Goal: Task Accomplishment & Management: Manage account settings

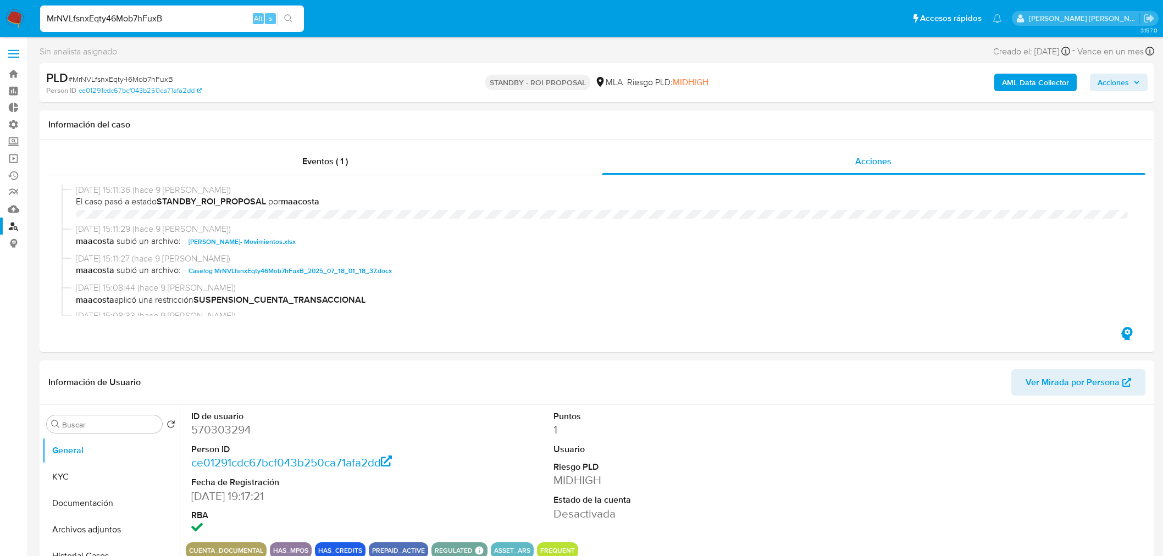
select select "10"
click at [220, 14] on input "MrNVLfsnxEqty46Mob7hFuxB" at bounding box center [172, 19] width 264 height 14
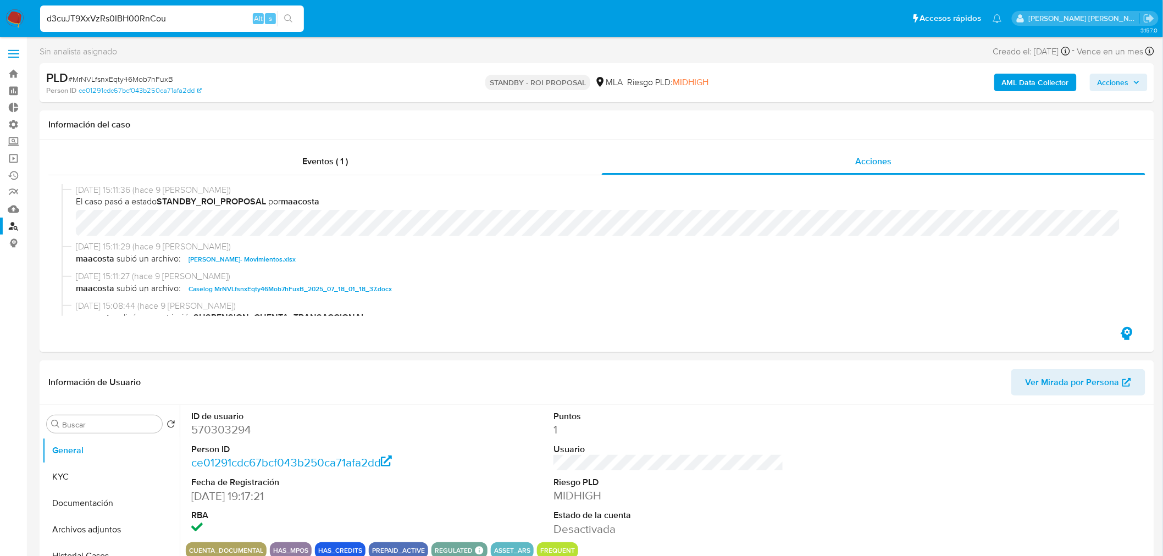
type input "d3cuJT9XxVzRs0IBH00RnCou"
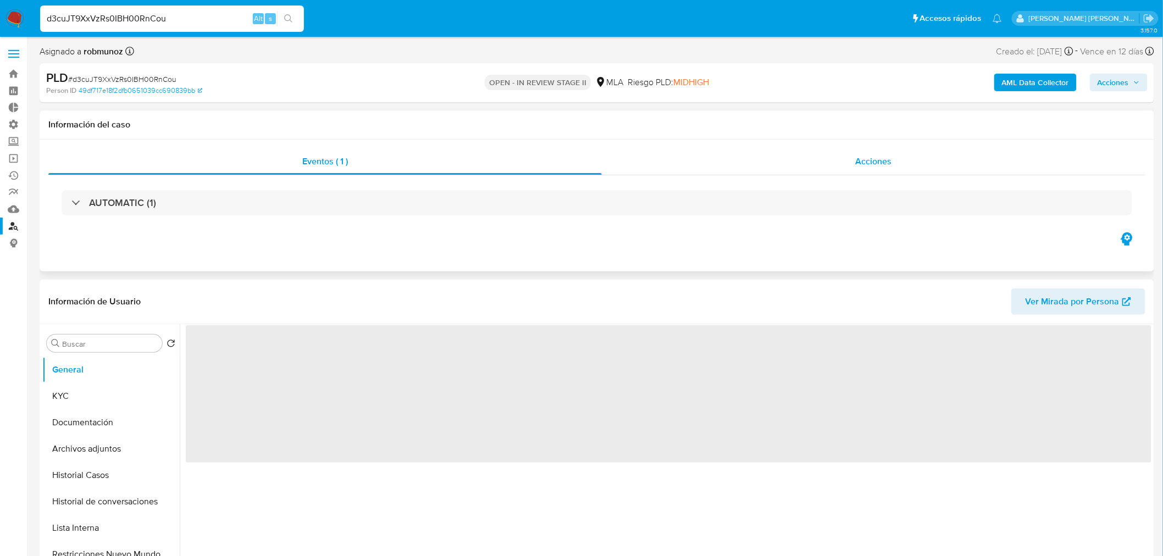
click at [875, 168] on div "Acciones" at bounding box center [874, 161] width 544 height 26
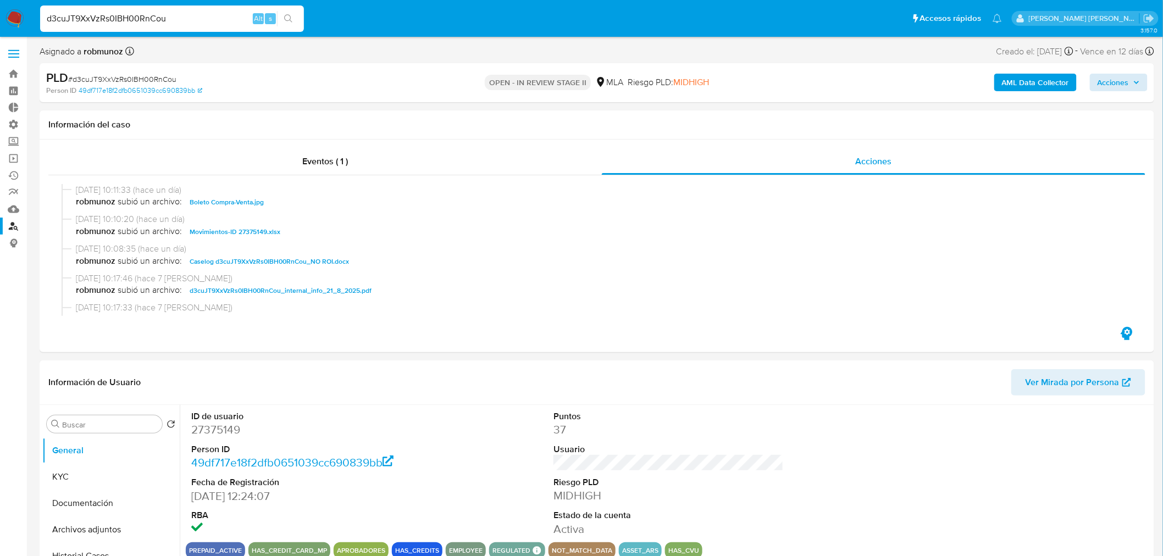
select select "10"
click at [1116, 76] on span "Acciones" at bounding box center [1113, 83] width 31 height 18
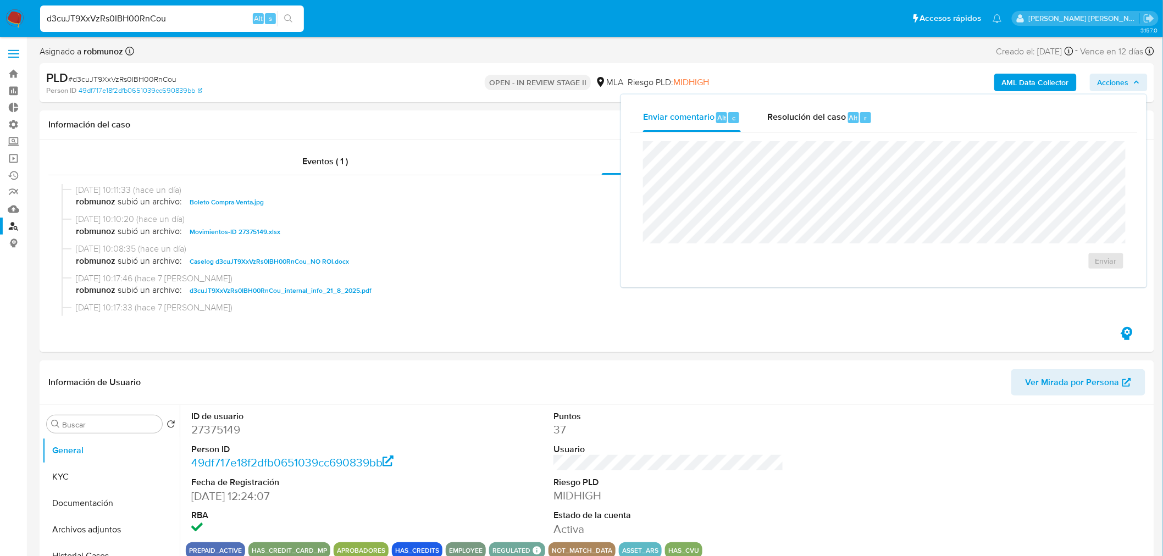
click at [1116, 76] on span "Acciones" at bounding box center [1113, 83] width 31 height 18
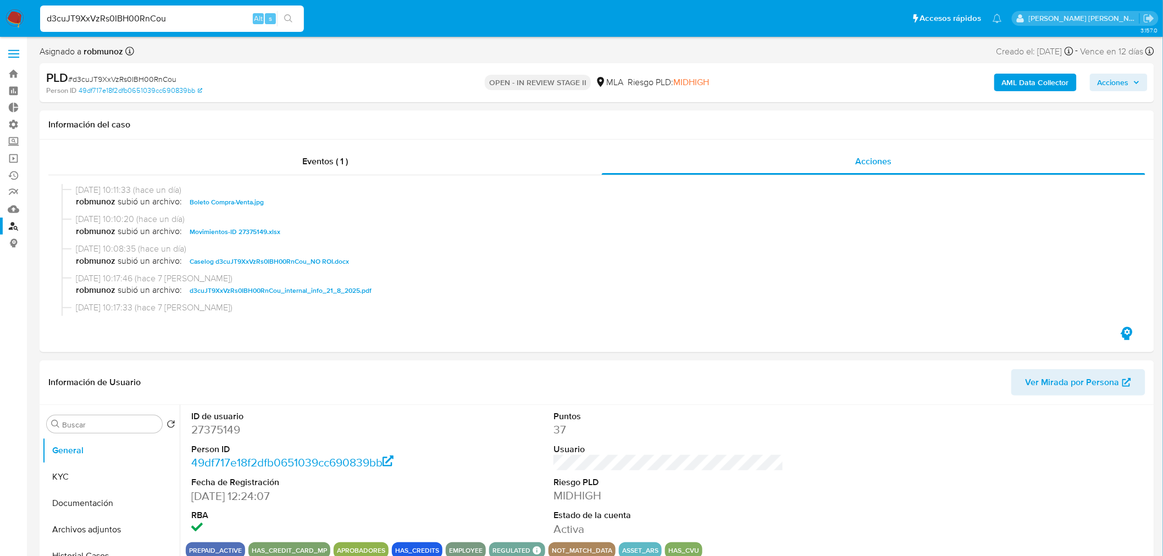
drag, startPoint x: 1123, startPoint y: 83, endPoint x: 1117, endPoint y: 89, distance: 8.6
click at [1117, 89] on span "Acciones" at bounding box center [1113, 83] width 31 height 18
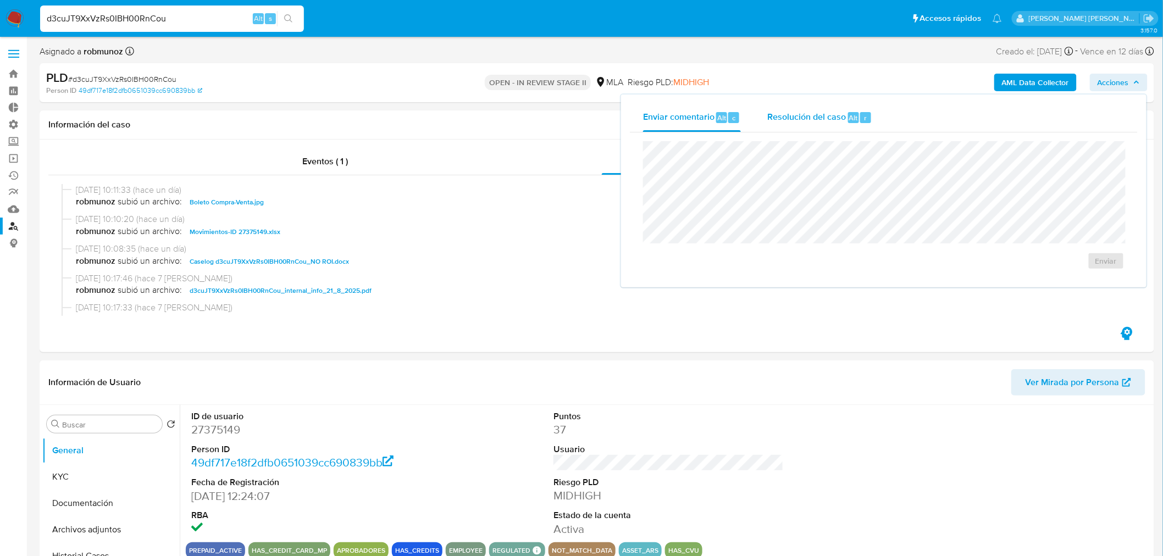
click at [797, 118] on span "Resolución del caso" at bounding box center [807, 117] width 79 height 13
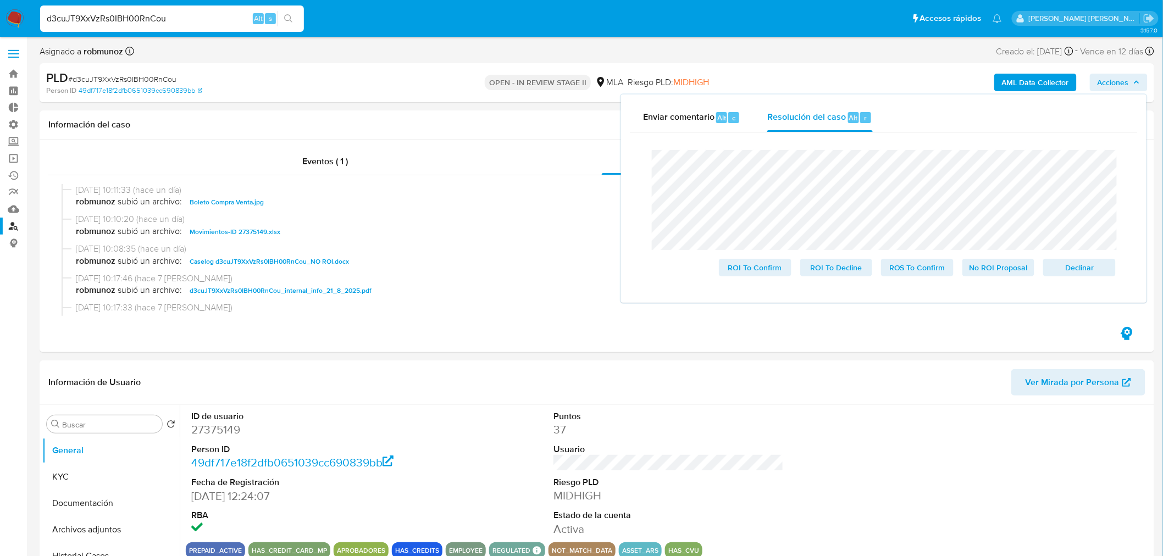
click at [0, 0] on lt-span "an á lisis" at bounding box center [0, 0] width 0 height 0
click at [995, 270] on span "No ROI Proposal" at bounding box center [998, 267] width 57 height 15
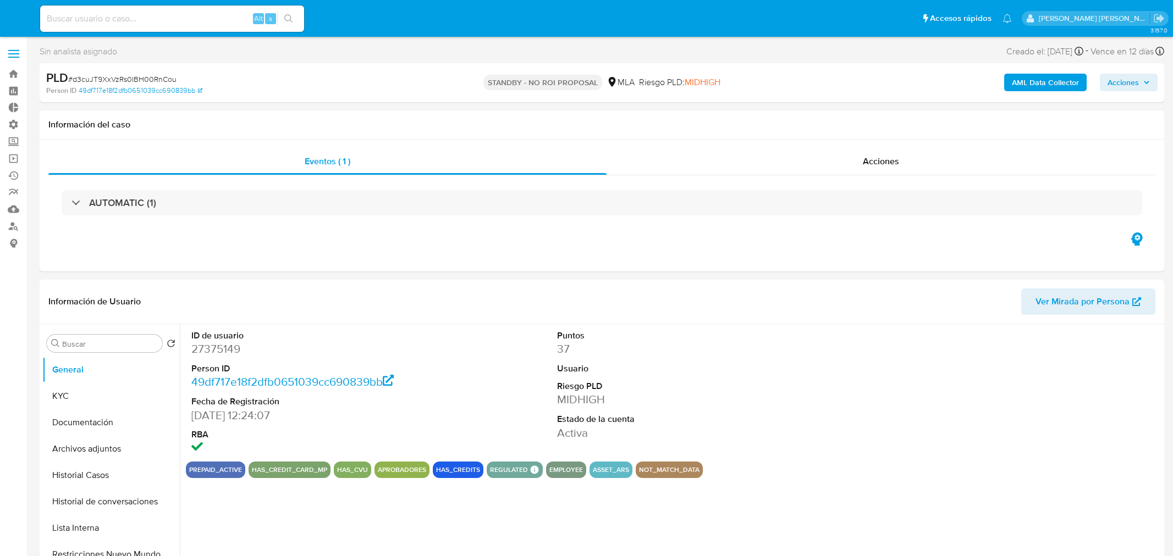
select select "10"
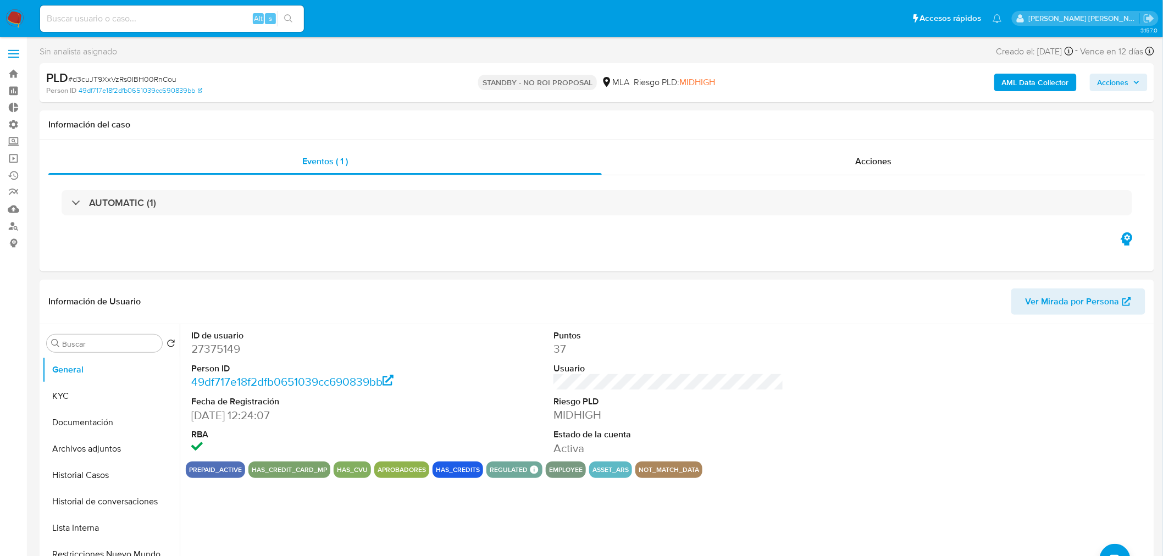
click at [190, 20] on input at bounding box center [172, 19] width 264 height 14
paste input "WqYZOkWwZIJ0gN2KUZ55ZGQ5"
type input "WqYZOkWwZIJ0gN2KUZ55ZGQ5"
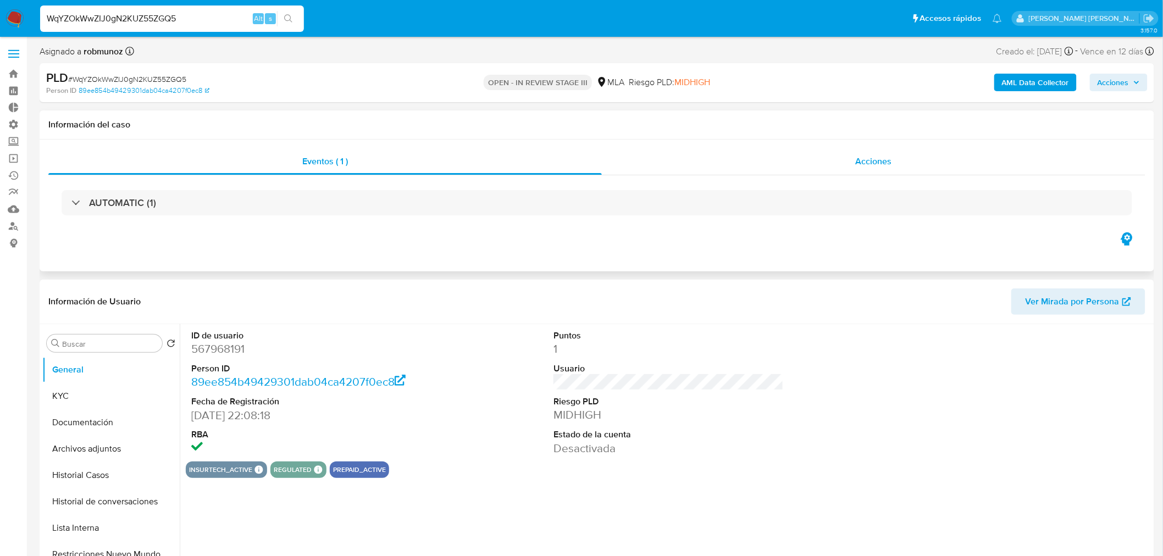
click at [865, 158] on span "Acciones" at bounding box center [874, 161] width 36 height 13
select select "10"
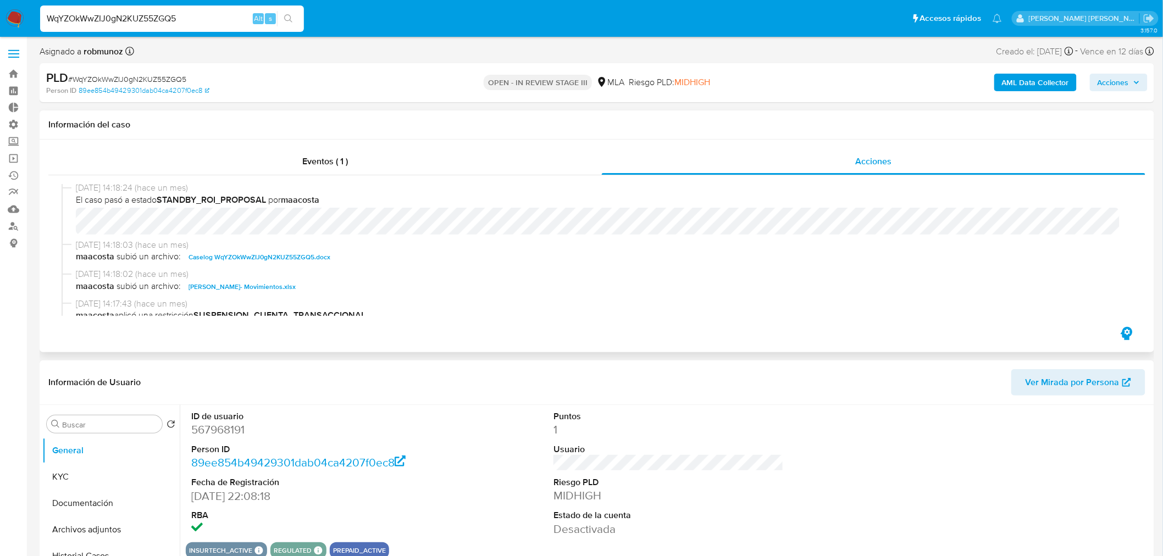
scroll to position [183, 0]
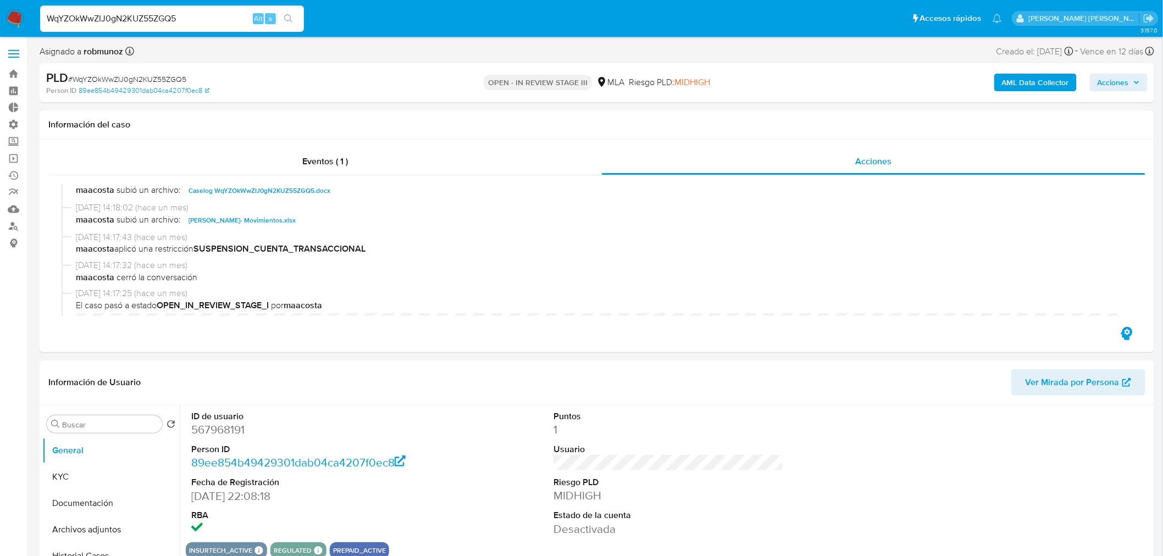
click at [187, 14] on input "WqYZOkWwZIJ0gN2KUZ55ZGQ5" at bounding box center [172, 19] width 264 height 14
paste input "BlkUtIUBCKH1ITFRlxvr6bCG"
type input "BlkUtIUBCKH1ITFRlxvr6bCG"
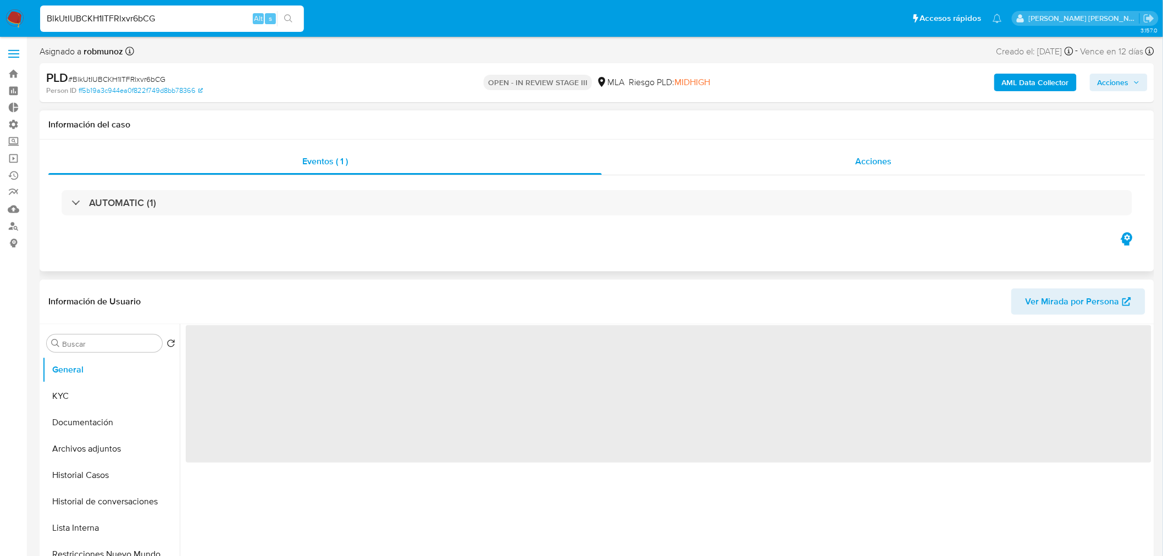
click at [845, 151] on div "Acciones" at bounding box center [874, 161] width 544 height 26
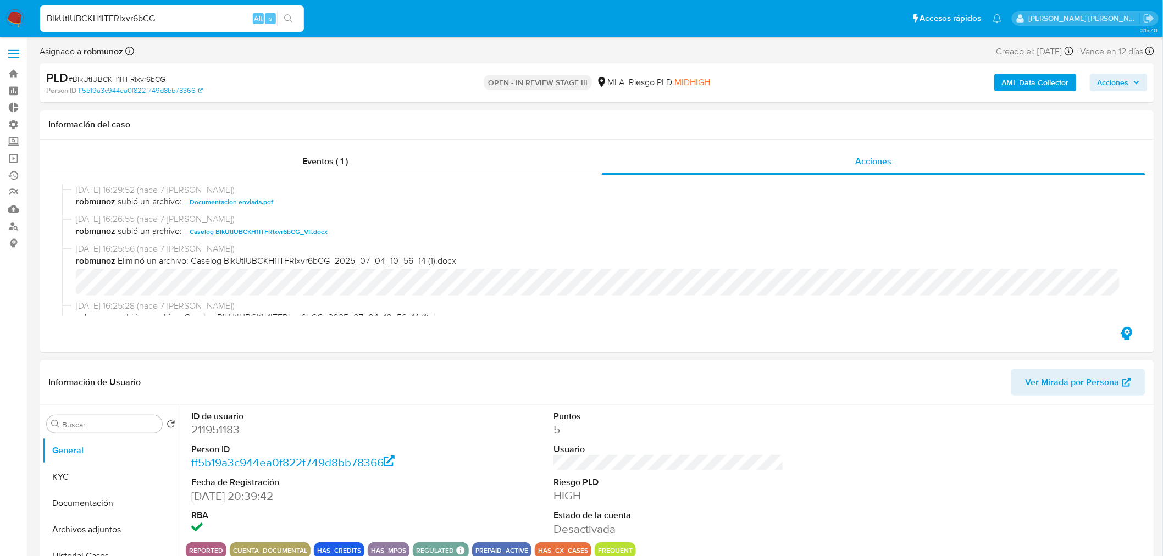
select select "10"
click at [195, 14] on input "BlkUtIUBCKH1ITFRlxvr6bCG" at bounding box center [172, 19] width 264 height 14
paste input "sf6QoYCJmAjw8frxu6t3DhCm"
type input "sf6QoYCJmAjw8frxu6t3DhCm"
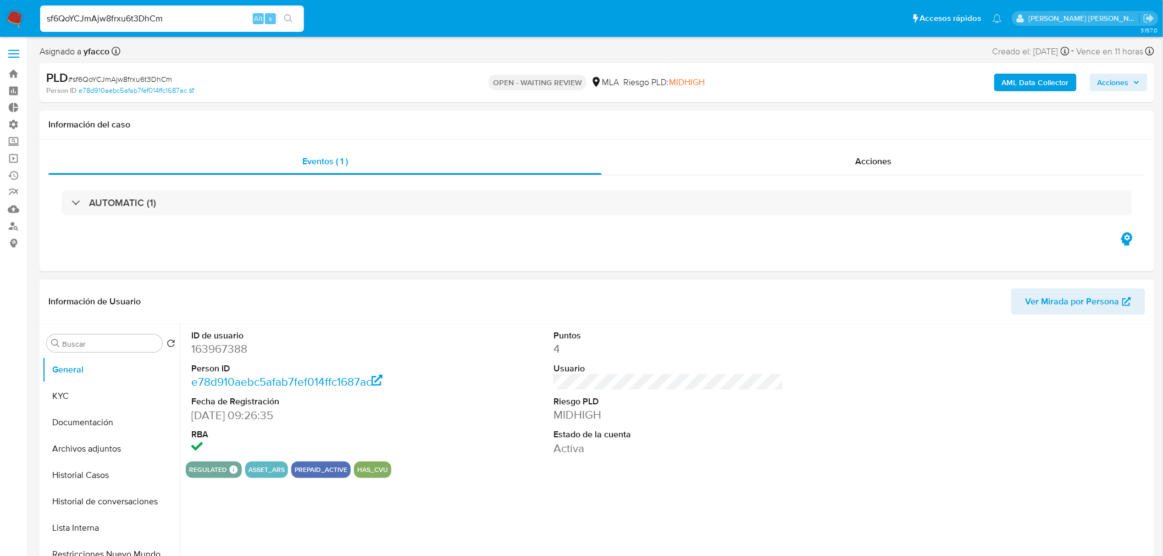
select select "10"
click at [154, 18] on input "sf6QoYCJmAjw8frxu6t3DhCm" at bounding box center [172, 19] width 264 height 14
paste input "R6i7QiuZVTk3wdhQ2XqyNMUh"
type input "R6i7QiuZVTk3wdhQ2XqyNMUh"
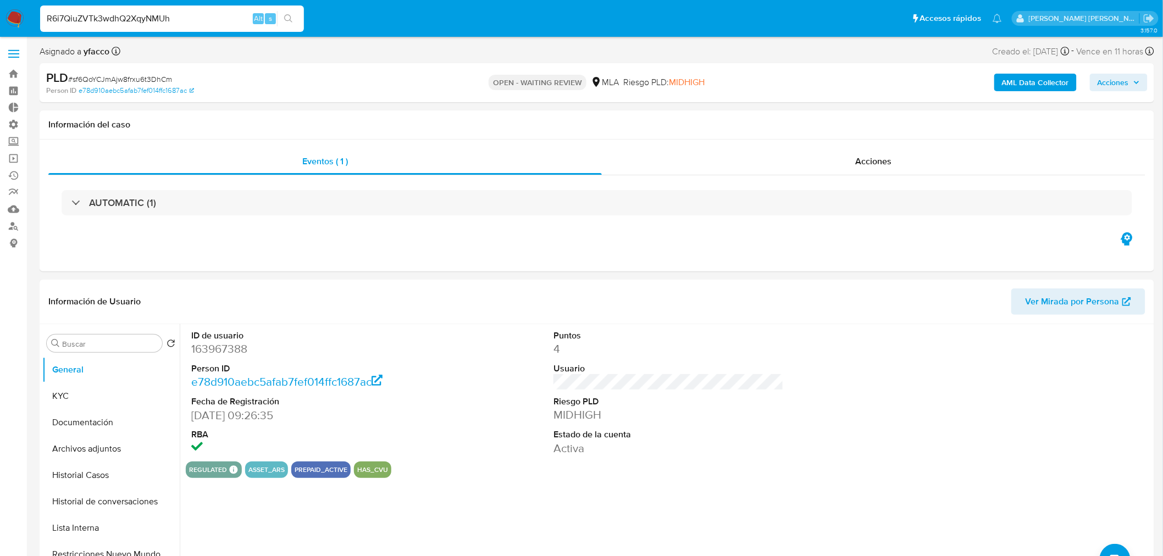
click at [293, 18] on button "search-icon" at bounding box center [288, 18] width 23 height 15
select select "10"
click at [810, 156] on div "Acciones" at bounding box center [874, 161] width 544 height 26
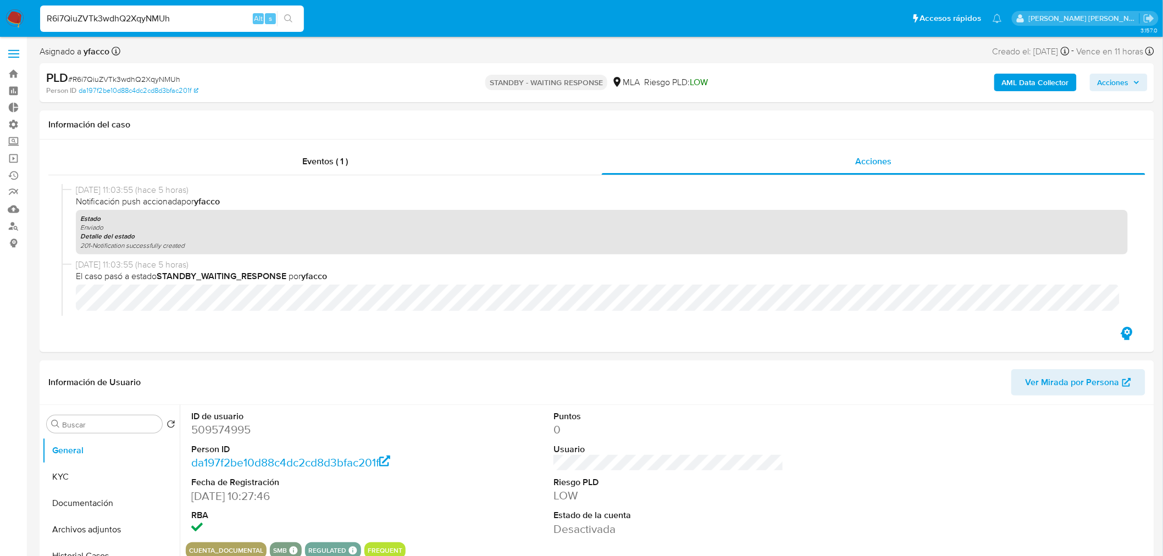
click at [132, 18] on input "R6i7QiuZVTk3wdhQ2XqyNMUh" at bounding box center [172, 19] width 264 height 14
paste input "yfY6LljK8OrXX9SZTMECGV2o"
type input "yfY6LljK8OrXX9SZTMECGV2o"
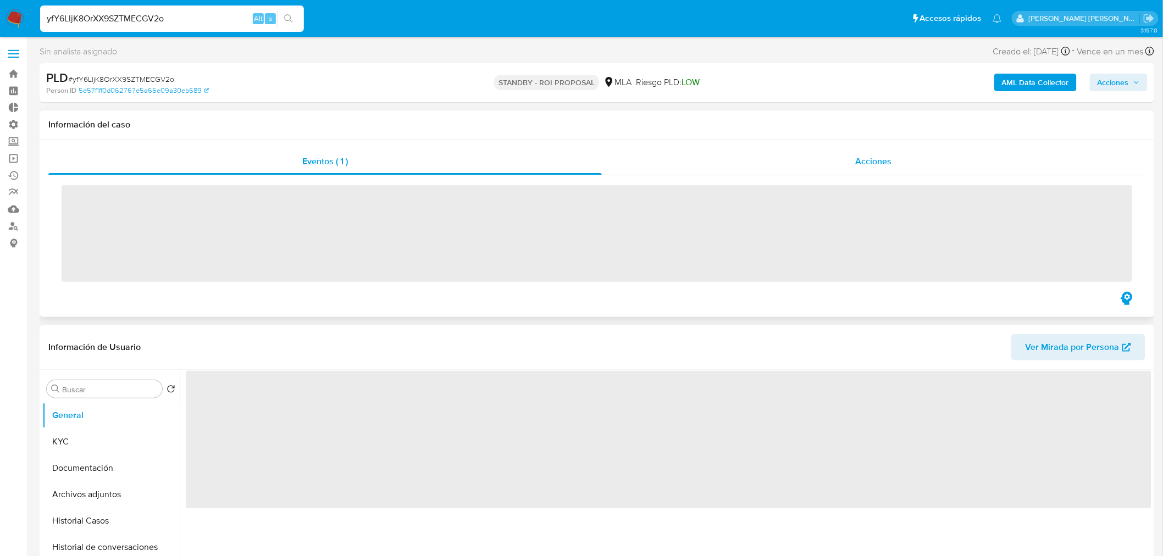
click at [865, 158] on span "Acciones" at bounding box center [874, 161] width 36 height 13
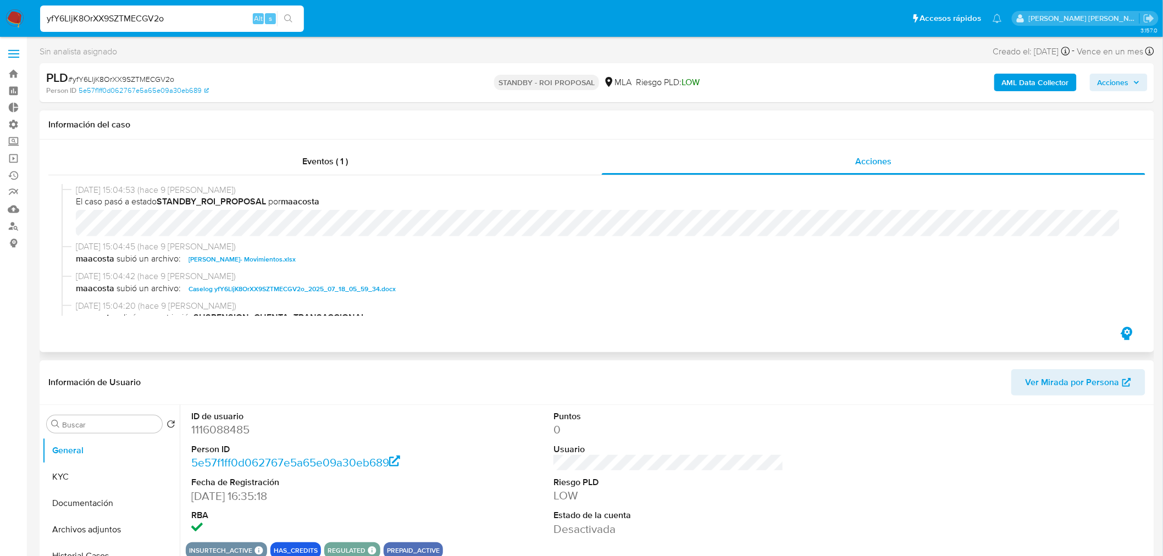
select select "10"
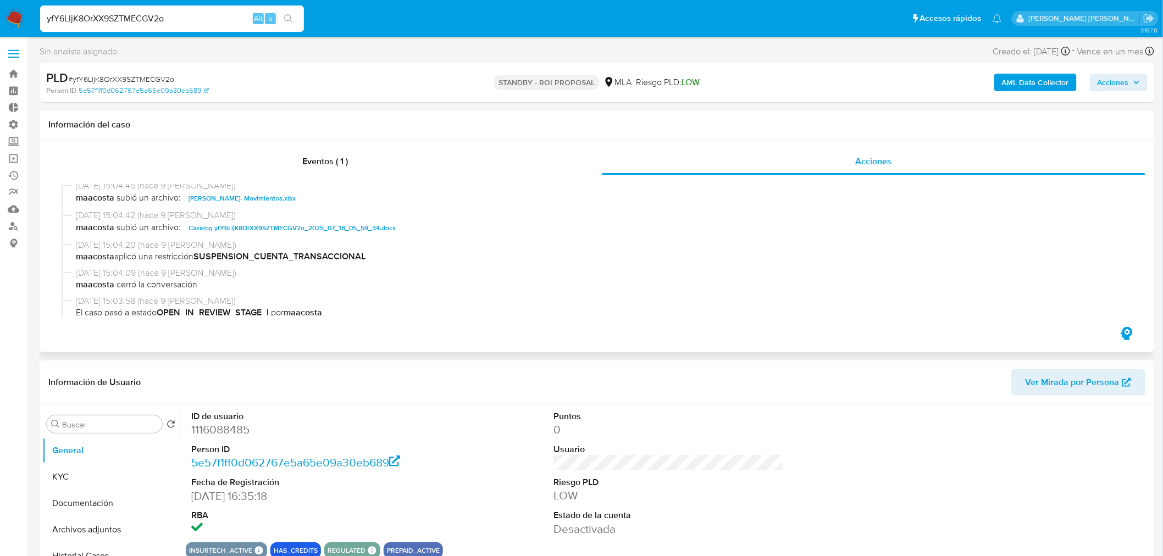
click at [316, 226] on span "Caselog yfY6LljK8OrXX9SZTMECGV2o_2025_07_18_05_59_34.docx" at bounding box center [292, 228] width 207 height 13
click at [213, 20] on input "yfY6LljK8OrXX9SZTMECGV2o" at bounding box center [172, 19] width 264 height 14
click at [213, 19] on input "yfY6LljK8OrXX9SZTMECGV2o" at bounding box center [172, 19] width 264 height 14
paste input "IUaHM8A8YDZR1vu0ihBtvMcv"
click at [300, 14] on input "IUaHM8A8YDZR1vu0ihBtvMcv" at bounding box center [172, 19] width 264 height 14
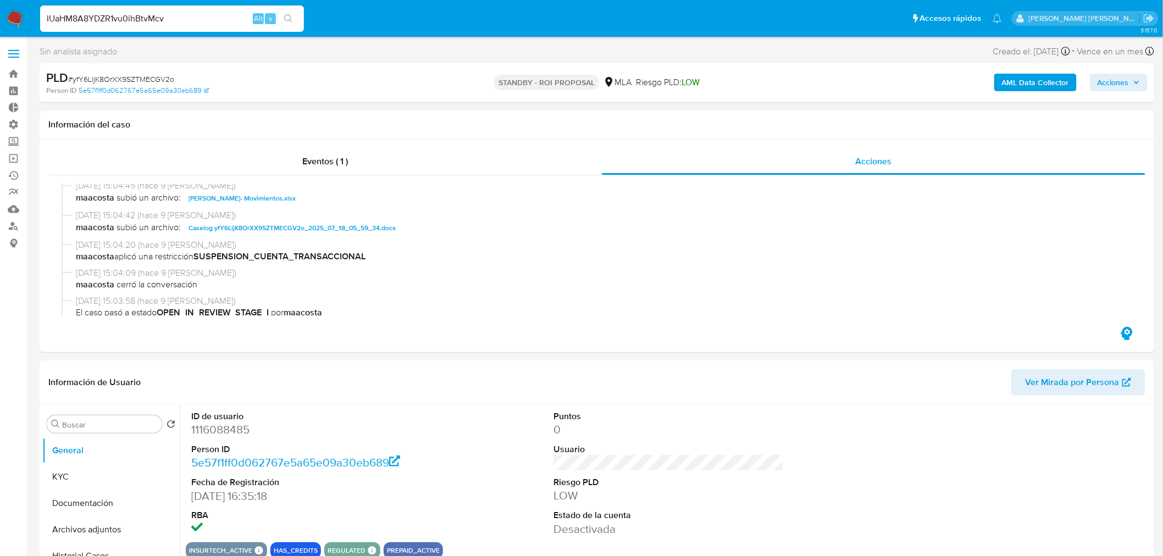
type input "IUaHM8A8YDZR1vu0ihBtvMcv"
click at [290, 24] on button "search-icon" at bounding box center [288, 18] width 23 height 15
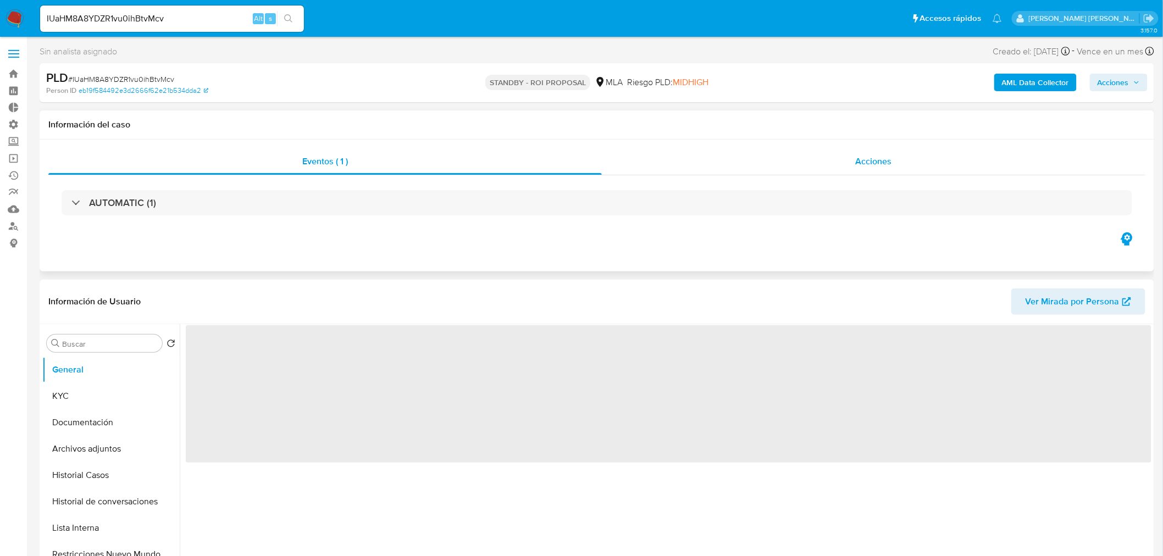
click at [825, 162] on div "Acciones" at bounding box center [874, 161] width 544 height 26
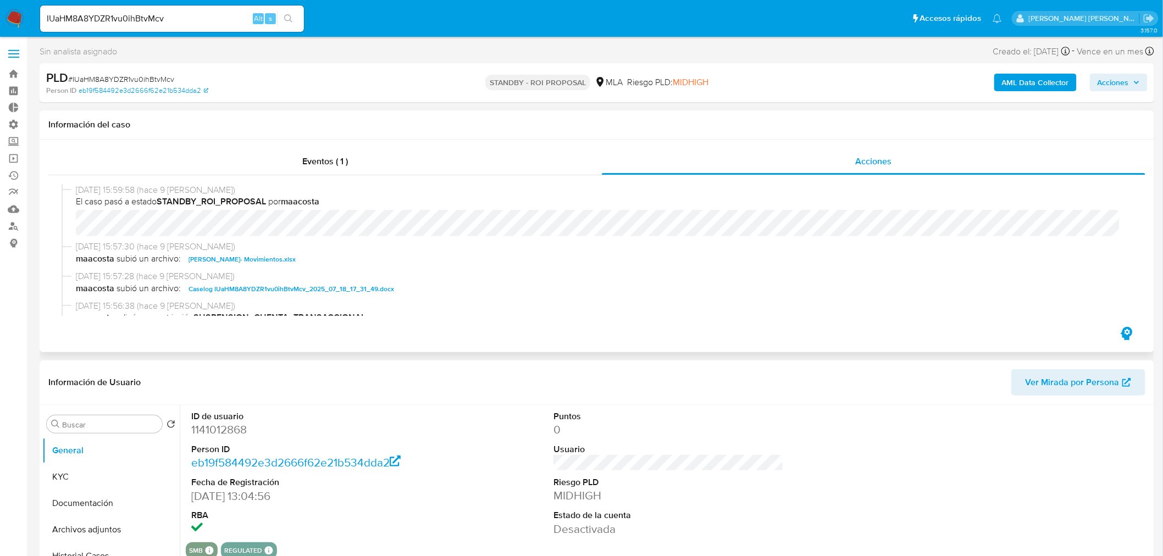
select select "10"
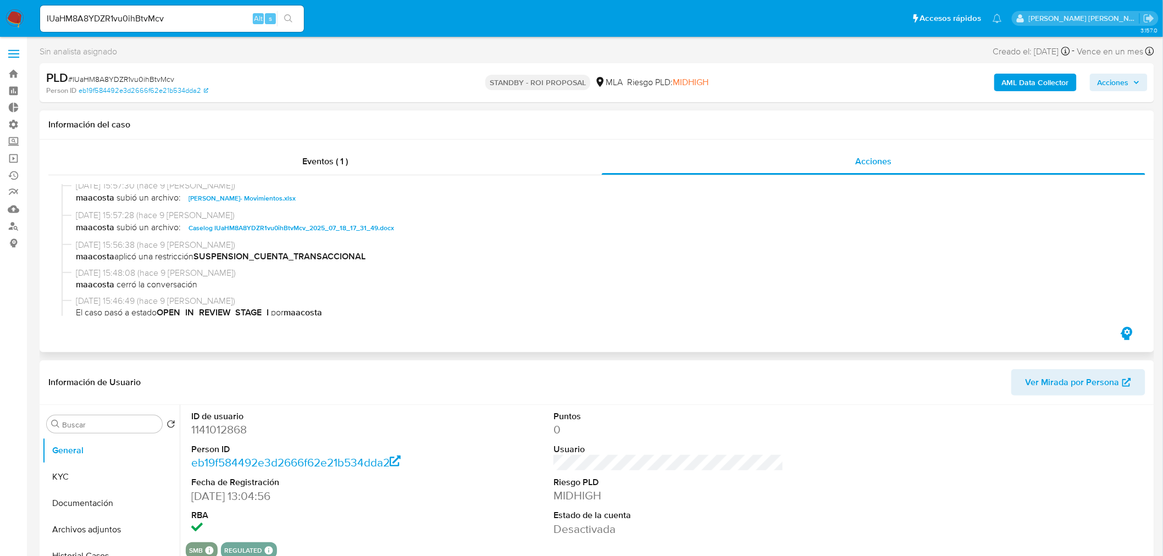
click at [378, 228] on span "Caselog IUaHM8A8YDZR1vu0ihBtvMcv_2025_07_18_17_31_49.docx" at bounding box center [292, 228] width 206 height 13
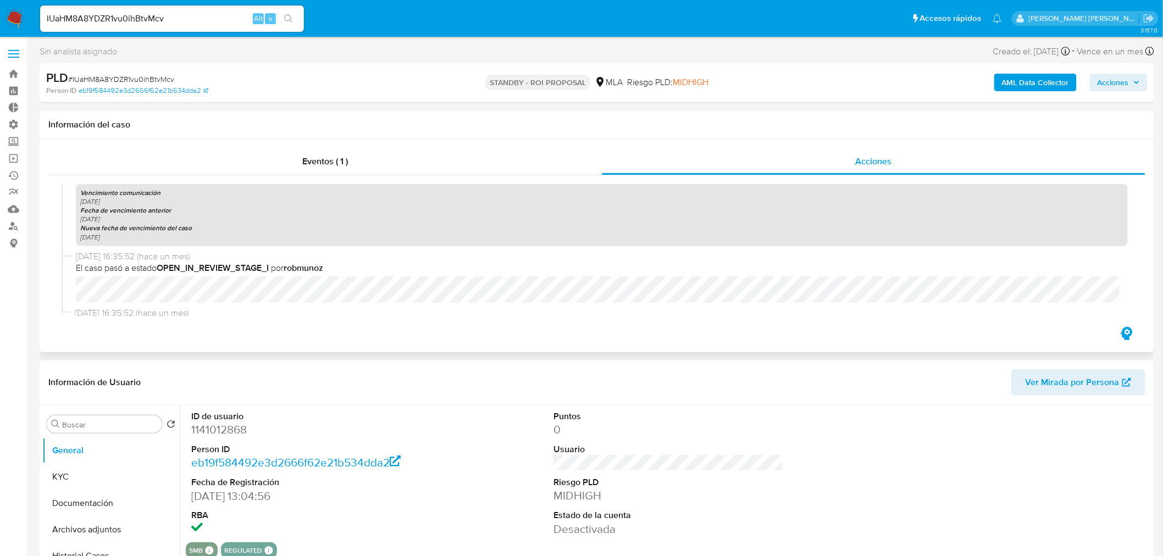
scroll to position [1032, 0]
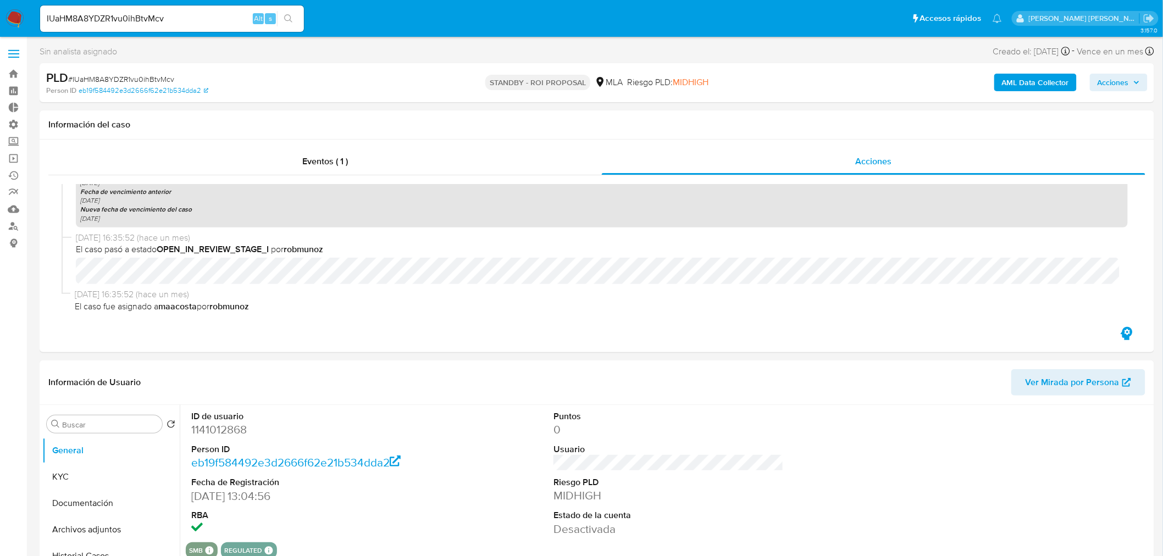
click at [201, 13] on input "IUaHM8A8YDZR1vu0ihBtvMcv" at bounding box center [172, 19] width 264 height 14
click at [201, 12] on input "IUaHM8A8YDZR1vu0ihBtvMcv" at bounding box center [172, 19] width 264 height 14
paste input "ewNVjBtfutU5Y2QXbiAZNAp3"
type input "ewNVjBtfutU5Y2QXbiAZNAp3"
click at [291, 16] on icon "search-icon" at bounding box center [288, 18] width 9 height 9
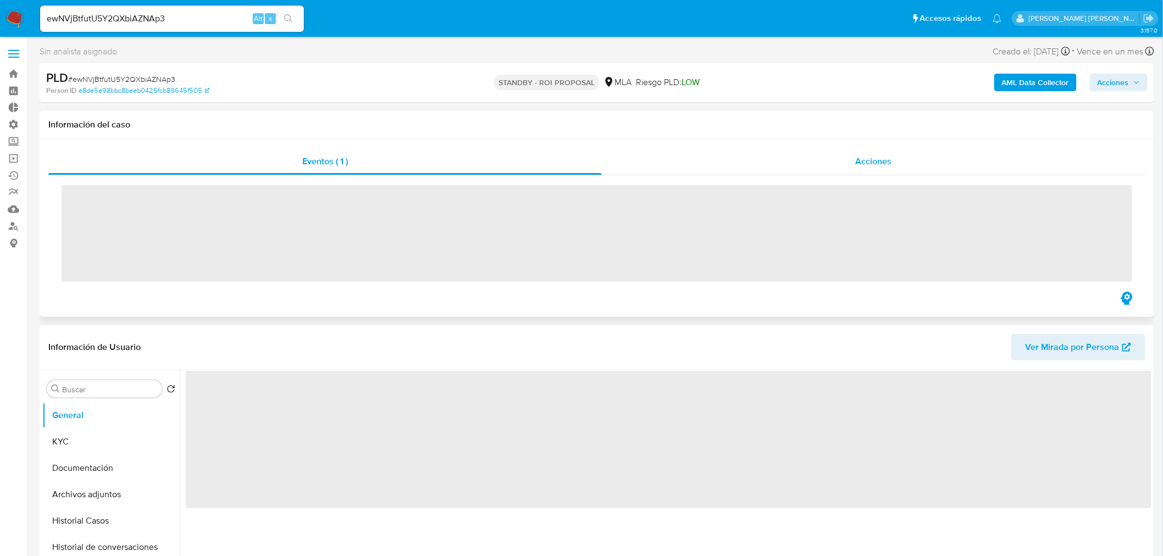
click at [892, 172] on div "Acciones" at bounding box center [874, 161] width 544 height 26
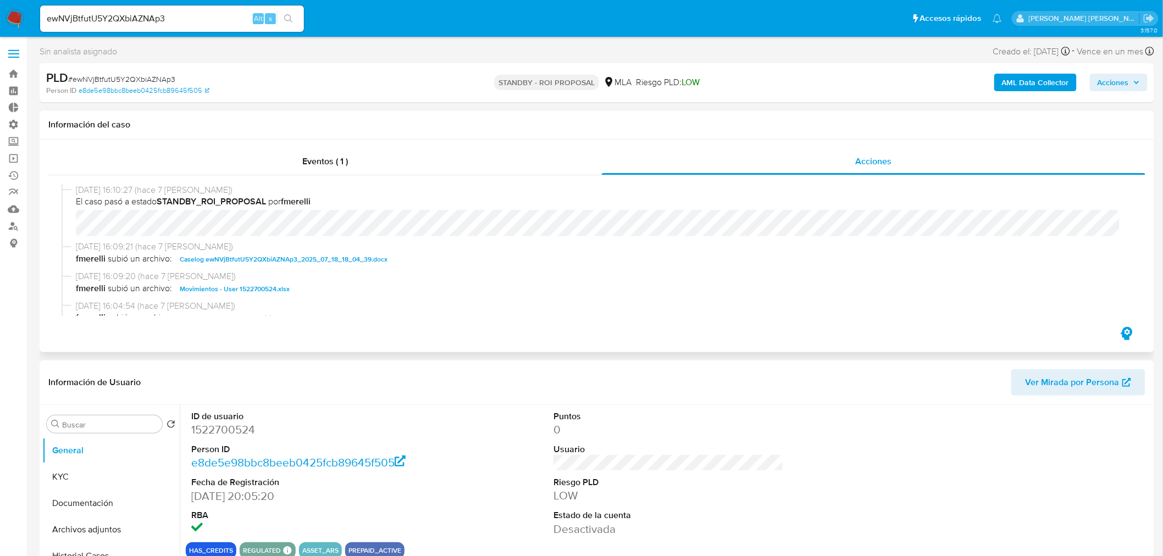
click at [308, 253] on span "Caselog ewNVjBtfutU5Y2QXbiAZNAp3_2025_07_18_18_04_39.docx" at bounding box center [284, 259] width 208 height 13
select select "10"
click at [208, 22] on input "ewNVjBtfutU5Y2QXbiAZNAp3" at bounding box center [172, 19] width 264 height 14
click at [208, 21] on input "ewNVjBtfutU5Y2QXbiAZNAp3" at bounding box center [172, 19] width 264 height 14
paste input "SS9Mg0S456g68ME49apyPGI8"
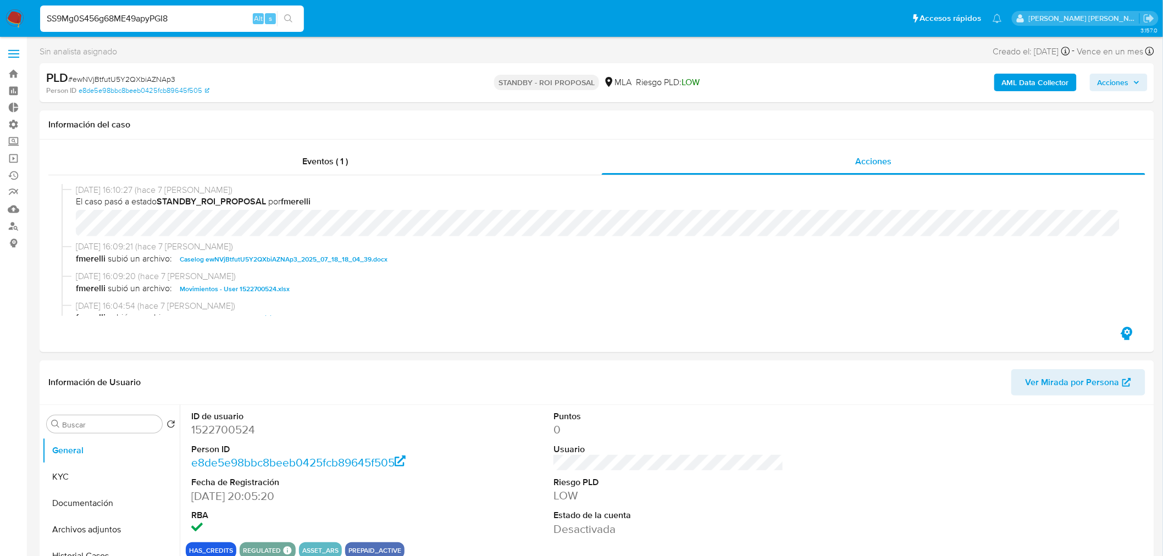
type input "SS9Mg0S456g68ME49apyPGI8"
click at [297, 20] on button "search-icon" at bounding box center [288, 18] width 23 height 15
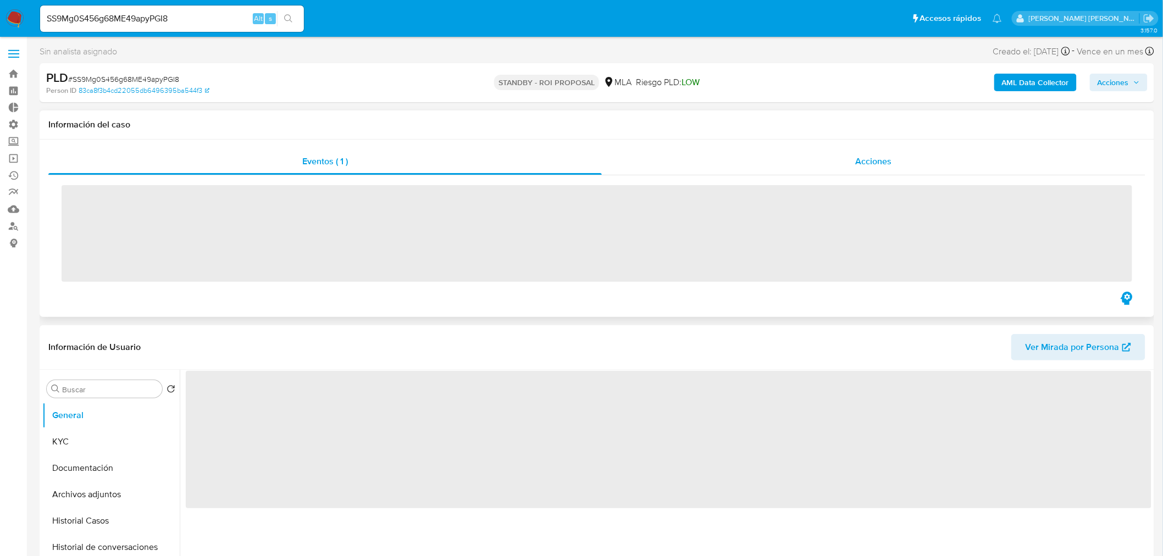
click at [873, 167] on span "Acciones" at bounding box center [874, 161] width 36 height 13
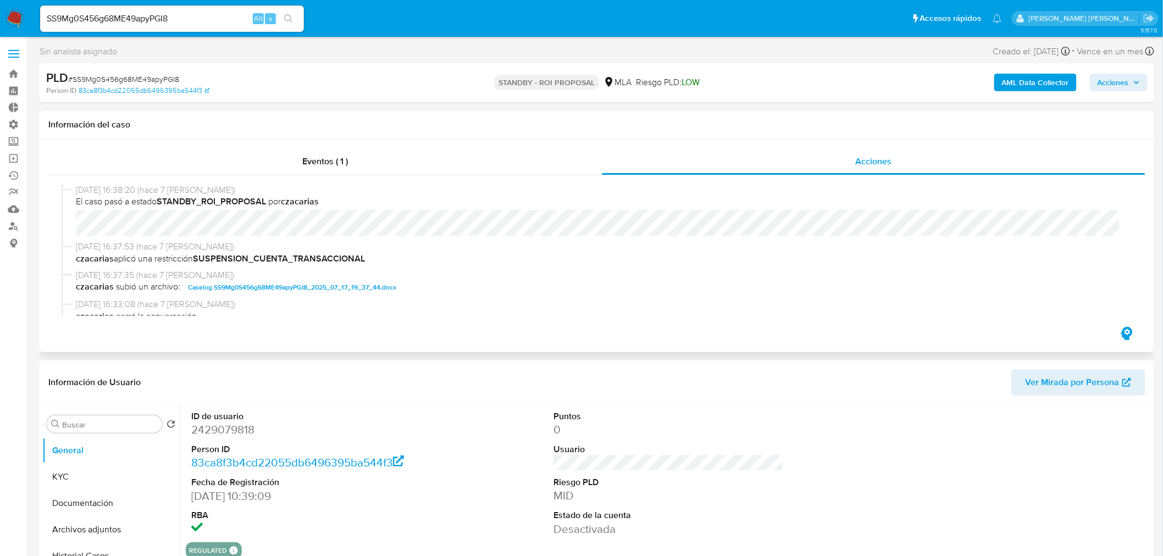
click at [344, 283] on span "Caselog SS9Mg0S456g68ME49apyPGI8_2025_07_17_19_37_44.docx" at bounding box center [292, 287] width 208 height 13
select select "10"
click at [196, 14] on input "SS9Mg0S456g68ME49apyPGI8" at bounding box center [172, 19] width 264 height 14
paste input "Yz1D3Bs3GVdde9kly37lI1cy"
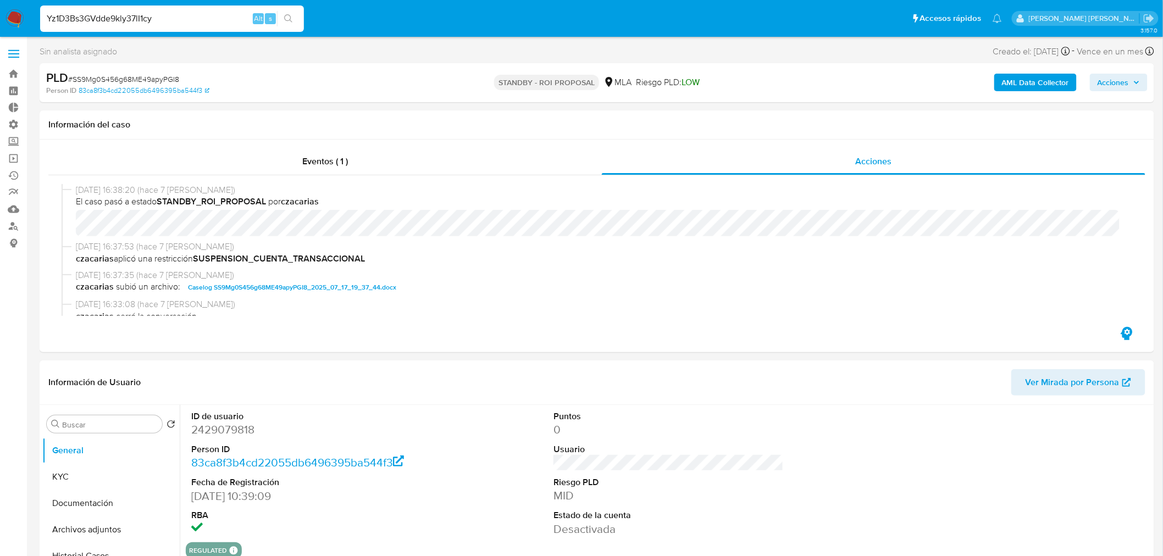
type input "Yz1D3Bs3GVdde9kly37lI1cy"
click at [295, 16] on button "search-icon" at bounding box center [288, 18] width 23 height 15
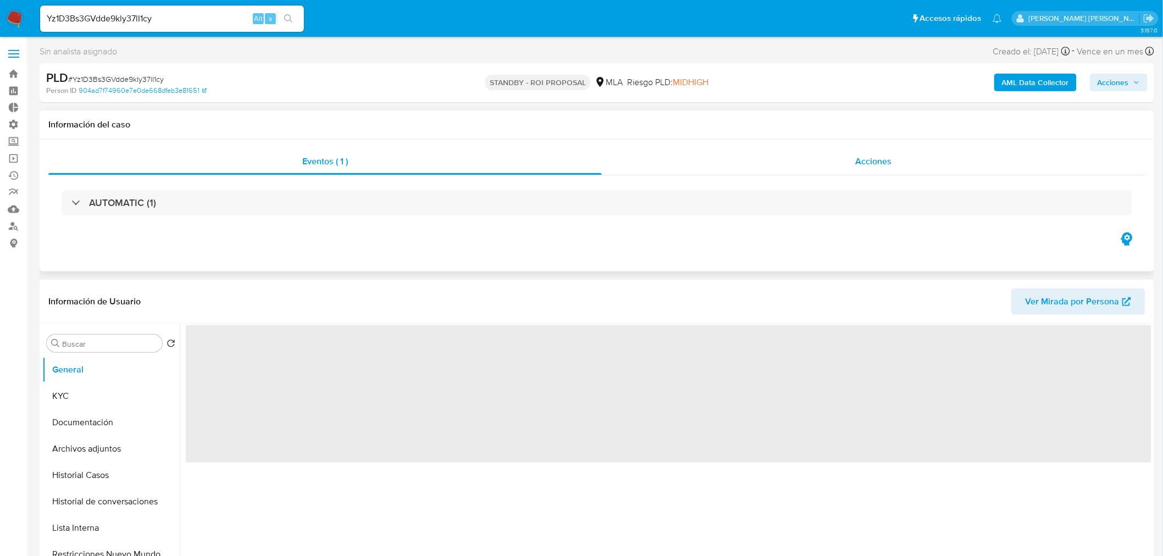
click at [842, 165] on div "Acciones" at bounding box center [874, 161] width 544 height 26
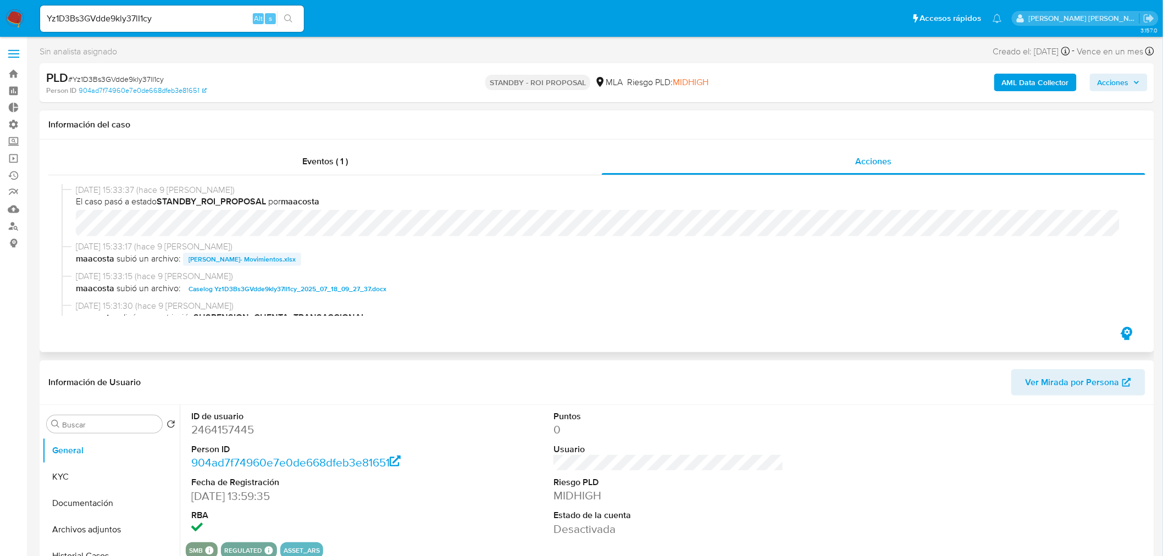
select select "10"
click at [298, 283] on span "Caselog Yz1D3Bs3GVdde9kly37lI1cy_2025_07_18_09_27_37.docx" at bounding box center [288, 289] width 198 height 13
click at [144, 22] on input "Yz1D3Bs3GVdde9kly37lI1cy" at bounding box center [172, 19] width 264 height 14
paste input "kQsWxS2nSBJA8QyjrNq8G109"
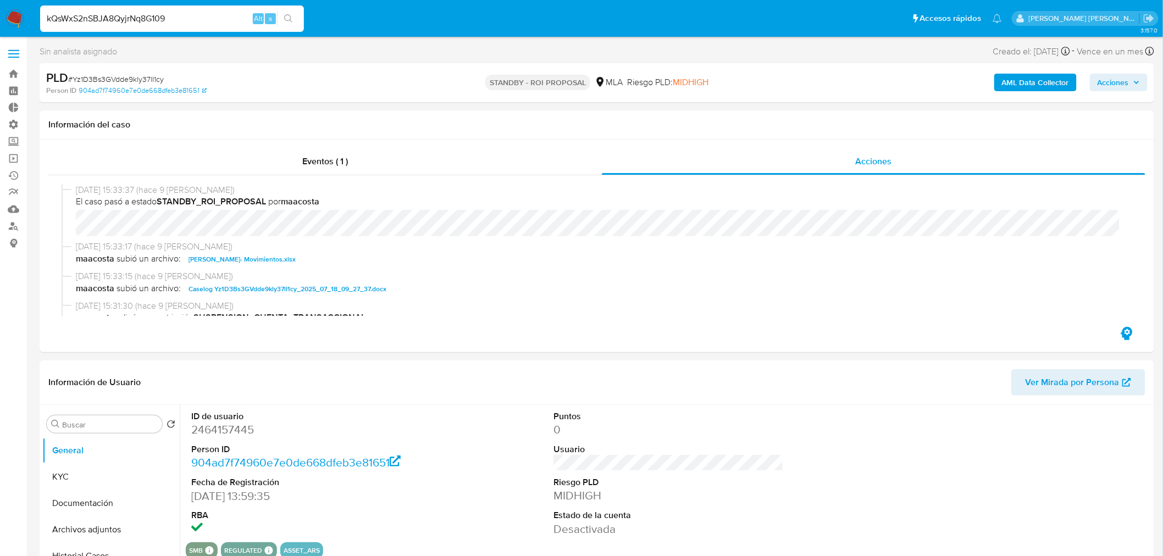
type input "kQsWxS2nSBJA8QyjrNq8G109"
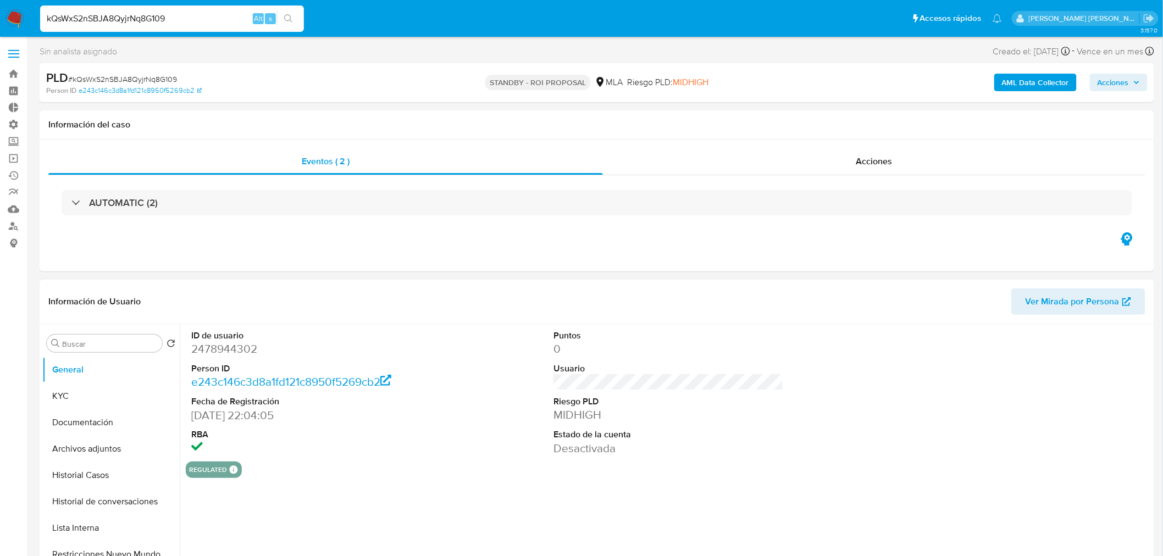
select select "10"
click at [881, 164] on span "Acciones" at bounding box center [874, 161] width 36 height 13
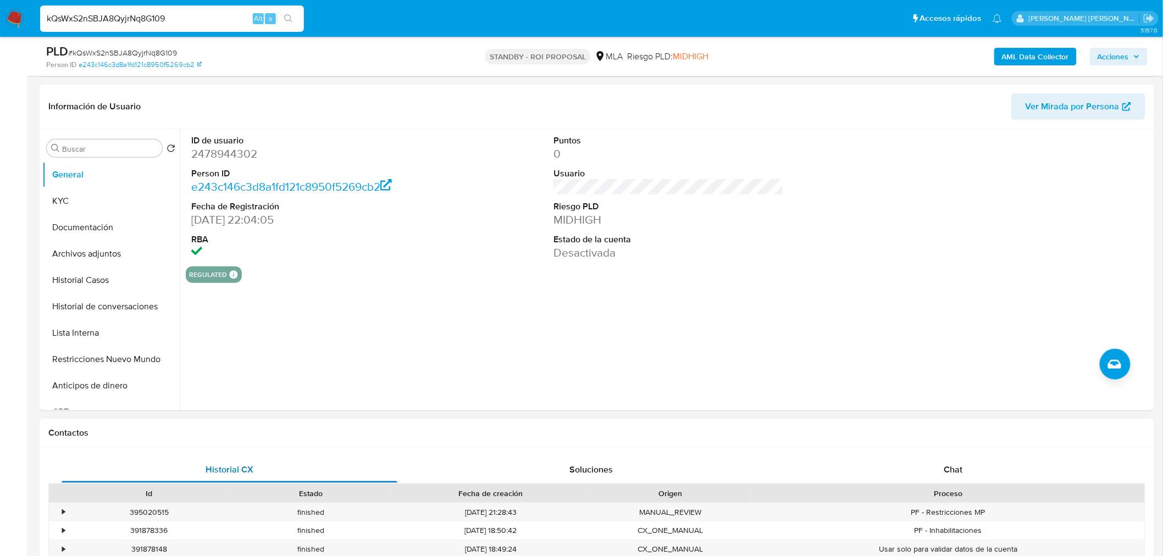
scroll to position [244, 0]
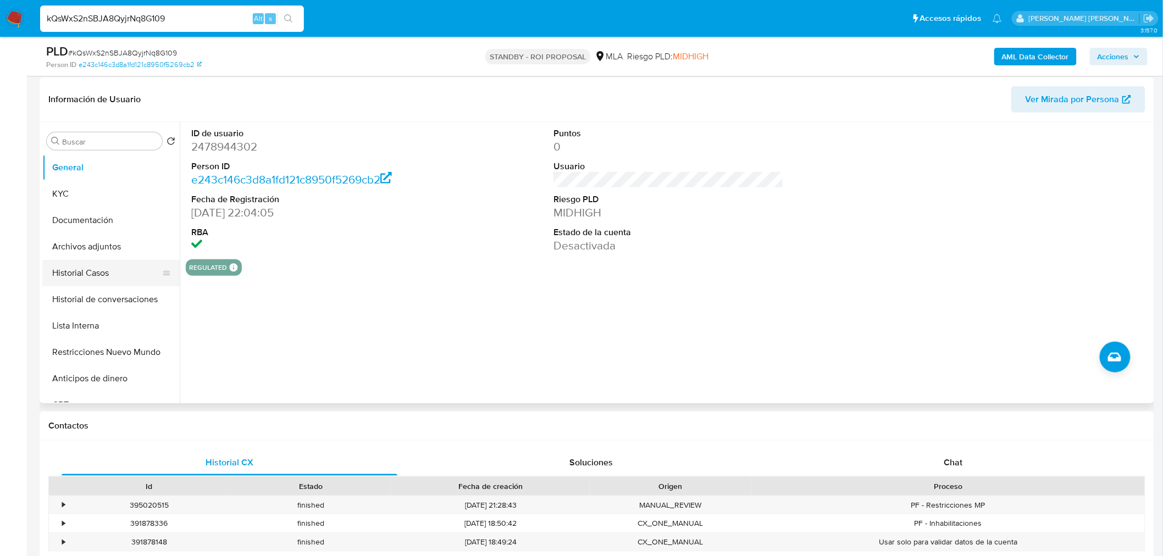
click at [65, 277] on button "Historial Casos" at bounding box center [106, 273] width 129 height 26
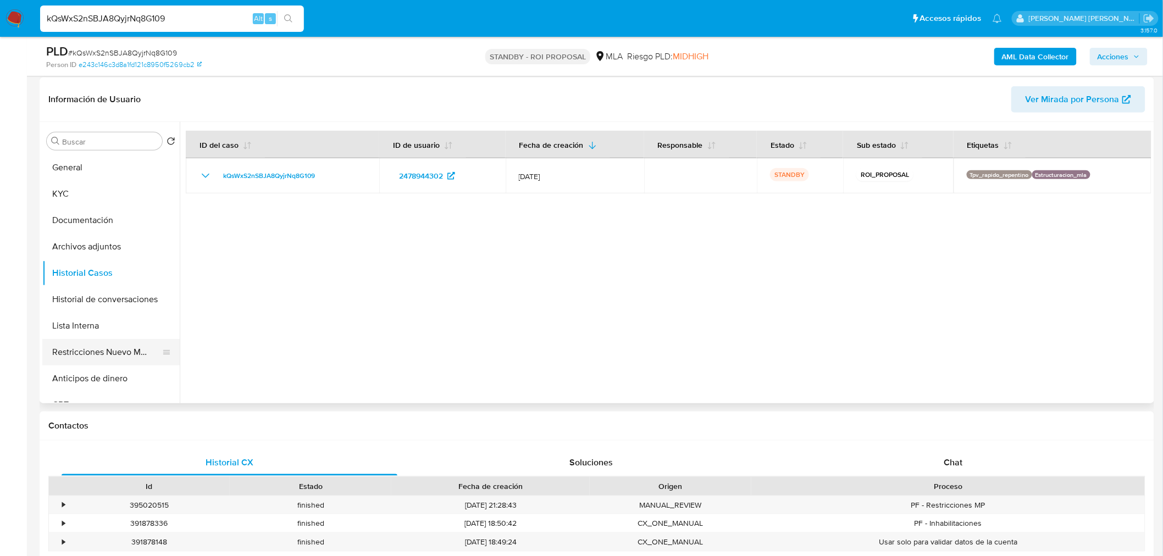
click at [103, 363] on button "Restricciones Nuevo Mundo" at bounding box center [106, 352] width 129 height 26
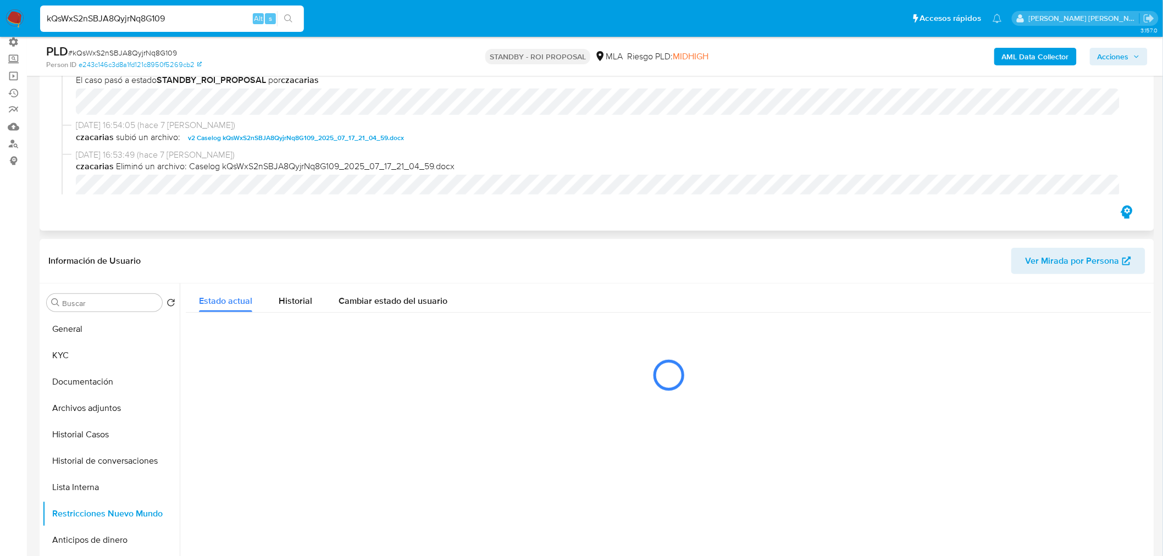
scroll to position [61, 0]
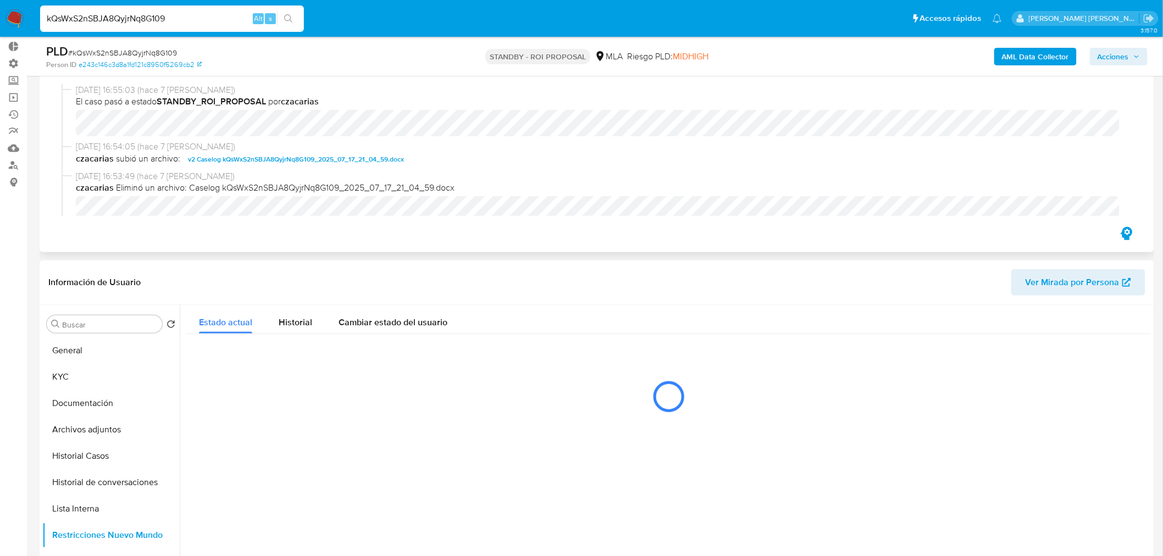
click at [339, 155] on span "v2 Caselog kQsWxS2nSBJA8QyjrNq8G109_2025_07_17_21_04_59.docx" at bounding box center [296, 159] width 216 height 13
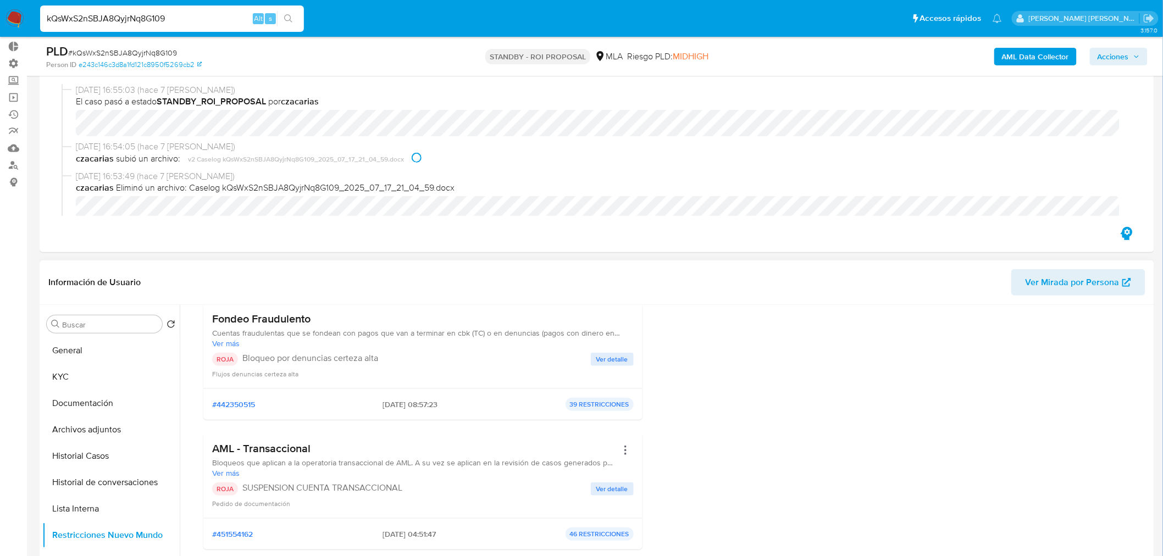
scroll to position [305, 0]
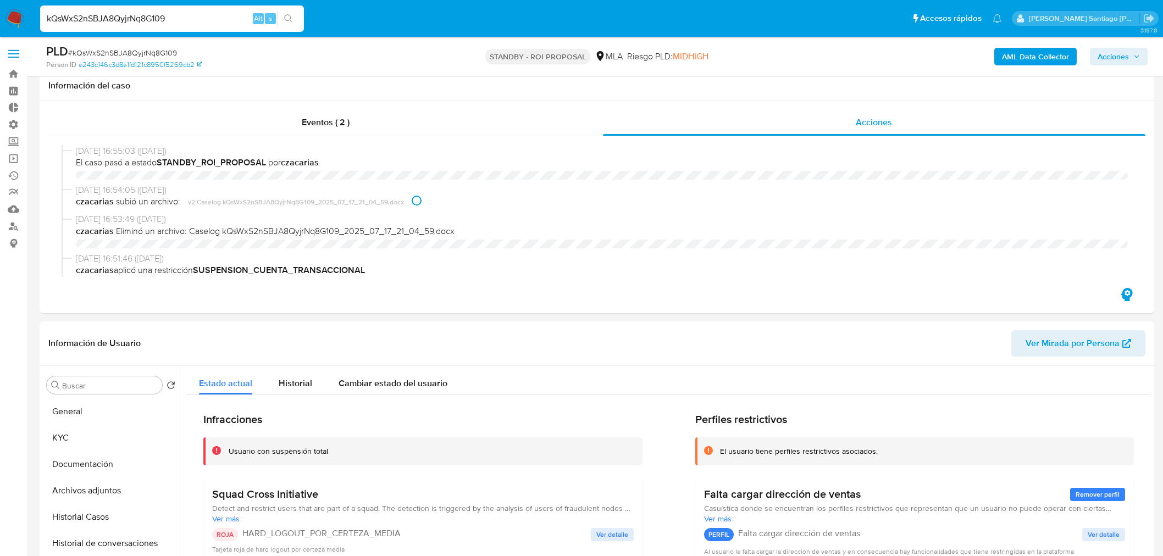
select select "10"
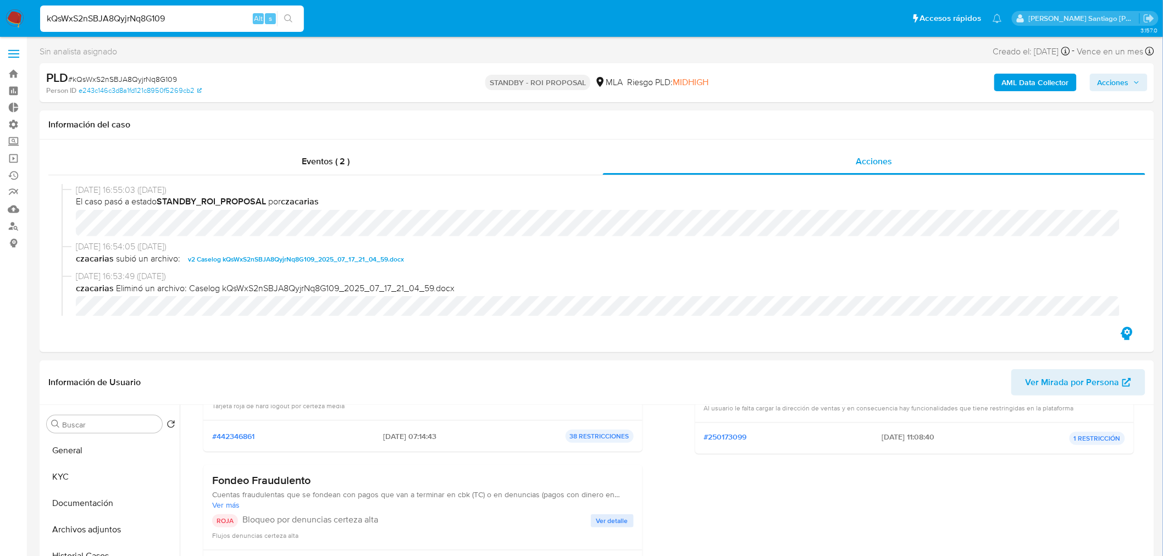
click at [194, 19] on input "kQsWxS2nSBJA8QyjrNq8G109" at bounding box center [172, 19] width 264 height 14
paste input "FCqPKs0zAUFFHnvBzFfJJkGH"
type input "FCqPKs0zAUFFHnvBzFfJJkGH"
click at [285, 15] on icon "search-icon" at bounding box center [288, 18] width 9 height 9
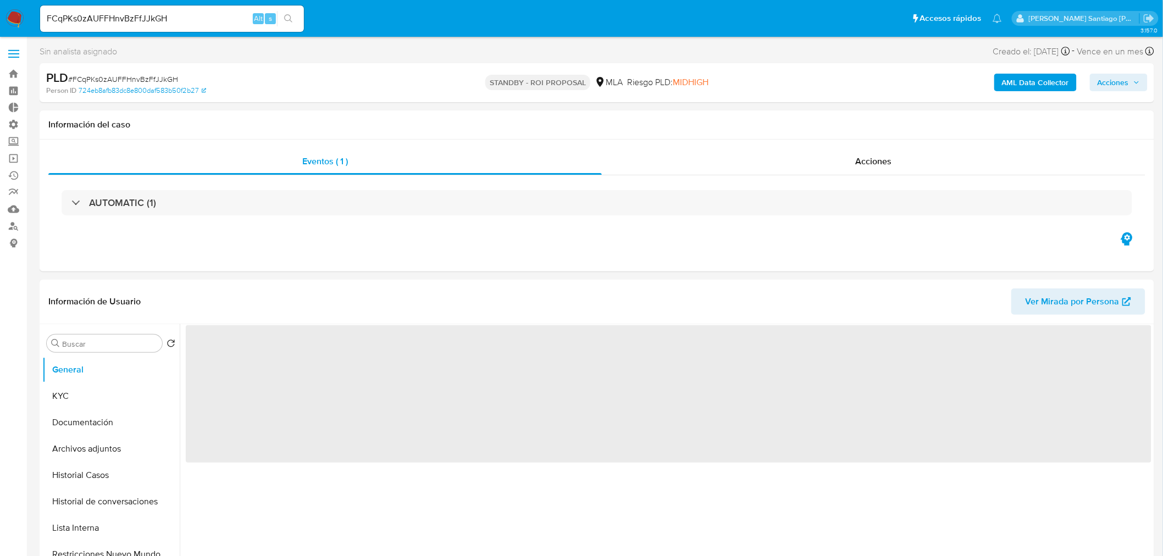
select select "10"
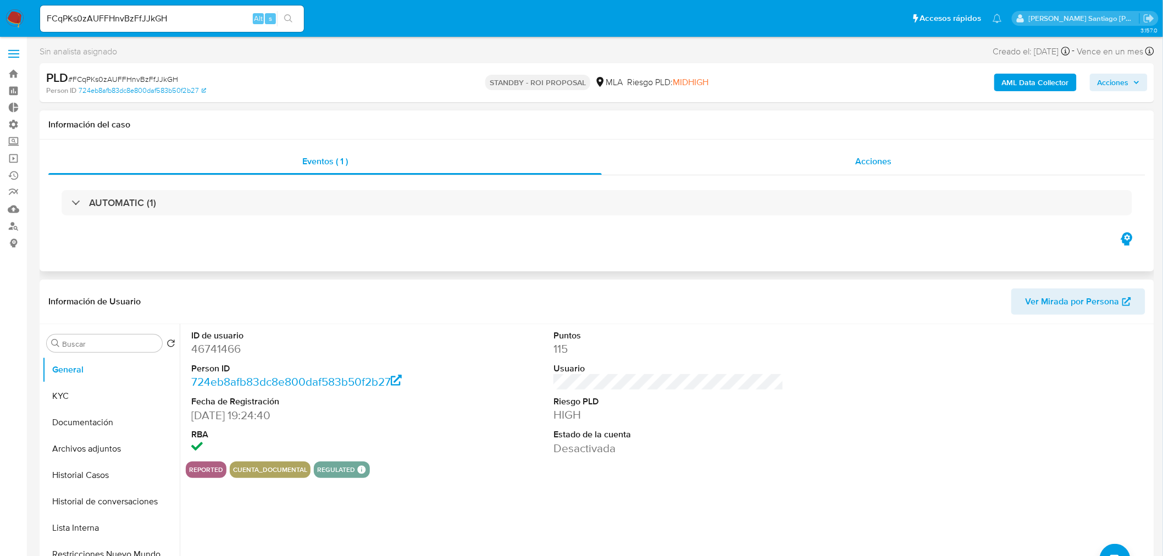
click at [899, 164] on div "Acciones" at bounding box center [874, 161] width 544 height 26
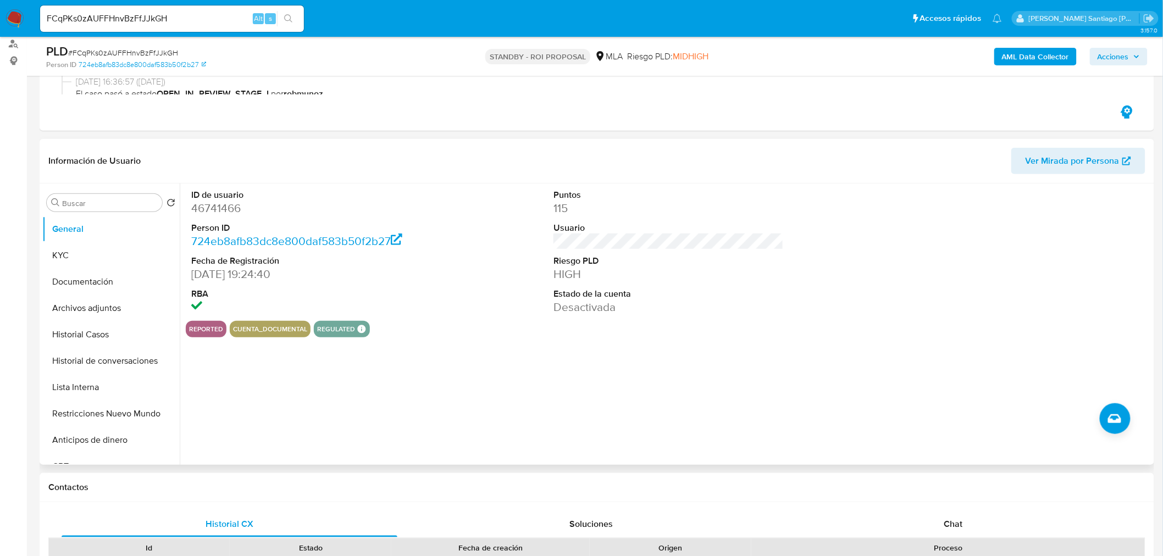
scroll to position [183, 0]
click at [56, 339] on button "Historial Casos" at bounding box center [106, 334] width 129 height 26
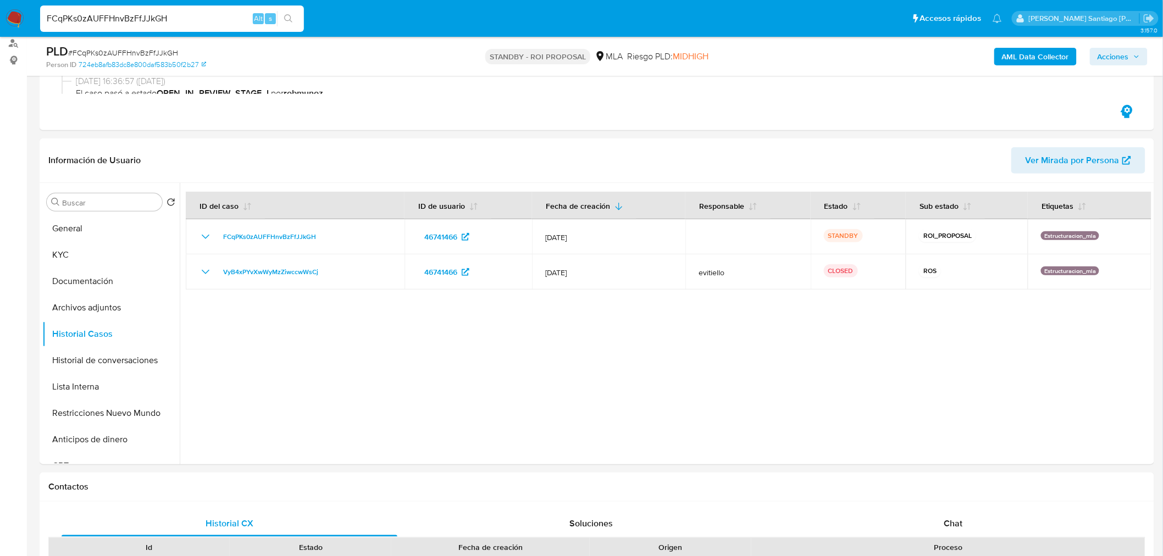
click at [166, 16] on input "FCqPKs0zAUFFHnvBzFfJJkGH" at bounding box center [172, 19] width 264 height 14
paste input "KInWRTrcRz3foqxzlkpSlcSd"
type input "KInWRTrcRz3foqxzlkpSlcSd"
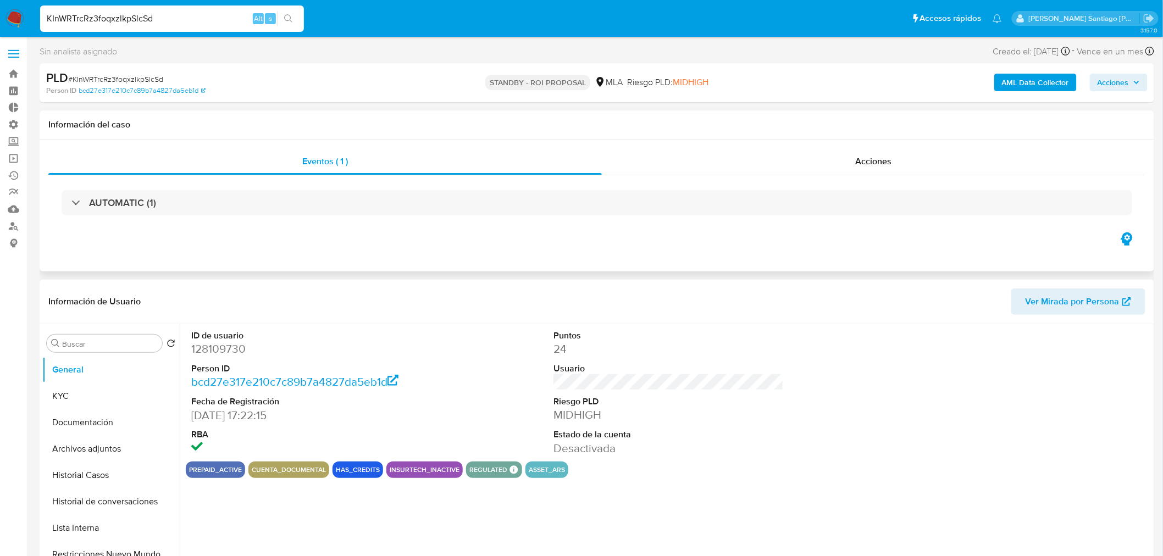
select select "10"
click at [892, 156] on span "Acciones" at bounding box center [874, 161] width 36 height 13
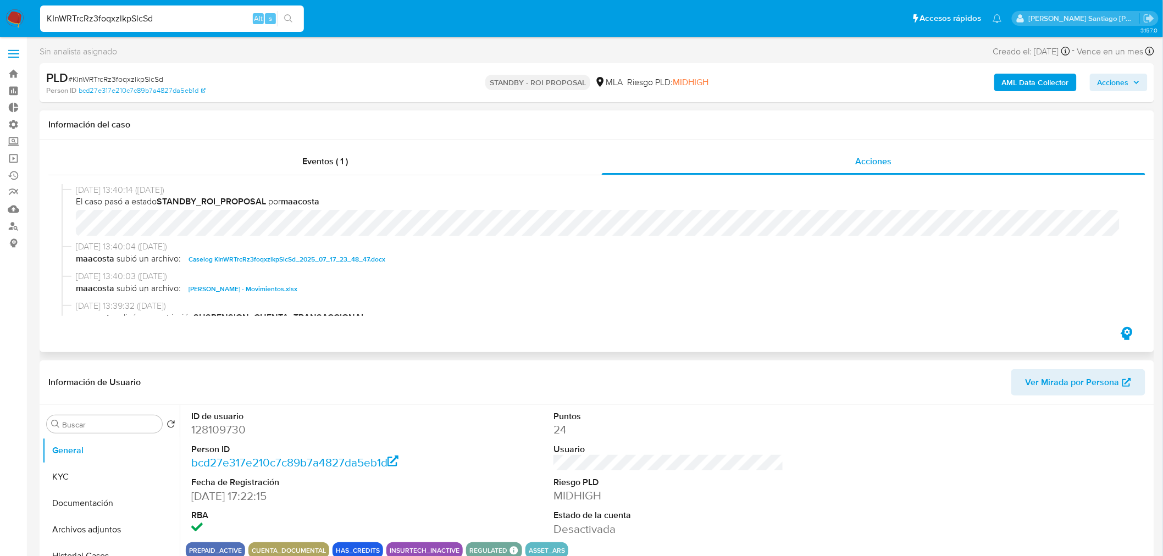
click at [369, 263] on span "Caselog KInWRTrcRz3foqxzlkpSlcSd_2025_07_17_23_48_47.docx" at bounding box center [287, 259] width 197 height 13
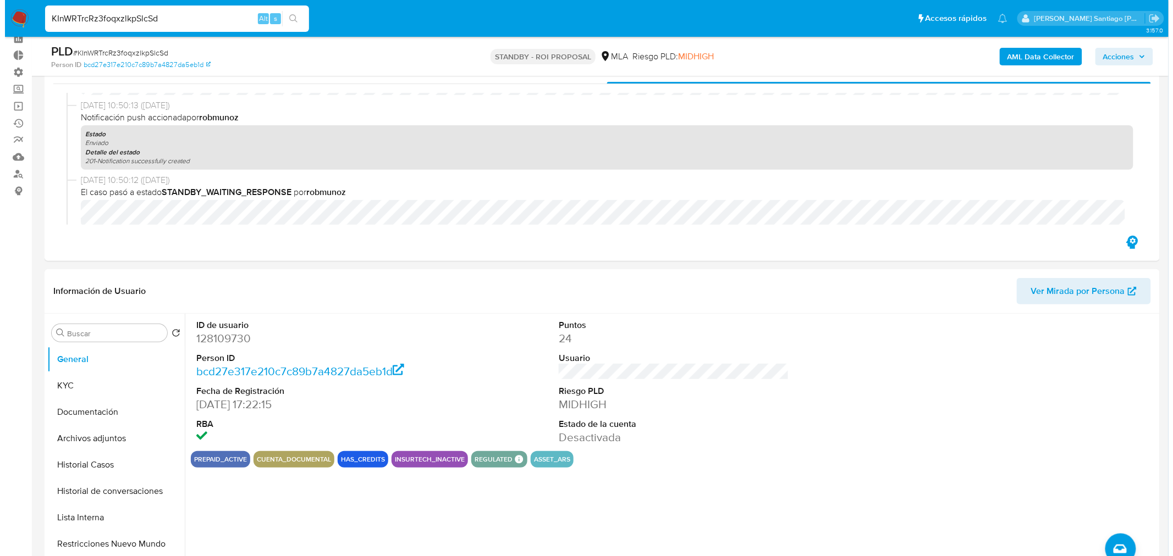
scroll to position [122, 0]
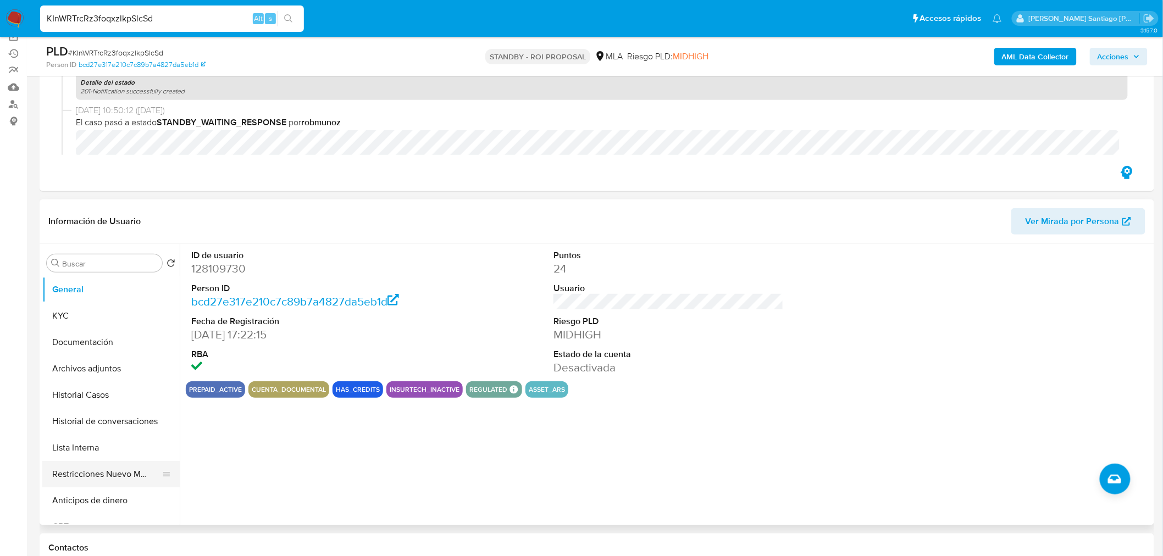
click at [125, 473] on button "Restricciones Nuevo Mundo" at bounding box center [106, 474] width 129 height 26
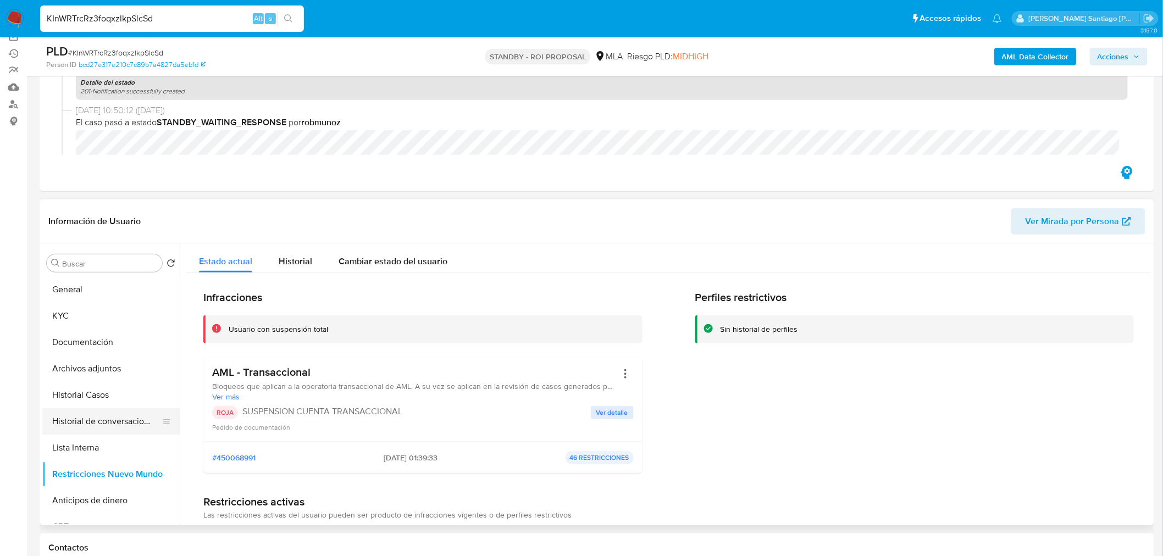
click at [129, 430] on button "Historial de conversaciones" at bounding box center [106, 422] width 129 height 26
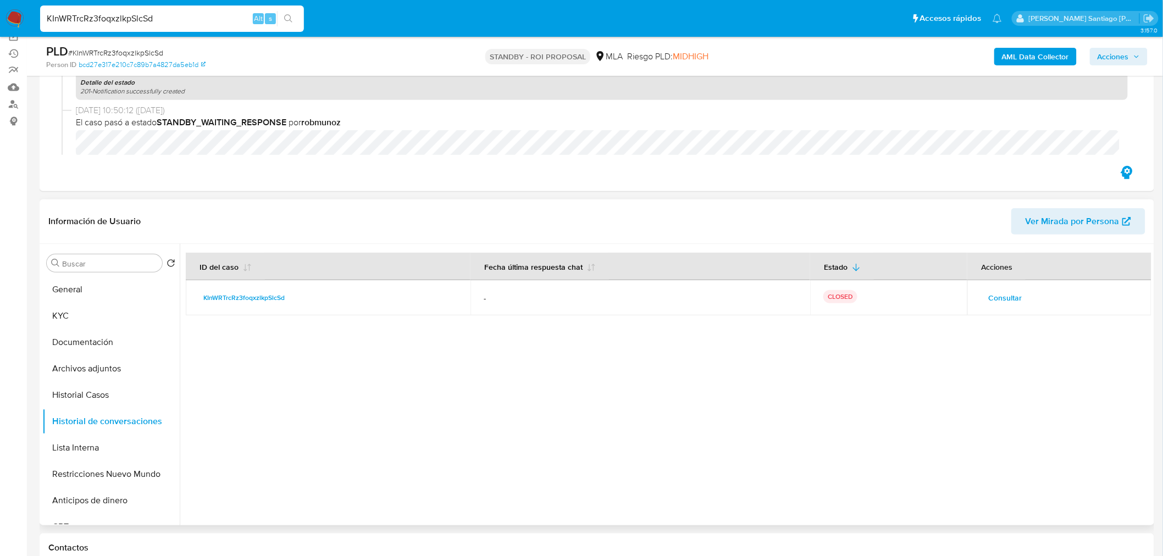
click at [1000, 296] on span "Consultar" at bounding box center [1006, 297] width 34 height 15
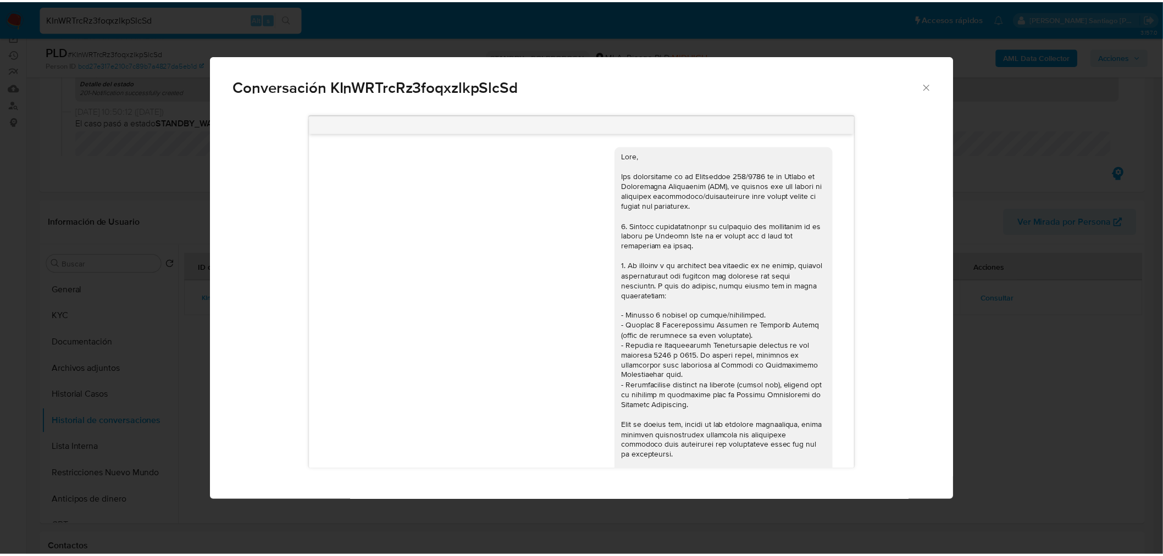
scroll to position [528, 0]
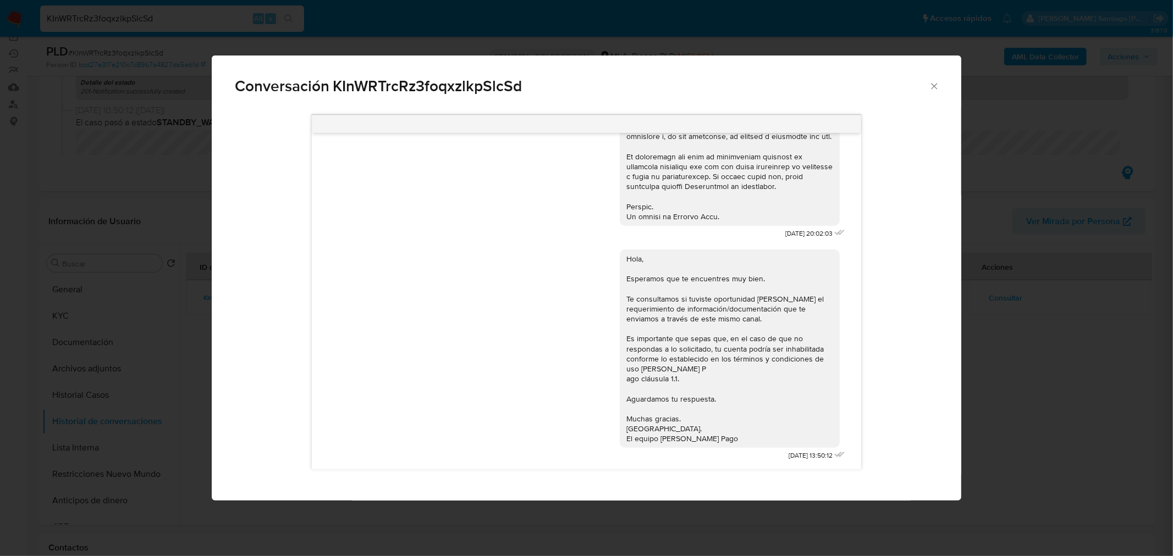
click at [1049, 375] on div "Conversación KInWRTrcRz3foqxzlkpSlcSd 17/07/2025 20:02:03 Hola, Esperamos que t…" at bounding box center [586, 278] width 1173 height 556
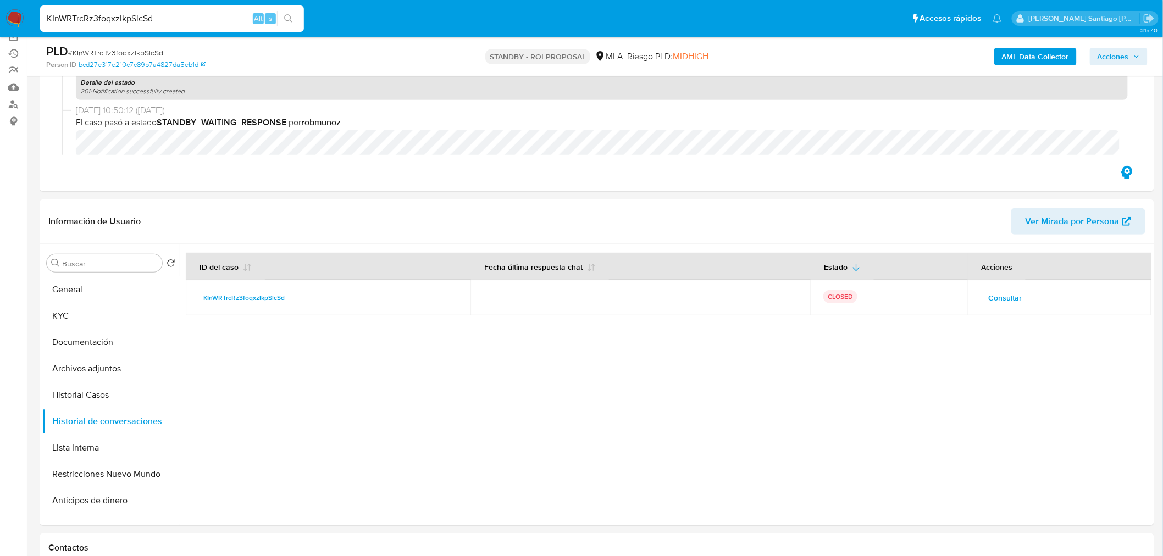
click at [173, 9] on div "KInWRTrcRz3foqxzlkpSlcSd Alt s" at bounding box center [172, 18] width 264 height 26
drag, startPoint x: 328, startPoint y: 212, endPoint x: 146, endPoint y: 81, distance: 224.6
click at [326, 211] on header "Información de Usuario Ver Mirada por Persona" at bounding box center [596, 221] width 1097 height 26
click at [128, 14] on input "KInWRTrcRz3foqxzlkpSlcSd" at bounding box center [172, 19] width 264 height 14
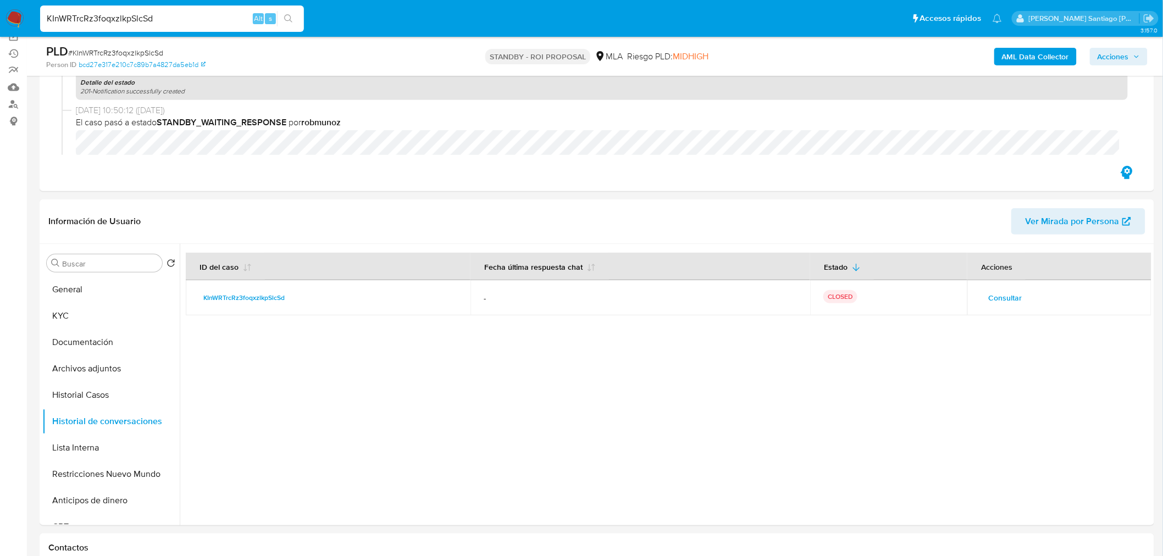
drag, startPoint x: 128, startPoint y: 12, endPoint x: 177, endPoint y: 14, distance: 49.5
click at [128, 13] on input "KInWRTrcRz3foqxzlkpSlcSd" at bounding box center [172, 19] width 264 height 14
paste input "Cgc9y1XNEm0cVxImIkH8psMv"
click at [176, 16] on input "KInWRTrcRz3foqxzlkpCgc9y1XNEm0cVxImIkH8psMvSlcSd" at bounding box center [172, 19] width 264 height 14
click at [122, 15] on input "KInWRTrcRz3foqxzlkpSlcSd" at bounding box center [172, 19] width 264 height 14
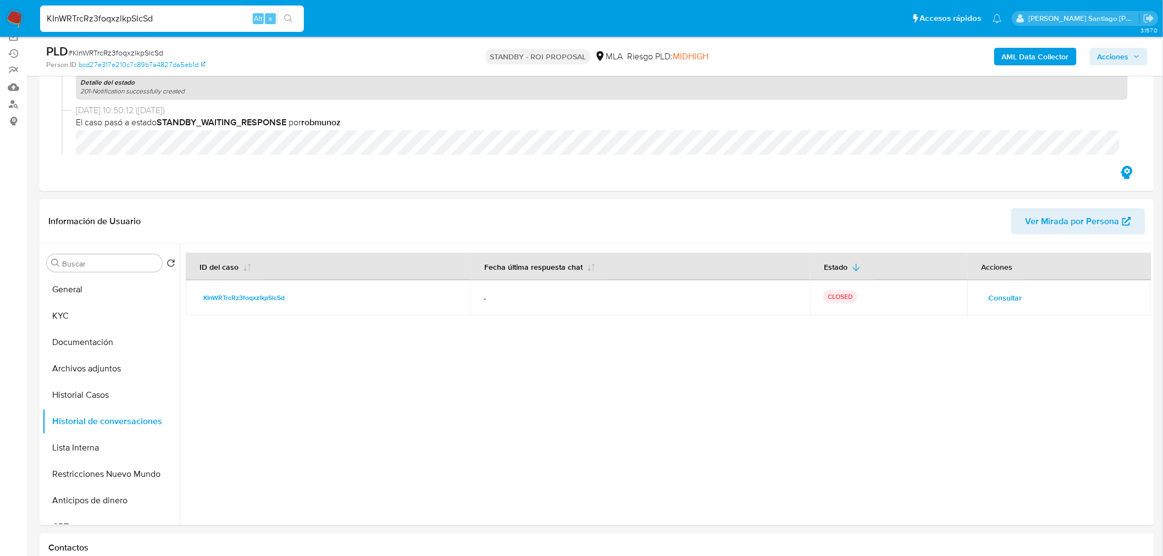
click at [122, 16] on input "KInWRTrcRz3foqxzlkpSlcSd" at bounding box center [172, 19] width 264 height 14
paste input "Cgc9y1XNEm0cVxImIkH8psMv"
type input "Cgc9y1XNEm0cVxImIkH8psMv"
click at [290, 26] on div "Cgc9y1XNEm0cVxImIkH8psMv Alt s" at bounding box center [172, 18] width 264 height 31
click at [286, 16] on icon "search-icon" at bounding box center [288, 18] width 9 height 9
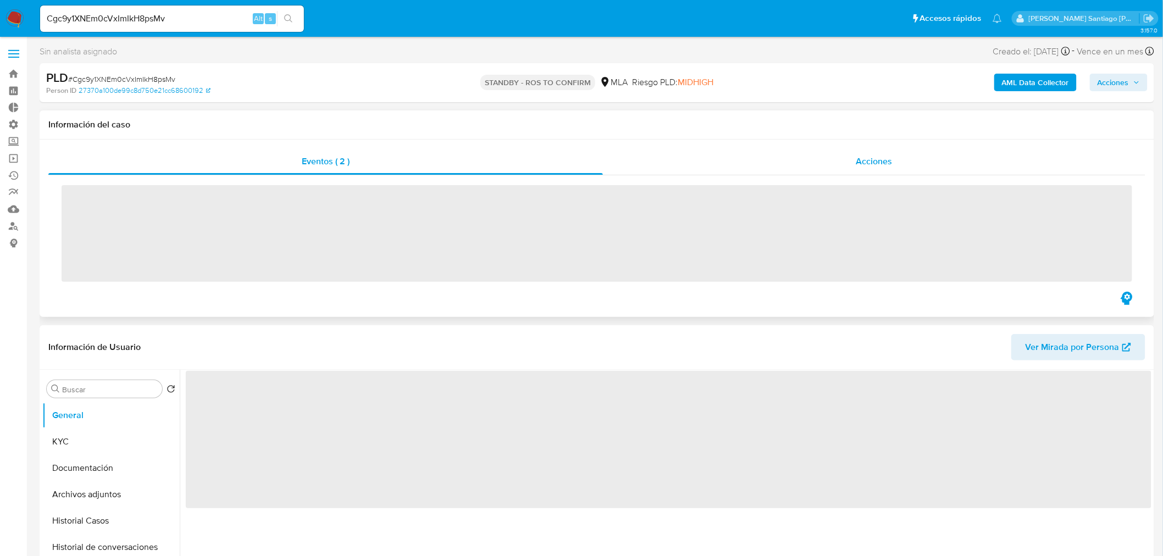
click at [831, 169] on div "Acciones" at bounding box center [874, 161] width 543 height 26
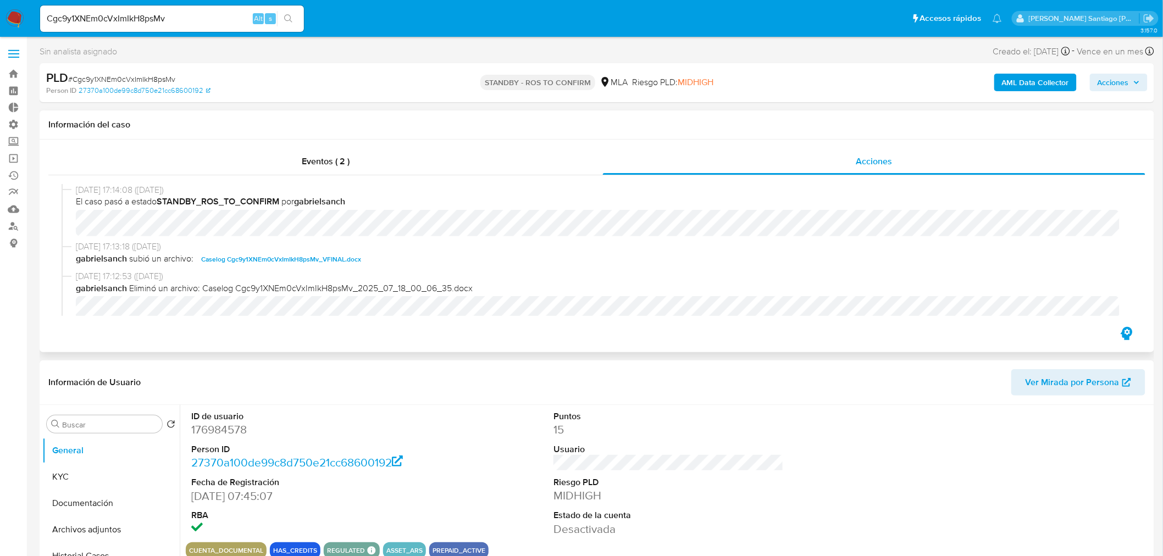
scroll to position [61, 0]
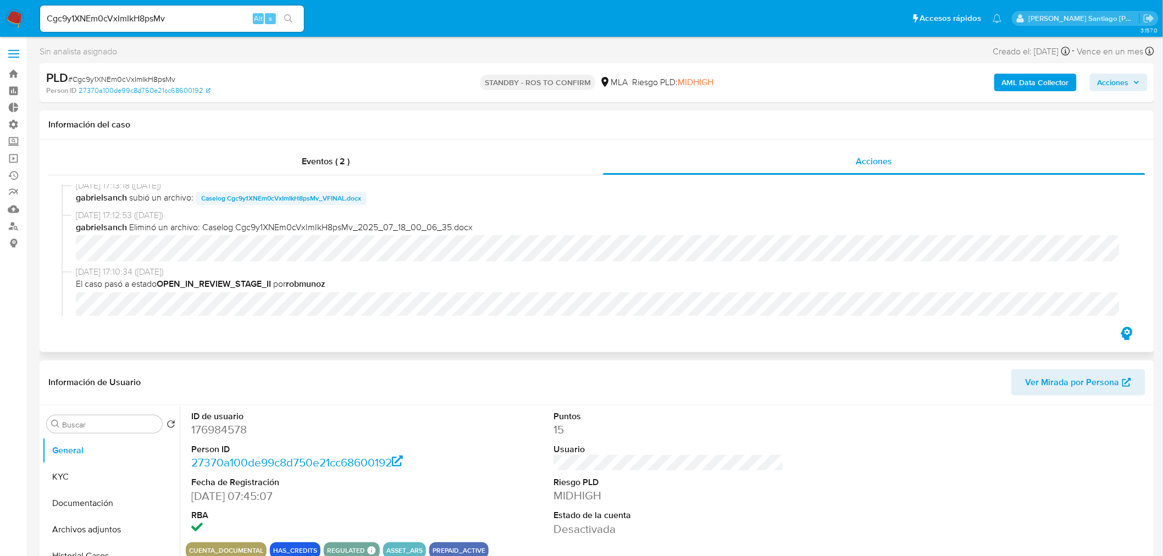
select select "10"
drag, startPoint x: 338, startPoint y: 196, endPoint x: 349, endPoint y: 200, distance: 12.4
click at [338, 196] on span "Caselog Cgc9y1XNEm0cVxImIkH8psMv_VFINAL.docx" at bounding box center [281, 198] width 160 height 13
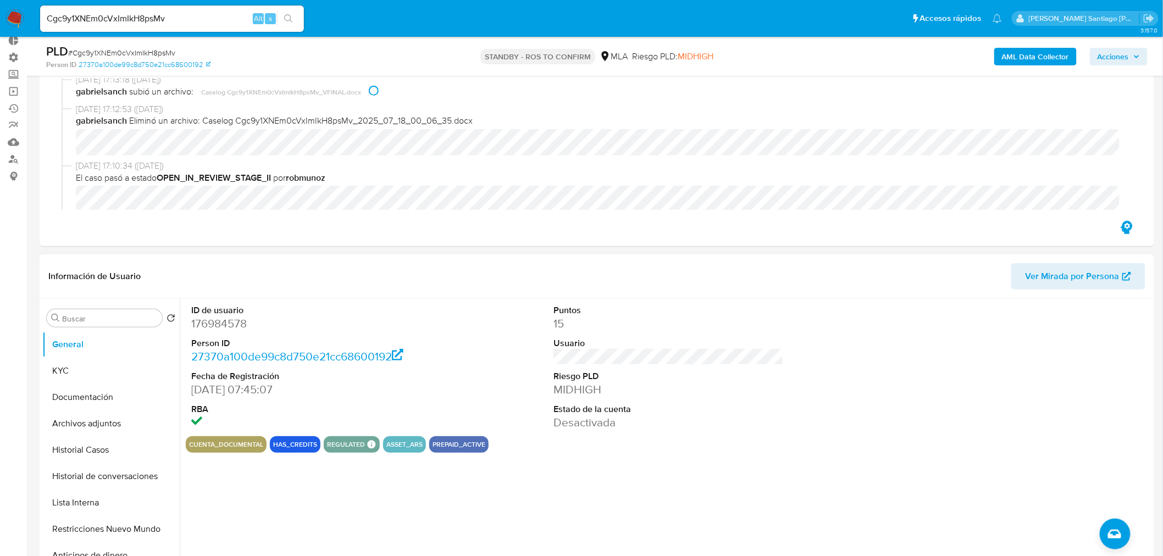
scroll to position [183, 0]
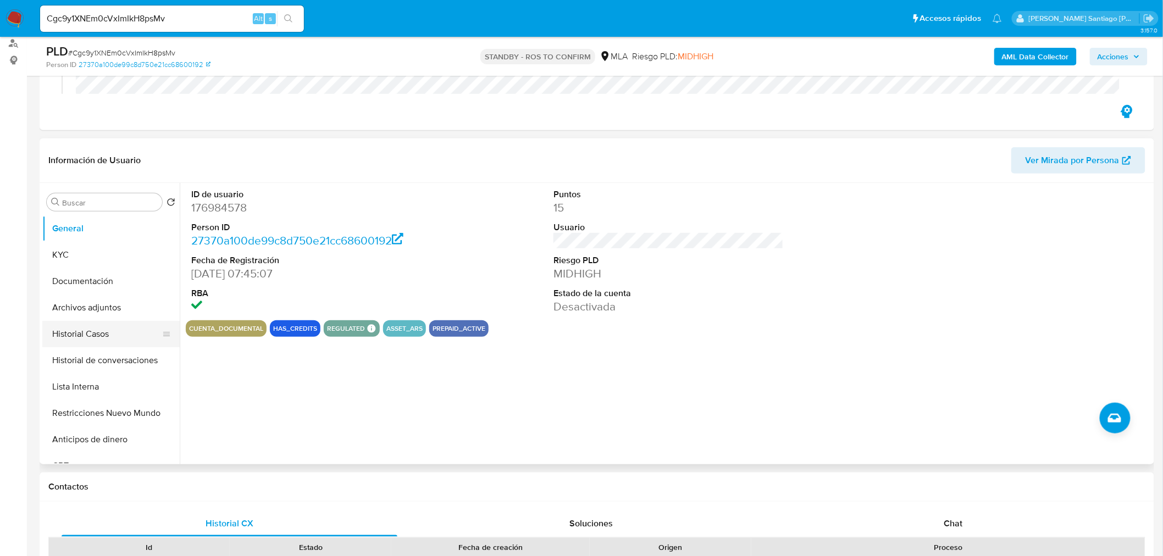
click at [96, 334] on button "Historial Casos" at bounding box center [106, 334] width 129 height 26
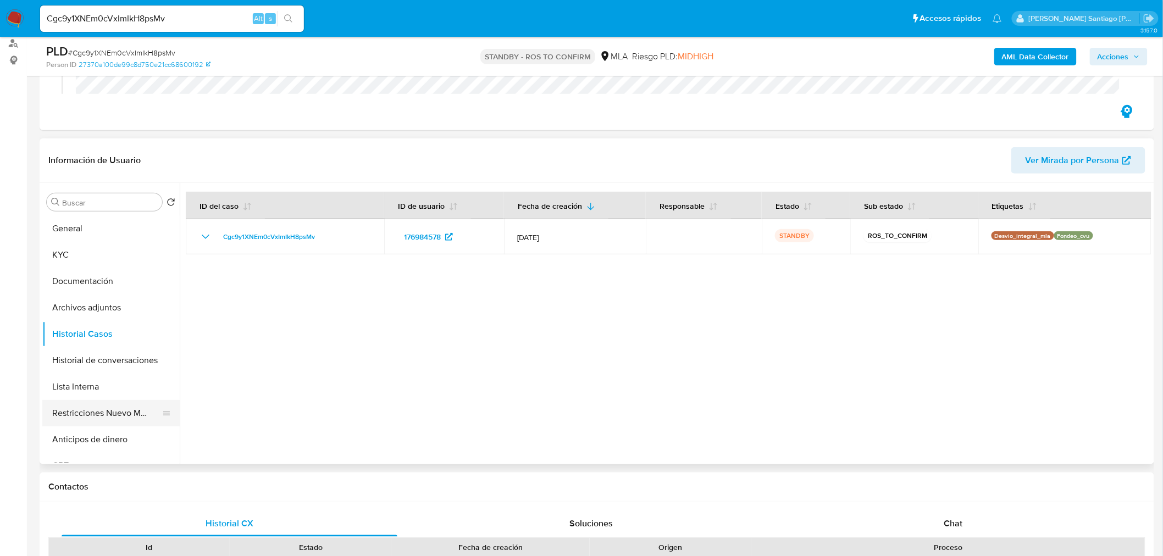
click at [118, 409] on button "Restricciones Nuevo Mundo" at bounding box center [106, 413] width 129 height 26
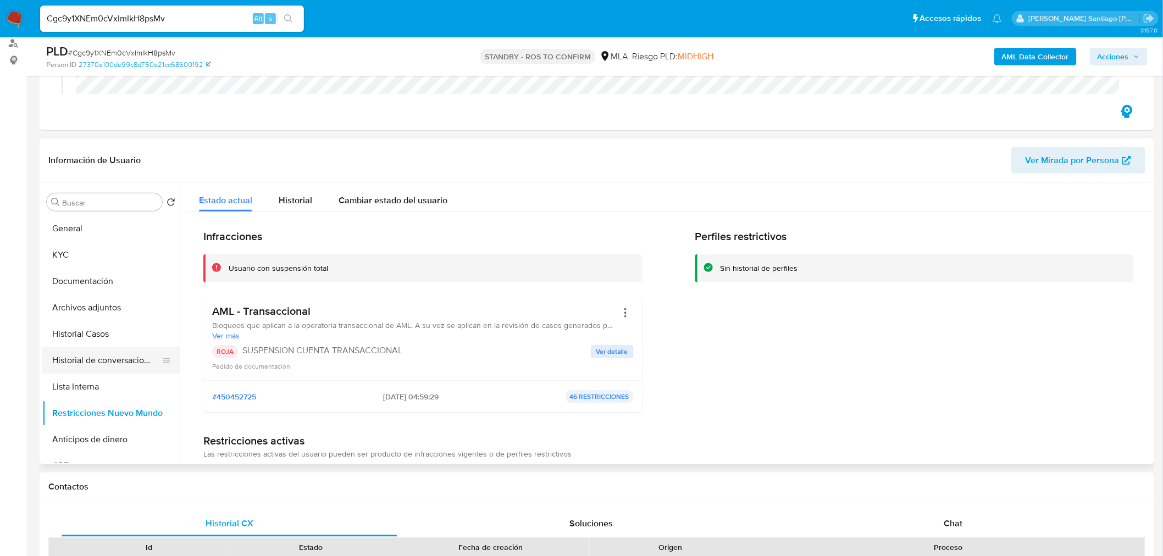
drag, startPoint x: 95, startPoint y: 343, endPoint x: 88, endPoint y: 352, distance: 12.2
click at [95, 344] on button "Historial Casos" at bounding box center [110, 334] width 137 height 26
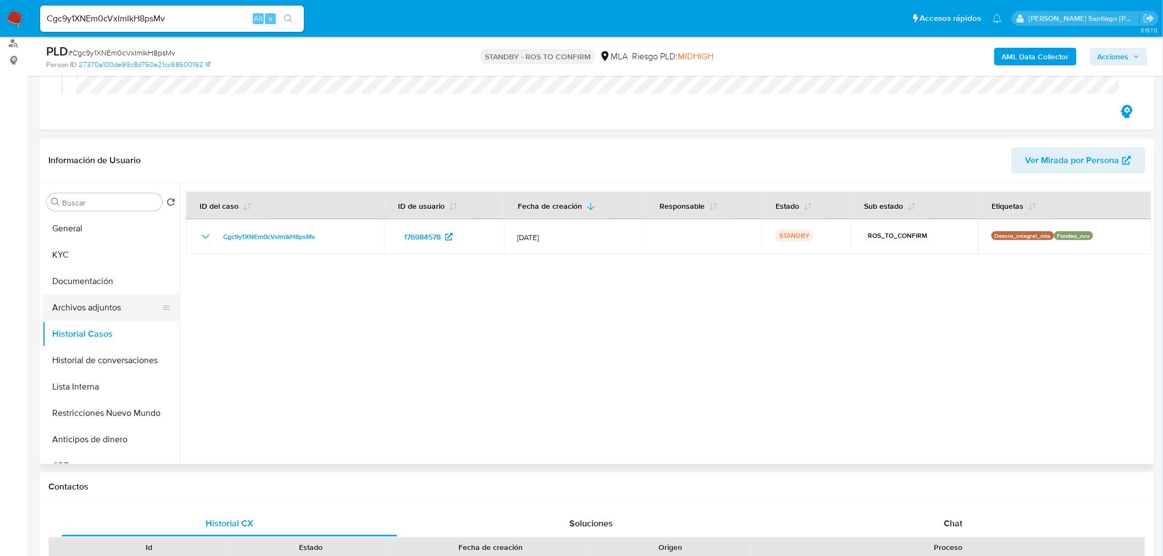
click at [124, 308] on button "Archivos adjuntos" at bounding box center [106, 308] width 129 height 26
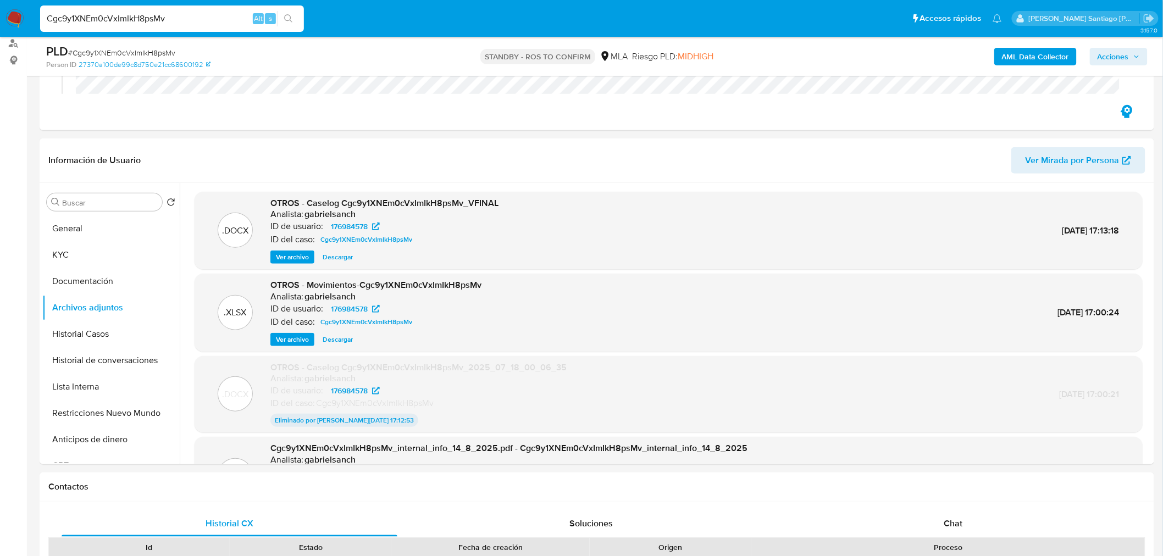
click at [149, 18] on input "Cgc9y1XNEm0cVxImIkH8psMv" at bounding box center [172, 19] width 264 height 14
paste input "Sqnrftk0dxgL3ZfcVwYZBQH0"
type input "Sqnrftk0dxgL3ZfcVwYZBQH0"
click at [293, 12] on button "search-icon" at bounding box center [288, 18] width 23 height 15
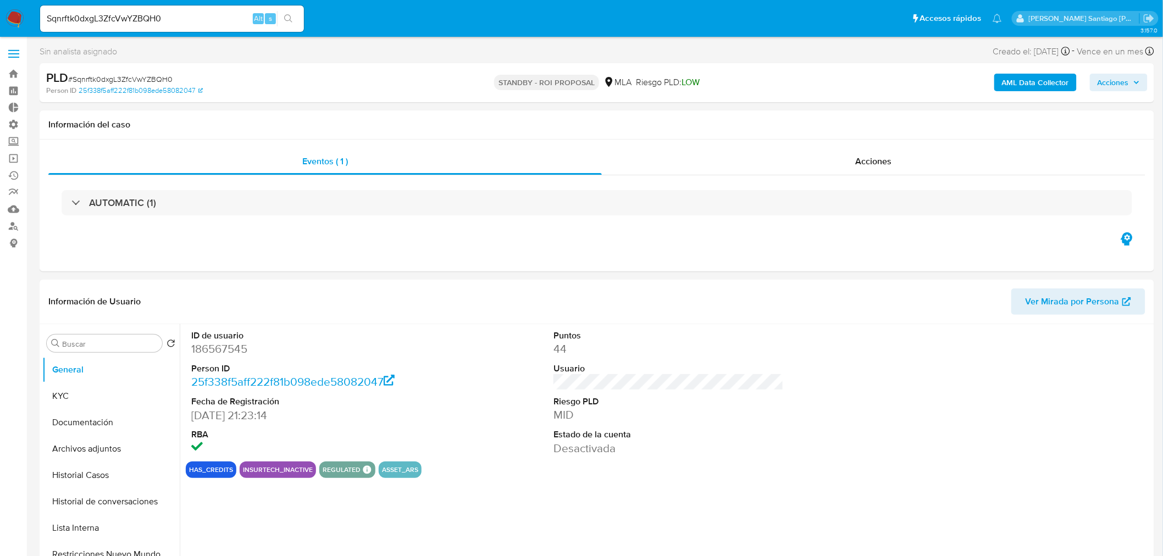
select select "10"
click at [841, 168] on div "Acciones" at bounding box center [874, 161] width 544 height 26
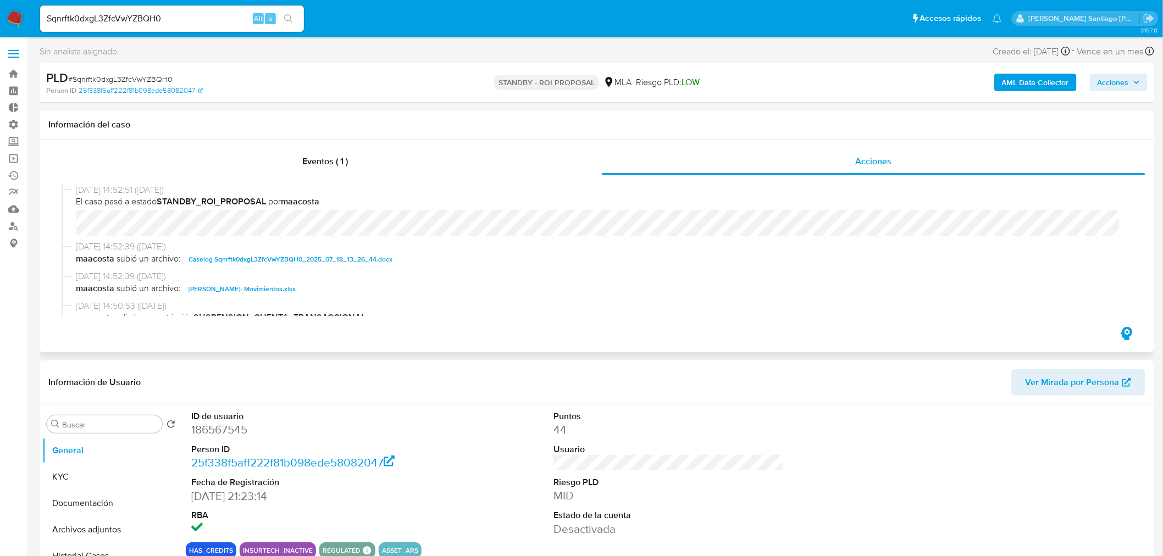
scroll to position [61, 0]
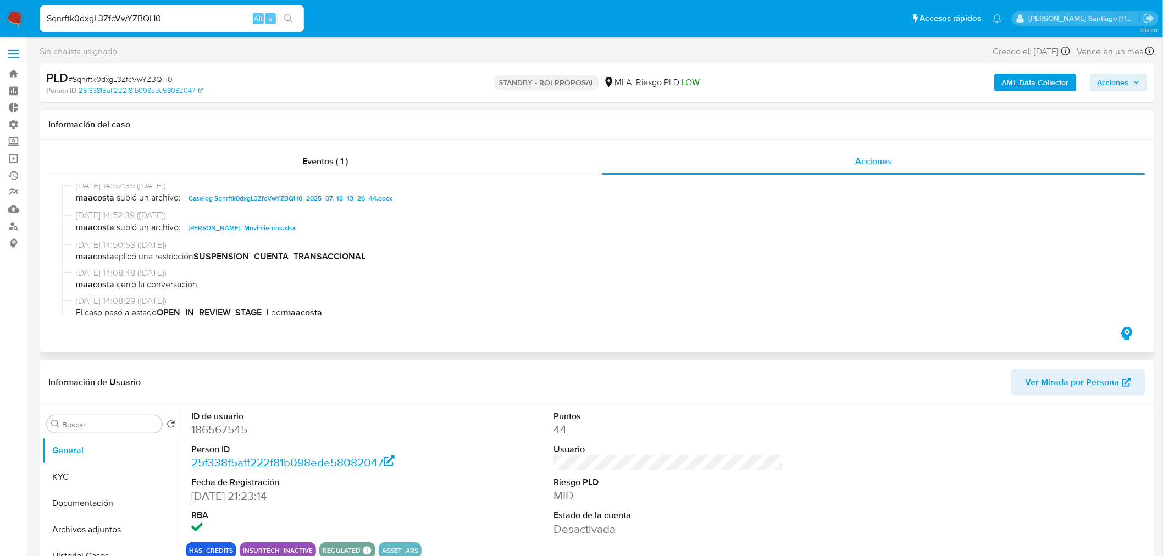
click at [363, 195] on span "Caselog Sqnrftk0dxgL3ZfcVwYZBQH0_2025_07_18_13_26_44.docx" at bounding box center [291, 198] width 204 height 13
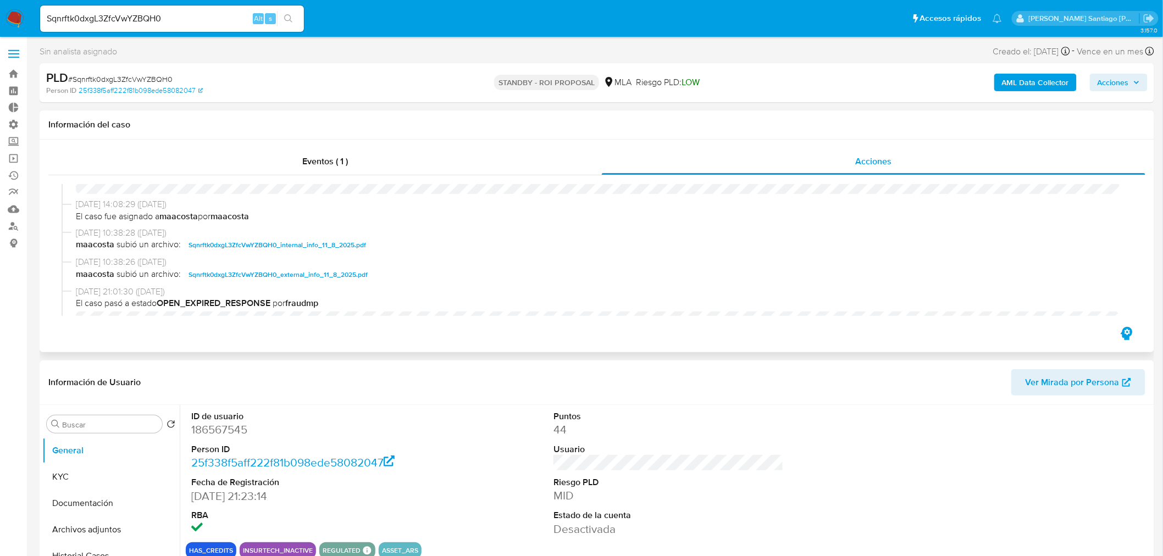
scroll to position [244, 0]
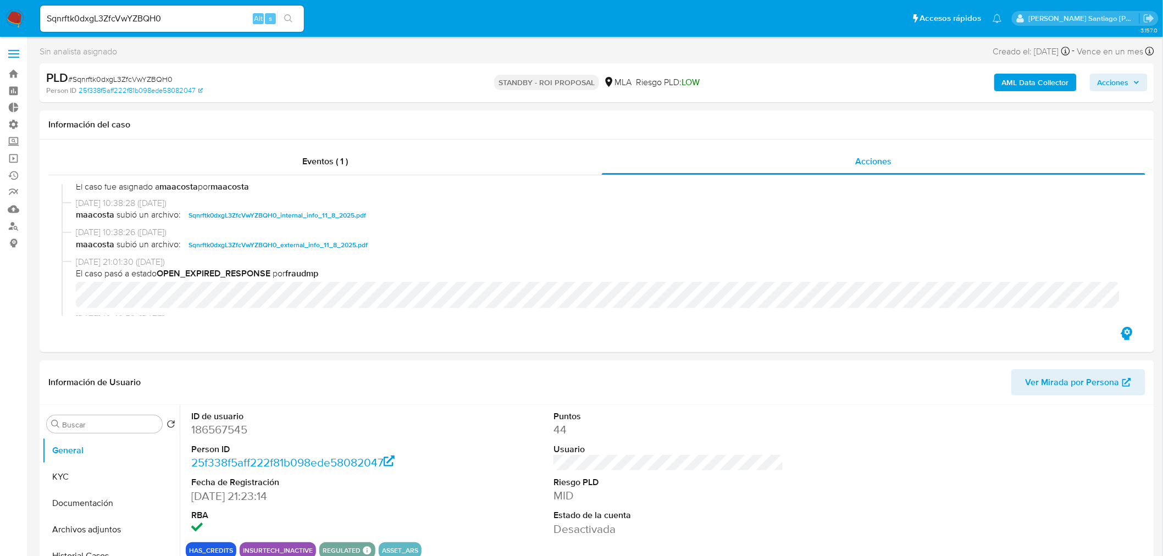
click at [217, 9] on div "Sqnrftk0dxgL3ZfcVwYZBQH0 Alt s" at bounding box center [172, 18] width 264 height 26
click at [128, 22] on input "Sqnrftk0dxgL3ZfcVwYZBQH0" at bounding box center [172, 19] width 264 height 14
paste input "UKhJiMfIxFYTsjJ0gEeFHn7r"
type input "UKhJiMfIxFYTsjJ0gEeFHn7r"
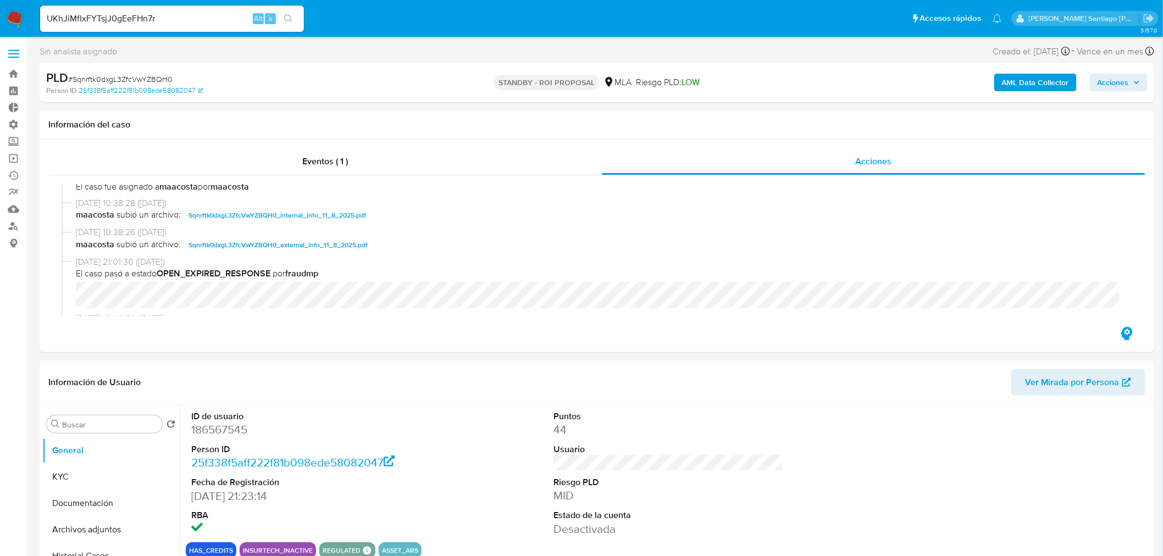
click at [293, 20] on button "search-icon" at bounding box center [288, 18] width 23 height 15
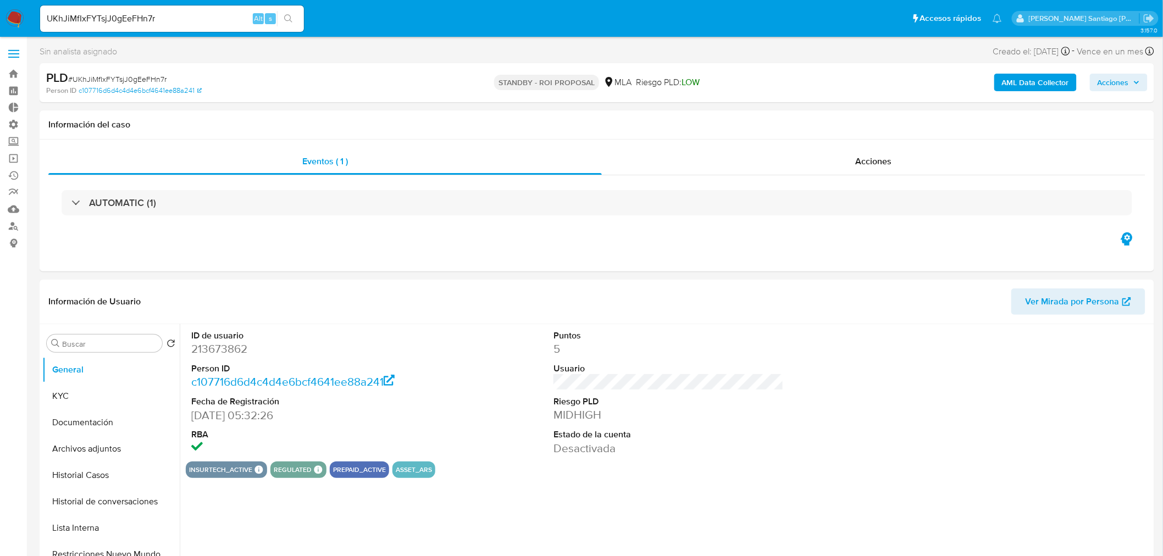
select select "10"
click at [823, 153] on div "Acciones" at bounding box center [874, 161] width 544 height 26
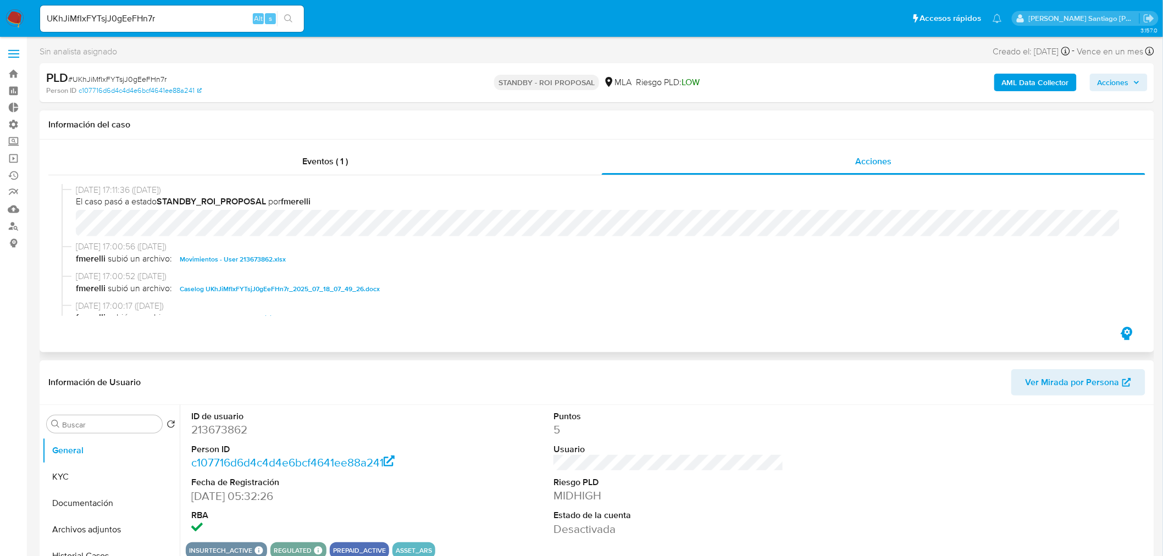
click at [347, 289] on span "Caselog UKhJiMfIxFYTsjJ0gEeFHn7r_2025_07_18_07_49_26.docx" at bounding box center [280, 289] width 200 height 13
click at [141, 14] on input "UKhJiMfIxFYTsjJ0gEeFHn7r" at bounding box center [172, 19] width 264 height 14
click at [141, 13] on input "UKhJiMfIxFYTsjJ0gEeFHn7r" at bounding box center [172, 19] width 264 height 14
paste input "2F3OhmUnXqguWSFFoE0gojpI"
type input "2F3OhmUnXqguWSFFoE0gojpI"
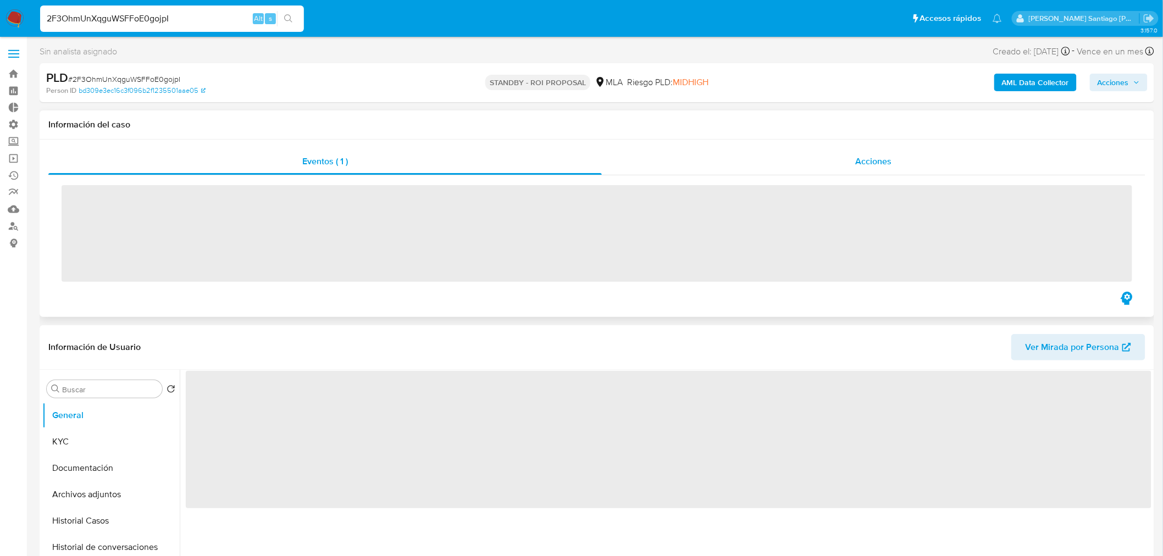
click at [824, 155] on div "Acciones" at bounding box center [874, 161] width 544 height 26
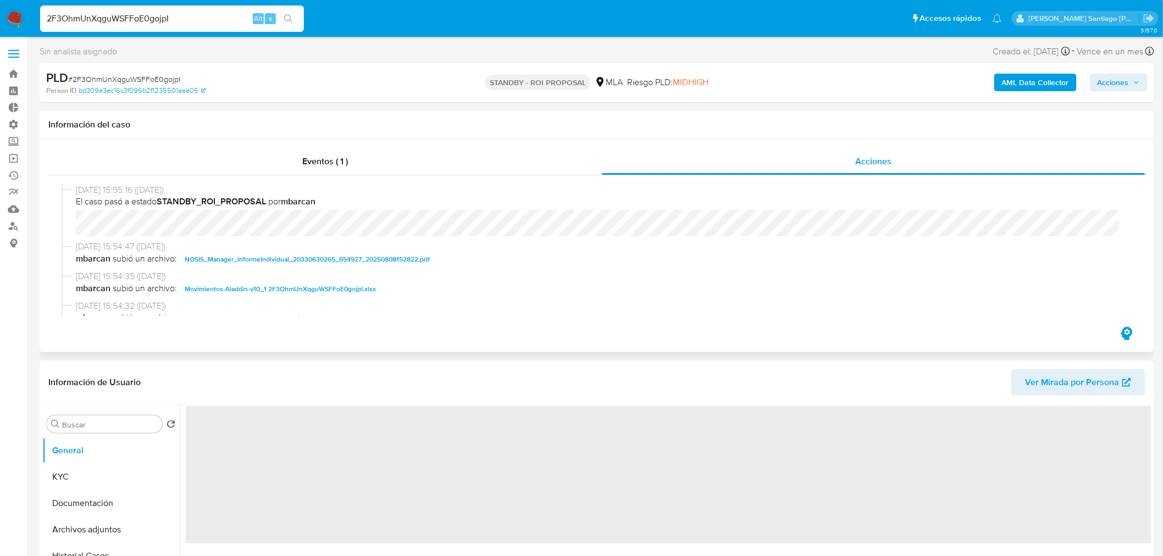
select select "10"
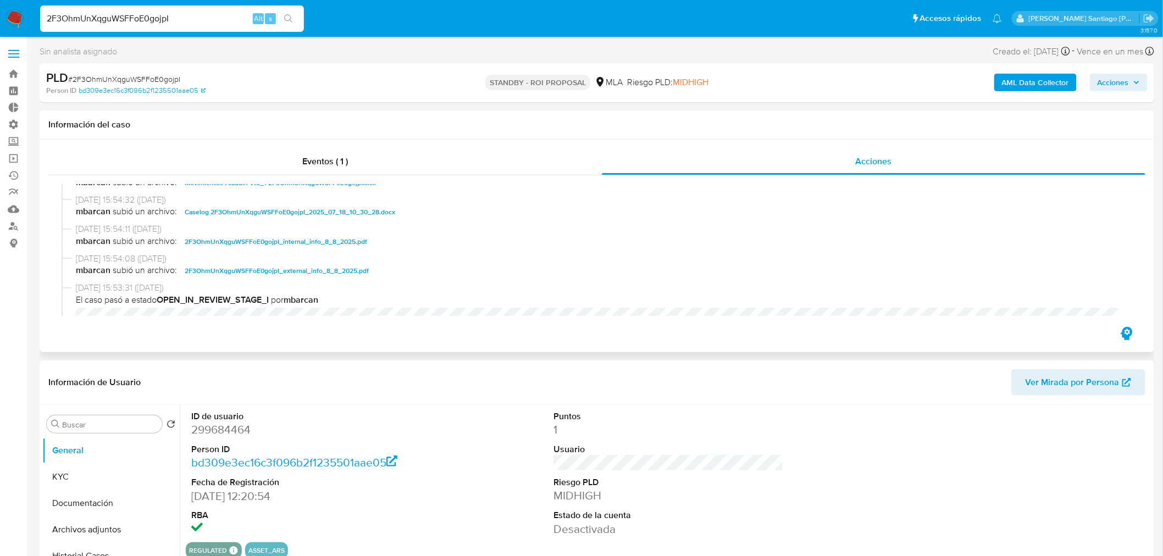
scroll to position [122, 0]
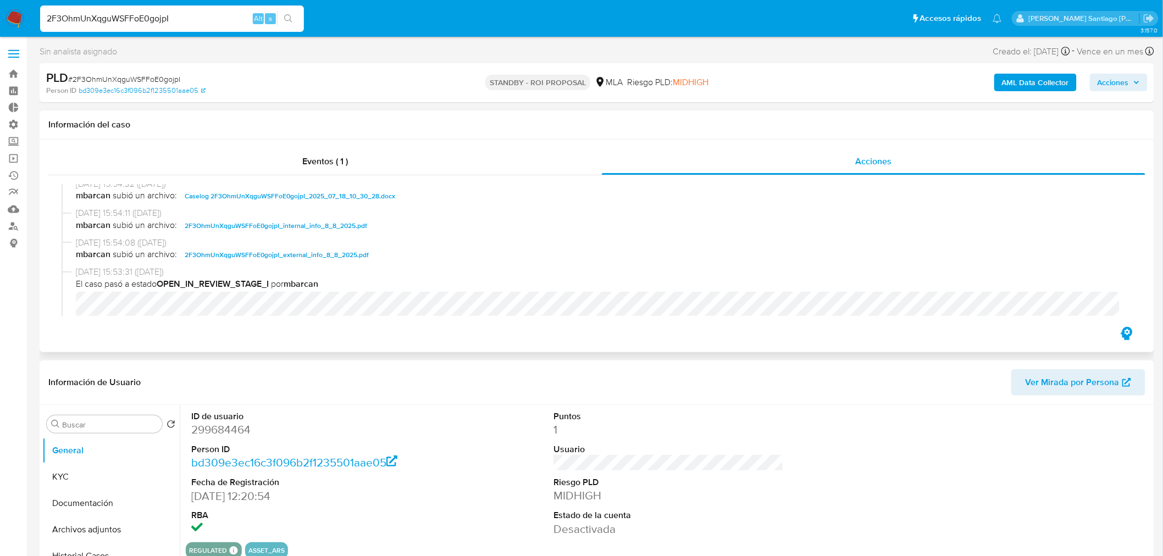
click at [360, 198] on span "Caselog 2F3OhmUnXqguWSFFoE0gojpI_2025_07_18_10_30_28.docx" at bounding box center [290, 196] width 211 height 13
click at [162, 20] on input "2F3OhmUnXqguWSFFoE0gojpI" at bounding box center [172, 19] width 264 height 14
paste input "N3Zxi3JJbulbnmMLDeiquR7x"
type input "N3Zxi3JJbulbnmMLDeiquR7x"
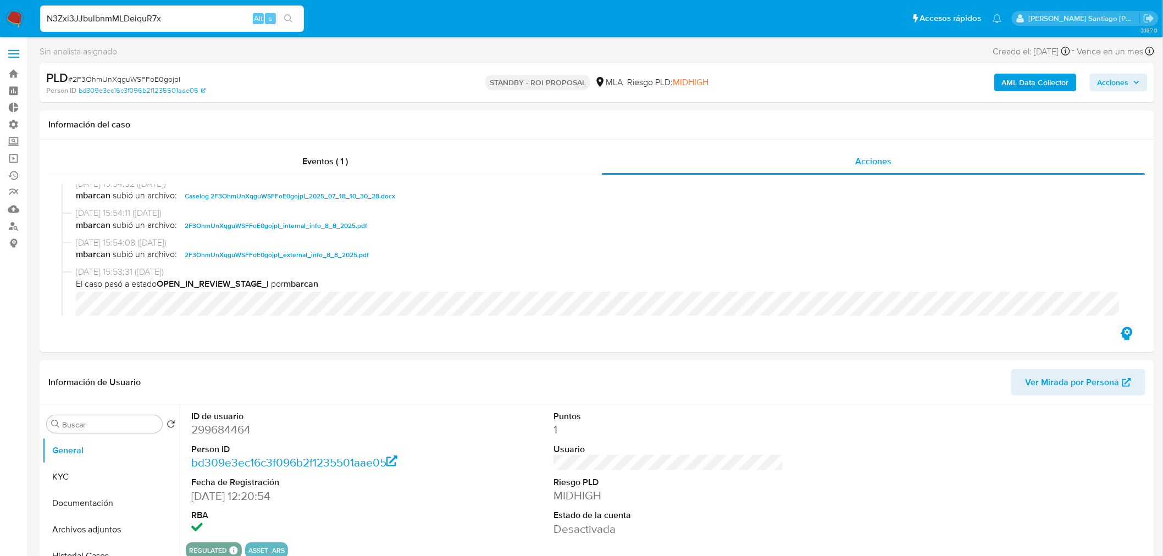
click at [293, 14] on icon "search-icon" at bounding box center [288, 18] width 9 height 9
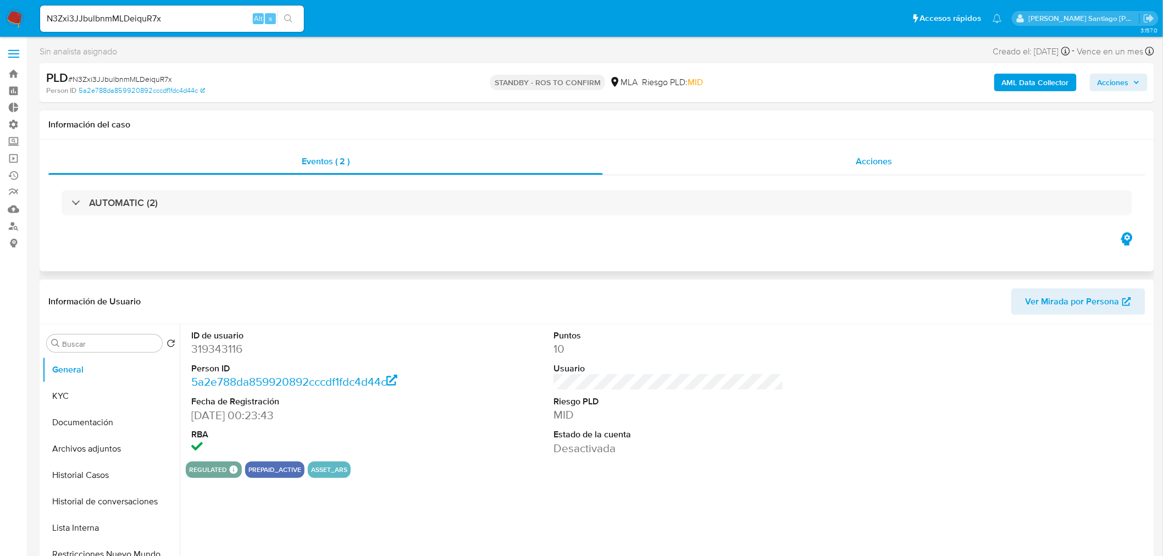
click at [860, 158] on span "Acciones" at bounding box center [874, 161] width 36 height 13
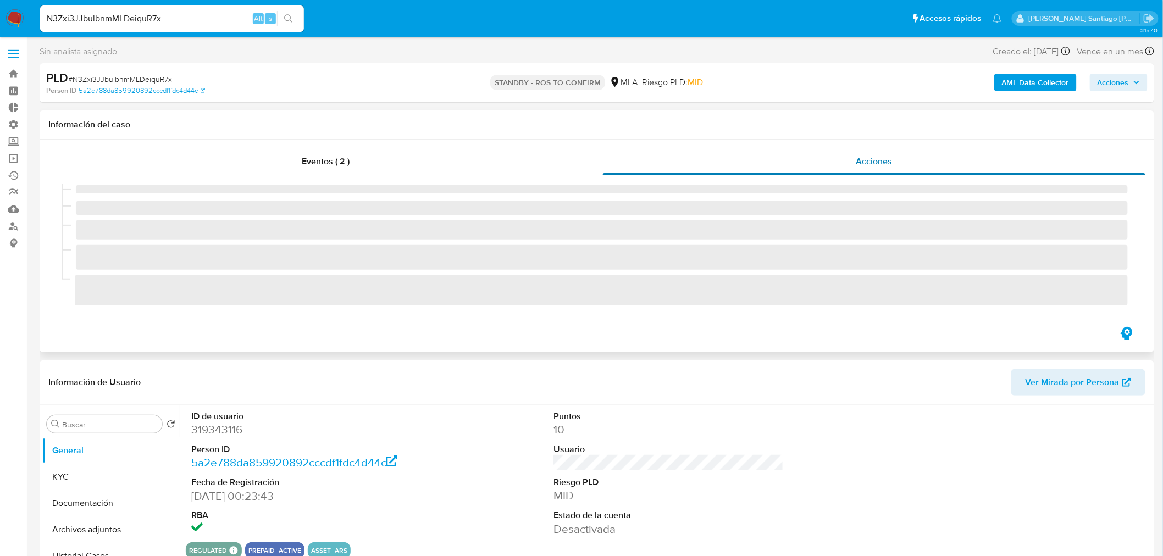
select select "10"
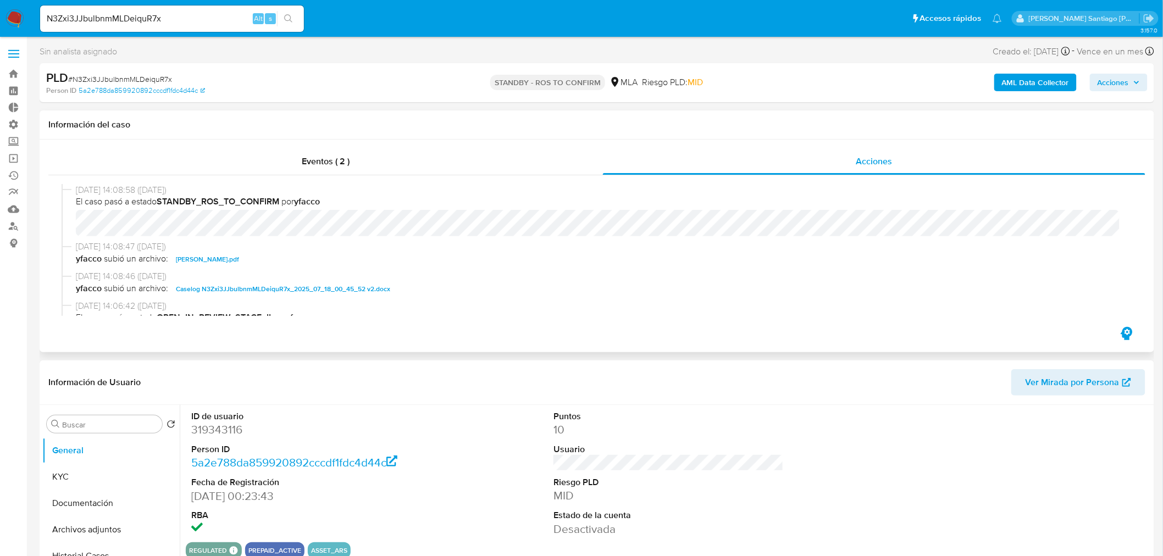
scroll to position [61, 0]
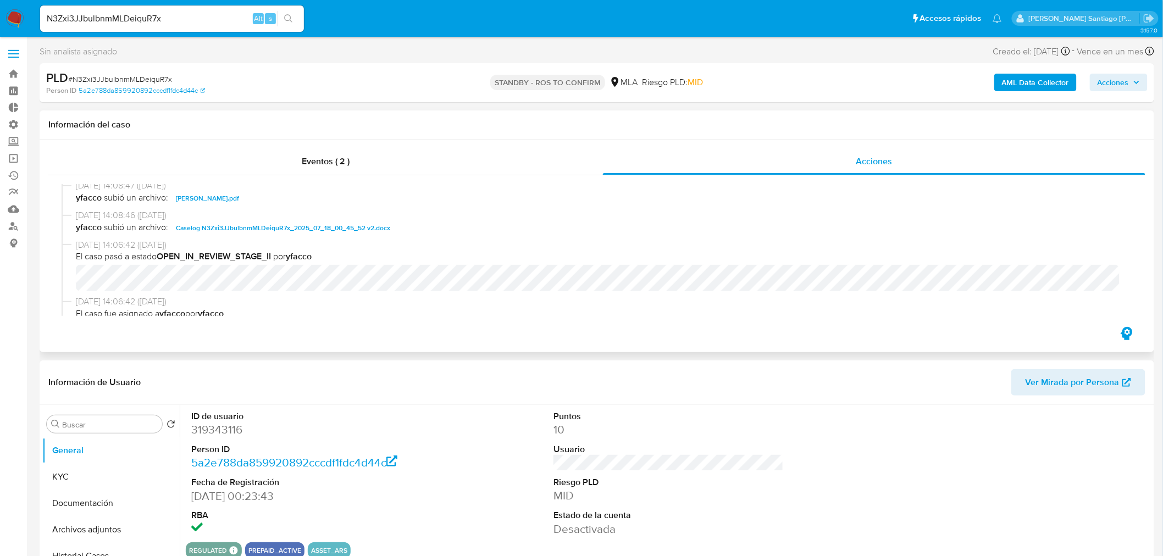
drag, startPoint x: 352, startPoint y: 226, endPoint x: 369, endPoint y: 257, distance: 35.5
click at [352, 225] on span "Caselog N3Zxi3JJbulbnmMLDeiquR7x_2025_07_18_00_45_52 v2.docx" at bounding box center [283, 228] width 214 height 13
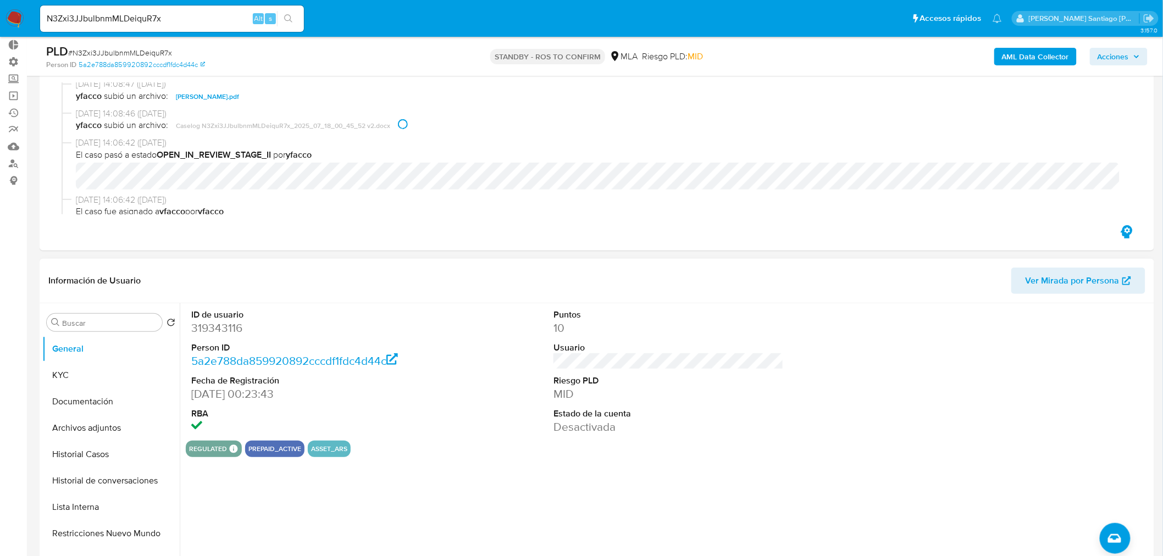
scroll to position [183, 0]
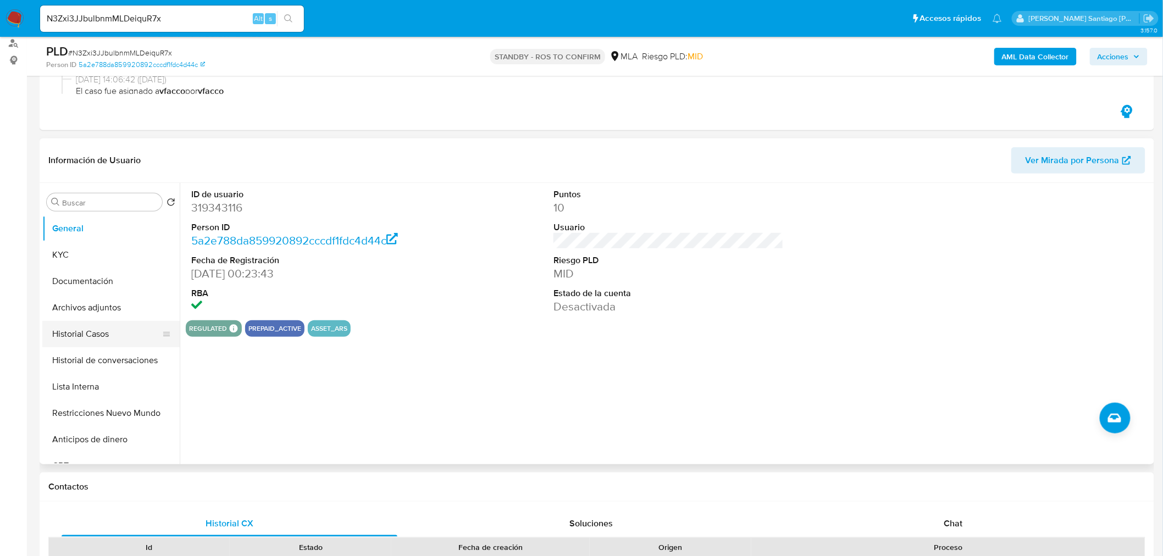
click at [122, 338] on button "Historial Casos" at bounding box center [106, 334] width 129 height 26
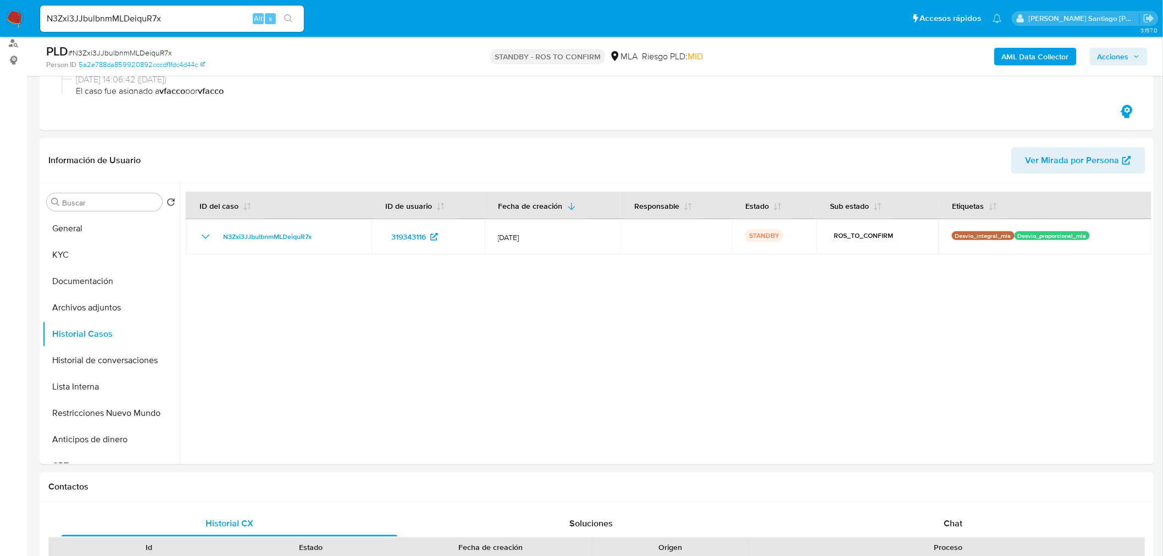
click at [152, 13] on input "N3Zxi3JJbulbnmMLDeiquR7x" at bounding box center [172, 19] width 264 height 14
paste input "YeNs87oKATtKslM8JqQvyeDL"
type input "YeNs87oKATtKslM8JqQvyeDL"
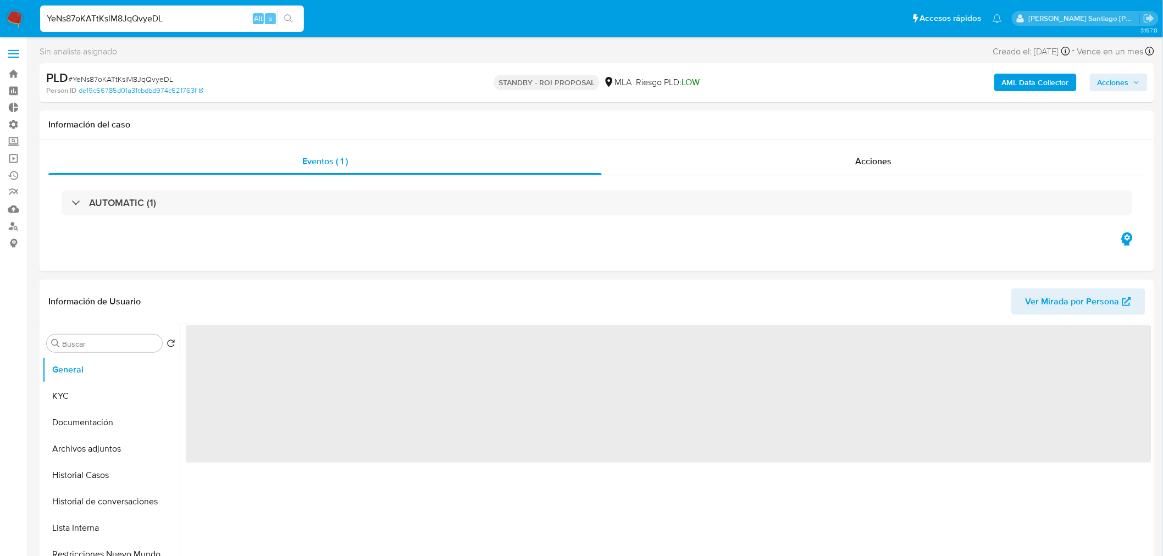
select select "10"
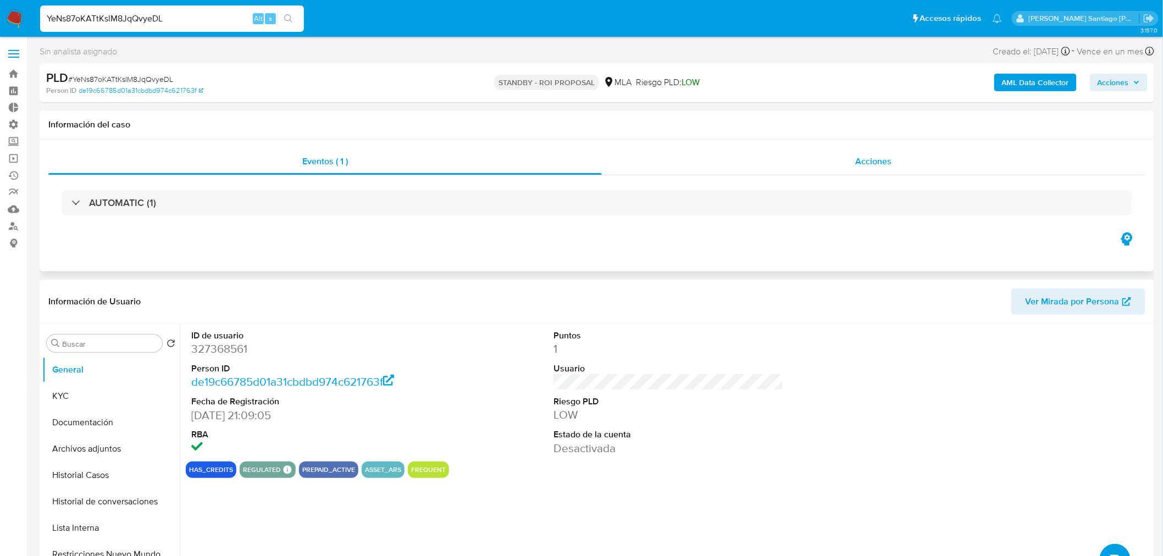
click at [837, 161] on div "Acciones" at bounding box center [874, 161] width 544 height 26
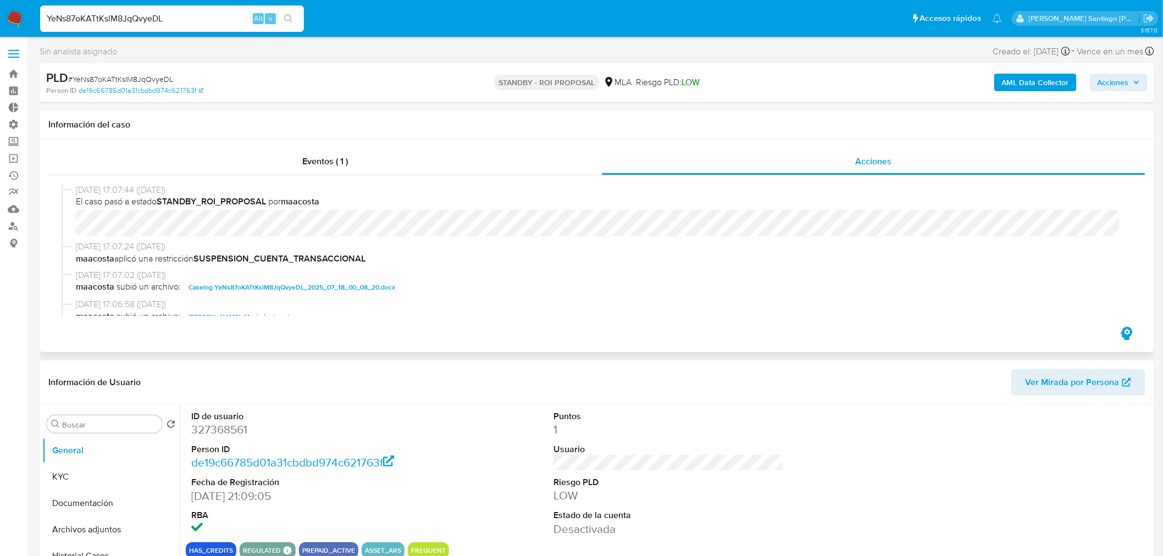
scroll to position [61, 0]
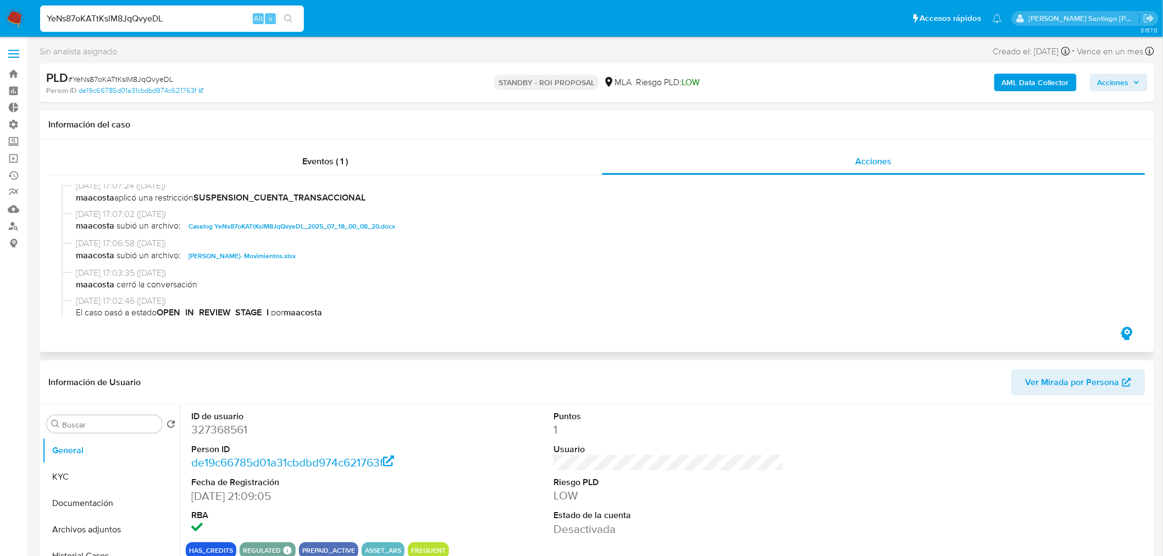
click at [376, 224] on span "Caselog YeNs87oKATtKslM8JqQvyeDL_2025_07_18_00_08_20.docx" at bounding box center [292, 226] width 207 height 13
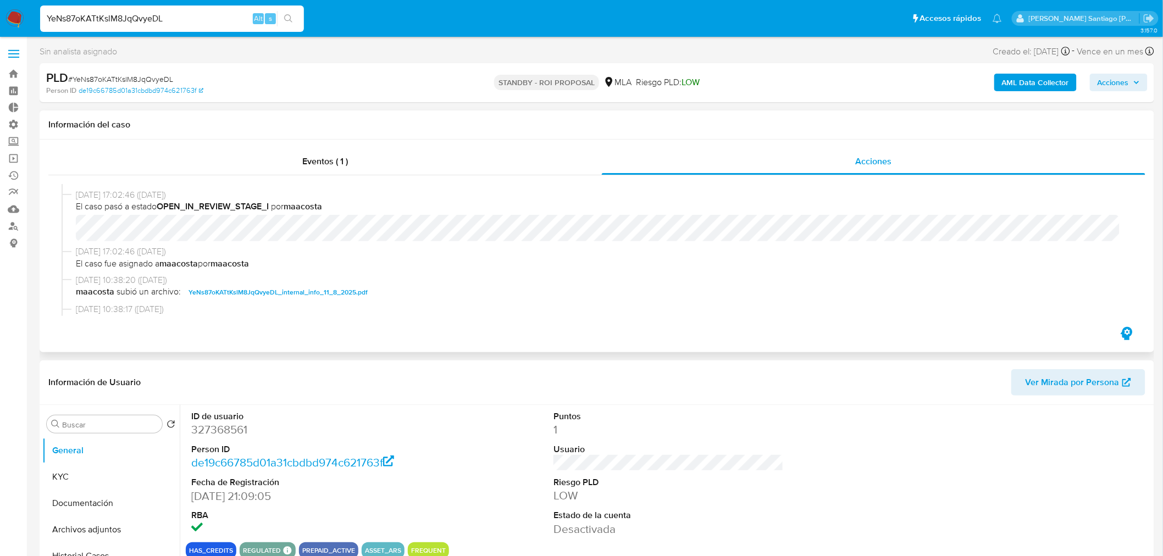
scroll to position [244, 0]
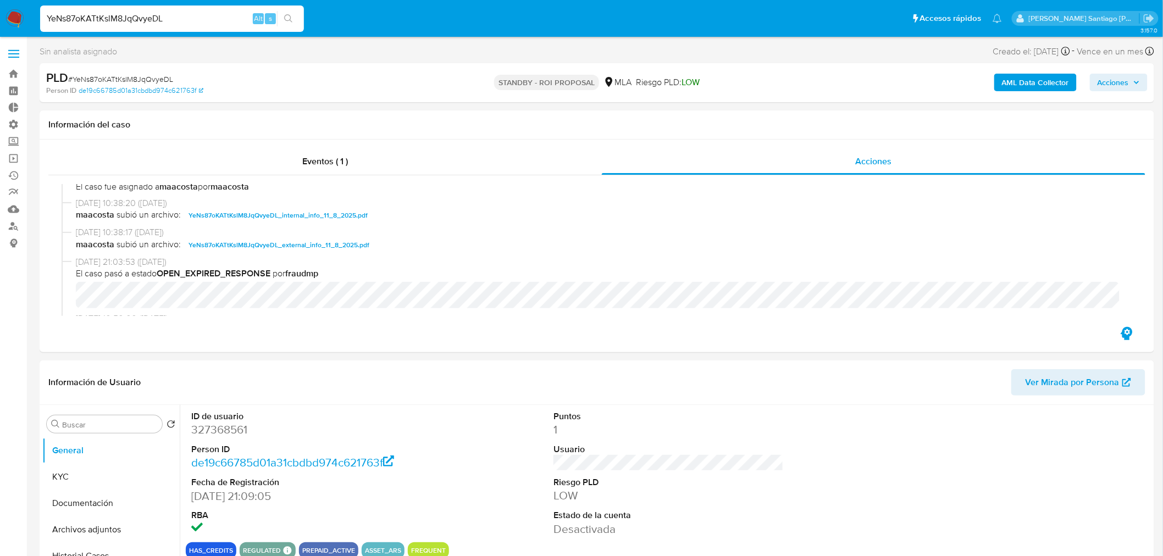
click at [139, 18] on input "YeNs87oKATtKslM8JqQvyeDL" at bounding box center [172, 19] width 264 height 14
paste input "ugL44bOhyTm1gyUrGmrQvnF8"
type input "ugL44bOhyTm1gyUrGmrQvnF8"
click at [283, 15] on button "search-icon" at bounding box center [288, 18] width 23 height 15
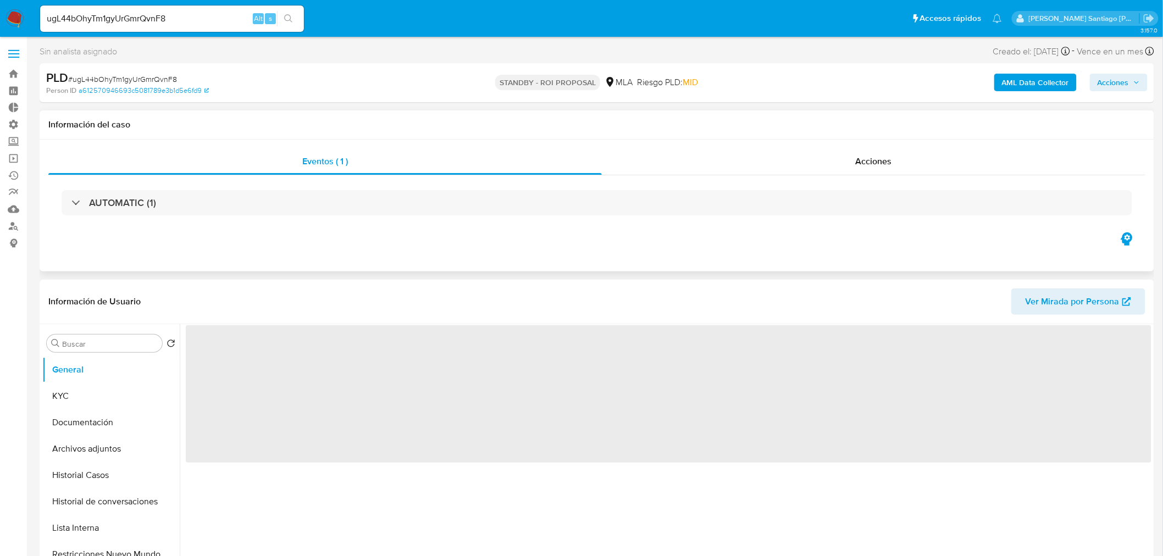
drag, startPoint x: 856, startPoint y: 157, endPoint x: 827, endPoint y: 177, distance: 34.3
click at [856, 158] on span "Acciones" at bounding box center [874, 161] width 36 height 13
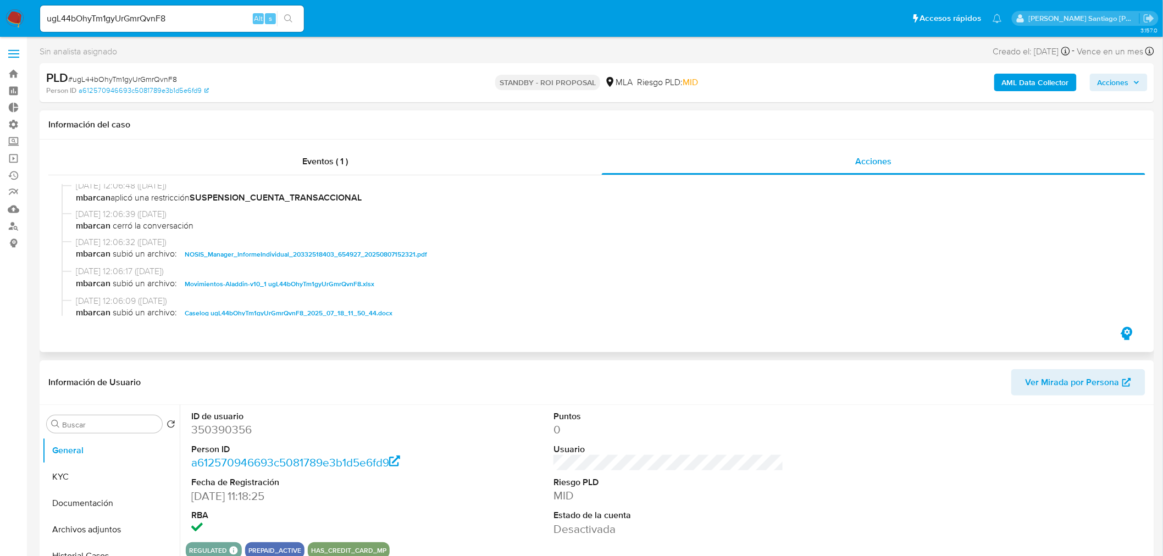
select select "10"
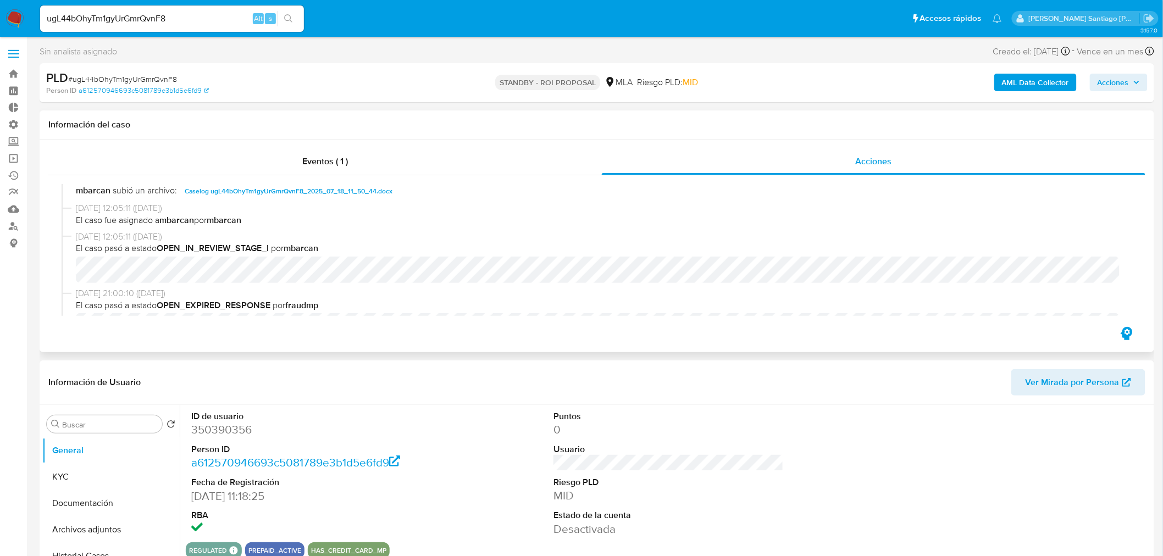
click at [355, 188] on span "Caselog ugL44bOhyTm1gyUrGmrQvnF8_2025_07_18_11_50_44.docx" at bounding box center [289, 191] width 208 height 13
click at [112, 18] on input "ugL44bOhyTm1gyUrGmrQvnF8" at bounding box center [172, 19] width 264 height 14
paste input "MUY7BfGxm3nED3fLZqC3afdc"
type input "MUY7BfGxm3nED3fLZqC3afdc"
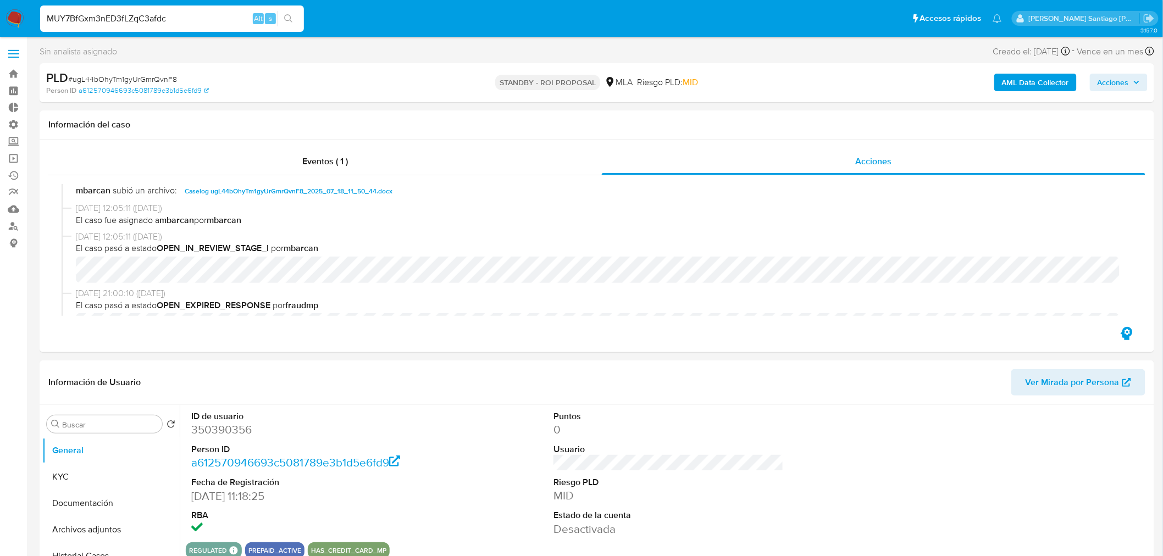
click at [290, 22] on icon "search-icon" at bounding box center [288, 18] width 9 height 9
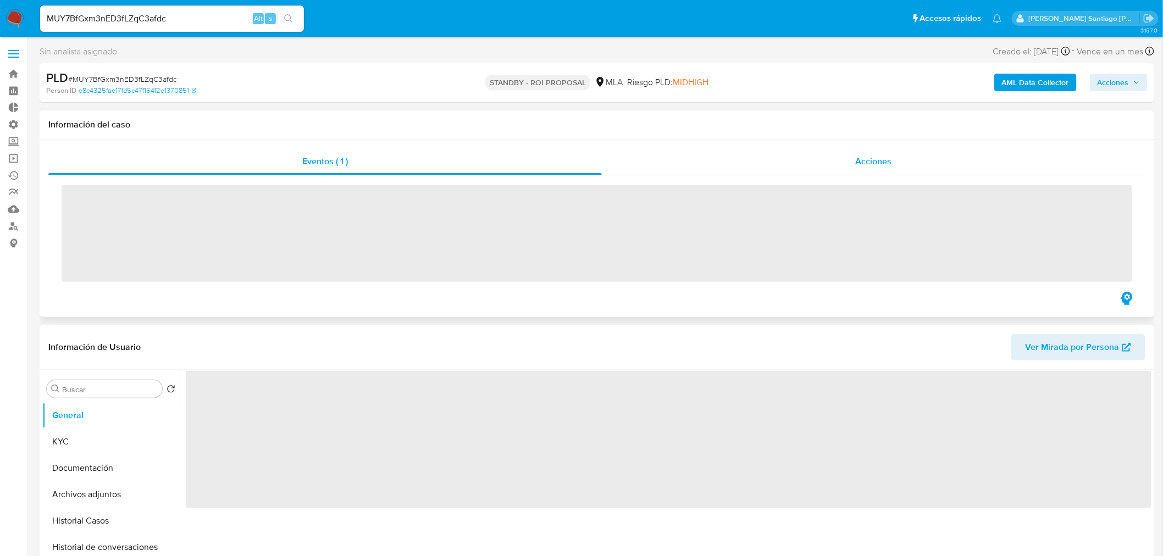
click at [853, 169] on div "Acciones" at bounding box center [874, 161] width 544 height 26
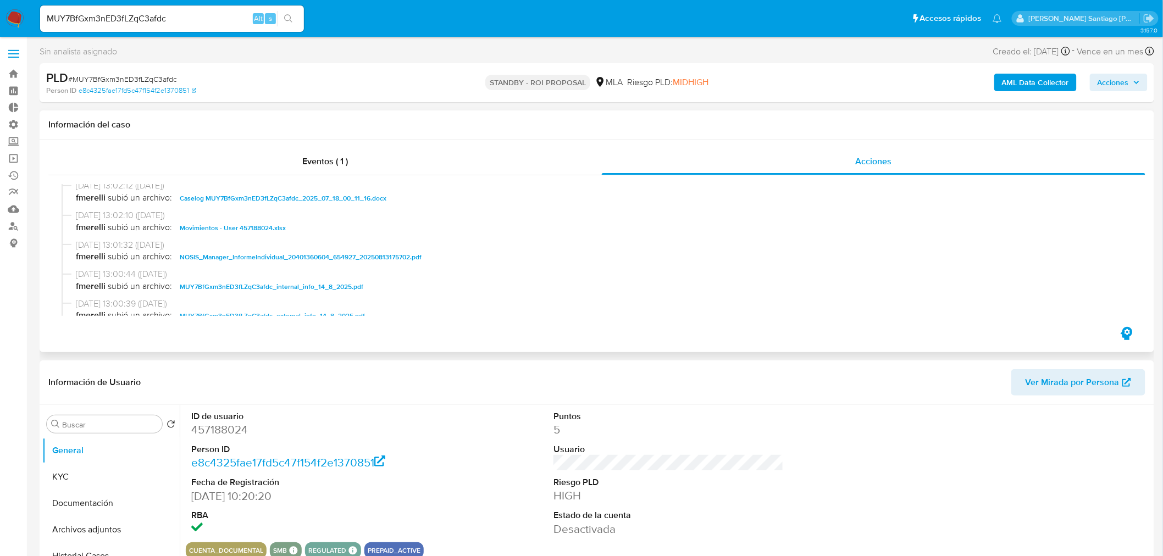
select select "10"
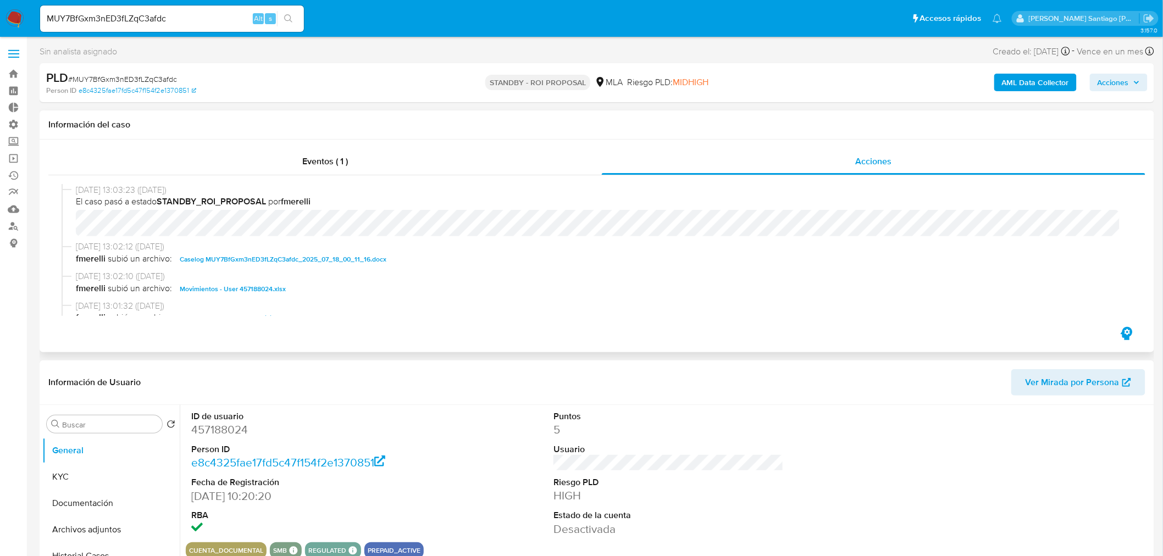
click at [358, 263] on span "Caselog MUY7BfGxm3nED3fLZqC3afdc_2025_07_18_00_11_16.docx" at bounding box center [283, 259] width 207 height 13
click at [190, 16] on input "MUY7BfGxm3nED3fLZqC3afdc" at bounding box center [172, 19] width 264 height 14
click at [189, 16] on input "MUY7BfGxm3nED3fLZqC3afdc" at bounding box center [172, 19] width 264 height 14
paste input "6LEJIWo16MnxYvXTV1LgV7d4"
type input "6LEJIWo16MnxYvXTV1LgV7d4"
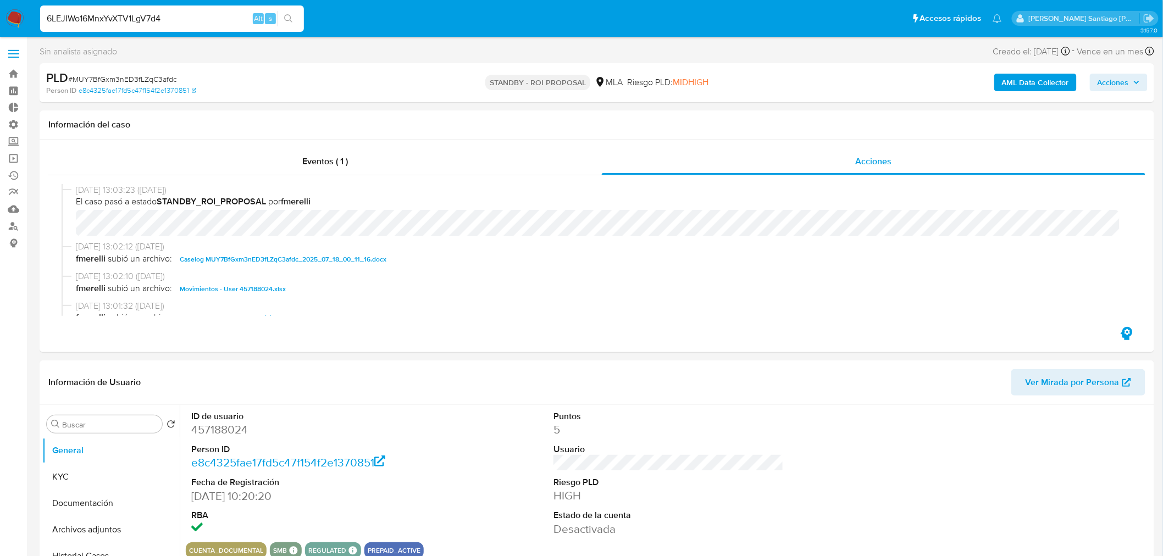
click at [293, 20] on icon "search-icon" at bounding box center [288, 18] width 9 height 9
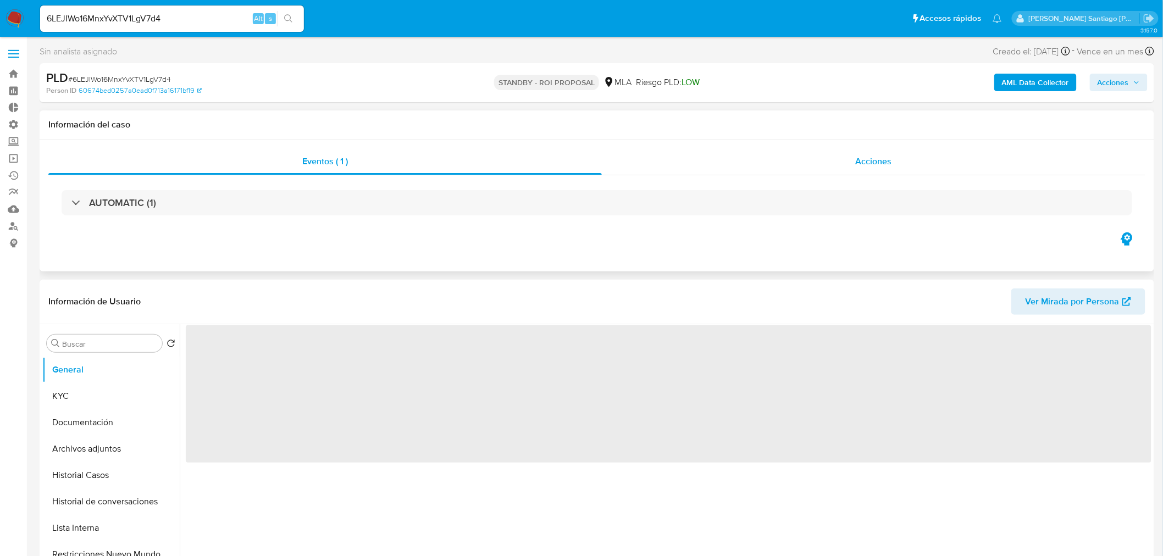
click at [845, 160] on div "Acciones" at bounding box center [874, 161] width 544 height 26
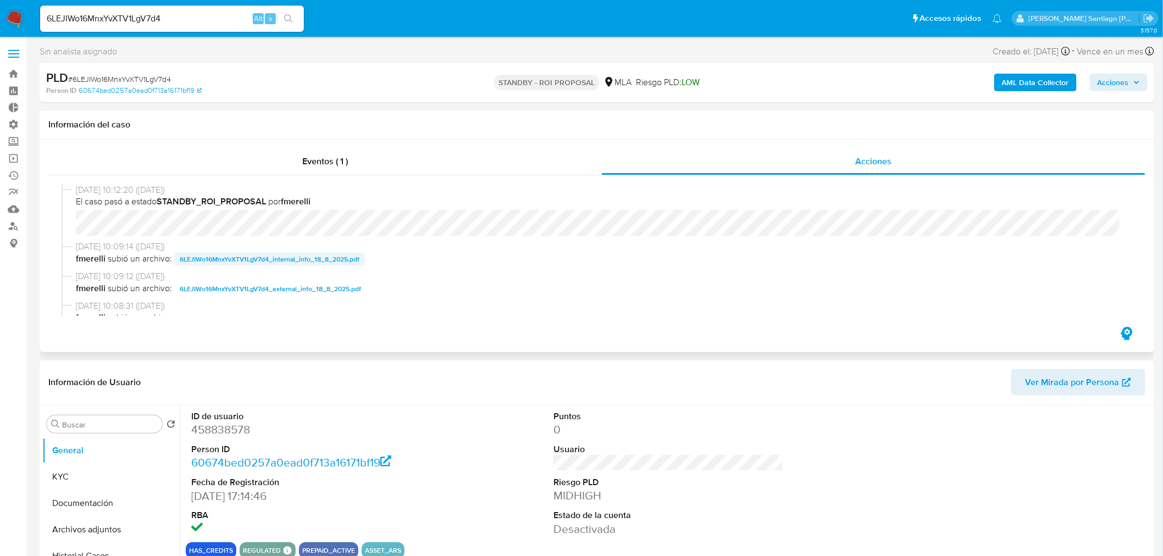
select select "10"
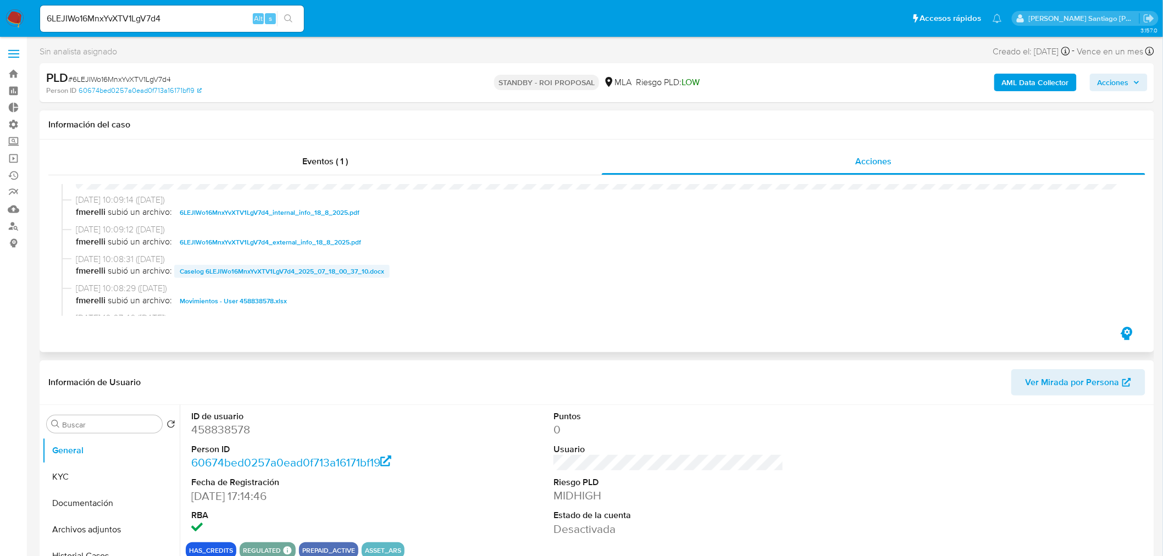
scroll to position [61, 0]
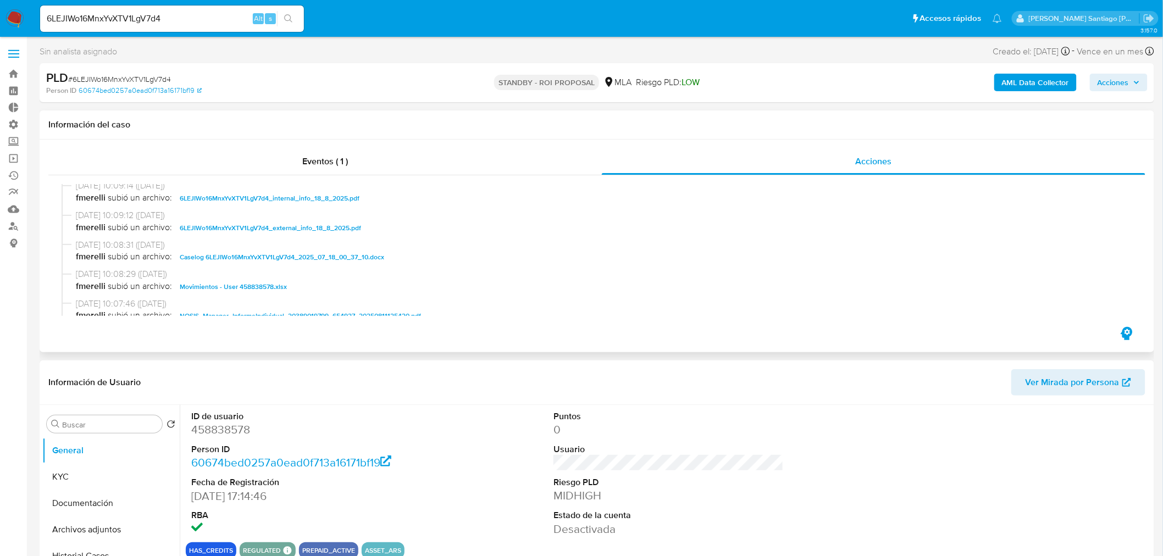
click at [334, 257] on span "Caselog 6LEJIWo16MnxYvXTV1LgV7d4_2025_07_18_00_37_10.docx" at bounding box center [282, 257] width 205 height 13
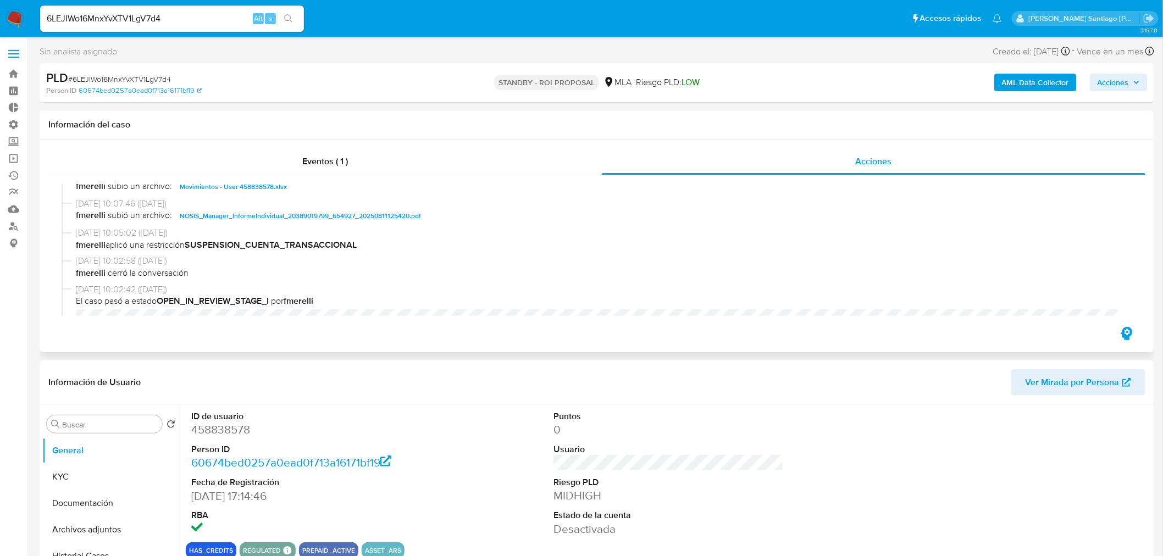
scroll to position [183, 0]
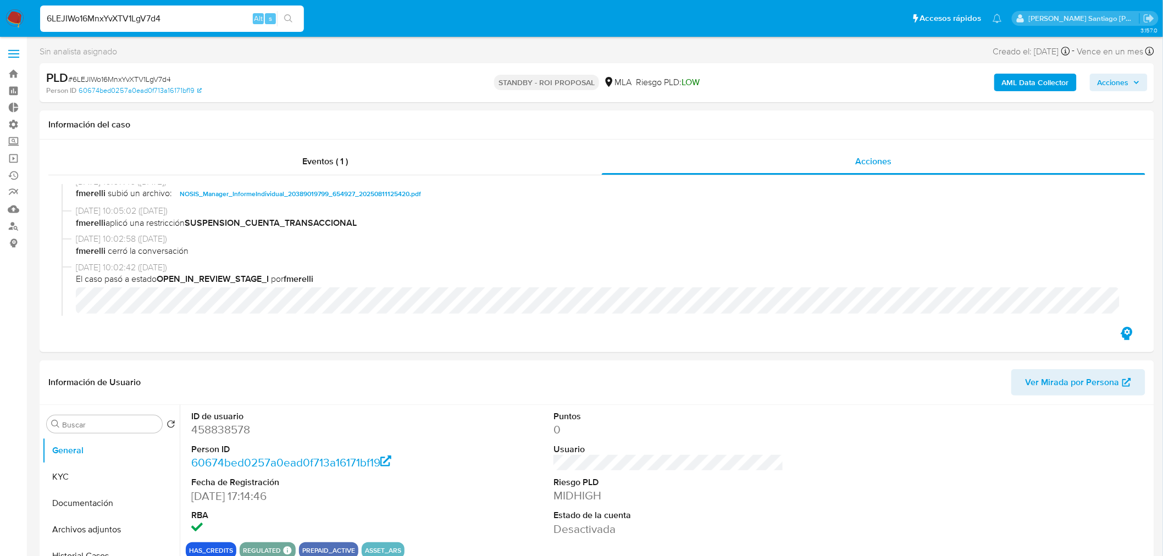
click at [148, 18] on input "6LEJIWo16MnxYvXTV1LgV7d4" at bounding box center [172, 19] width 264 height 14
paste input "YsUvf9IFqSNs5GjaUZMfKbT"
type input "YsUvf9IFqSNs5GjaUZMfKbT4"
click at [287, 12] on button "search-icon" at bounding box center [288, 18] width 23 height 15
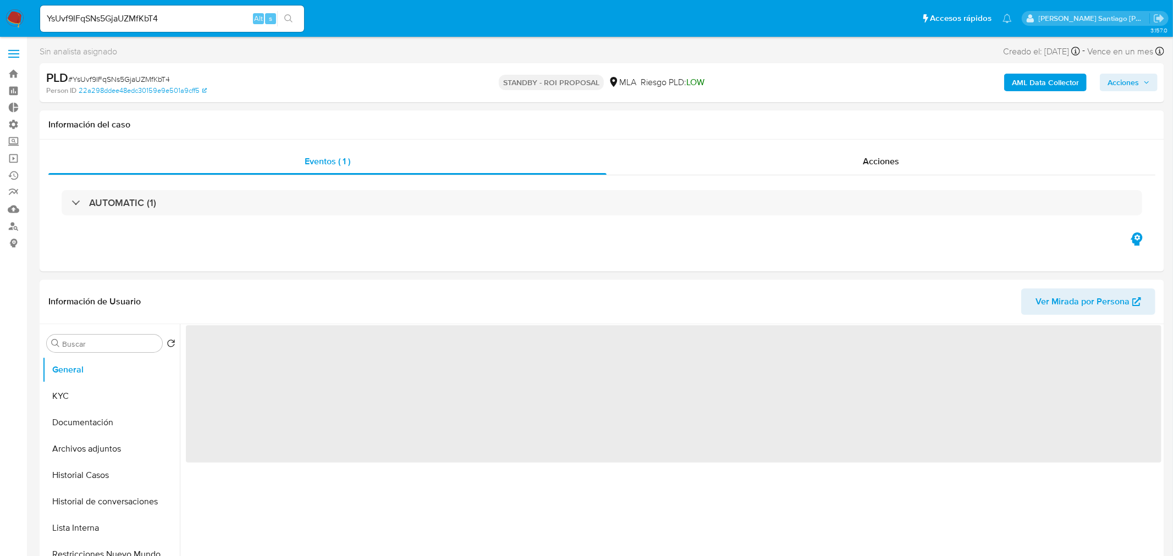
select select "10"
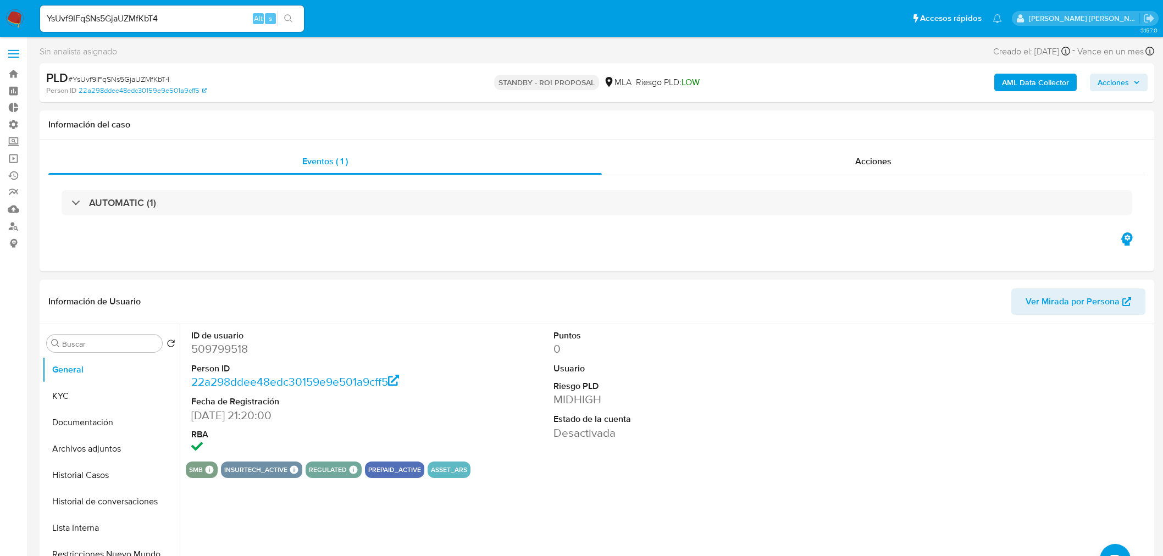
select select "10"
click at [884, 141] on div "Eventos ( 1 ) Acciones AUTOMATIC (1)" at bounding box center [597, 206] width 1115 height 132
click at [886, 157] on span "Acciones" at bounding box center [874, 161] width 36 height 13
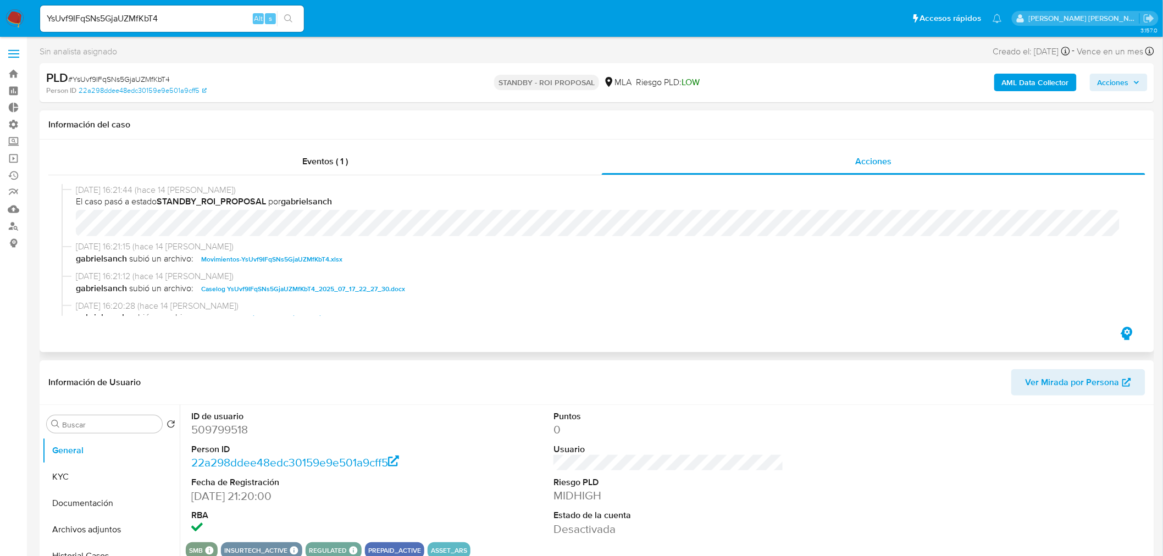
click at [267, 292] on span "Caselog YsUvf9IFqSNs5GjaUZMfKbT4_2025_07_17_22_27_30.docx" at bounding box center [303, 289] width 204 height 13
click at [189, 19] on input "YsUvf9IFqSNs5GjaUZMfKbT4" at bounding box center [172, 19] width 264 height 14
click at [189, 18] on input "YsUvf9IFqSNs5GjaUZMfKbT4" at bounding box center [172, 19] width 264 height 14
paste input "ql80mHK41IF35LSaiFyQEtIQ"
type input "ql80mHK41IF35LSaiFyQEtIQ"
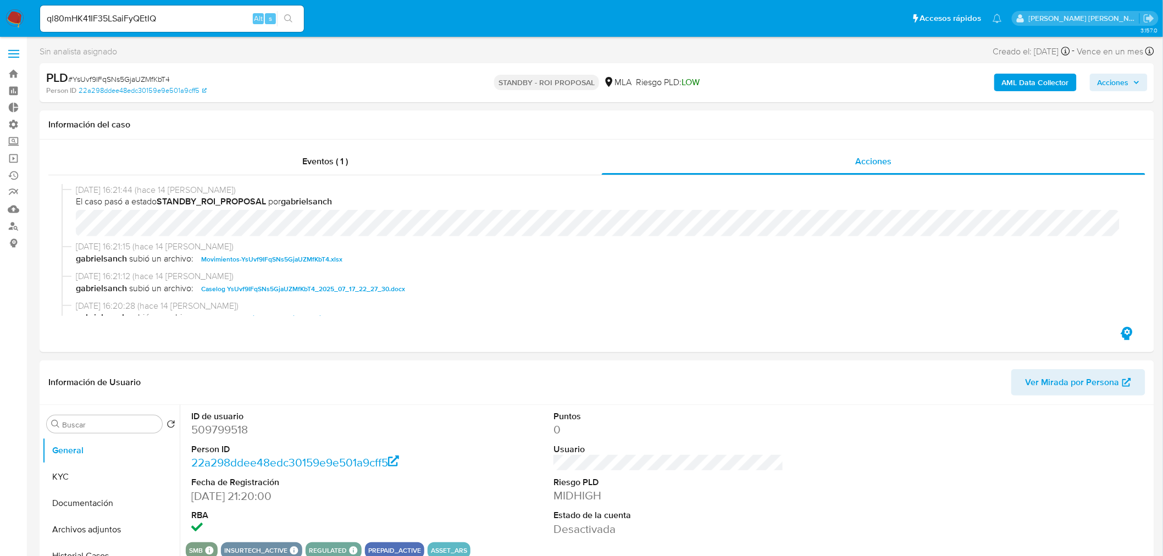
click at [295, 20] on button "search-icon" at bounding box center [288, 18] width 23 height 15
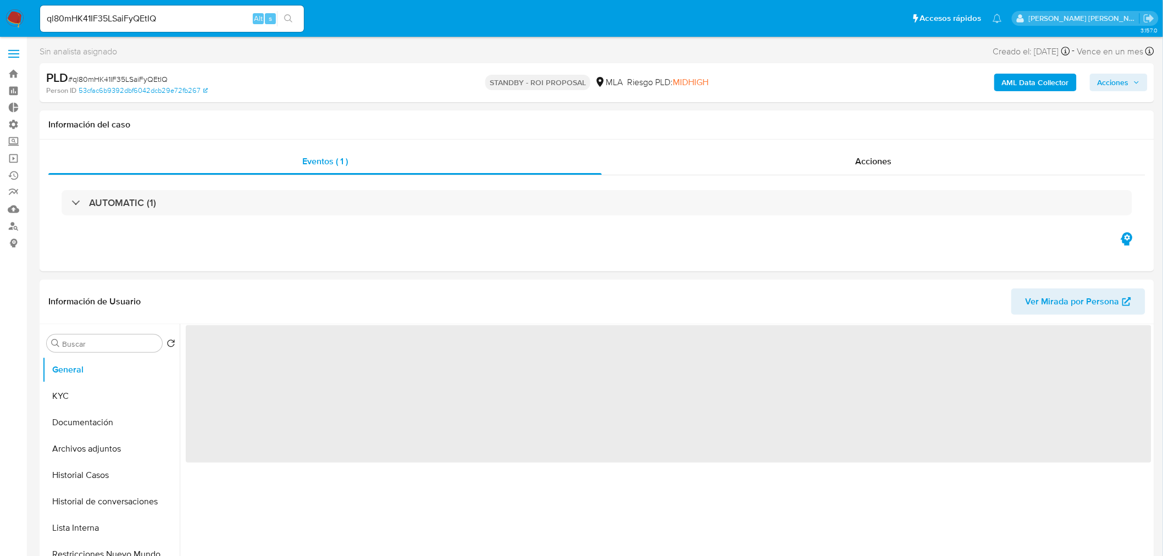
select select "10"
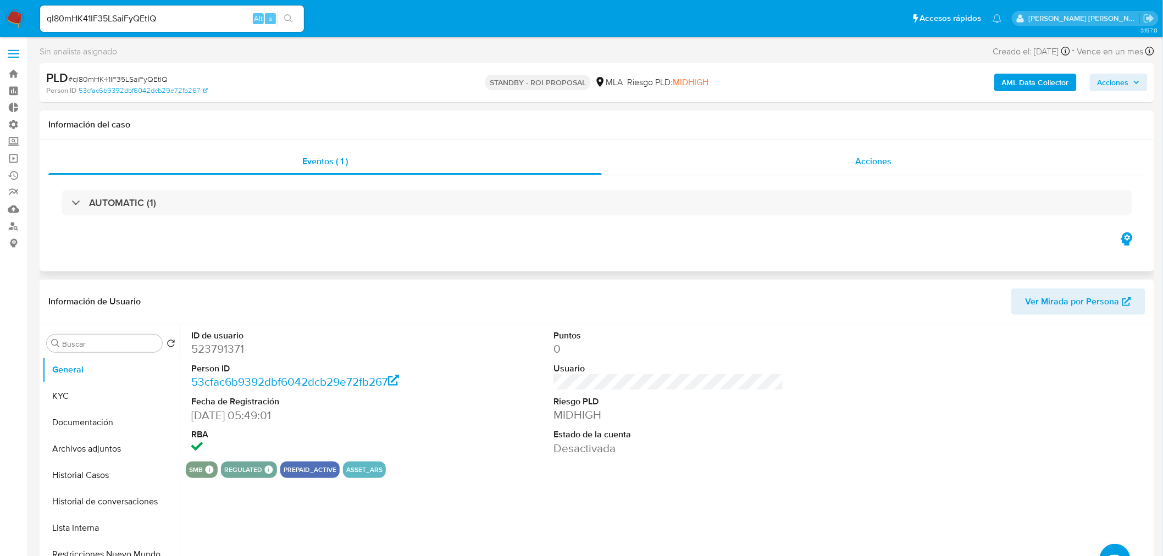
click at [934, 159] on div "Acciones" at bounding box center [874, 161] width 544 height 26
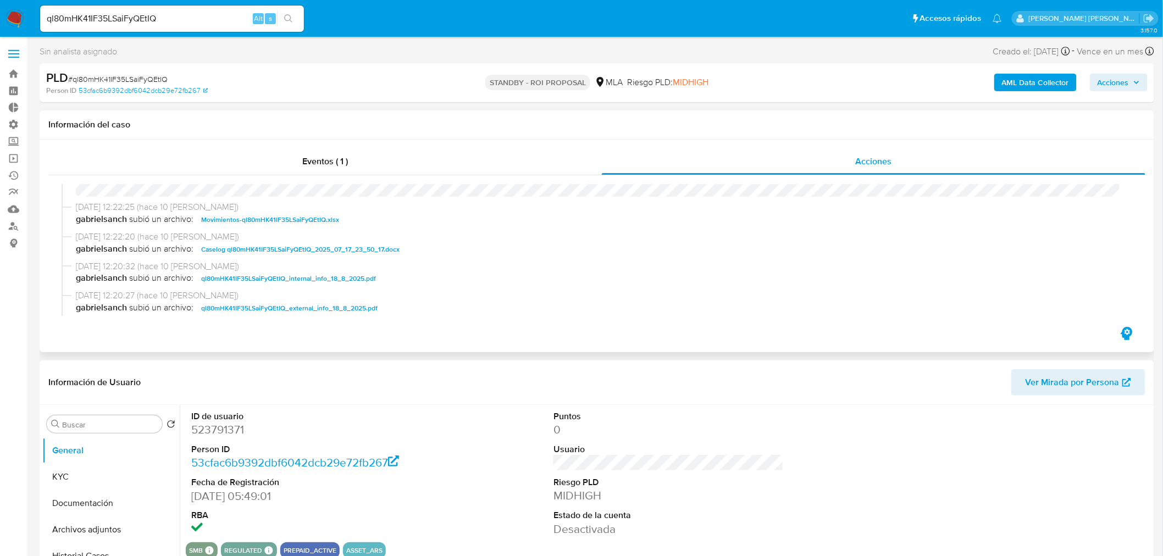
scroll to position [61, 0]
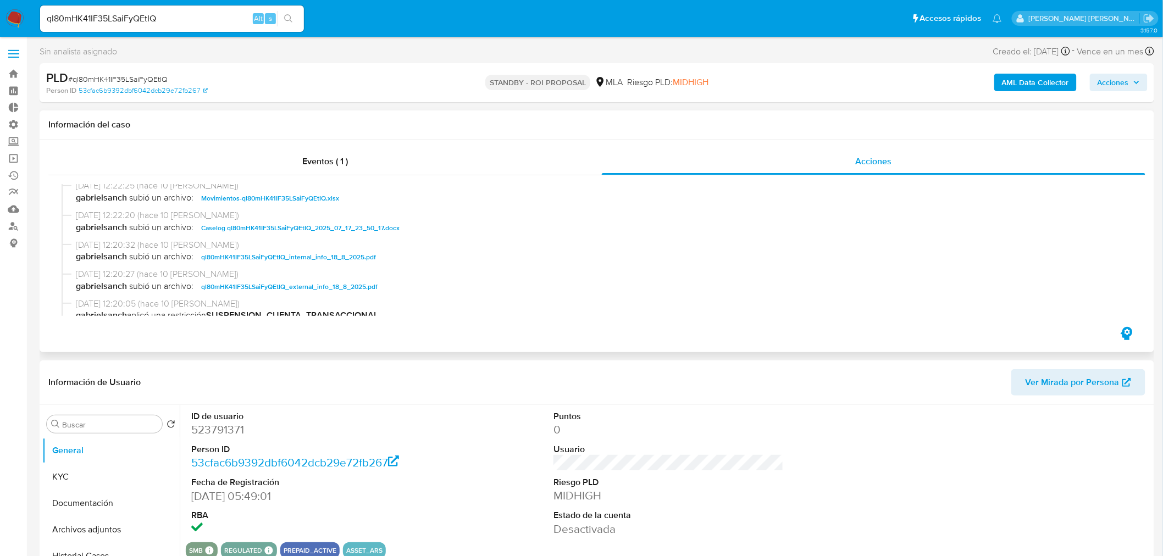
click at [374, 225] on span "Caselog ql80mHK41IF35LSaiFyQEtIQ_2025_07_17_23_50_17.docx" at bounding box center [300, 228] width 198 height 13
click at [155, 17] on input "ql80mHK41IF35LSaiFyQEtIQ" at bounding box center [172, 19] width 264 height 14
paste input "AOpXyh6uX38mvJBoalAx8gR5"
type input "AOpXyh6uX38mvJBoalAx8gR5"
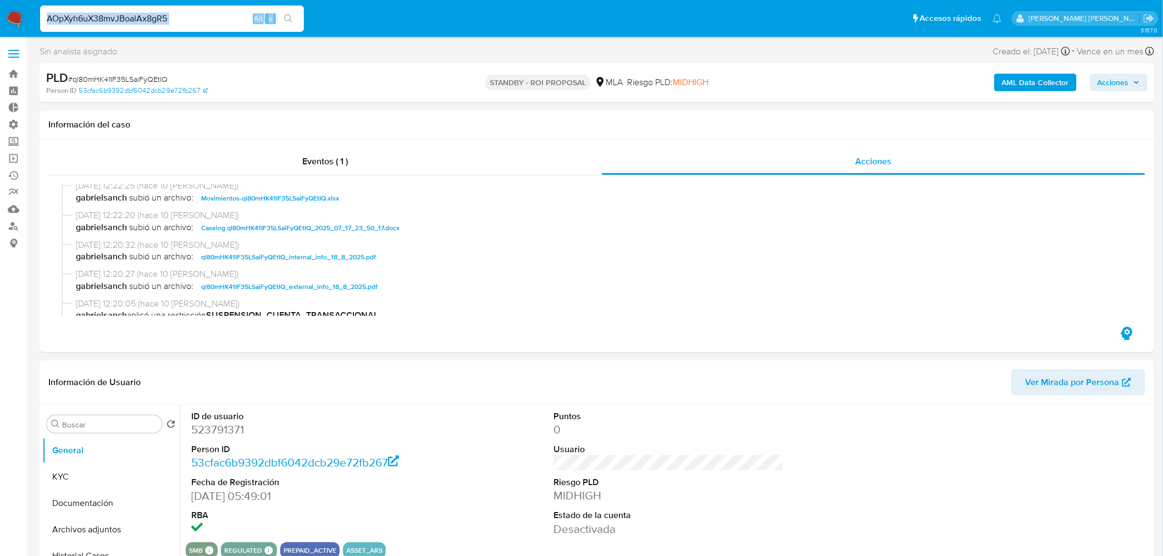
click at [291, 25] on div "AOpXyh6uX38mvJBoalAx8gR5 Alt s" at bounding box center [172, 18] width 264 height 31
click at [293, 9] on div "AOpXyh6uX38mvJBoalAx8gR5 Alt s" at bounding box center [172, 18] width 264 height 31
click at [289, 18] on icon "search-icon" at bounding box center [288, 18] width 9 height 9
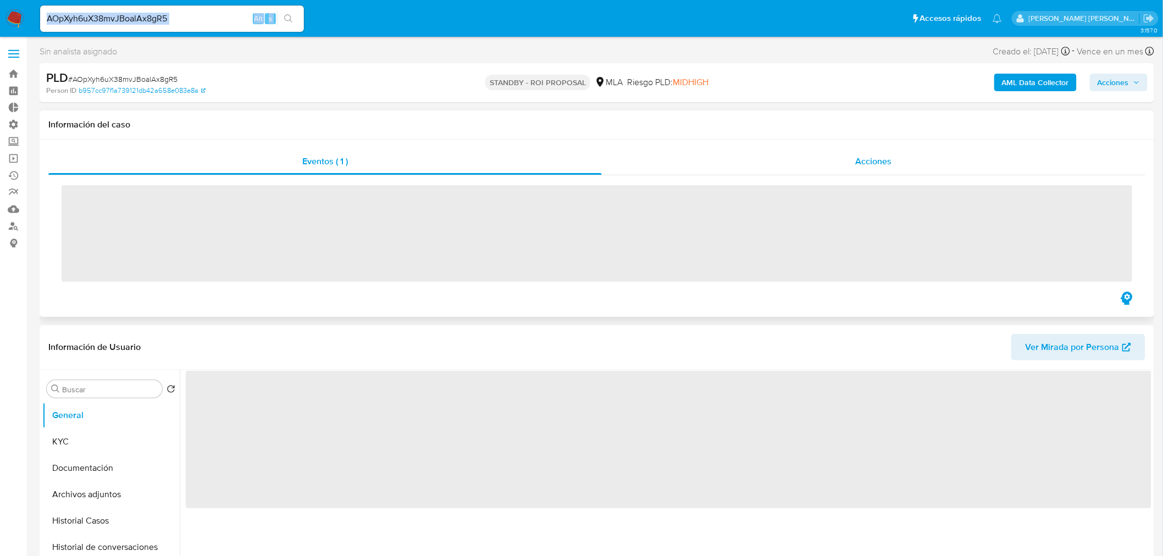
click at [841, 168] on div "Acciones" at bounding box center [874, 161] width 544 height 26
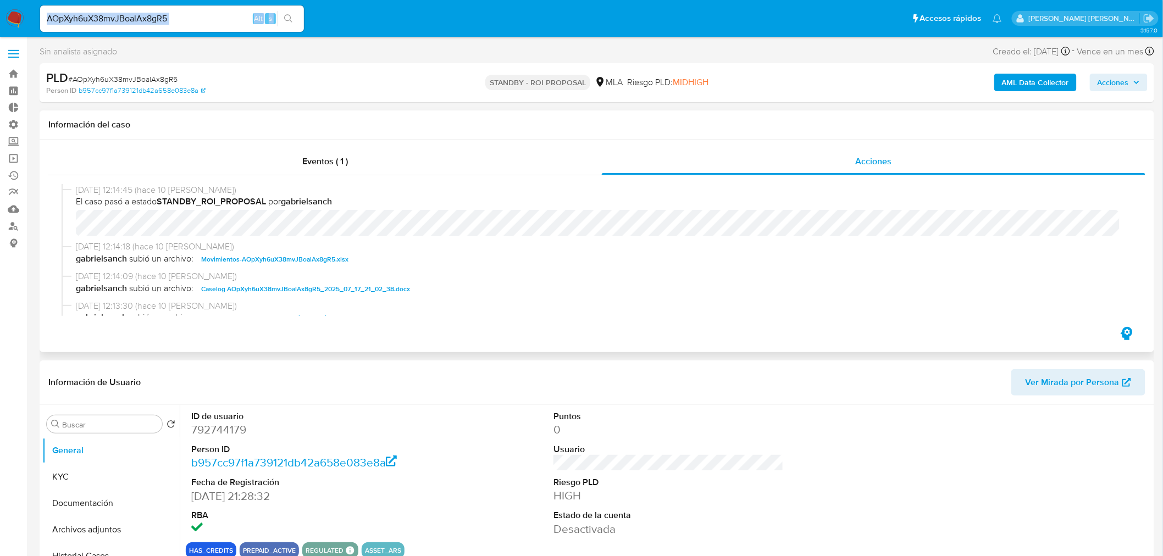
select select "10"
click at [338, 295] on div "18/08/2025 12:14:09 (hace 10 días) gabrielsanch subió un archivo: Caselog AOpXy…" at bounding box center [597, 286] width 1071 height 30
click at [343, 286] on span "Caselog AOpXyh6uX38mvJBoalAx8gR5_2025_07_17_21_02_38.docx" at bounding box center [305, 289] width 209 height 13
click at [13, 156] on link "Operaciones masivas" at bounding box center [65, 158] width 131 height 17
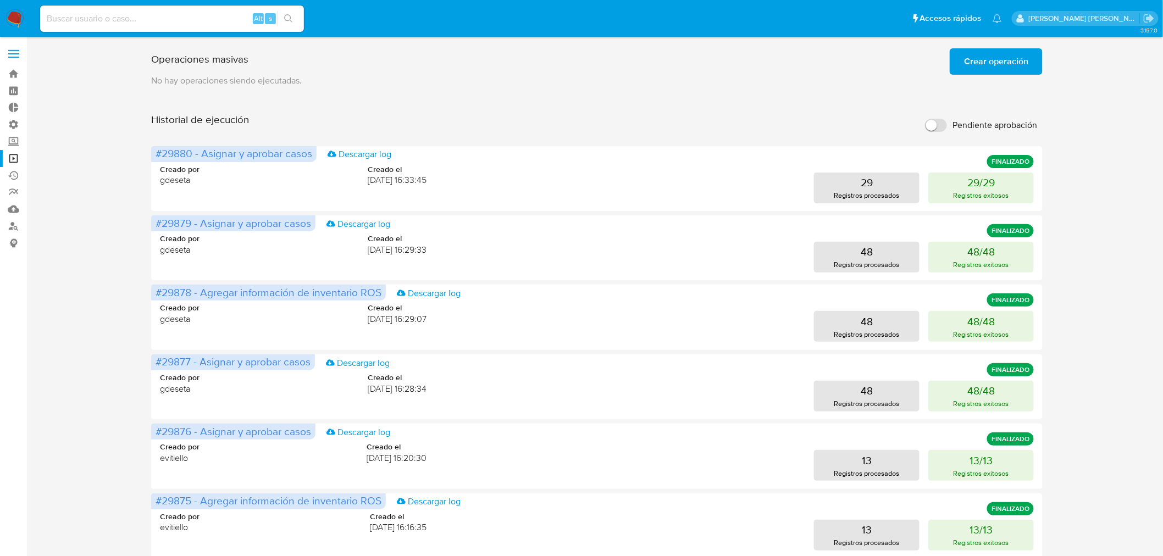
click at [1023, 61] on span "Crear operación" at bounding box center [996, 61] width 64 height 24
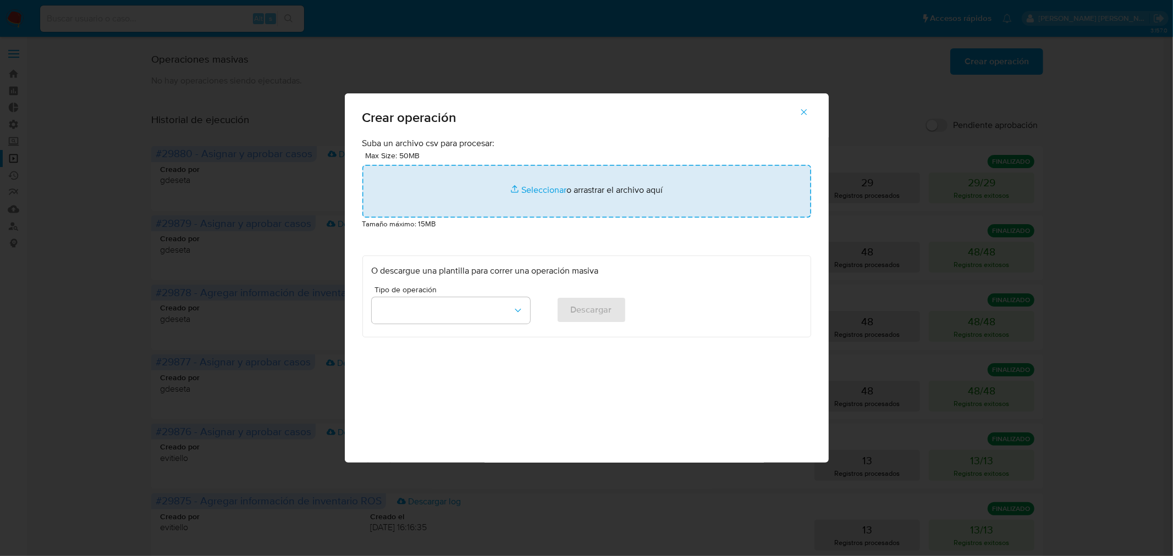
click at [622, 198] on input "file" at bounding box center [586, 191] width 449 height 53
type input "C:\fakepath\ASSIGN_AND_CLOSE_CASE new NO ROI 11.csv"
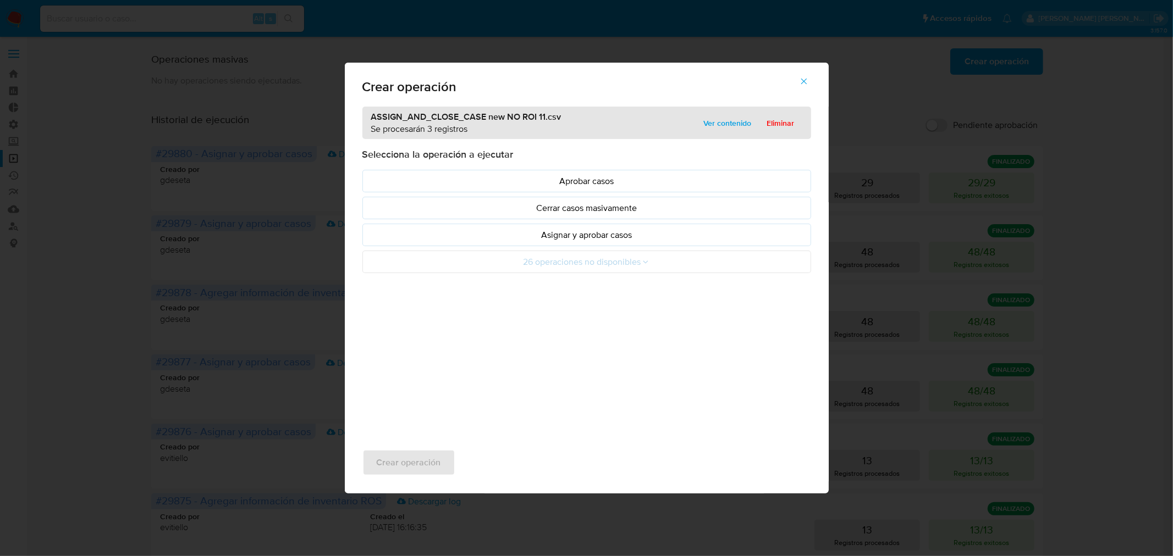
click at [620, 240] on p "Asignar y aprobar casos" at bounding box center [587, 235] width 430 height 13
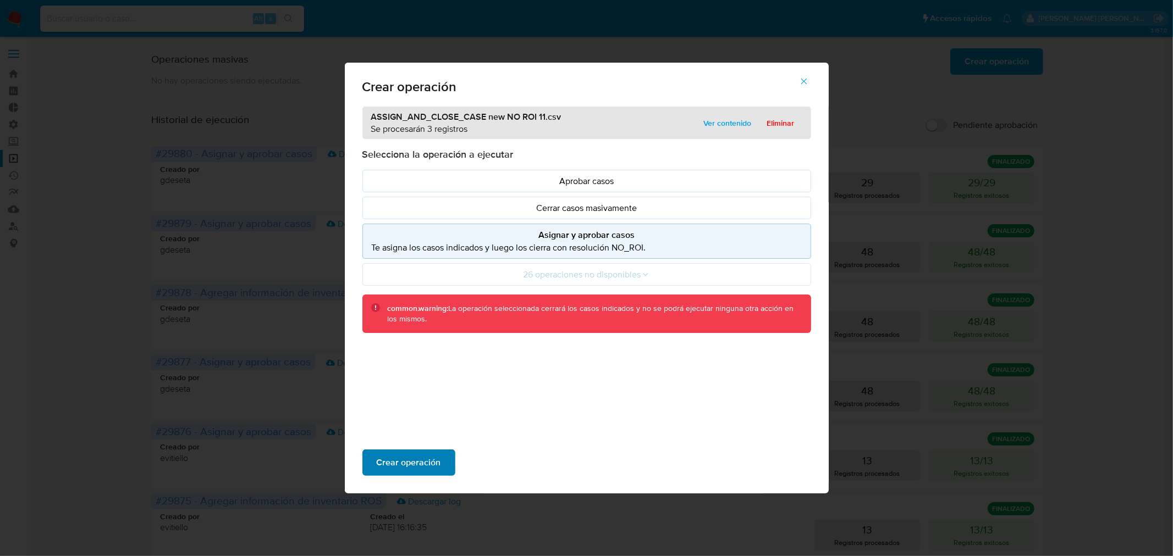
click at [406, 463] on span "Crear operación" at bounding box center [409, 463] width 64 height 24
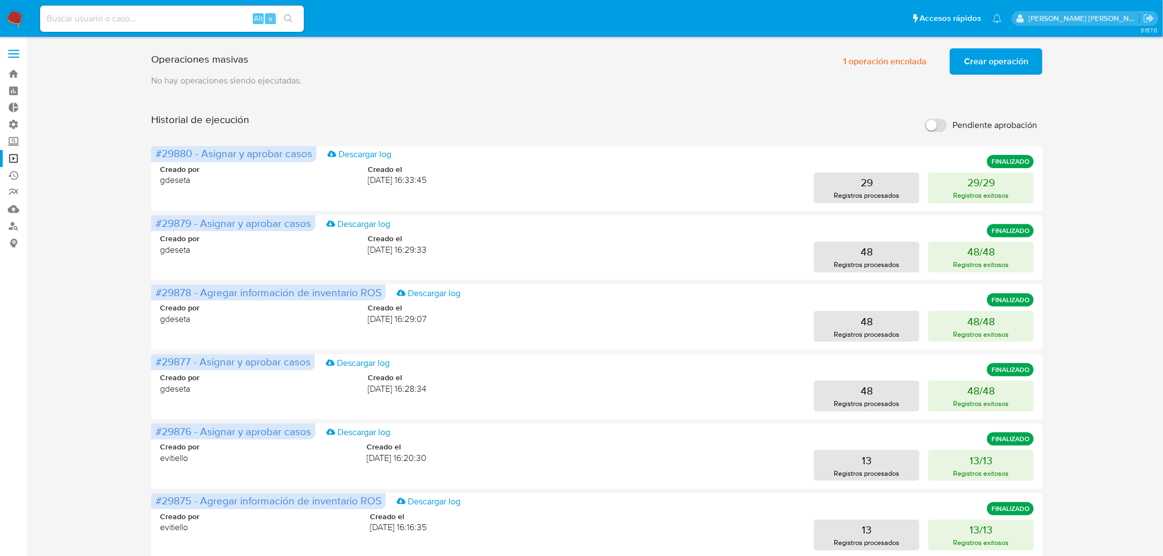
click at [964, 64] on button "Crear operación" at bounding box center [996, 61] width 93 height 26
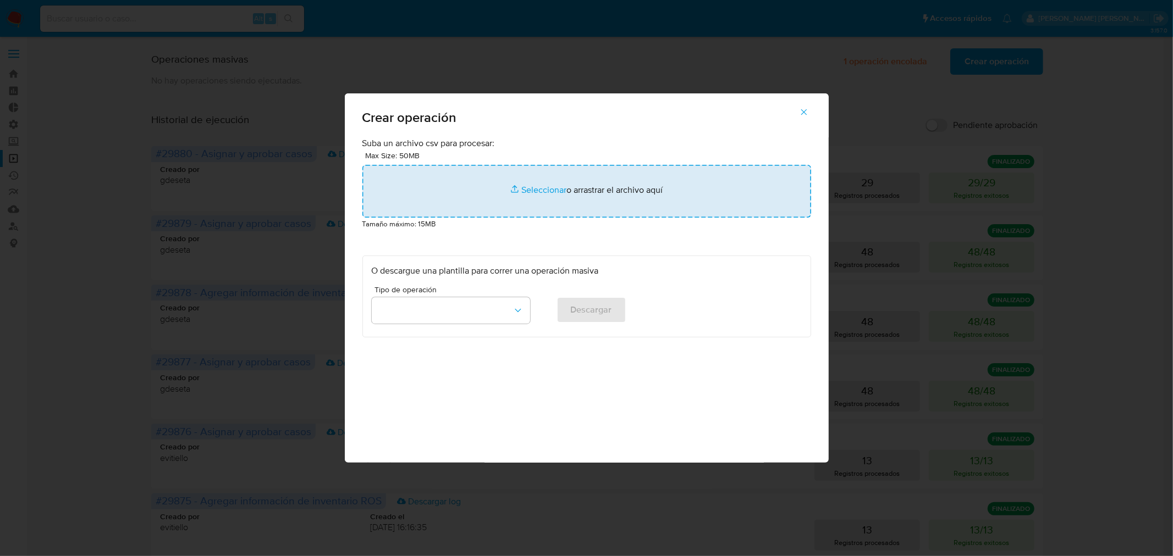
click at [619, 194] on input "file" at bounding box center [586, 191] width 449 height 53
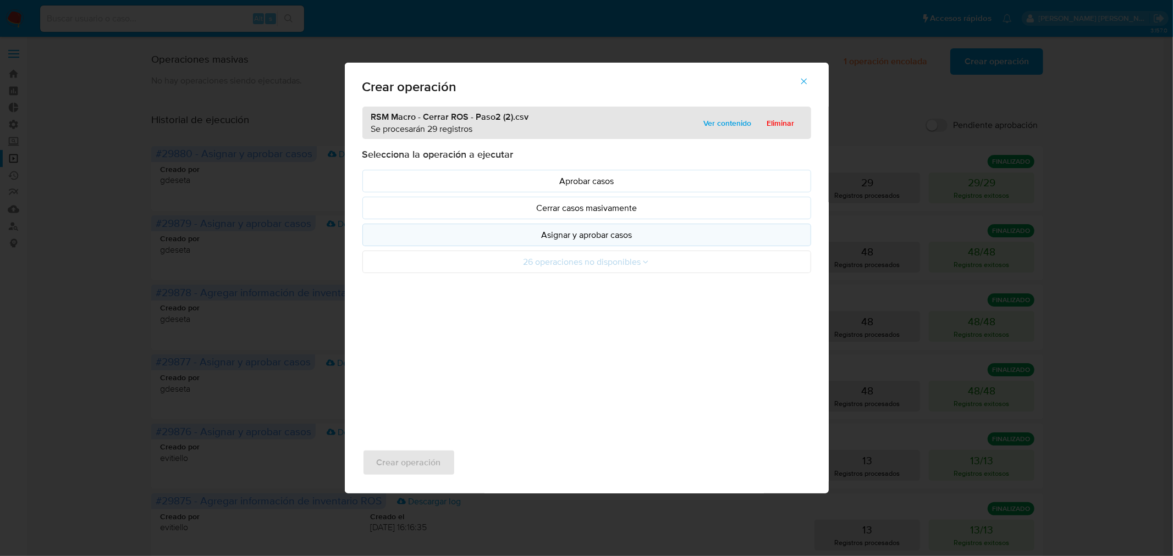
click at [648, 234] on p "Asignar y aprobar casos" at bounding box center [587, 235] width 430 height 13
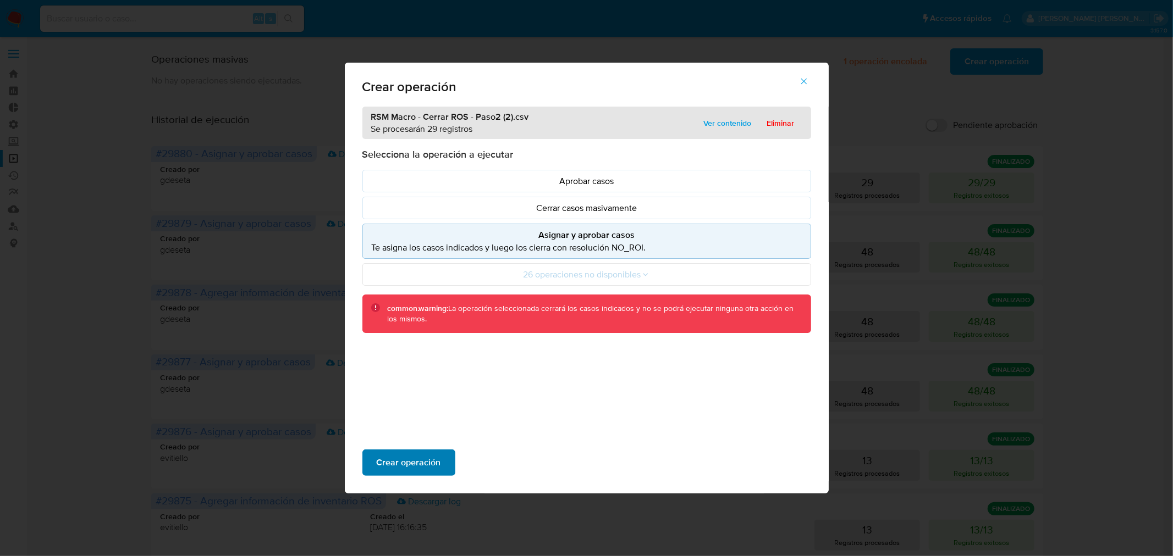
click at [446, 463] on button "Crear operación" at bounding box center [408, 463] width 93 height 26
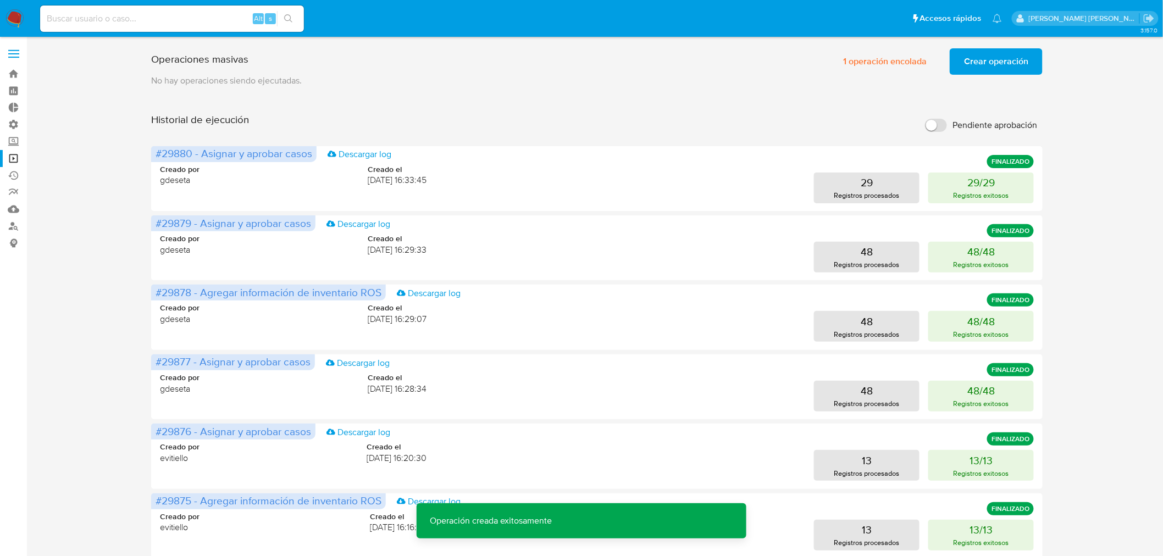
click at [1010, 67] on span "Crear operación" at bounding box center [996, 61] width 64 height 24
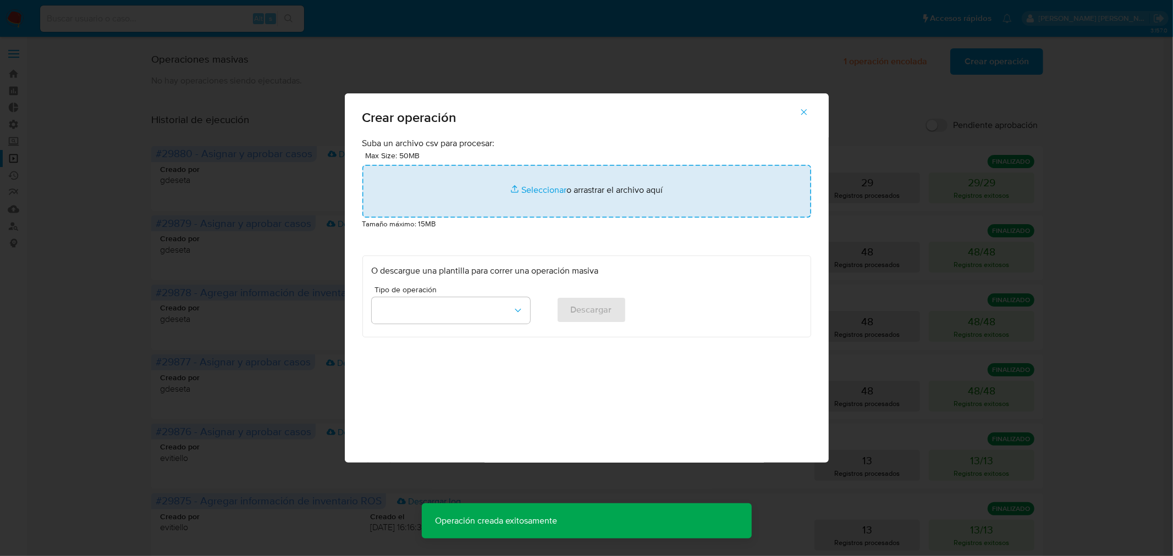
click at [639, 185] on input "file" at bounding box center [586, 191] width 449 height 53
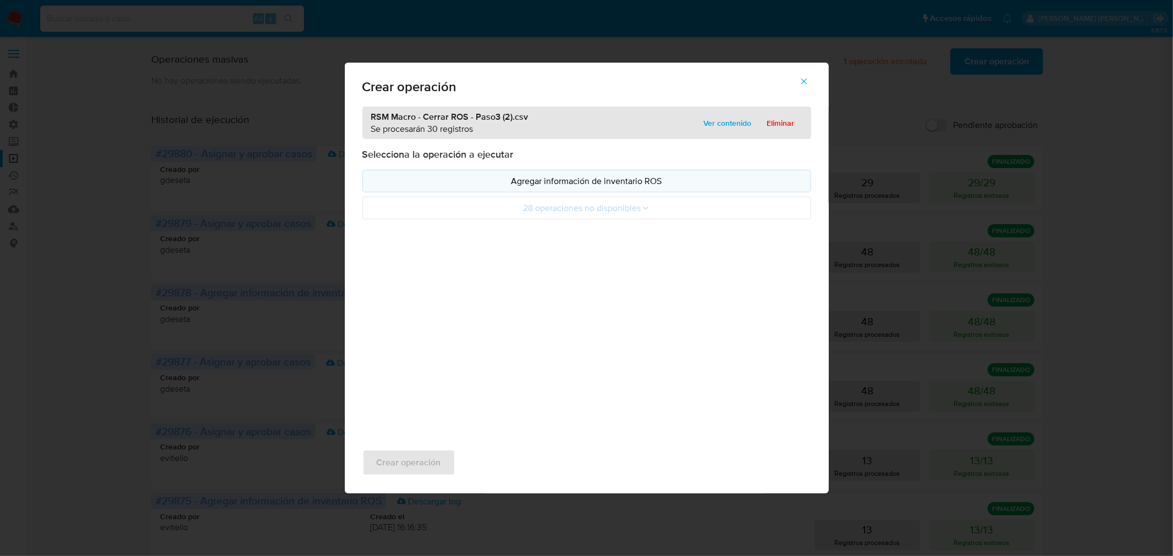
click at [553, 177] on p "Agregar información de inventario ROS" at bounding box center [587, 181] width 430 height 13
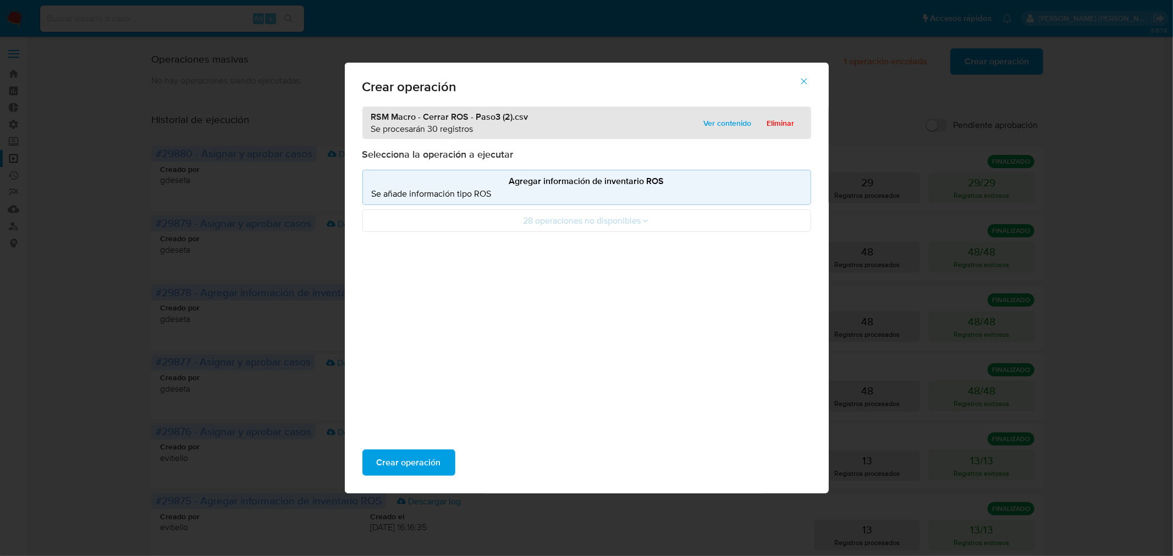
click at [430, 447] on div "Crear operación" at bounding box center [587, 463] width 484 height 62
click at [435, 468] on span "Crear operación" at bounding box center [409, 463] width 64 height 24
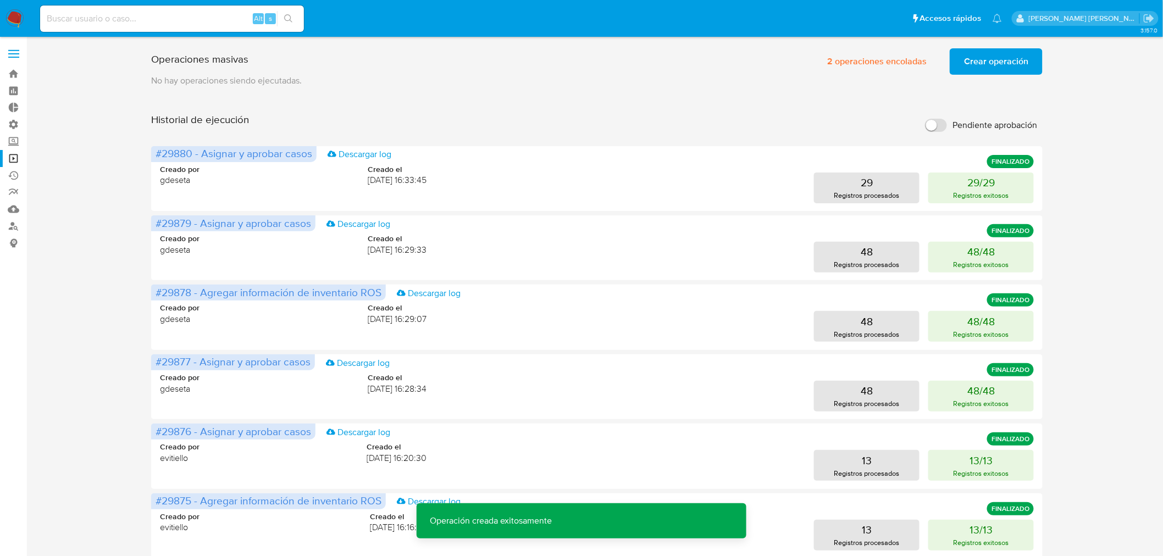
click at [1025, 71] on span "Crear operación" at bounding box center [996, 61] width 64 height 24
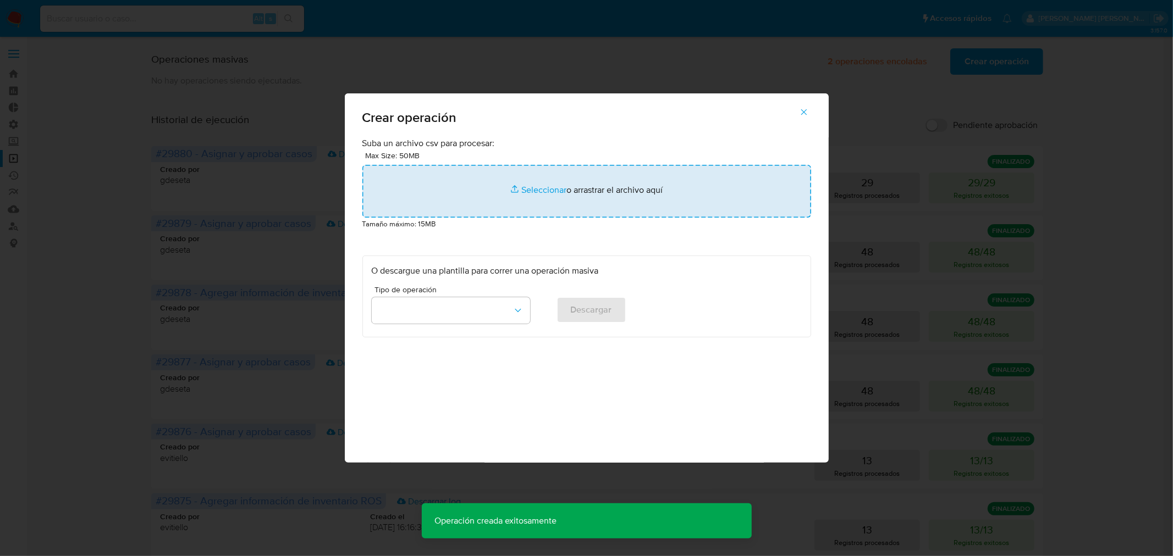
click at [404, 185] on input "file" at bounding box center [586, 191] width 449 height 53
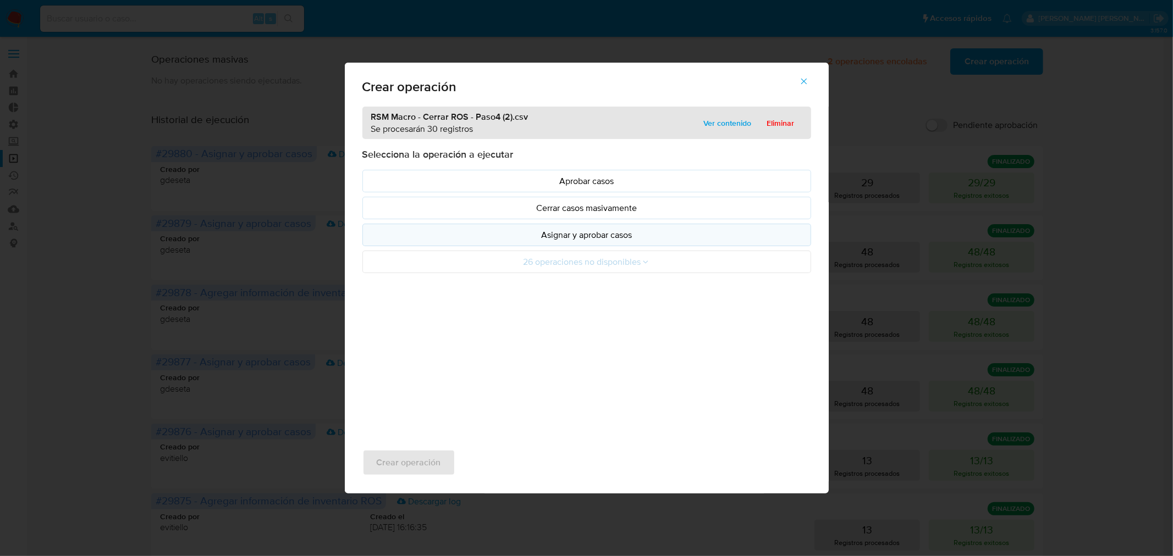
drag, startPoint x: 404, startPoint y: 185, endPoint x: 594, endPoint y: 238, distance: 196.9
click at [594, 238] on p "Asignar y aprobar casos" at bounding box center [587, 235] width 430 height 13
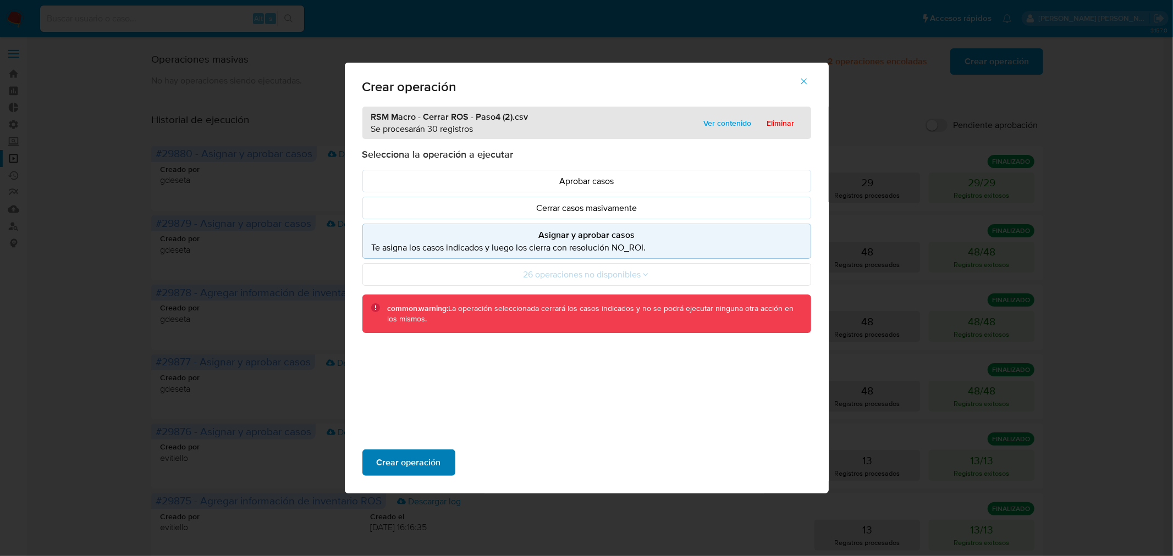
click at [443, 464] on button "Crear operación" at bounding box center [408, 463] width 93 height 26
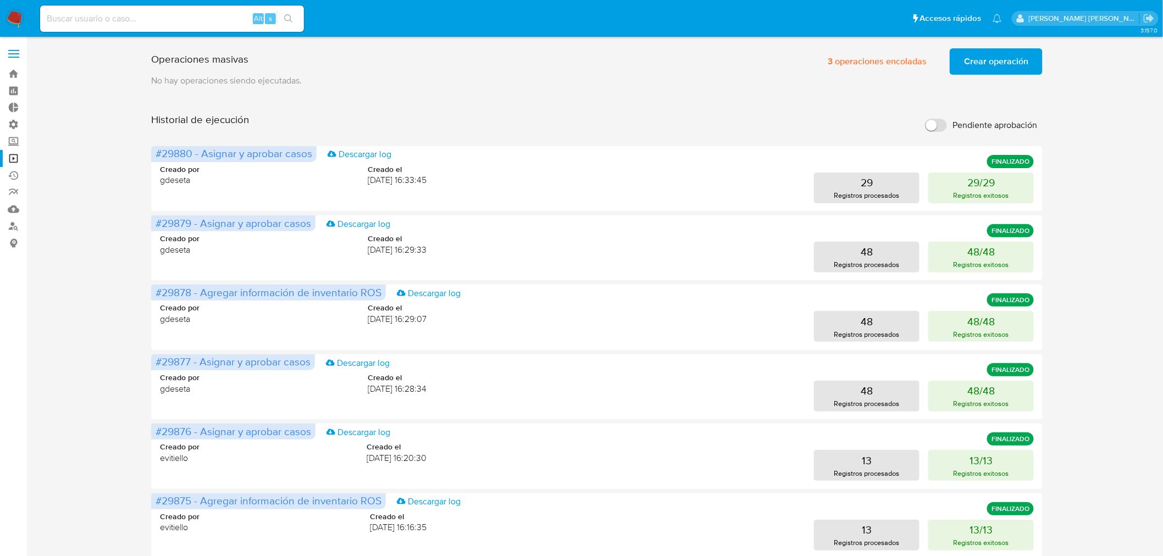
click at [204, 14] on input at bounding box center [172, 19] width 264 height 14
paste input "IL7zbxax6t2Urxq6IQkYyoLg"
type input "IL7zbxax6t2Urxq6IQkYyoLg"
click at [286, 28] on div "IL7zbxax6t2Urxq6IQkYyoLg Alt s" at bounding box center [172, 18] width 264 height 26
click at [284, 18] on icon "search-icon" at bounding box center [288, 18] width 8 height 8
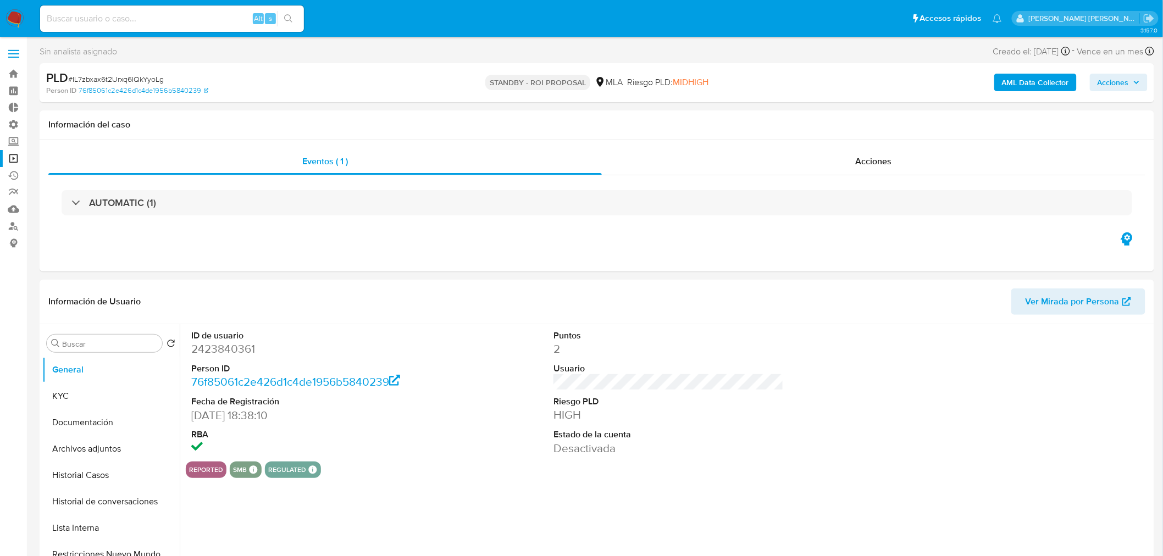
select select "10"
click at [894, 153] on div "Acciones" at bounding box center [874, 161] width 544 height 26
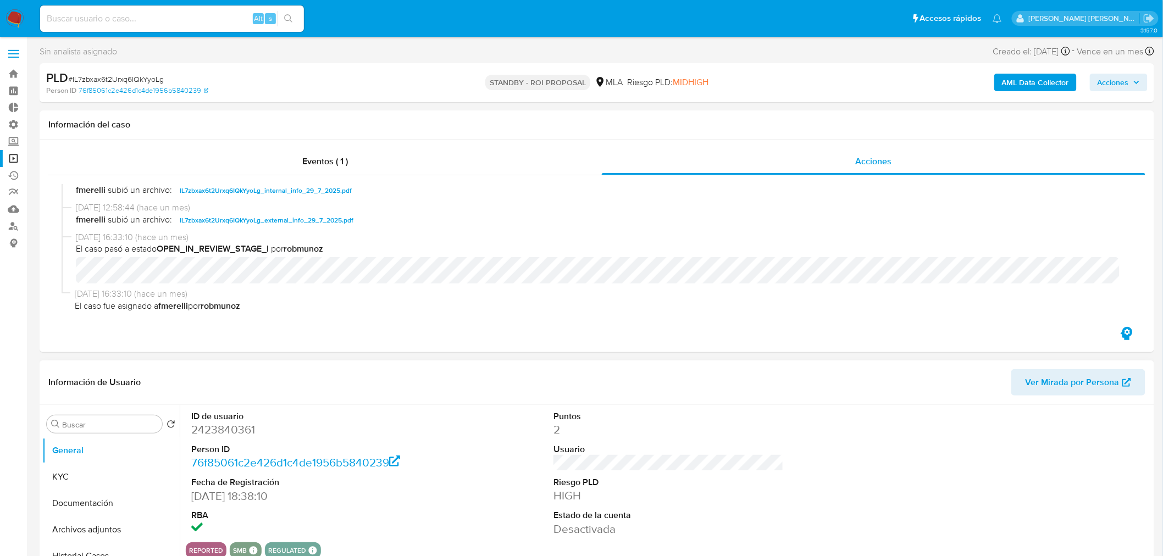
scroll to position [61, 0]
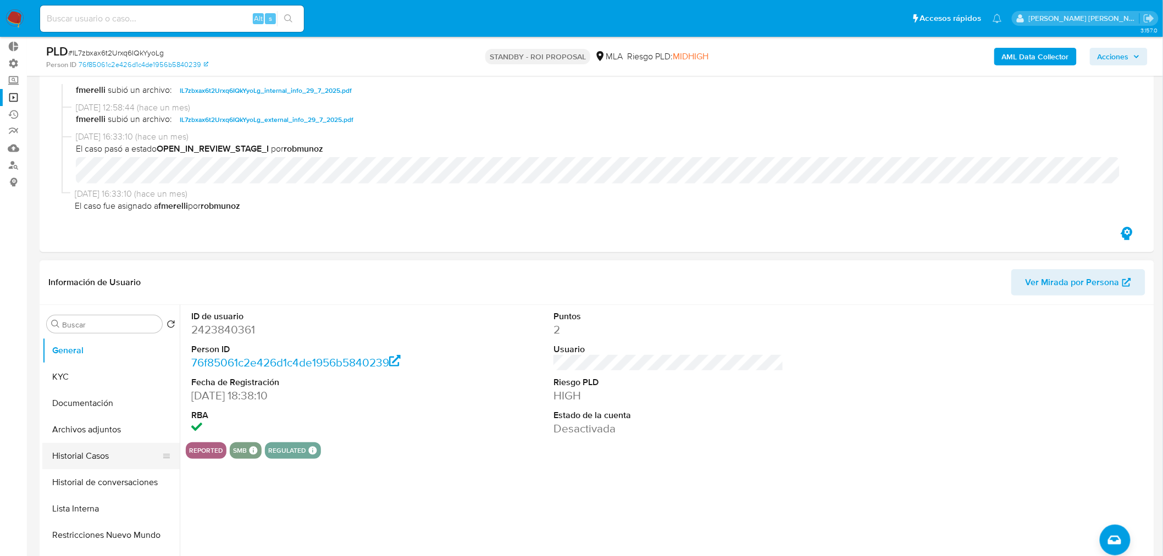
click at [92, 459] on button "Historial Casos" at bounding box center [106, 456] width 129 height 26
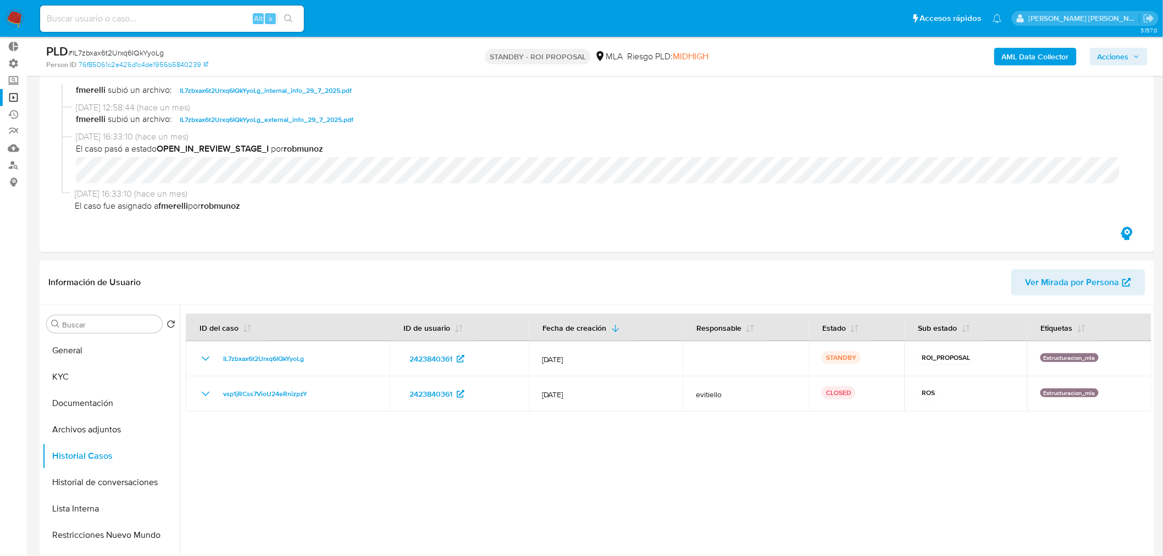
click at [116, 19] on input at bounding box center [172, 19] width 264 height 14
paste input "YjSaidmnfF9BpI3WGqxq5bq5"
type input "YjSaidmnfF9BpI3WGqxq5bq5"
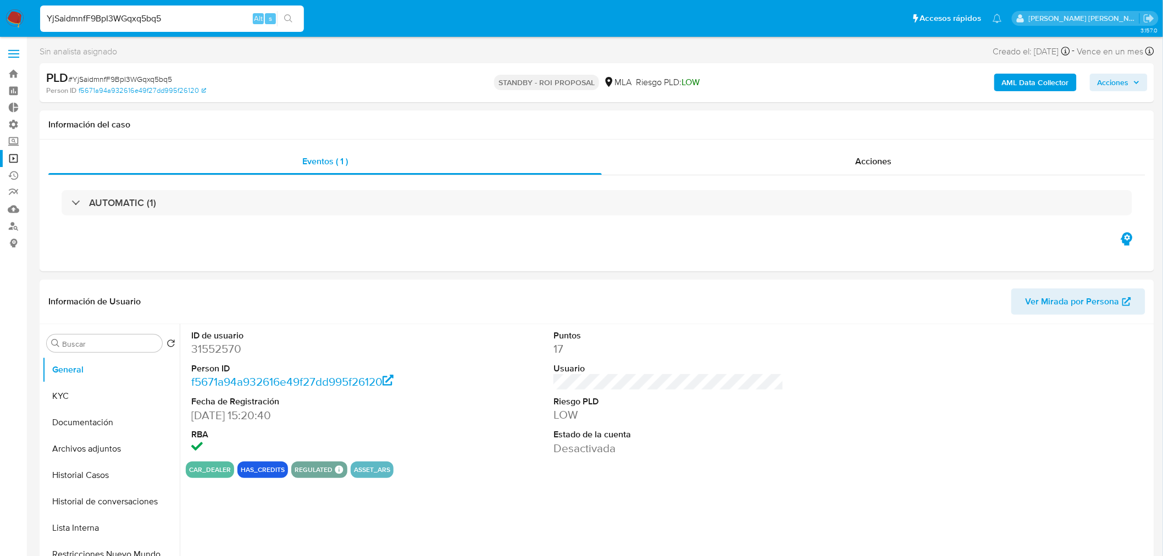
select select "10"
click at [891, 166] on span "Acciones" at bounding box center [874, 161] width 36 height 13
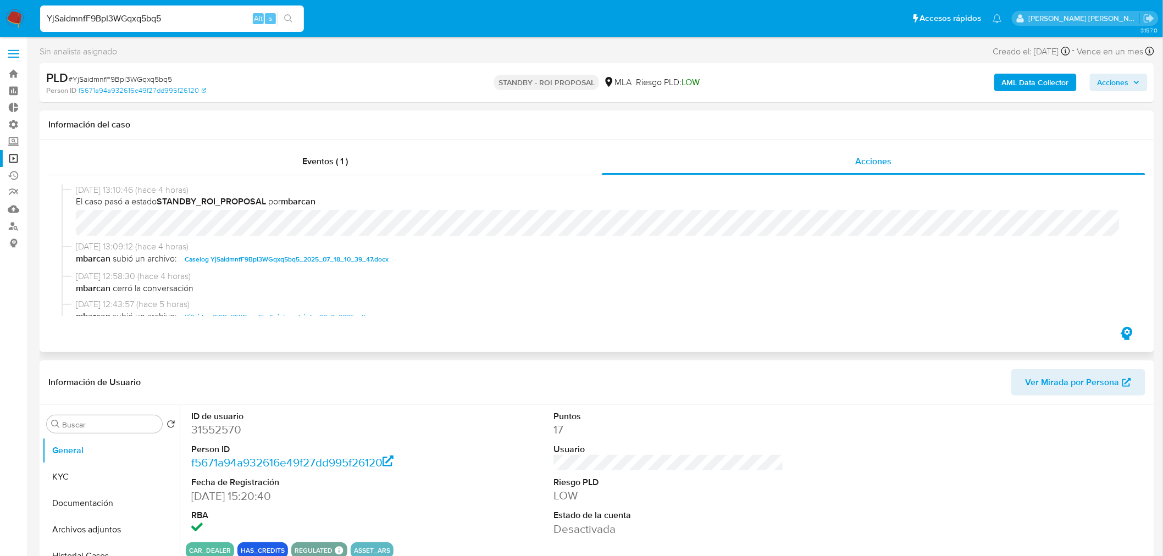
click at [357, 259] on span "Caselog YjSaidmnfF9BpI3WGqxq5bq5_2025_07_18_10_39_47.docx" at bounding box center [287, 259] width 204 height 13
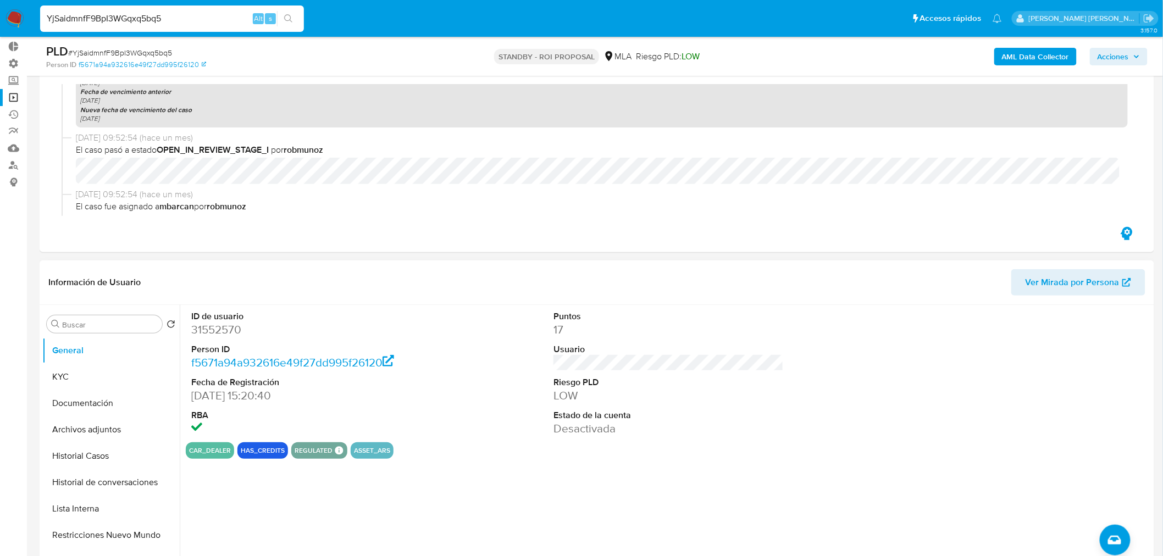
scroll to position [122, 0]
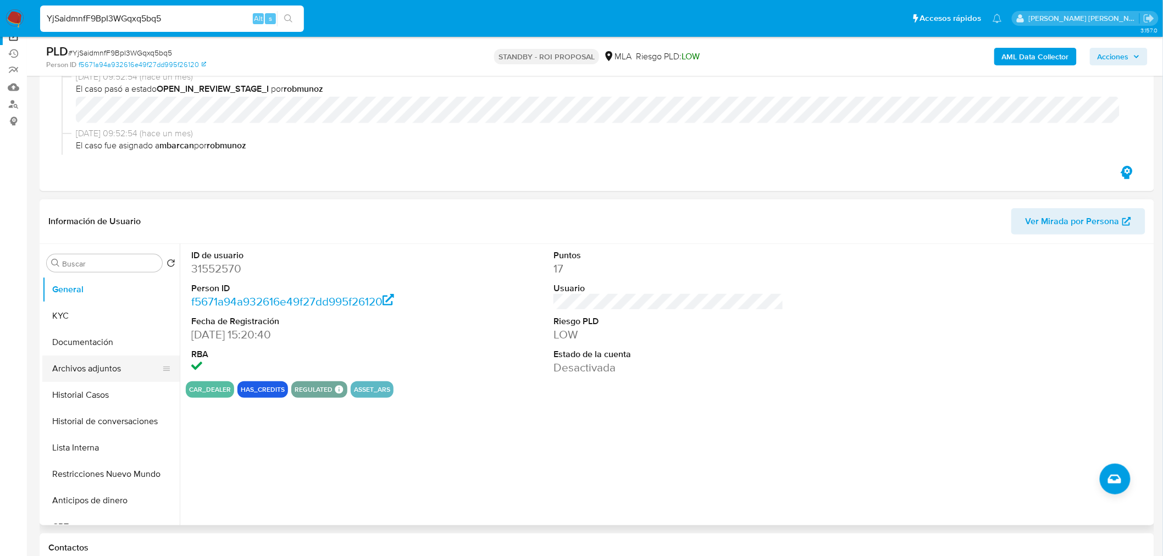
click at [91, 362] on button "Archivos adjuntos" at bounding box center [106, 369] width 129 height 26
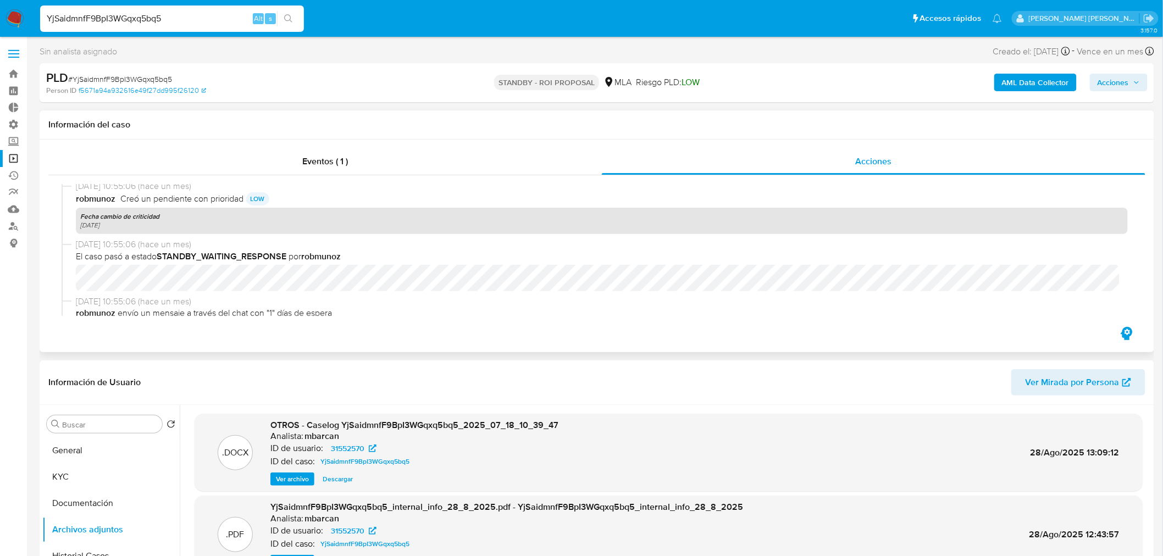
scroll to position [305, 0]
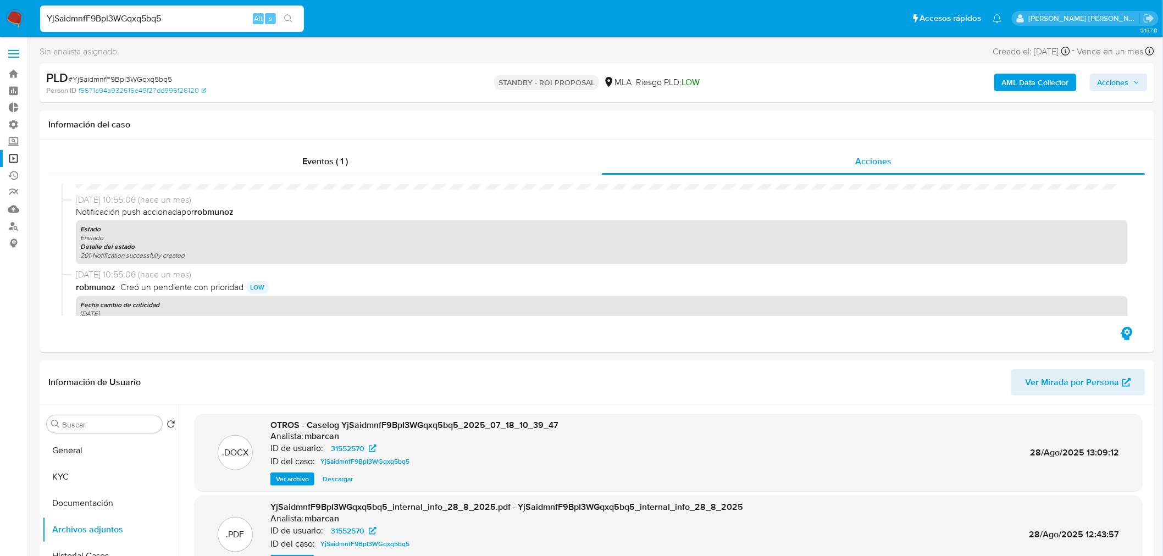
click at [168, 74] on span "# YjSaidmnfF9BpI3WGqxq5bq5" at bounding box center [120, 79] width 104 height 11
copy span "YjSaidmnfF9BpI3WGqxq5bq5"
click at [16, 13] on img at bounding box center [14, 18] width 19 height 19
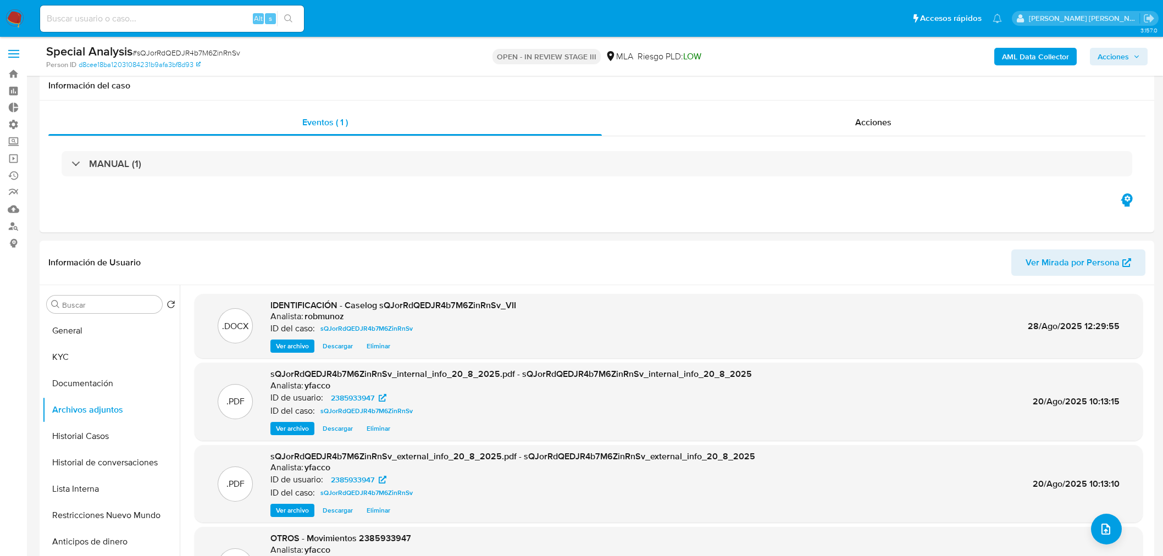
select select "10"
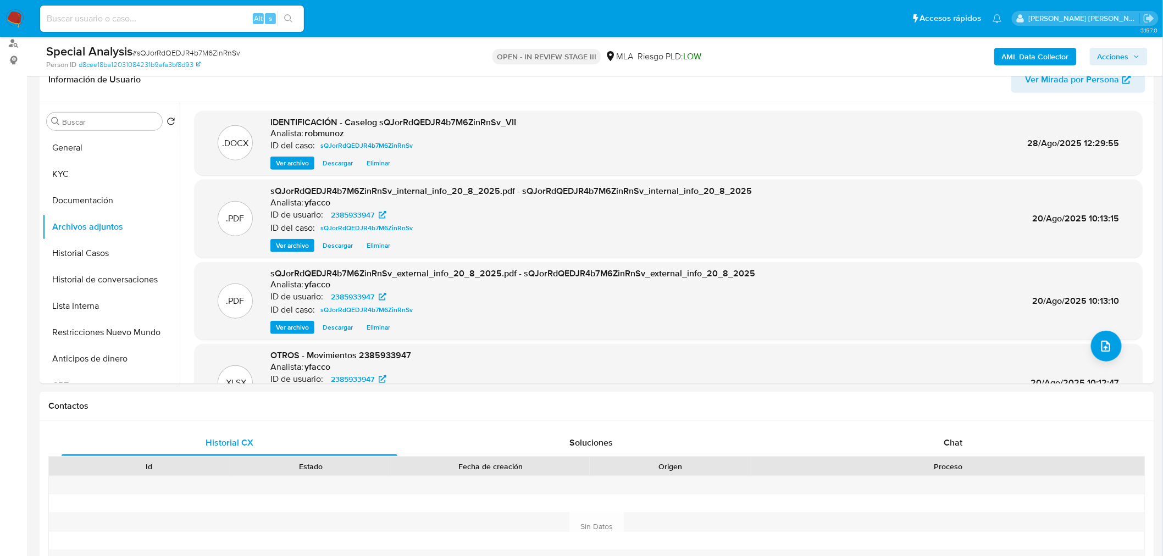
click at [112, 19] on input at bounding box center [172, 19] width 264 height 14
paste input "iBrxP0PbywQ0ESGPYPLRF234"
type input "iBrxP0PbywQ0ESGPYPLRF234"
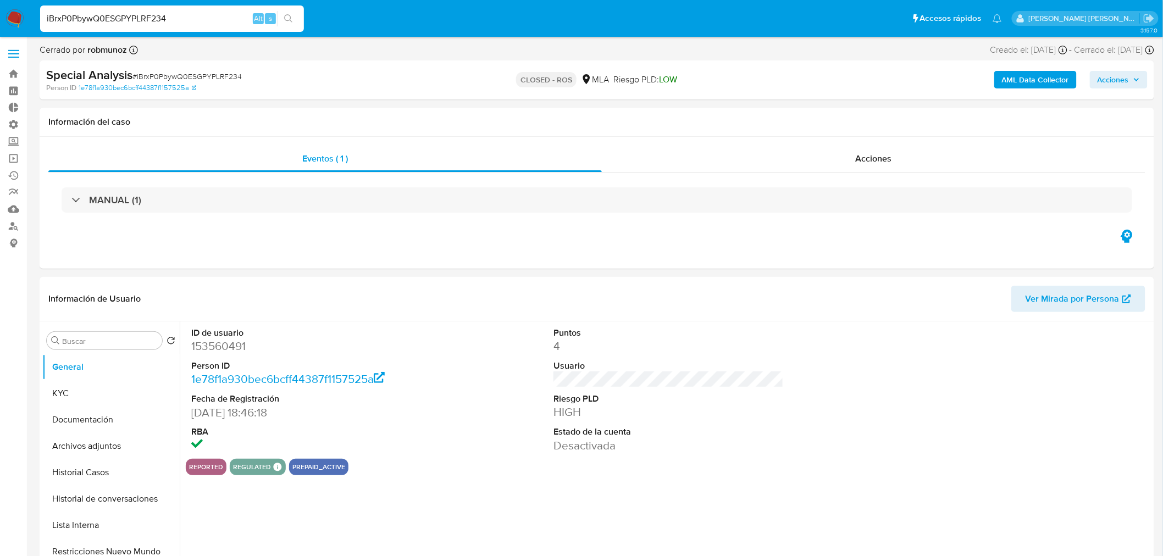
select select "10"
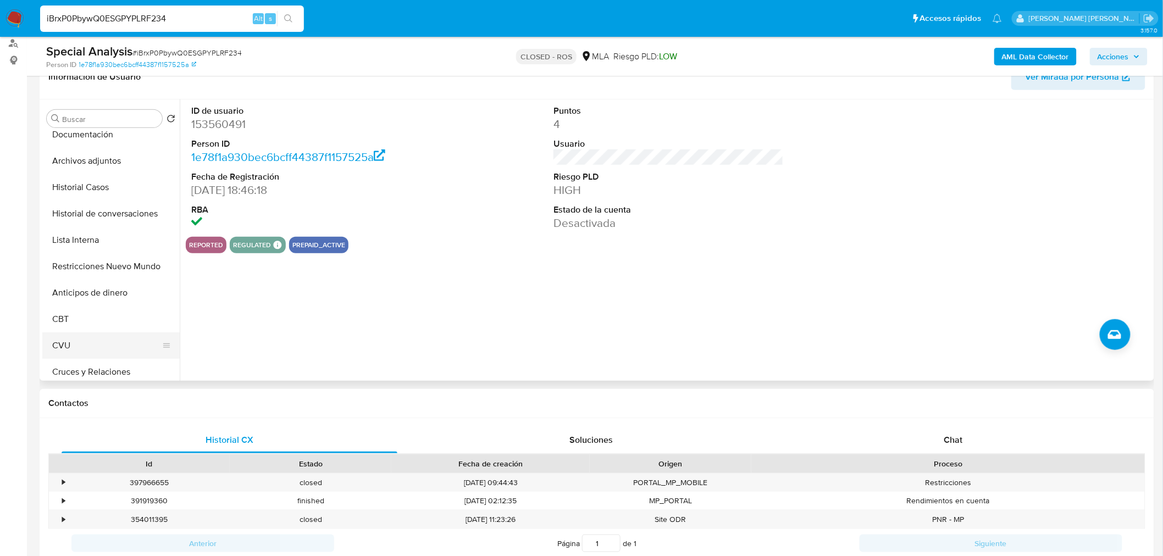
scroll to position [122, 0]
click at [93, 341] on button "Créditos" at bounding box center [106, 340] width 129 height 26
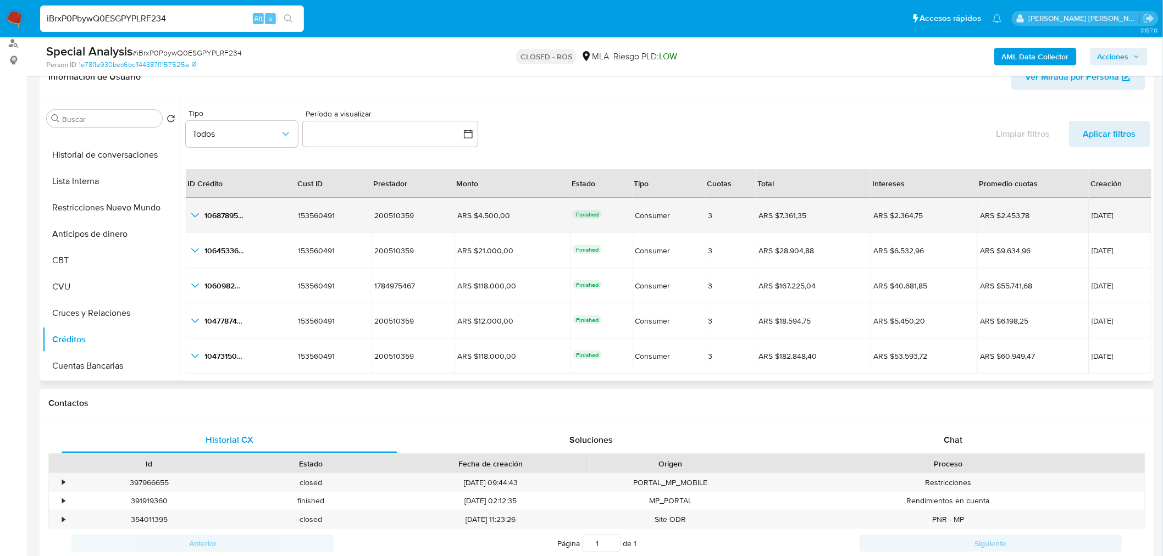
click at [198, 214] on icon "button_show_hidden_detail_by_id_0" at bounding box center [195, 215] width 13 height 13
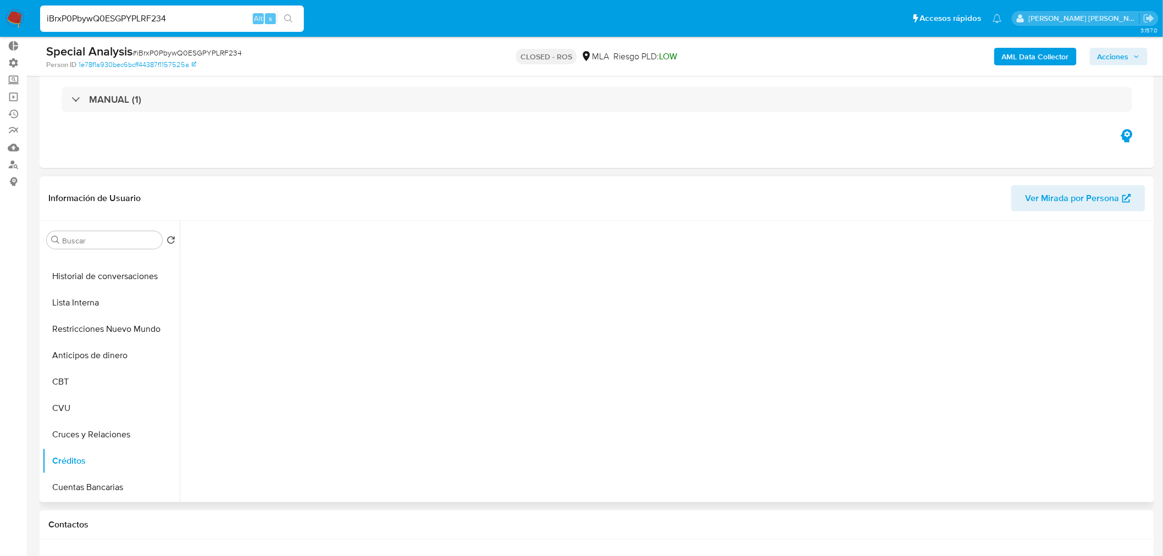
scroll to position [61, 0]
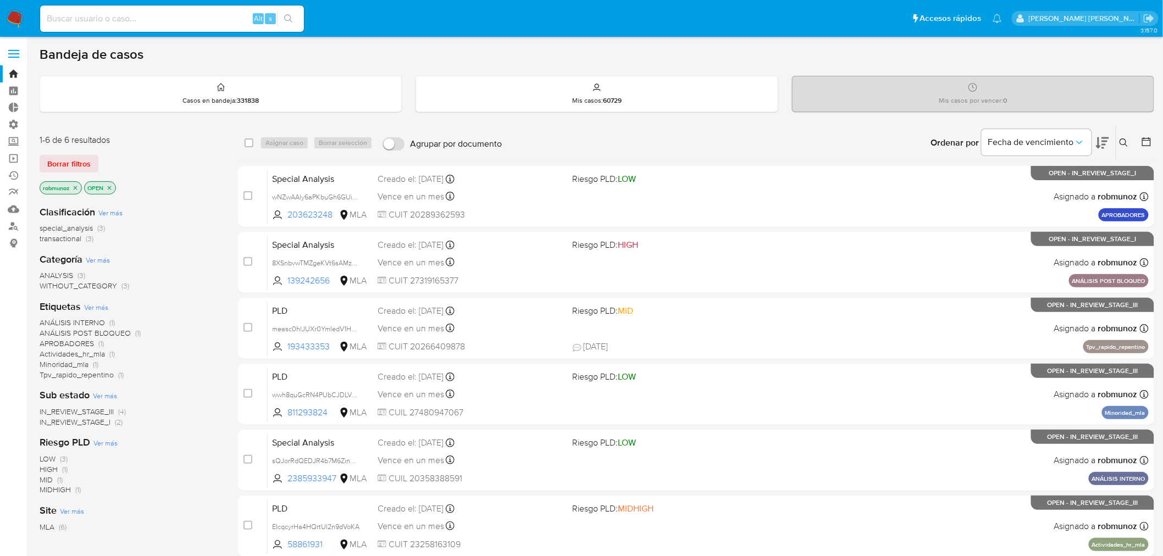
click at [1128, 142] on icon at bounding box center [1124, 143] width 9 height 9
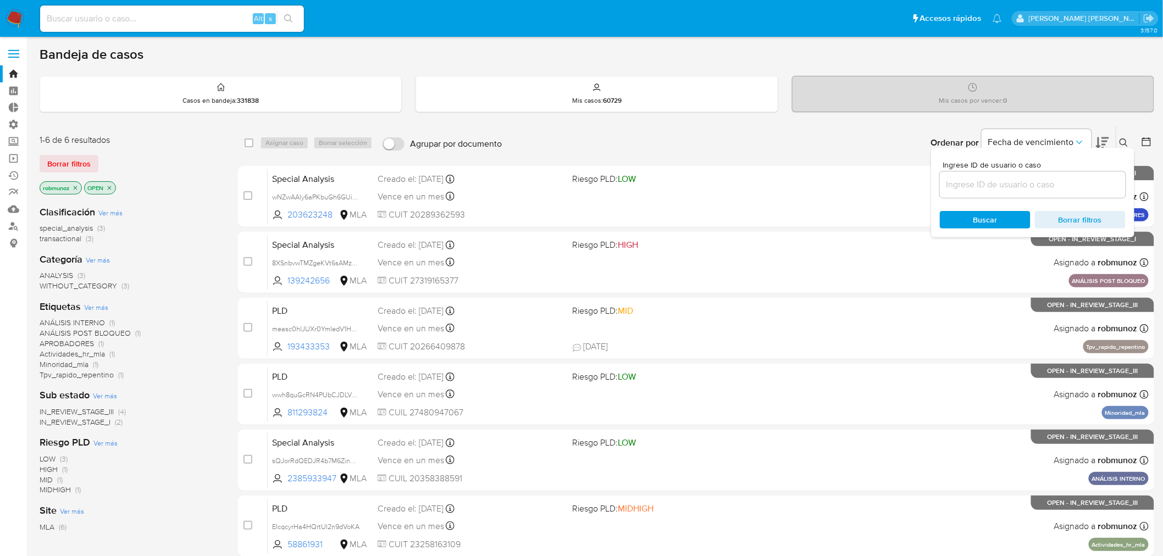
click at [1074, 184] on input at bounding box center [1033, 185] width 186 height 14
type input "YjSaidmnfF9BpI3WGqxq5bq5"
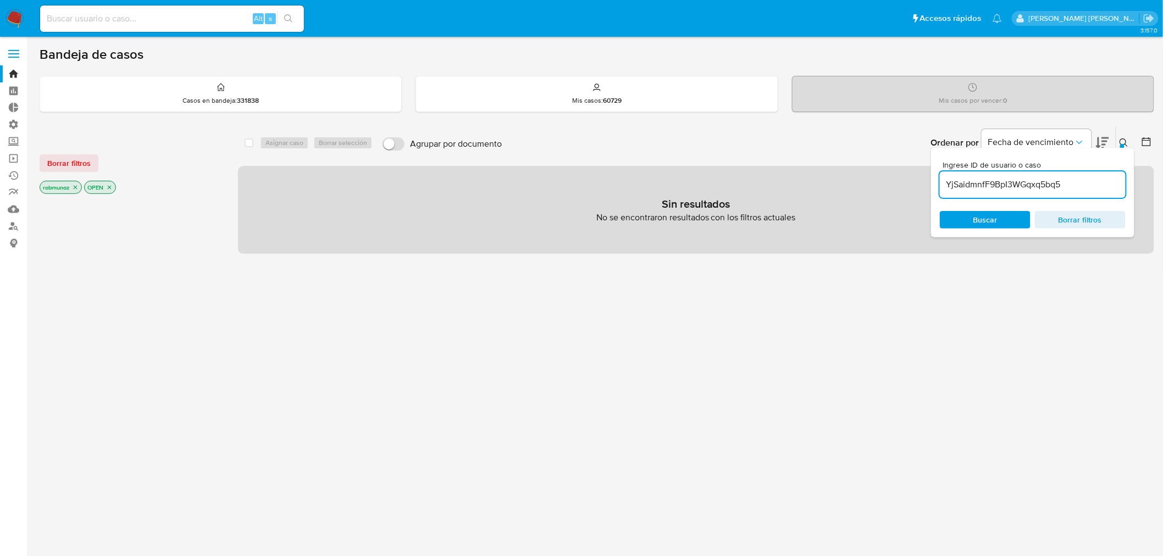
click at [79, 161] on span "Borrar filtros" at bounding box center [68, 163] width 43 height 15
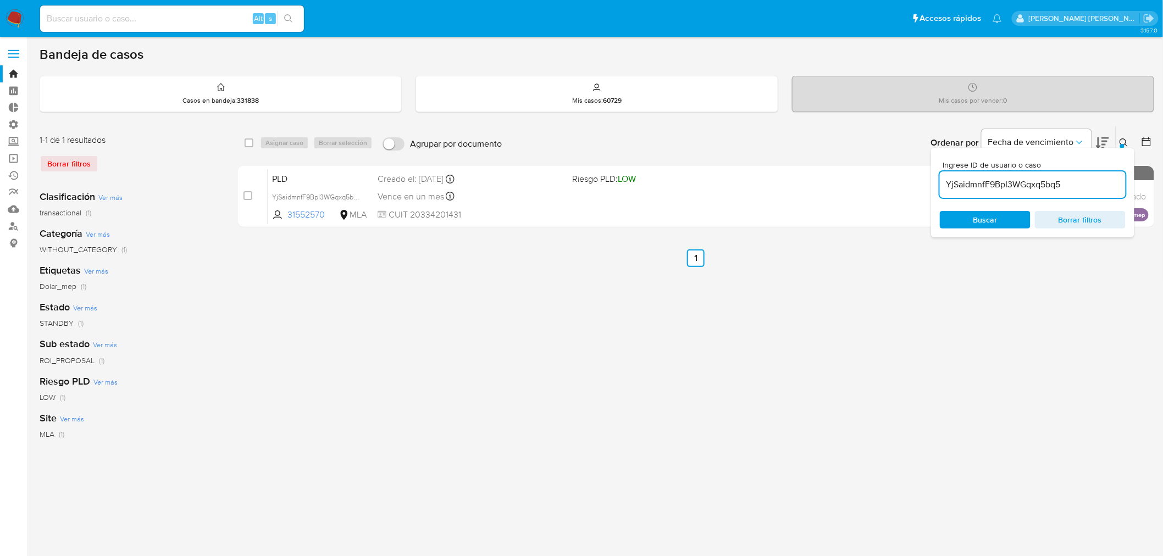
click at [1129, 145] on icon at bounding box center [1124, 143] width 9 height 9
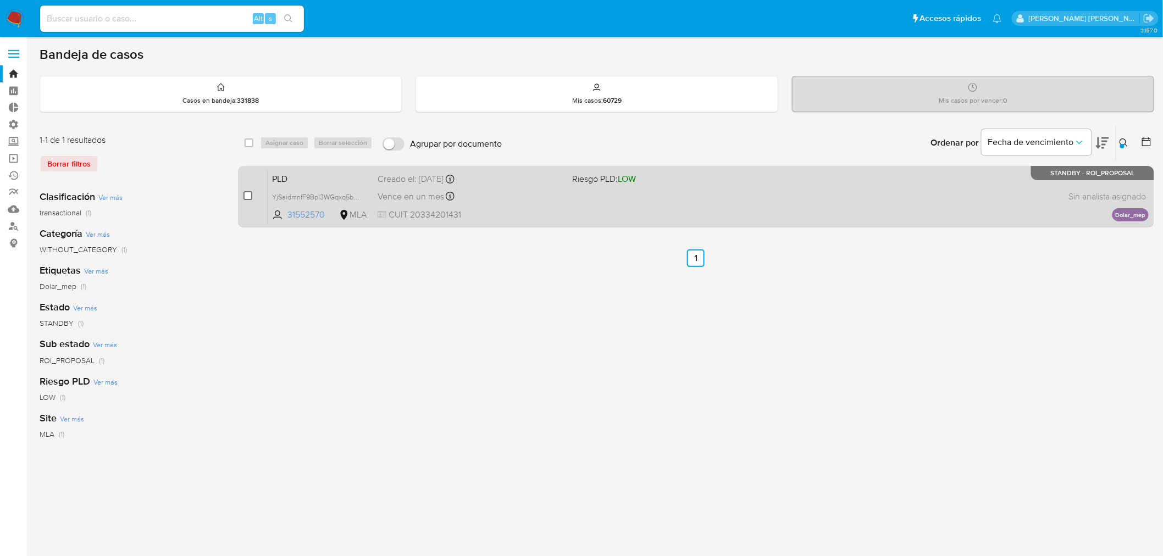
click at [244, 193] on input "checkbox" at bounding box center [248, 195] width 9 height 9
checkbox input "true"
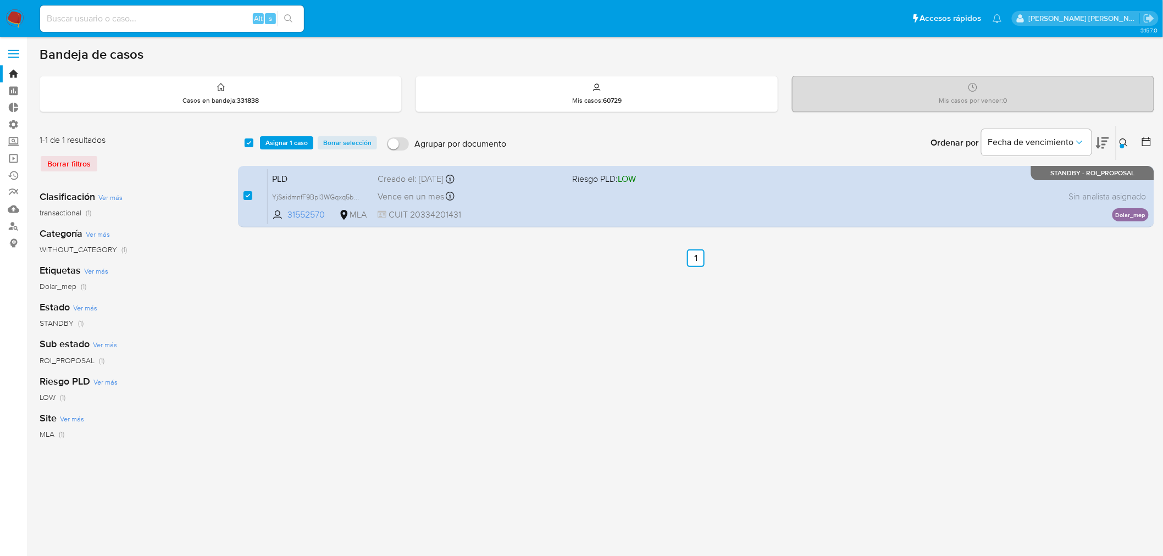
click at [283, 130] on div "select-all-cases-checkbox Asignar 1 caso Borrar selección Agrupar por documento…" at bounding box center [696, 143] width 917 height 34
click at [287, 137] on span "Asignar 1 caso" at bounding box center [287, 142] width 42 height 11
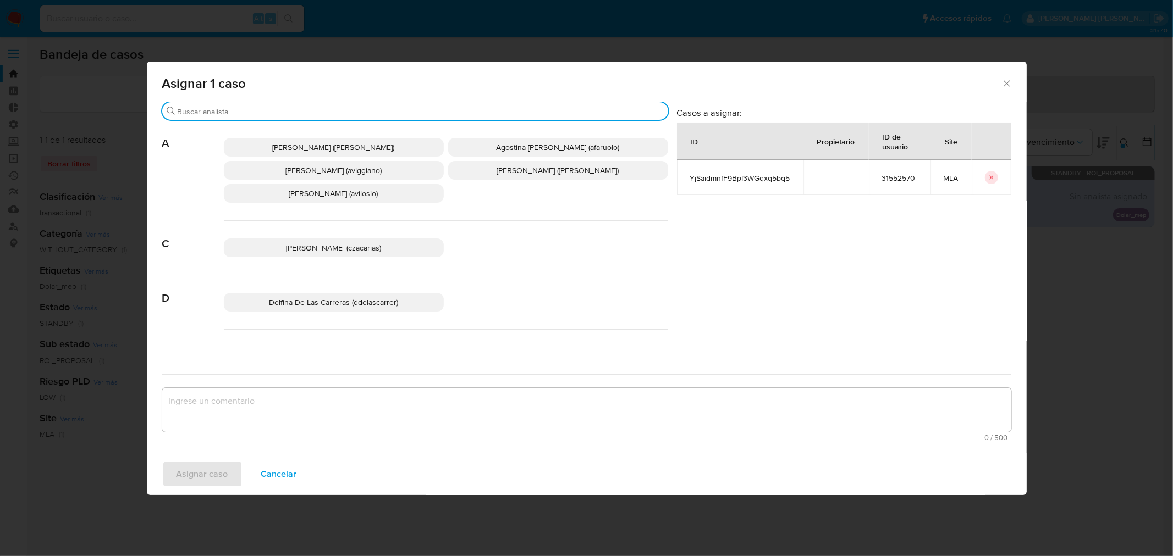
click at [247, 107] on input "Buscar" at bounding box center [421, 112] width 486 height 10
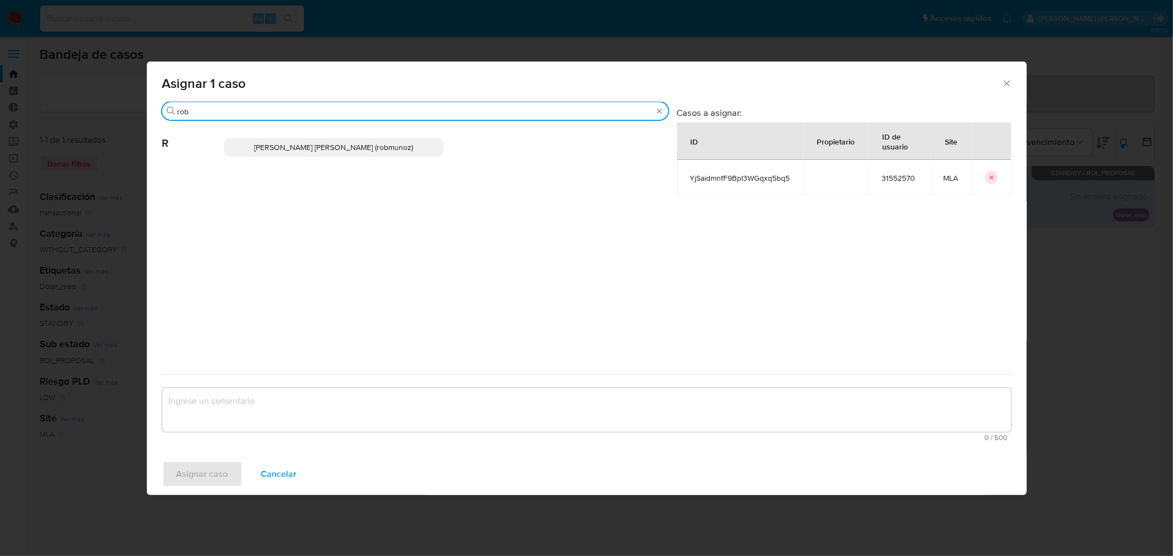
type input "rob"
click at [303, 148] on span "Roberto Santiago Munoz (robmunoz)" at bounding box center [333, 147] width 159 height 11
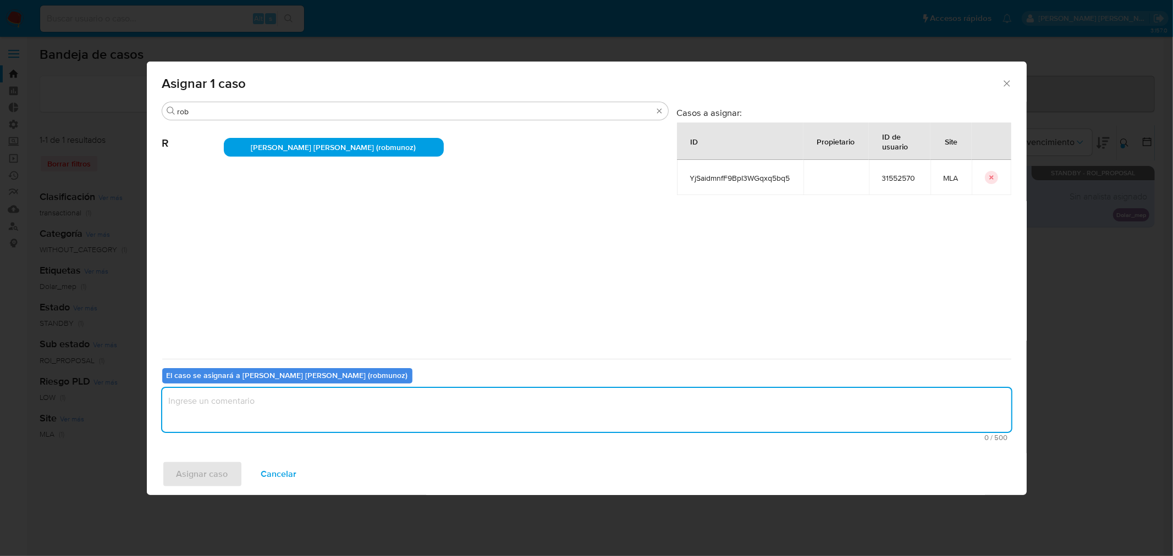
drag, startPoint x: 365, startPoint y: 416, endPoint x: 307, endPoint y: 427, distance: 59.3
click at [365, 415] on textarea "assign-modal" at bounding box center [586, 410] width 849 height 44
click at [215, 475] on span "Asignar caso" at bounding box center [202, 474] width 52 height 24
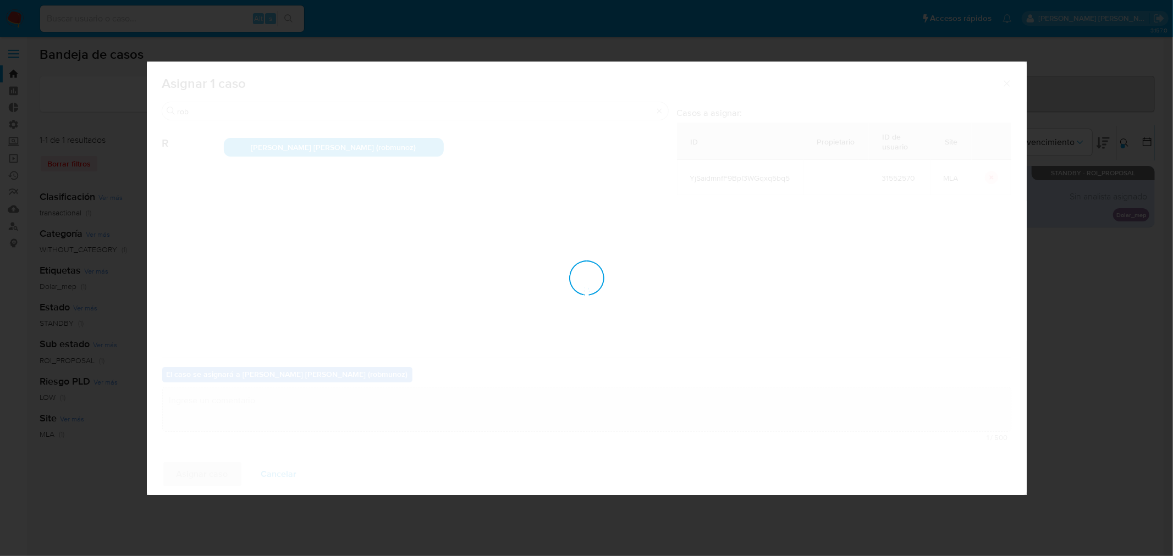
checkbox input "false"
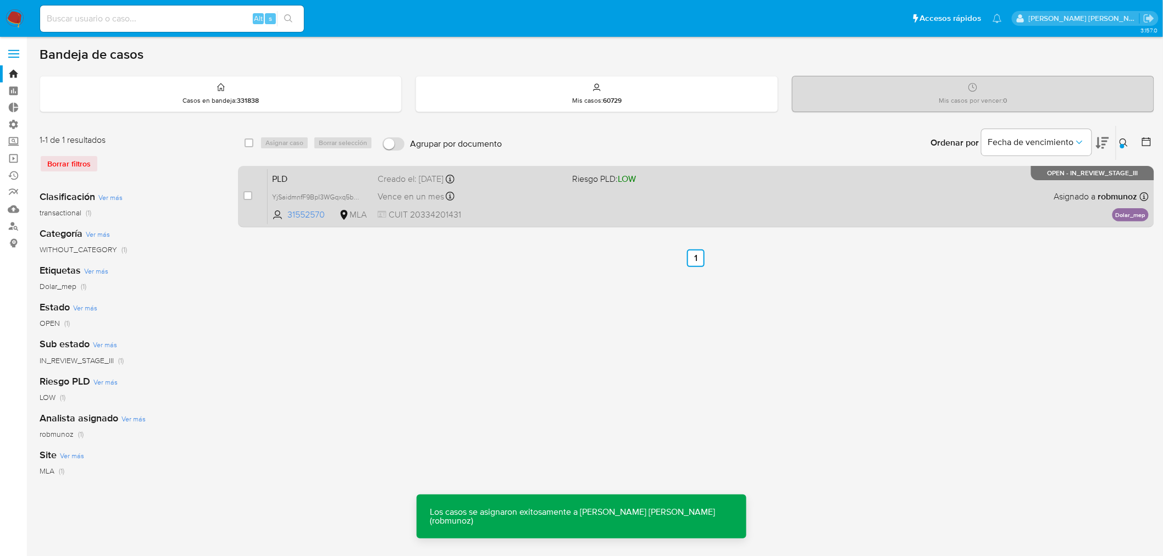
click at [998, 201] on div "PLD YjSaidmnfF9BpI3WGqxq5bq5 31552570 MLA Riesgo PLD: LOW Creado el: 12/07/2025…" at bounding box center [708, 197] width 881 height 56
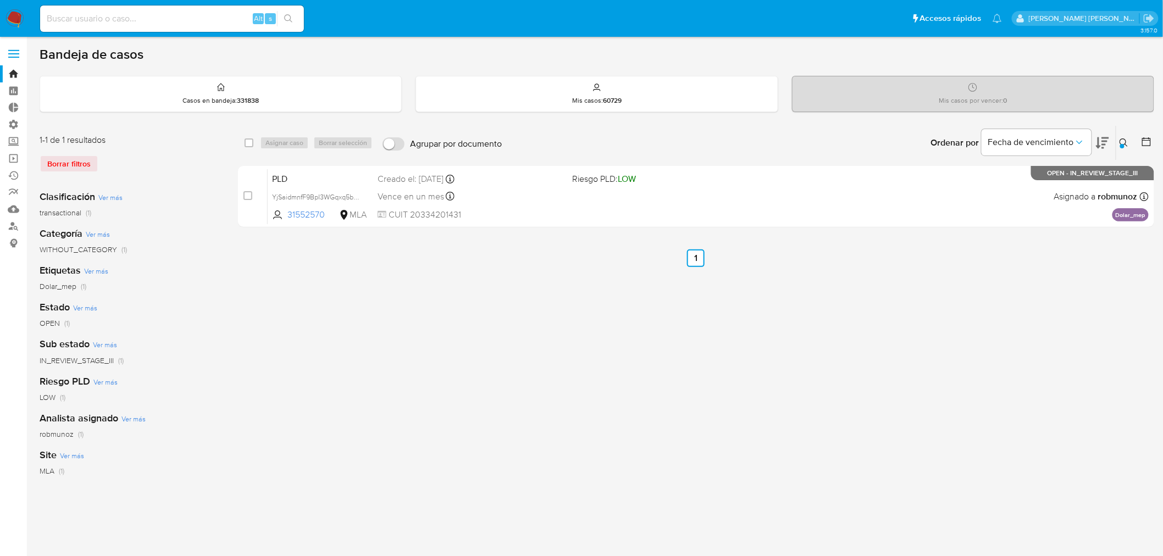
click at [178, 15] on input at bounding box center [172, 19] width 264 height 14
paste input "KShuKAcZdVYdJnFxoCV9JWZM"
type input "KShuKAcZdVYdJnFxoCV9JWZM"
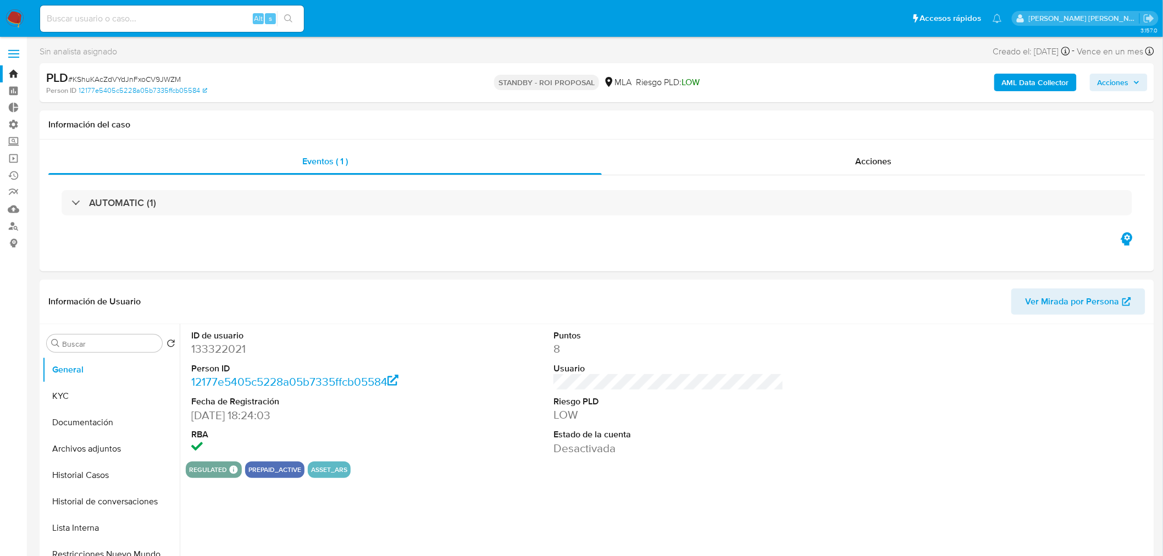
select select "10"
drag, startPoint x: 849, startPoint y: 158, endPoint x: 851, endPoint y: 164, distance: 5.7
click at [849, 158] on div "Acciones" at bounding box center [874, 161] width 544 height 26
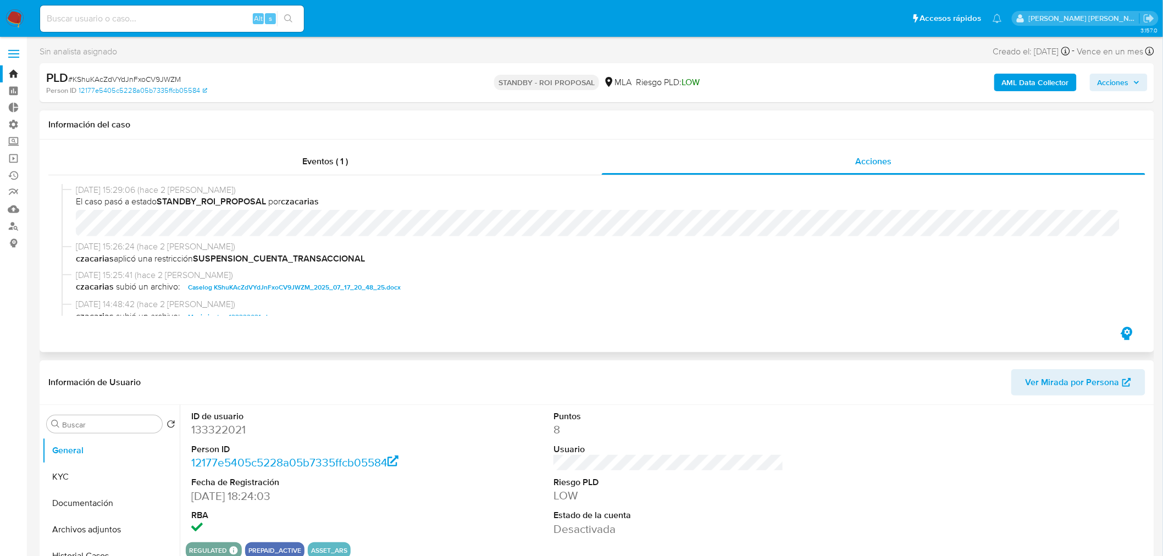
click at [310, 287] on span "Caselog KShuKAcZdVYdJnFxoCV9JWZM_2025_07_17_20_48_25.docx" at bounding box center [294, 287] width 213 height 13
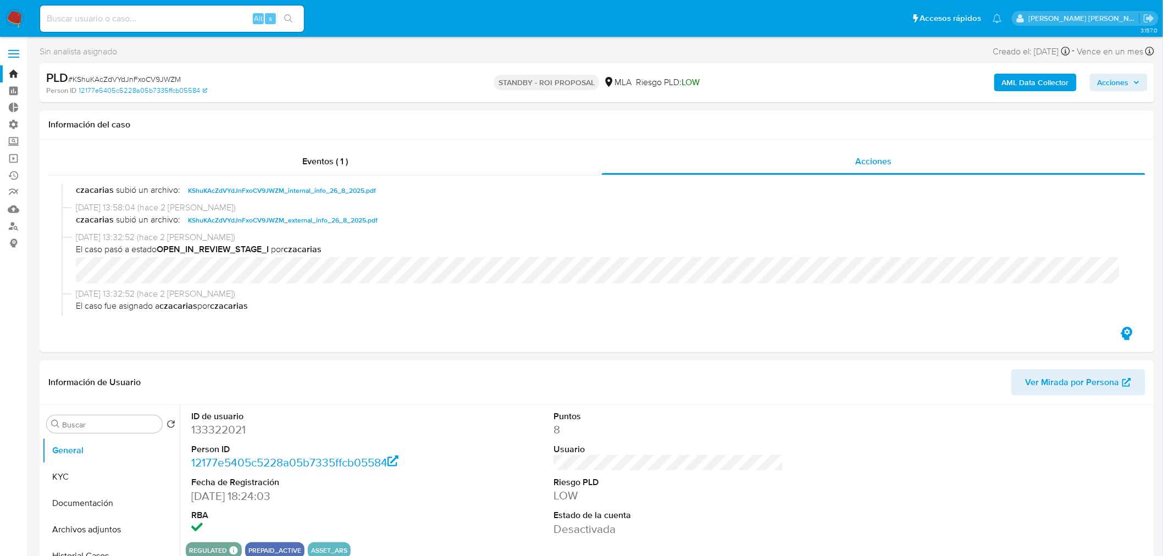
scroll to position [183, 0]
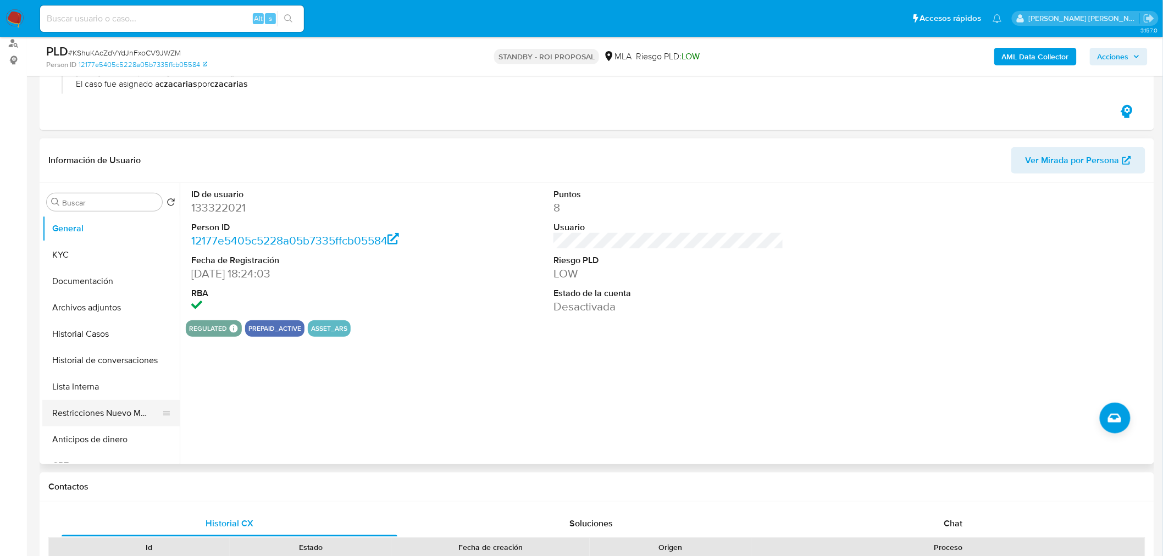
click at [135, 409] on button "Restricciones Nuevo Mundo" at bounding box center [106, 413] width 129 height 26
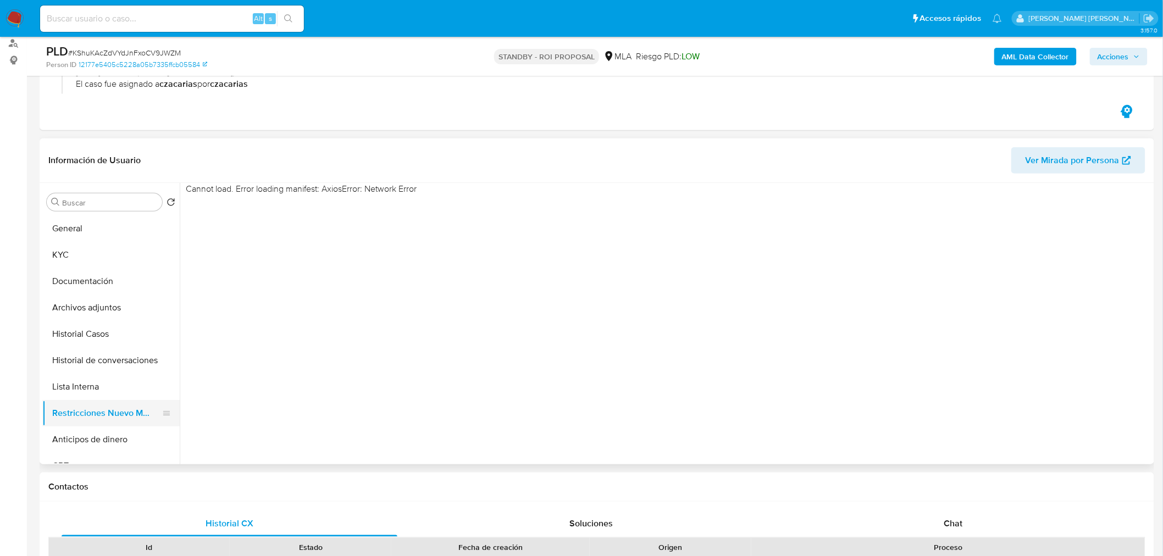
click at [117, 424] on button "Restricciones Nuevo Mundo" at bounding box center [106, 413] width 129 height 26
click at [100, 384] on button "Lista Interna" at bounding box center [106, 387] width 129 height 26
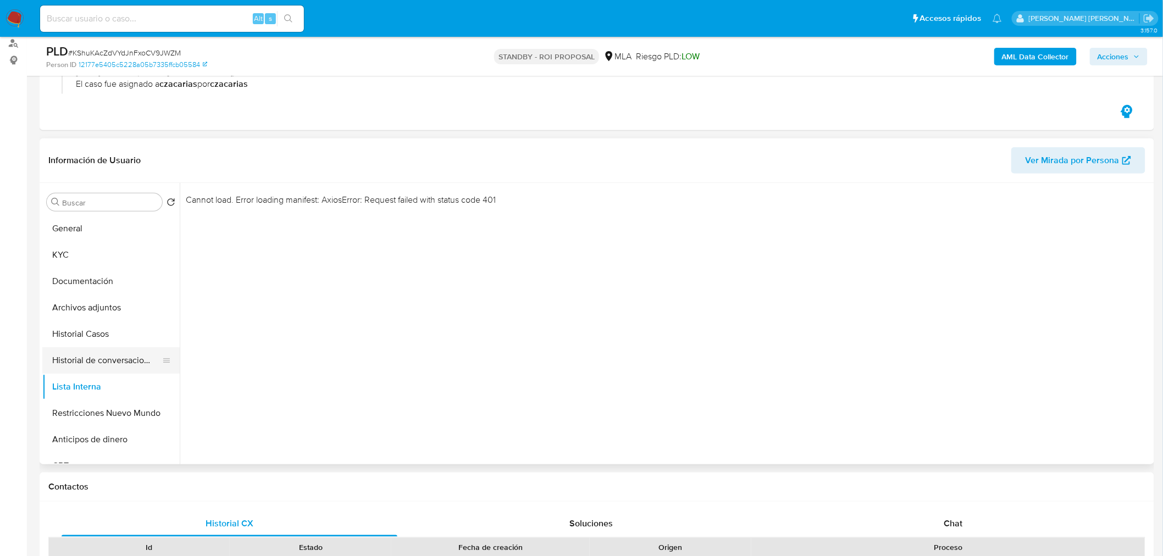
click at [113, 363] on button "Historial de conversaciones" at bounding box center [106, 360] width 129 height 26
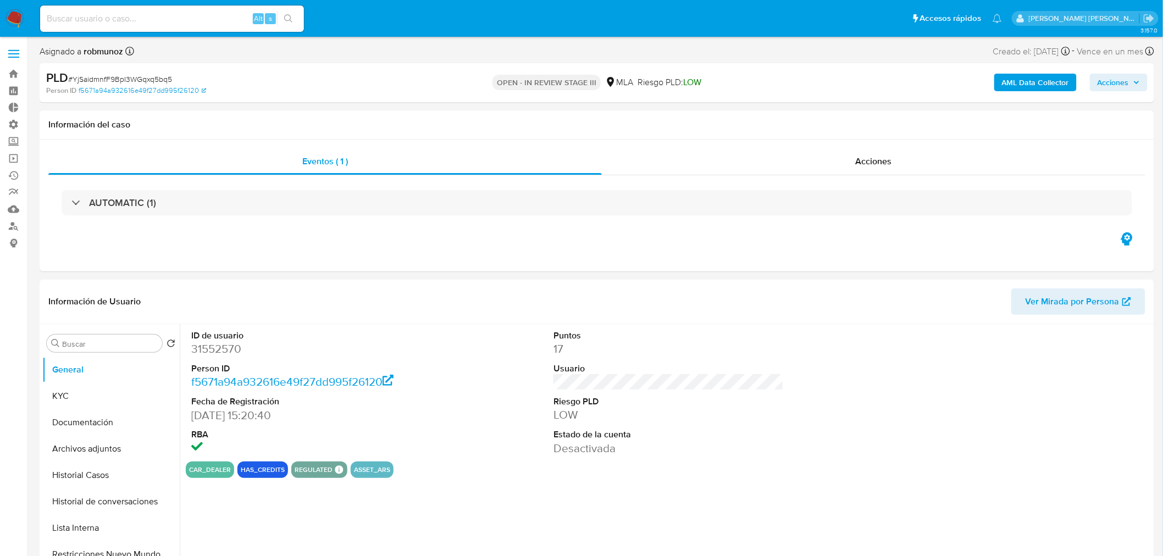
select select "10"
click at [1106, 73] on div "AML Data Collector Acciones" at bounding box center [966, 83] width 365 height 26
click at [1107, 78] on span "Acciones" at bounding box center [1113, 83] width 31 height 18
drag, startPoint x: 858, startPoint y: 125, endPoint x: 854, endPoint y: 130, distance: 6.6
click at [858, 125] on div "Resolución del caso Alt r" at bounding box center [820, 117] width 105 height 29
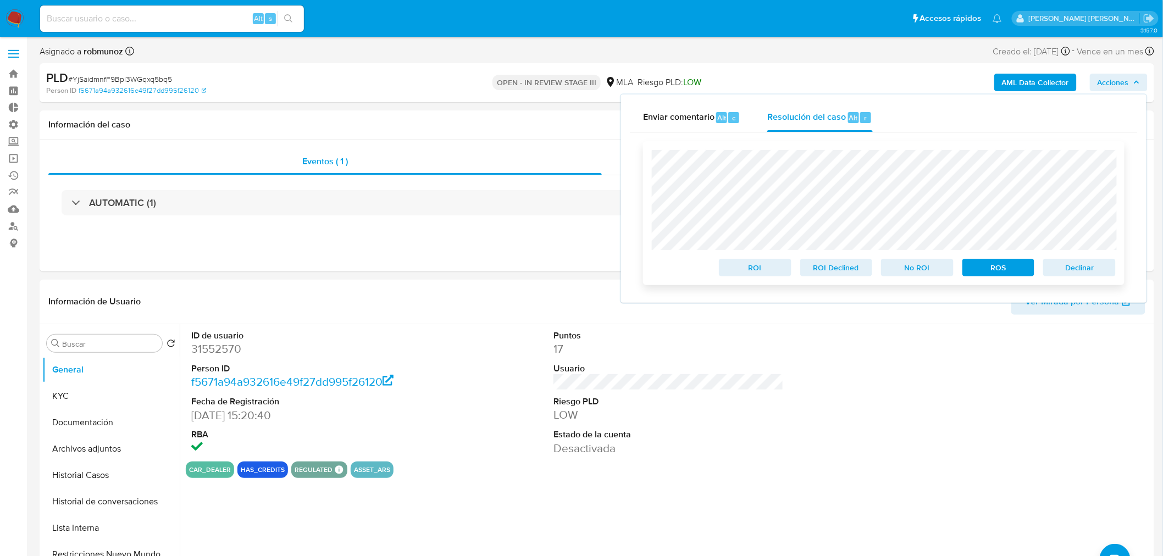
click at [1081, 271] on span "Declinar" at bounding box center [1079, 267] width 57 height 15
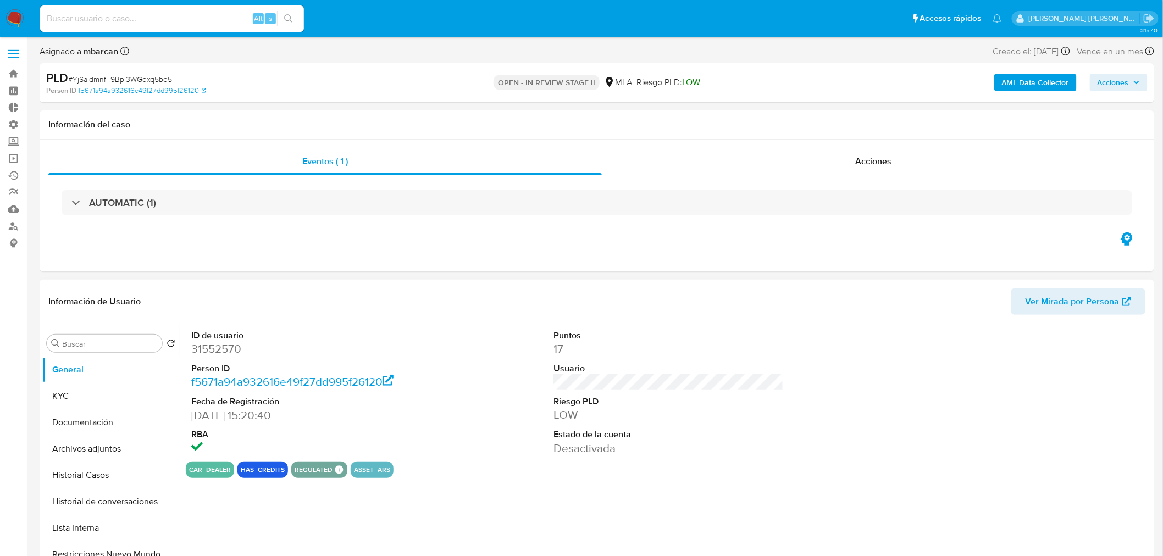
select select "10"
click at [170, 17] on input at bounding box center [172, 19] width 264 height 14
paste input "yc4rti0YMKLNrxYH6IrHeIi8"
type input "yc4rti0YMKLNrxYH6IrHeIi8"
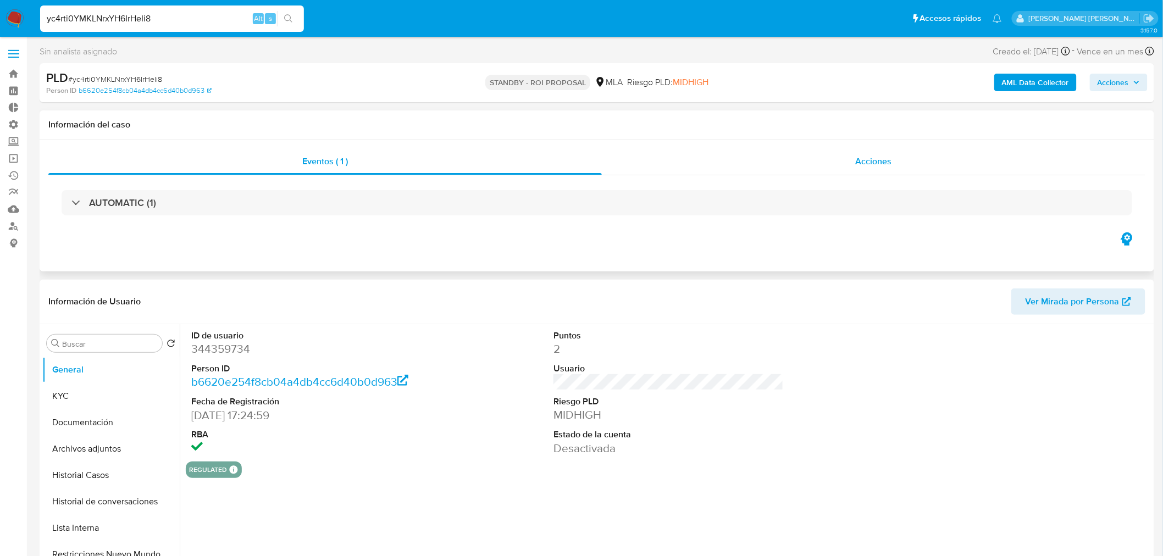
click at [818, 163] on div "Acciones" at bounding box center [874, 161] width 544 height 26
select select "10"
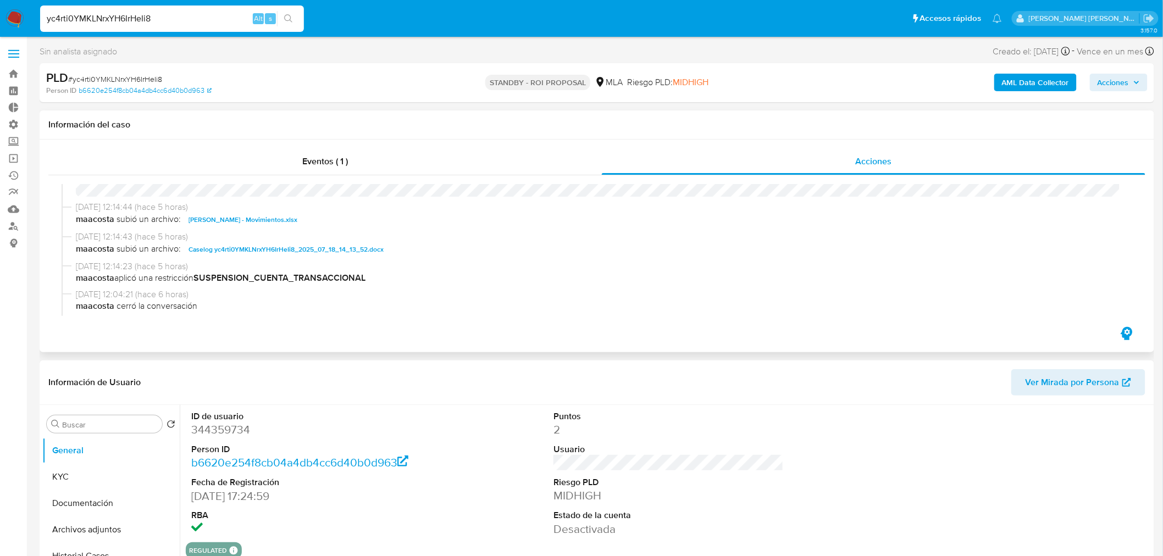
scroll to position [61, 0]
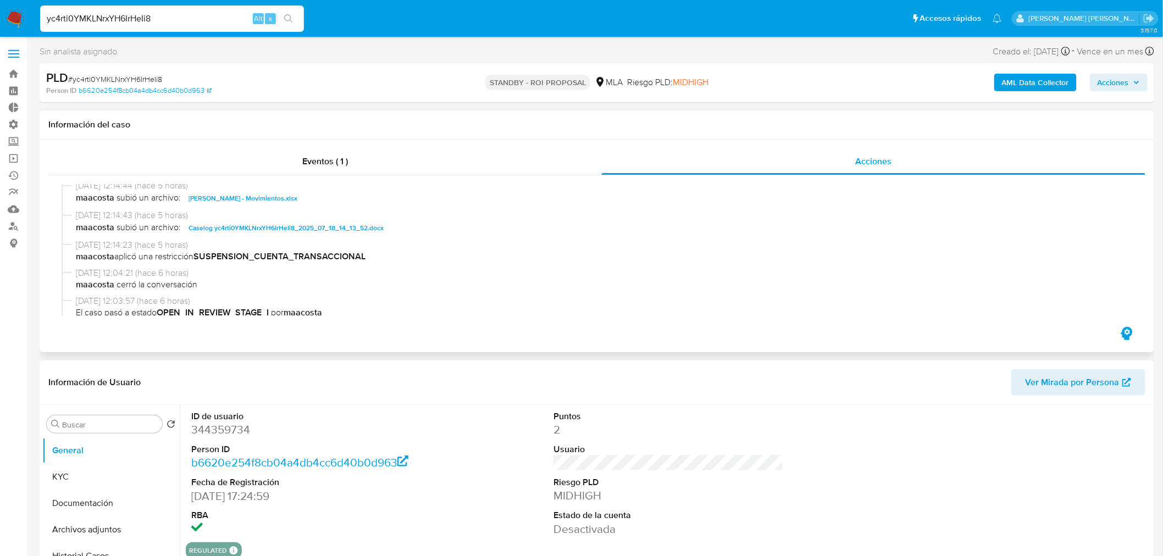
drag, startPoint x: 336, startPoint y: 225, endPoint x: 349, endPoint y: 218, distance: 15.0
click at [336, 224] on span "Caselog yc4rti0YMKLNrxYH6IrHeIi8_2025_07_18_14_13_52.docx" at bounding box center [286, 228] width 195 height 13
click at [156, 19] on input "yc4rti0YMKLNrxYH6IrHeIi8" at bounding box center [172, 19] width 264 height 14
paste input "272210360"
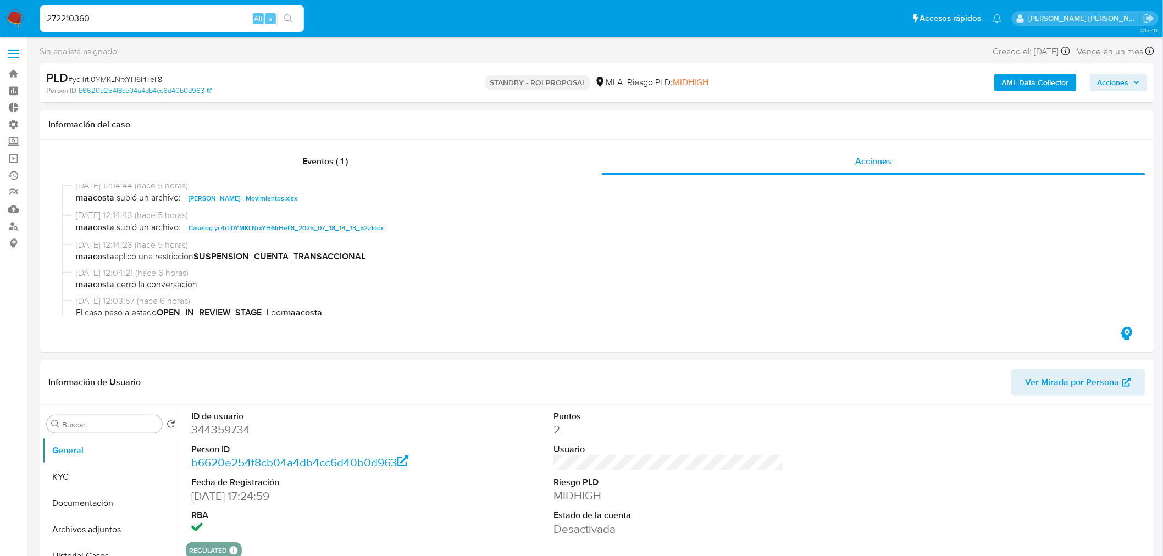
type input "272210360"
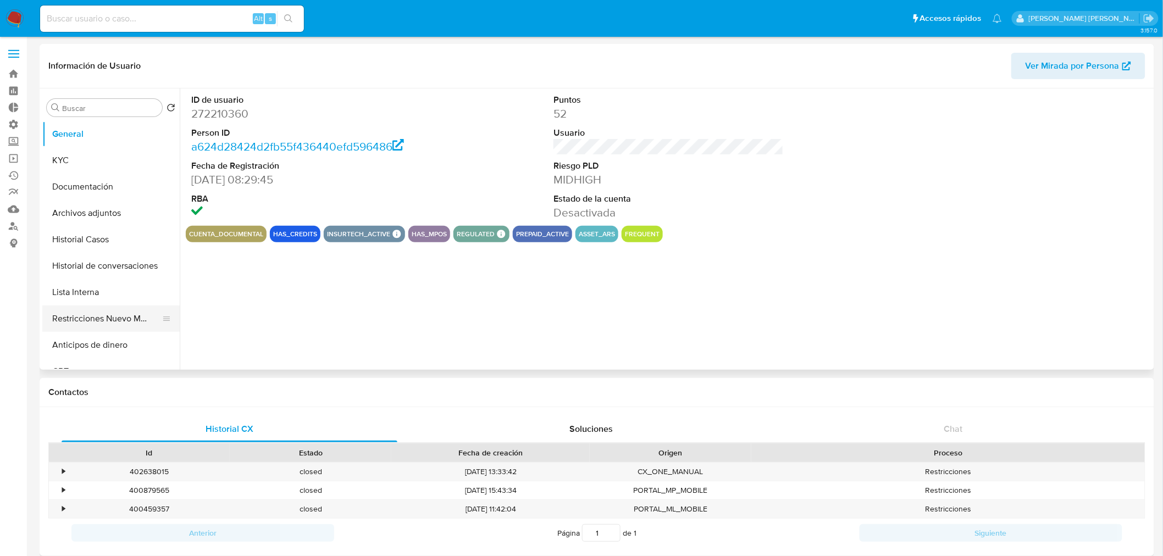
select select "10"
click at [126, 310] on button "Restricciones Nuevo Mundo" at bounding box center [106, 319] width 129 height 26
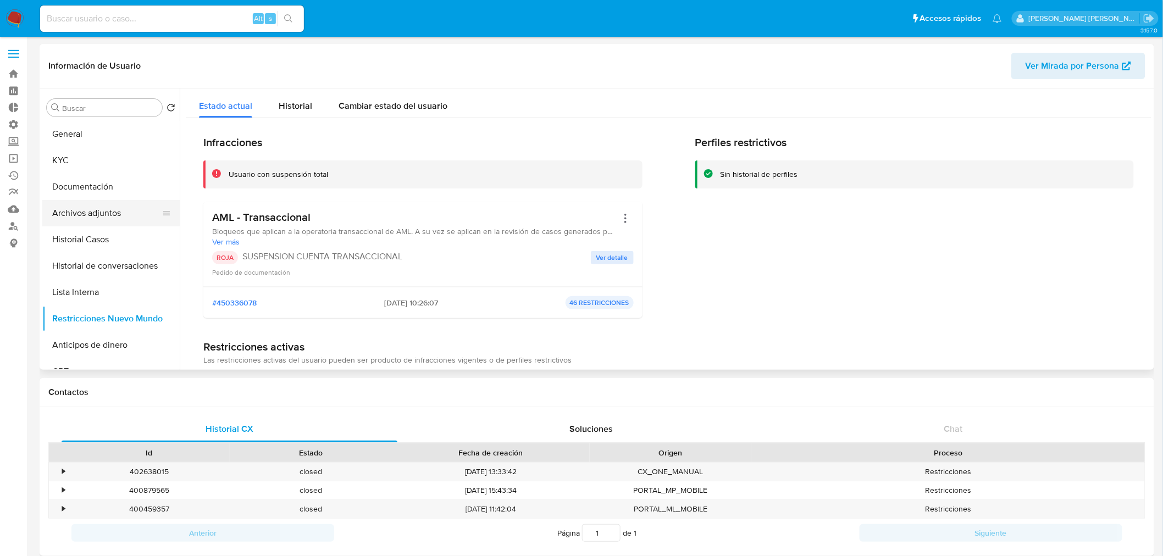
click at [64, 206] on button "Archivos adjuntos" at bounding box center [106, 213] width 129 height 26
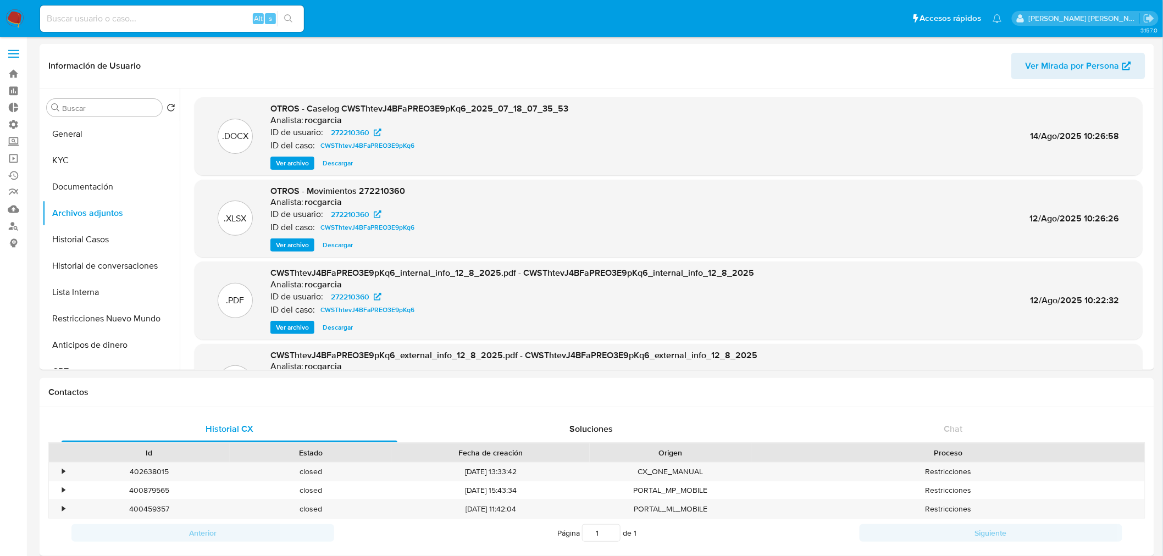
click at [178, 13] on input at bounding box center [172, 19] width 264 height 14
paste input "tgxuux2WGo2OYuI3ev3I0e8t"
type input "tgxuux2WGo2OYuI3ev3I0e8t"
click at [293, 23] on div "tgxuux2WGo2OYuI3ev3I0e8t Alt s" at bounding box center [172, 18] width 264 height 31
click at [292, 18] on icon "search-icon" at bounding box center [288, 18] width 9 height 9
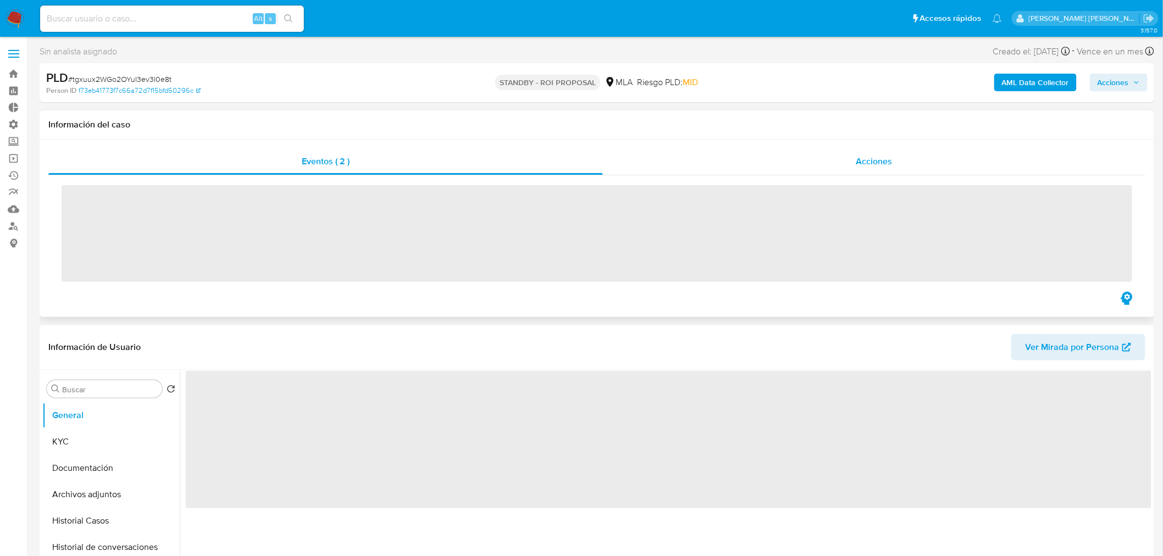
click at [862, 172] on div "Acciones" at bounding box center [874, 161] width 543 height 26
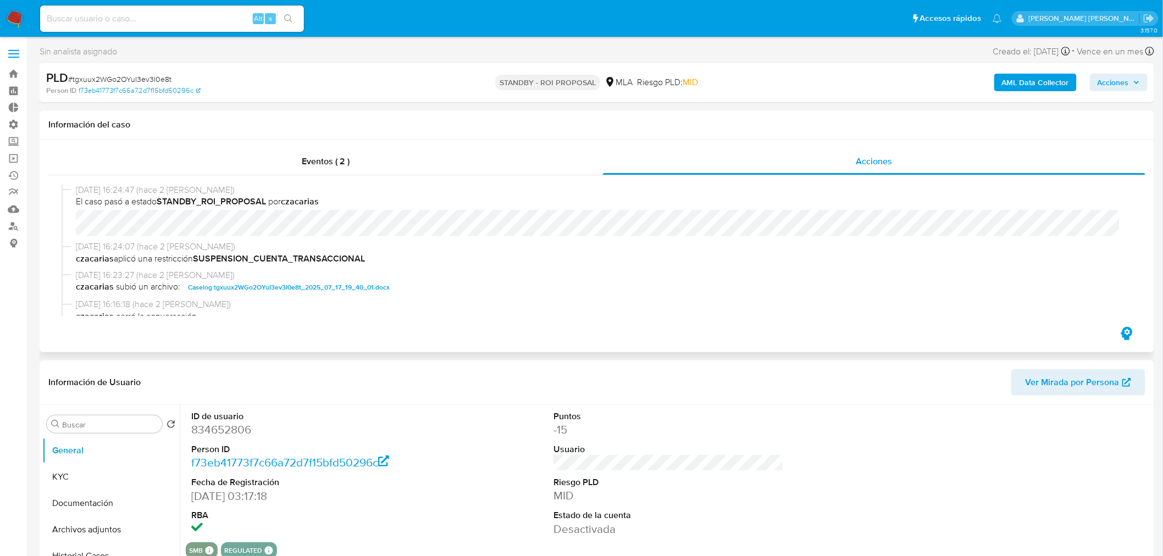
select select "10"
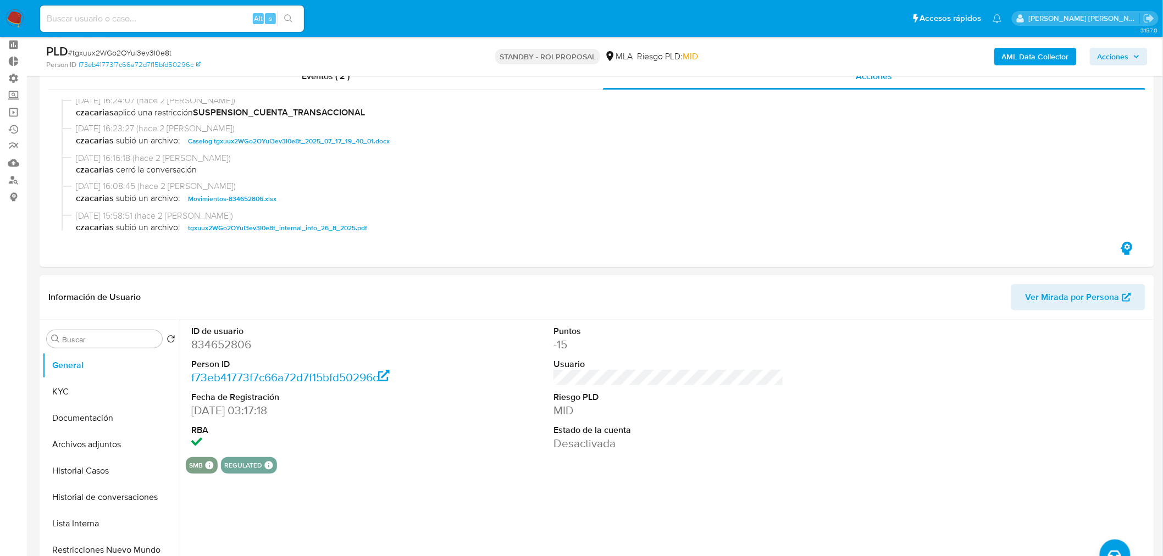
scroll to position [122, 0]
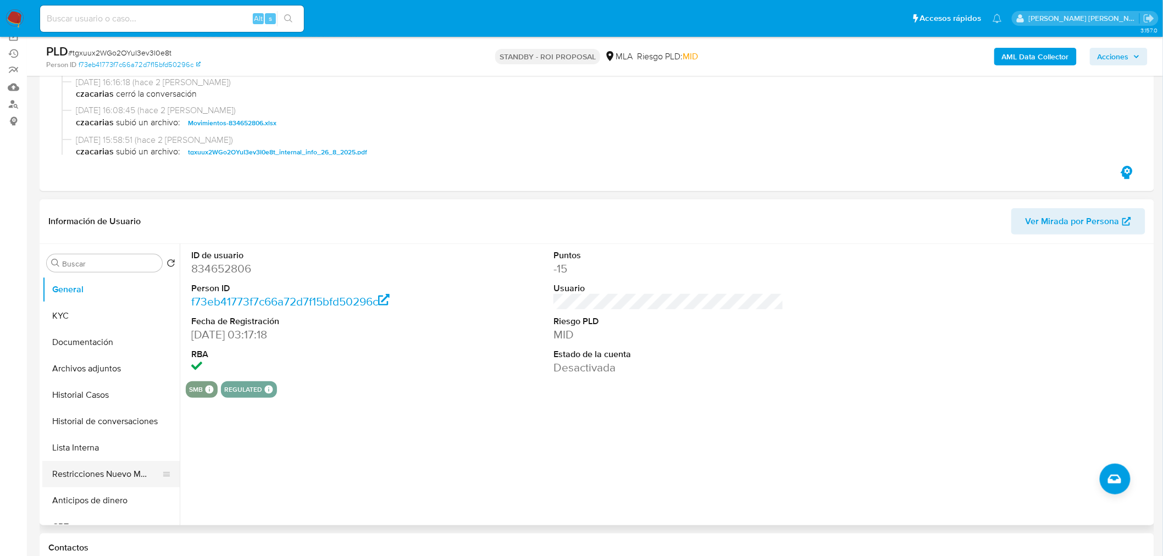
click at [115, 479] on button "Restricciones Nuevo Mundo" at bounding box center [106, 474] width 129 height 26
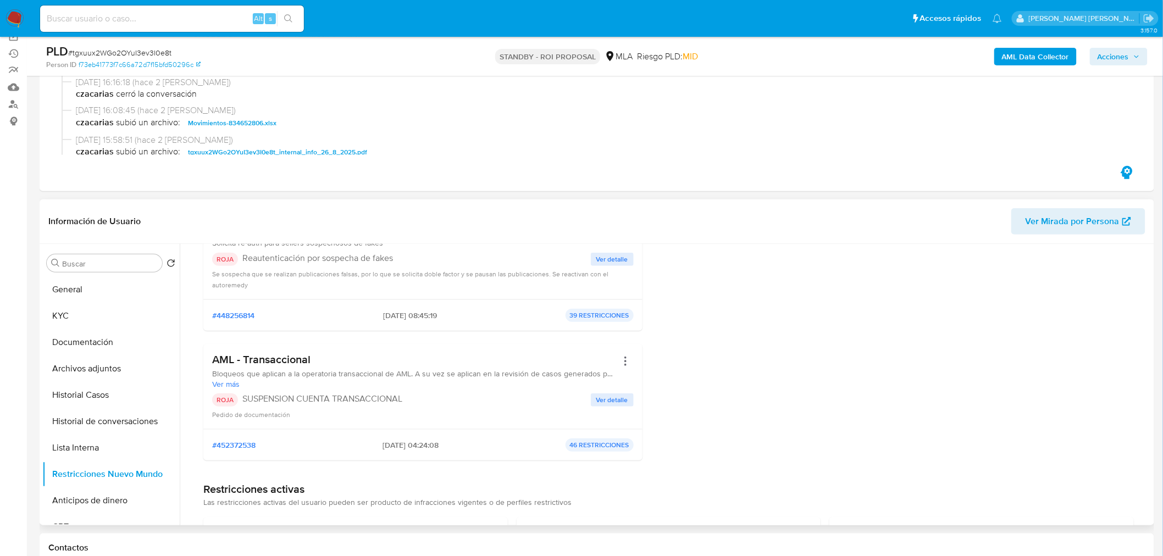
scroll to position [305, 0]
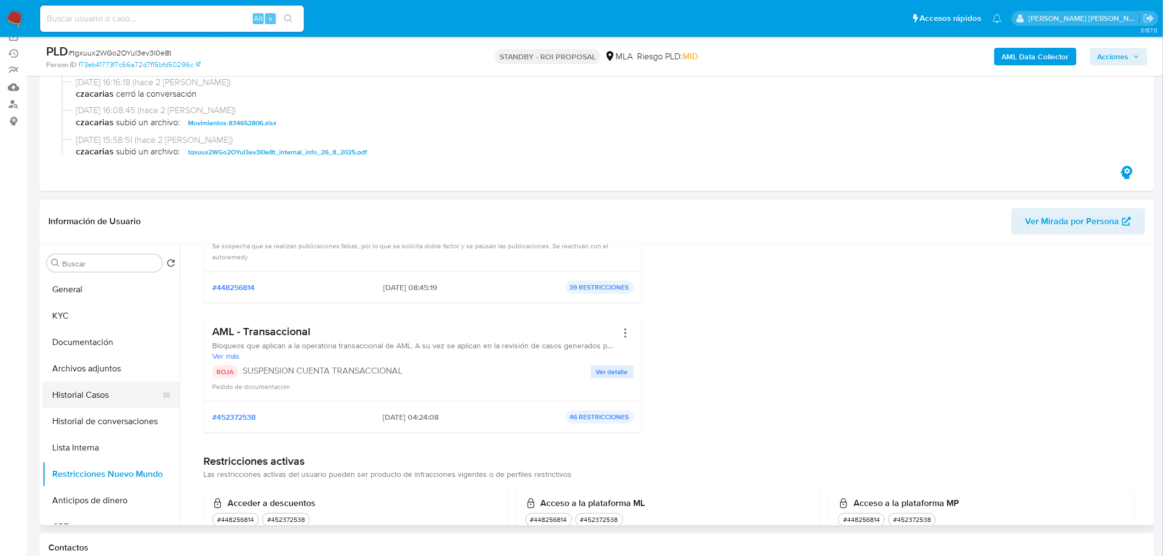
click at [84, 400] on button "Historial Casos" at bounding box center [106, 395] width 129 height 26
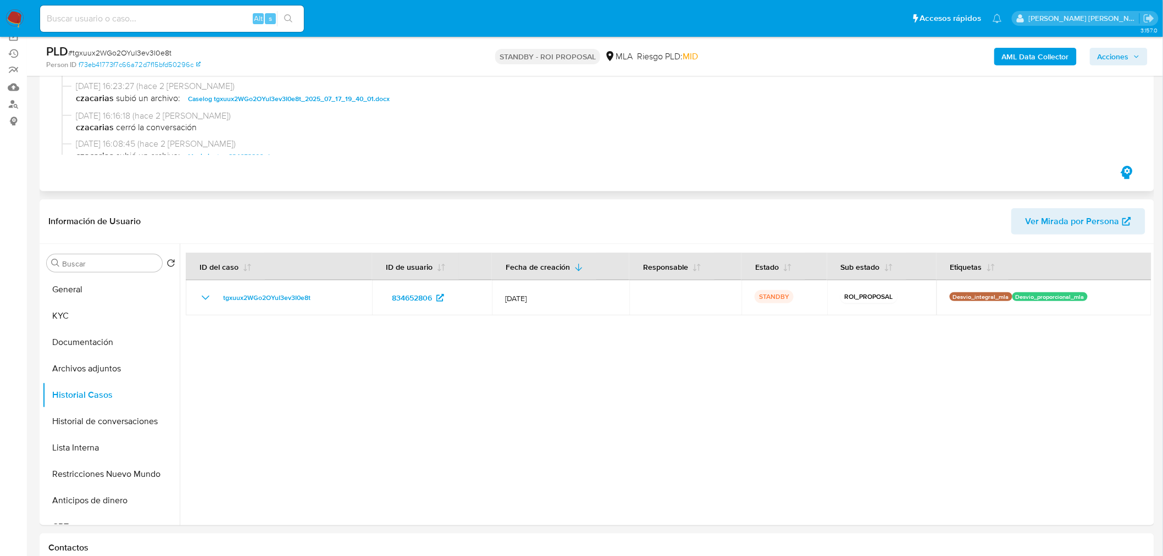
scroll to position [0, 0]
click at [303, 129] on span "Caselog tgxuux2WGo2OYuI3ev3I0e8t_2025_07_17_19_40_01.docx" at bounding box center [289, 126] width 202 height 13
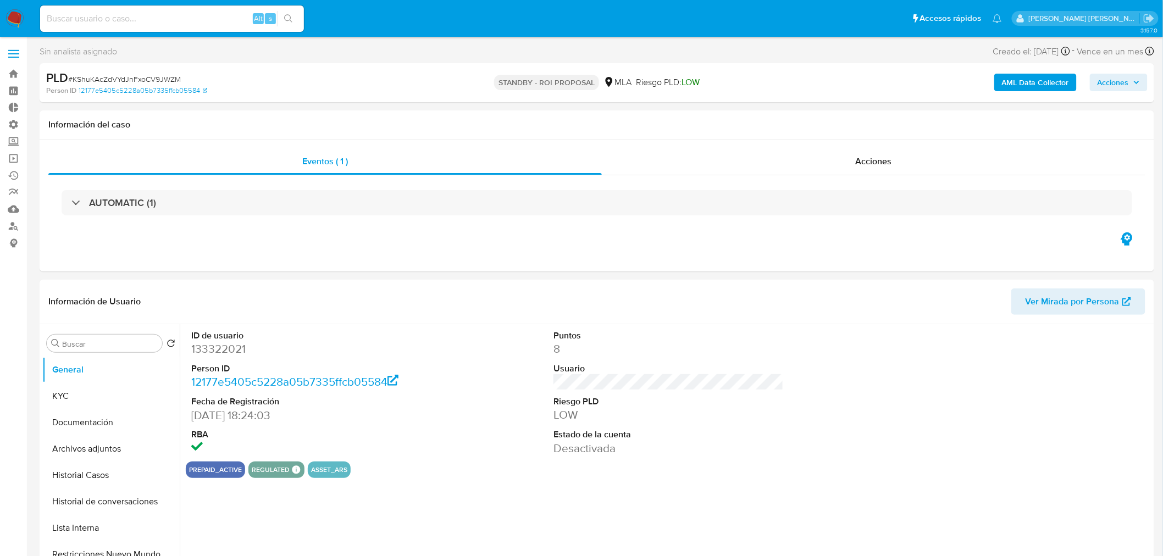
select select "10"
click at [859, 169] on div "Acciones" at bounding box center [874, 161] width 544 height 26
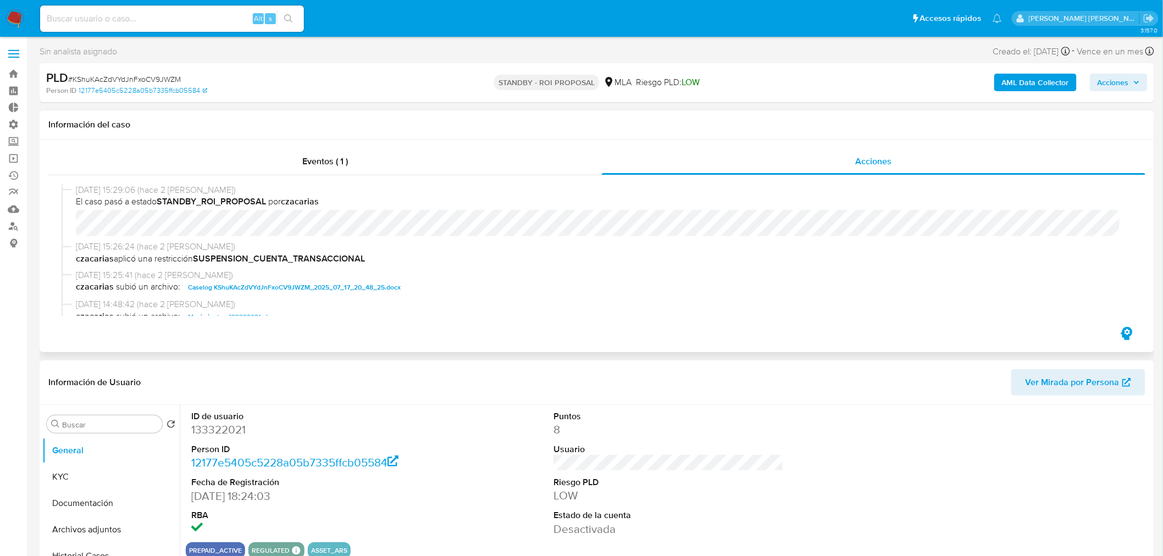
click at [283, 286] on span "Caselog KShuKAcZdVYdJnFxoCV9JWZM_2025_07_17_20_48_25.docx" at bounding box center [294, 287] width 213 height 13
click at [205, 20] on input at bounding box center [172, 19] width 264 height 14
paste input "9lCQeNcjHMecl4My4L9xCZlY"
type input "9lCQeNcjHMecl4My4L9xCZlY"
click at [296, 14] on button "search-icon" at bounding box center [288, 18] width 23 height 15
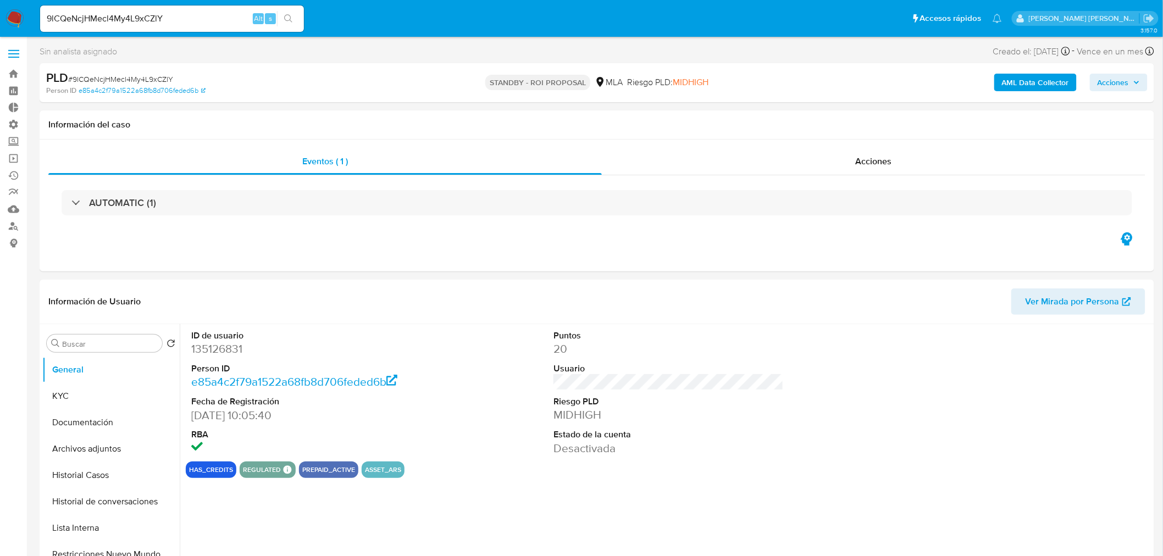
select select "10"
click at [885, 155] on span "Acciones" at bounding box center [874, 161] width 36 height 13
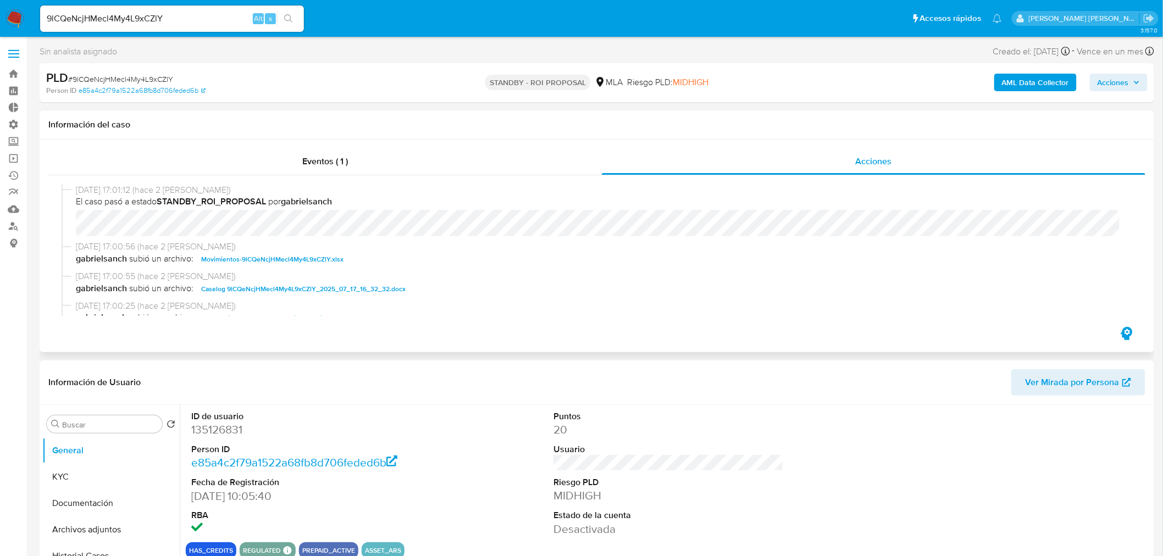
click at [388, 288] on span "Caselog 9lCQeNcjHMecl4My4L9xCZlY_2025_07_17_16_32_32.docx" at bounding box center [303, 289] width 205 height 13
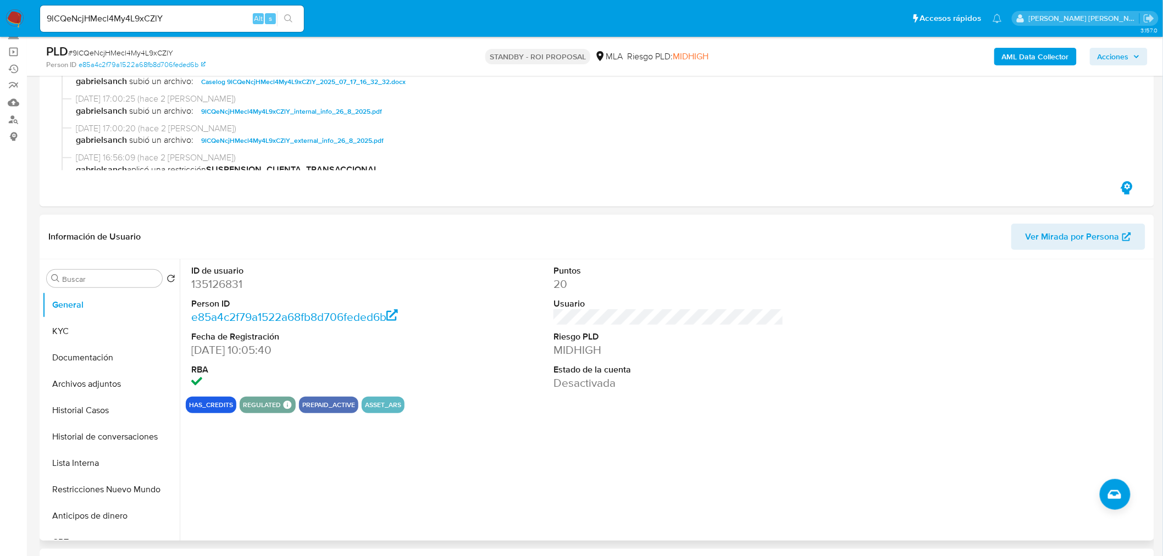
scroll to position [122, 0]
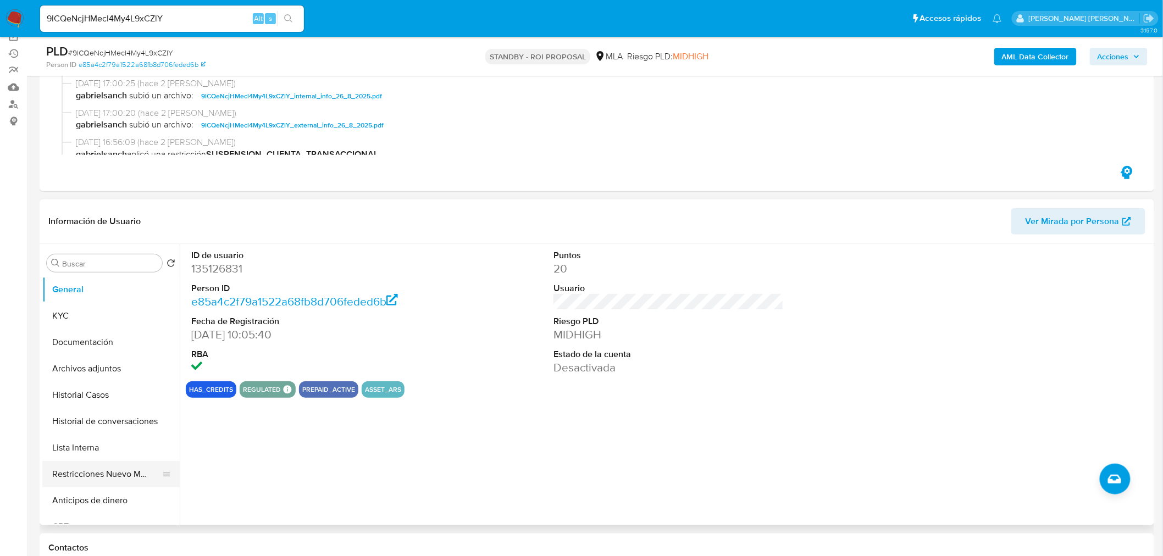
click at [103, 482] on button "Restricciones Nuevo Mundo" at bounding box center [106, 474] width 129 height 26
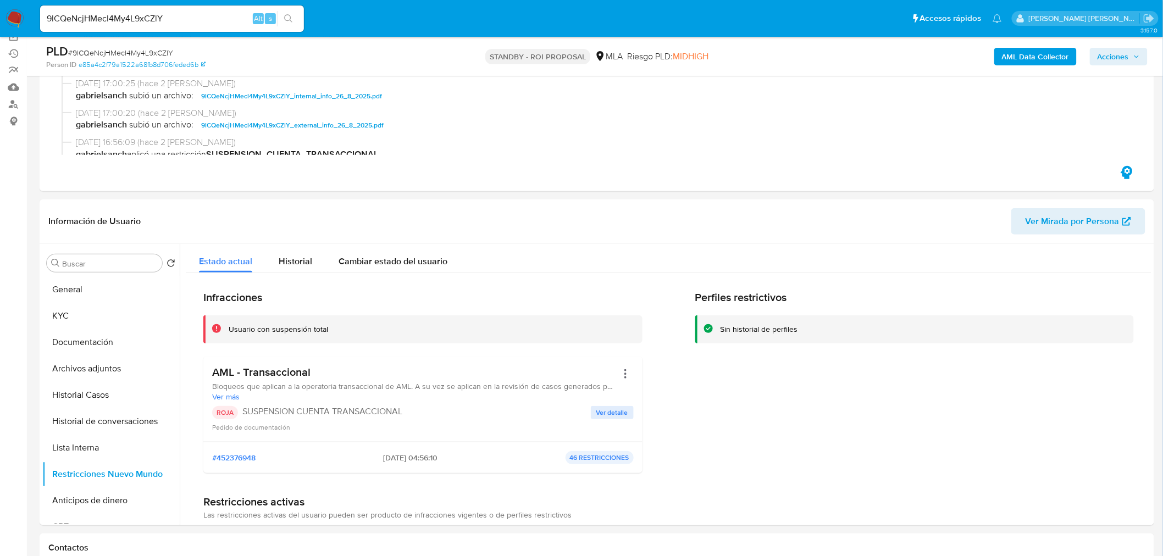
click at [152, 14] on input "9lCQeNcjHMecl4My4L9xCZlY" at bounding box center [172, 19] width 264 height 14
paste input "rIsQ0n4C8enTcpDdTrFZImA9"
type input "rIsQ0n4C8enTcpDdTrFZImA9"
click at [291, 18] on icon "search-icon" at bounding box center [288, 18] width 9 height 9
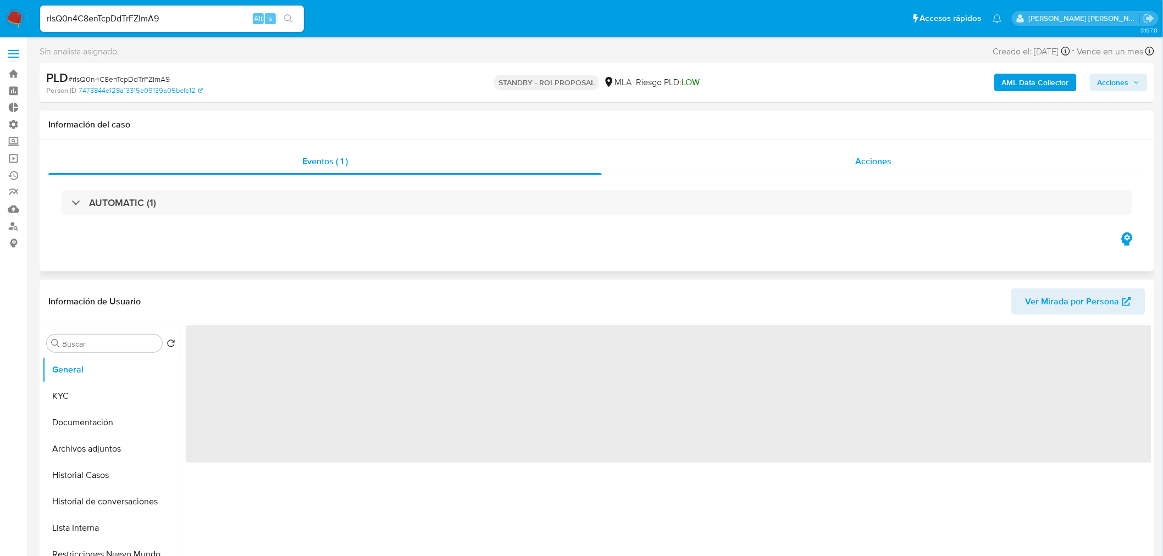
click at [903, 168] on div "Acciones" at bounding box center [874, 161] width 544 height 26
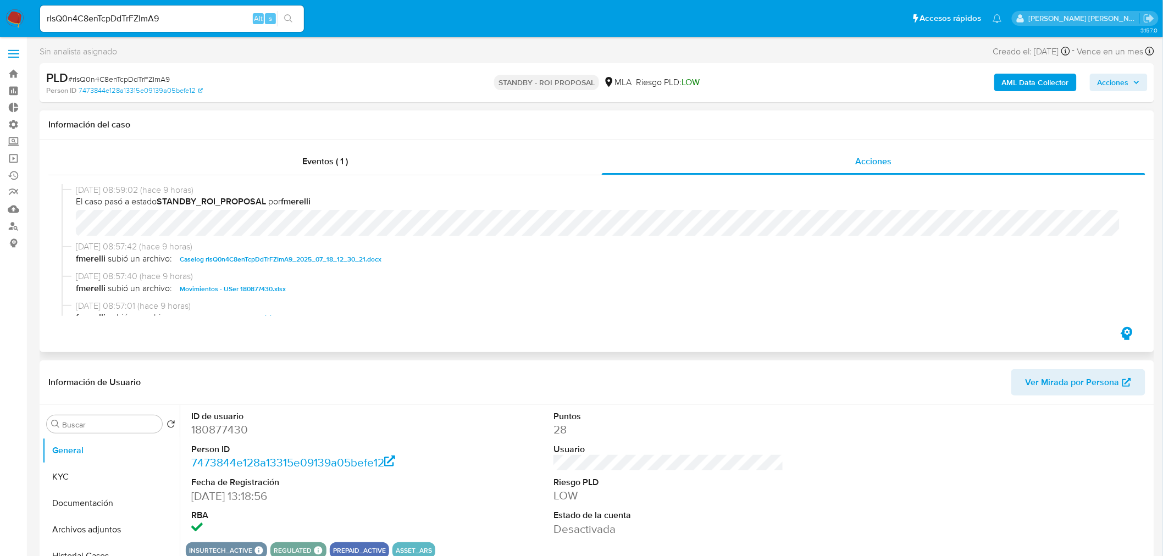
click at [279, 260] on span "Caselog rIsQ0n4C8enTcpDdTrFZImA9_2025_07_18_12_30_21.docx" at bounding box center [281, 259] width 202 height 13
select select "10"
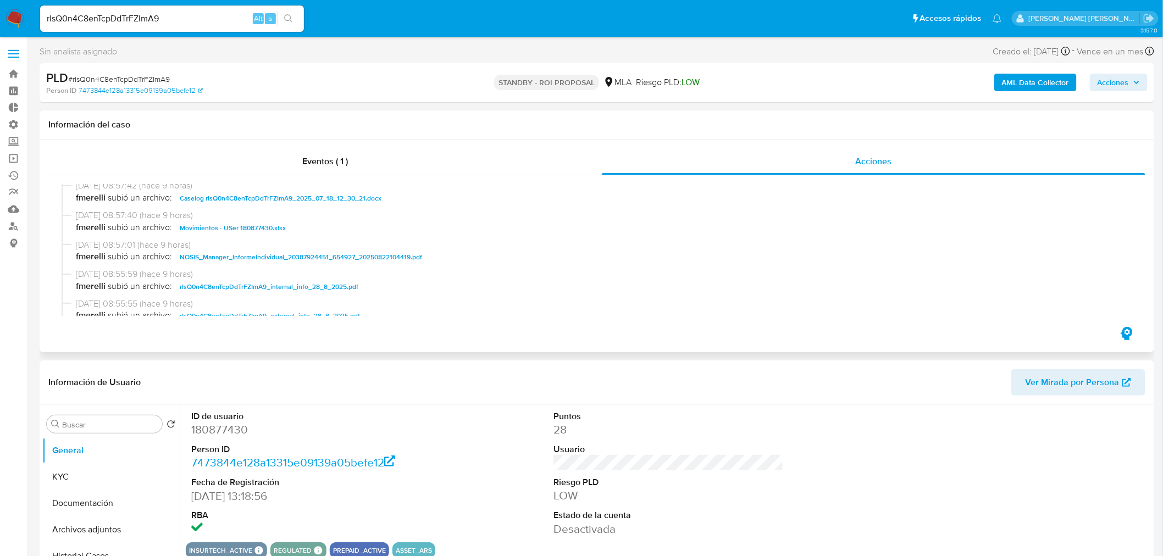
scroll to position [183, 0]
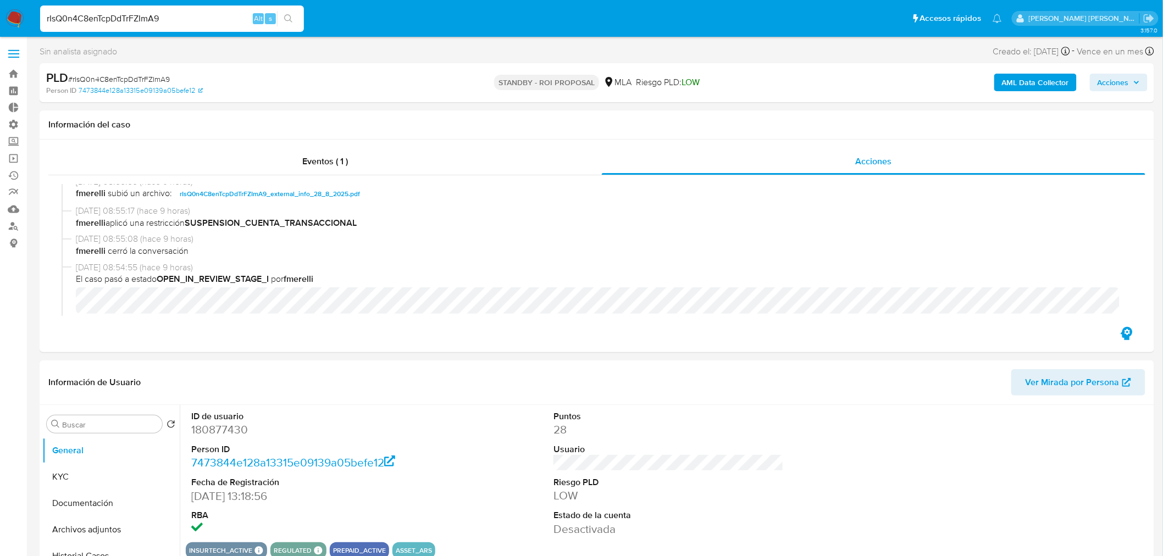
click at [213, 20] on input "rIsQ0n4C8enTcpDdTrFZImA9" at bounding box center [172, 19] width 264 height 14
paste input "Yadon9xKXqfAXqgscovZfIO5"
type input "Yadon9xKXqfAXqgscovZfIO5"
click at [283, 19] on button "search-icon" at bounding box center [288, 18] width 23 height 15
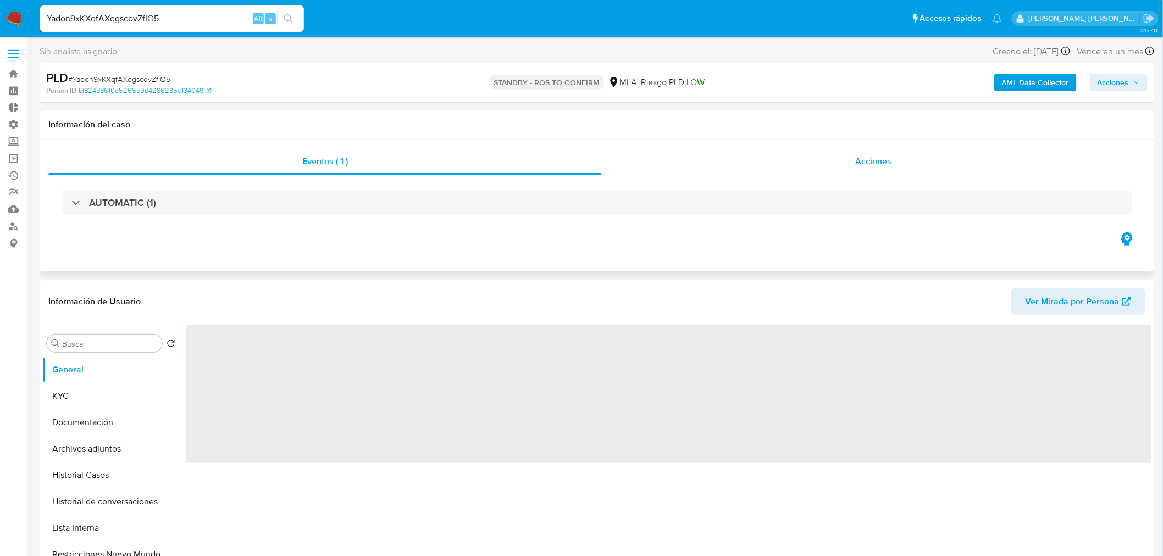
click at [862, 161] on span "Acciones" at bounding box center [874, 161] width 36 height 13
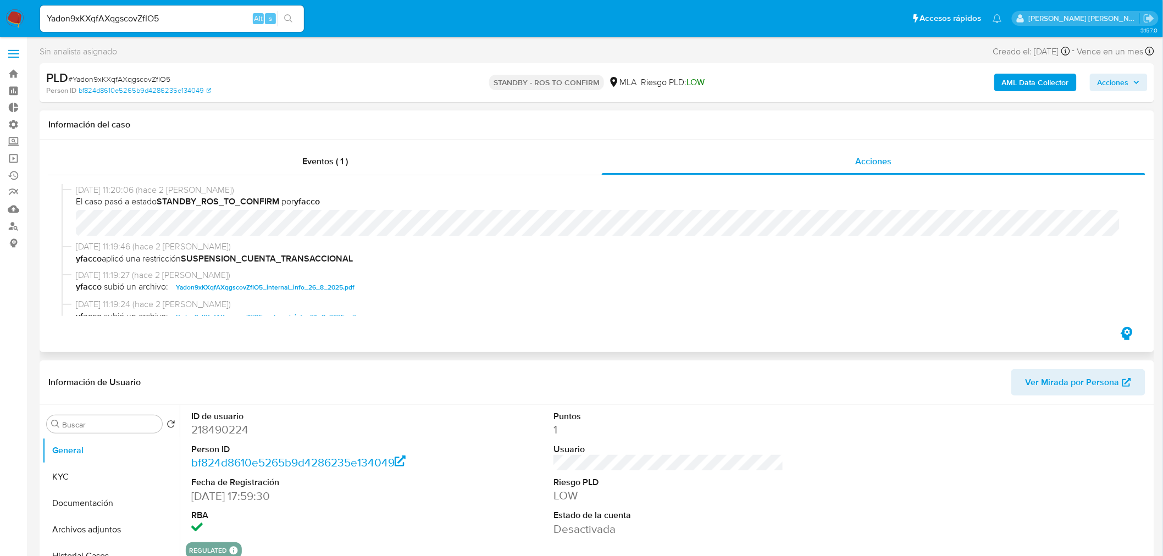
select select "10"
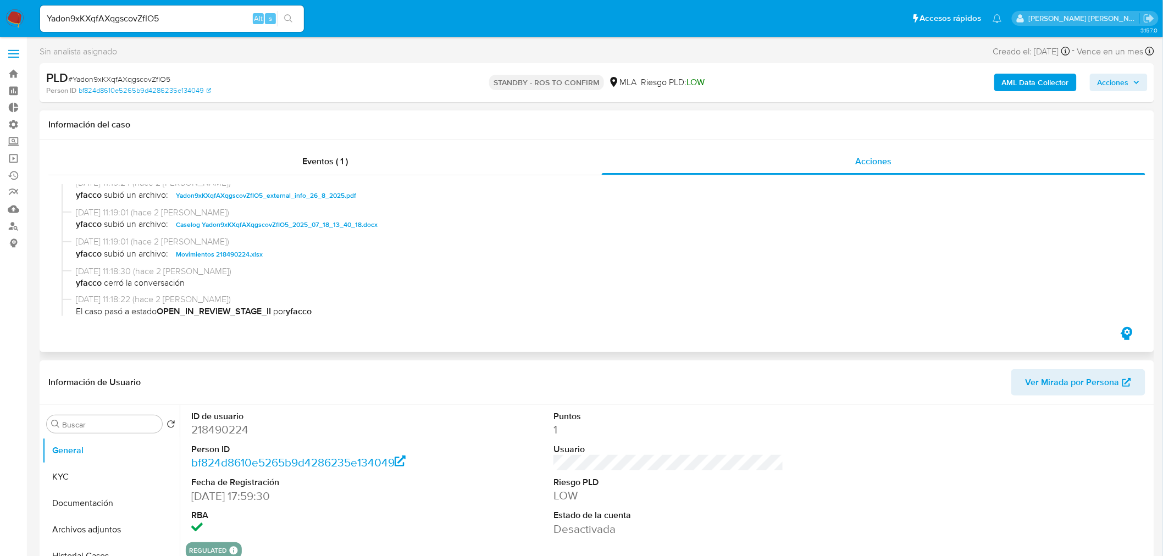
scroll to position [122, 0]
click at [357, 222] on span "Caselog Yadon9xKXqfAXqgscovZfIO5_2025_07_18_13_40_18.docx" at bounding box center [277, 224] width 202 height 13
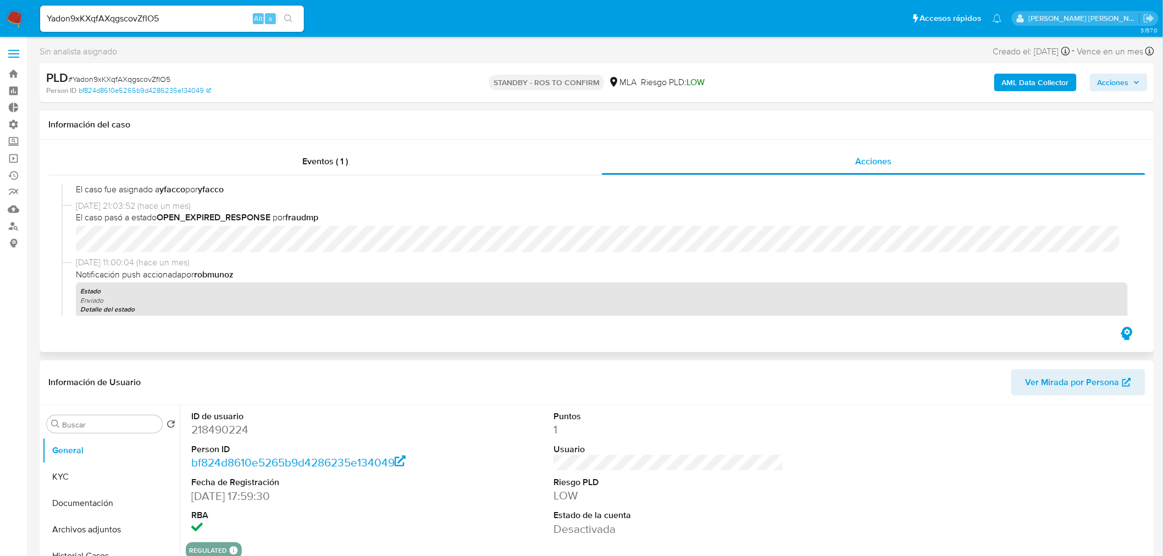
scroll to position [305, 0]
click at [126, 13] on input "Yadon9xKXqfAXqgscovZfIO5" at bounding box center [172, 19] width 264 height 14
paste input "XSwzj1nJh9XfPKXewBjSejPW"
type input "XSwzj1nJh9XfPKXewBjSejPW"
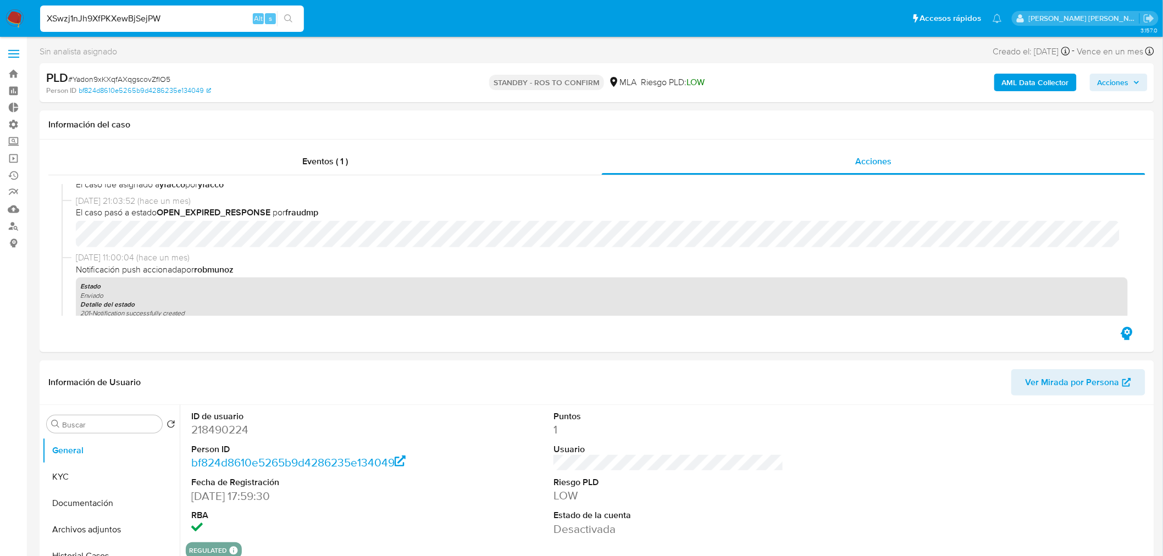
click at [293, 24] on button "search-icon" at bounding box center [288, 18] width 23 height 15
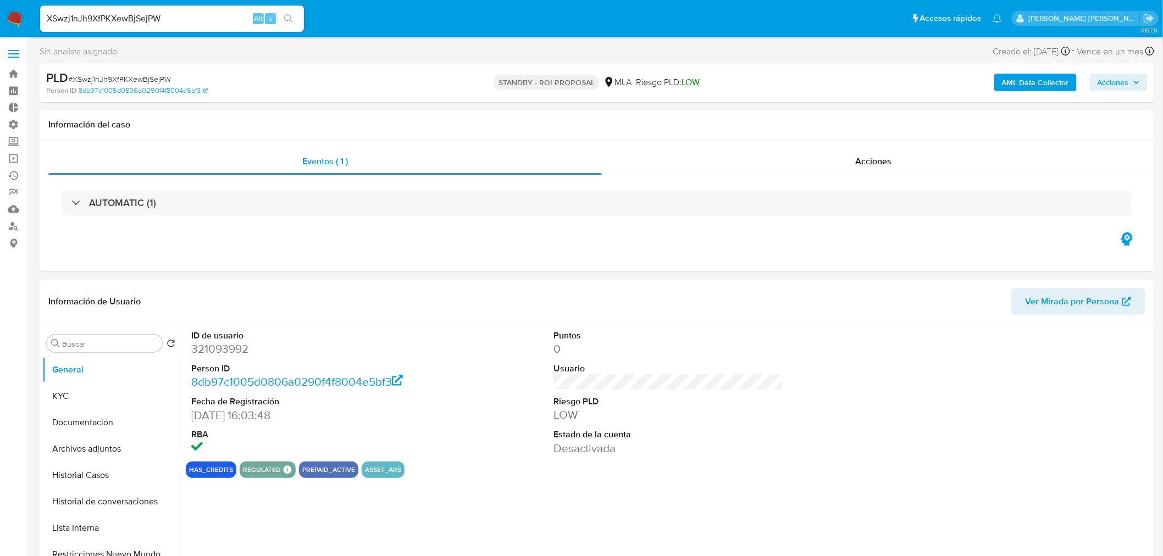
select select "10"
click at [898, 158] on div "Acciones" at bounding box center [874, 161] width 544 height 26
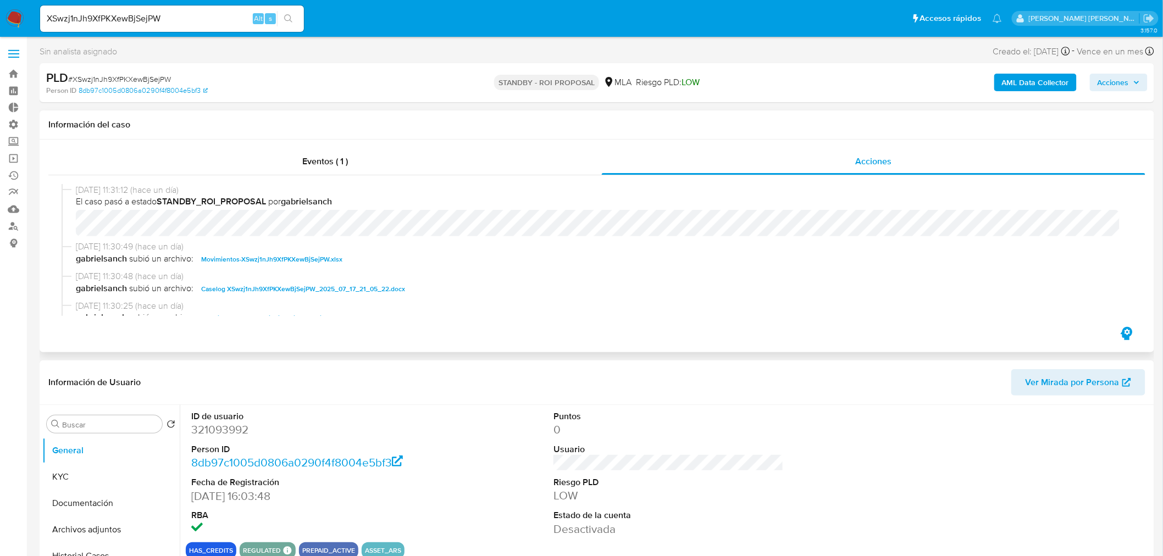
click at [389, 288] on span "Caselog XSwzj1nJh9XfPKXewBjSejPW_2025_07_17_21_05_22.docx" at bounding box center [303, 289] width 204 height 13
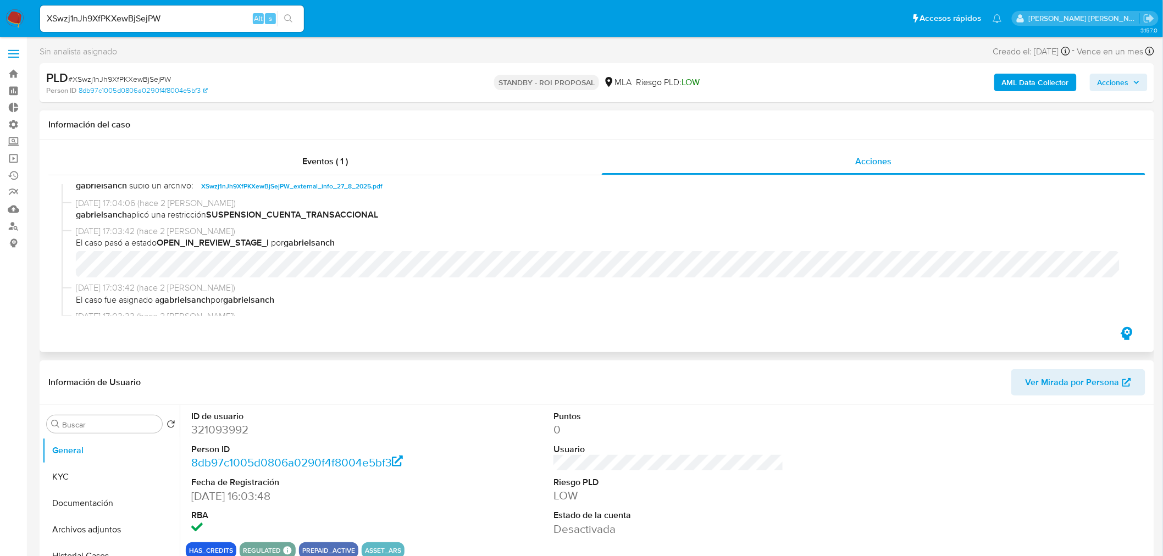
scroll to position [183, 0]
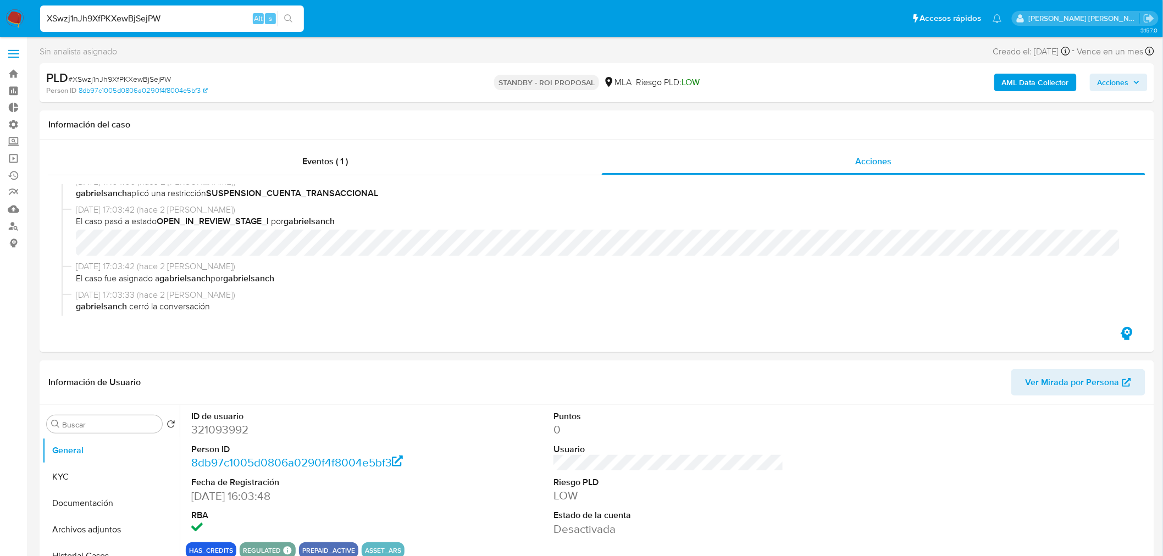
click at [59, 20] on input "XSwzj1nJh9XfPKXewBjSejPW" at bounding box center [172, 19] width 264 height 14
paste input "QQUyVnDZMTvcT1J1UHUj7QOp"
type input "QQUyVnDZMTvcT1J1UHUj7QOp"
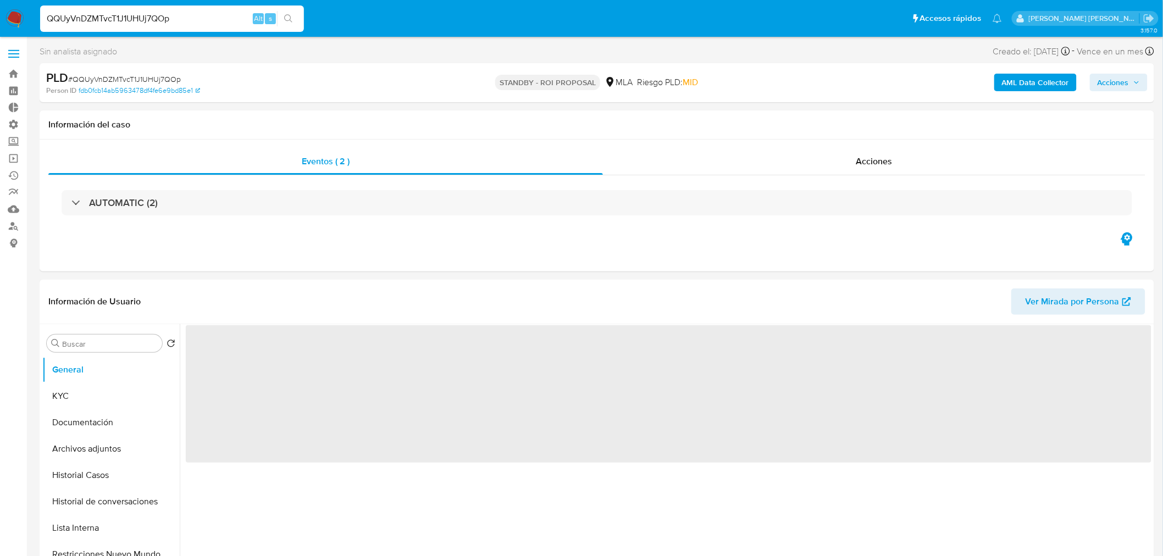
select select "10"
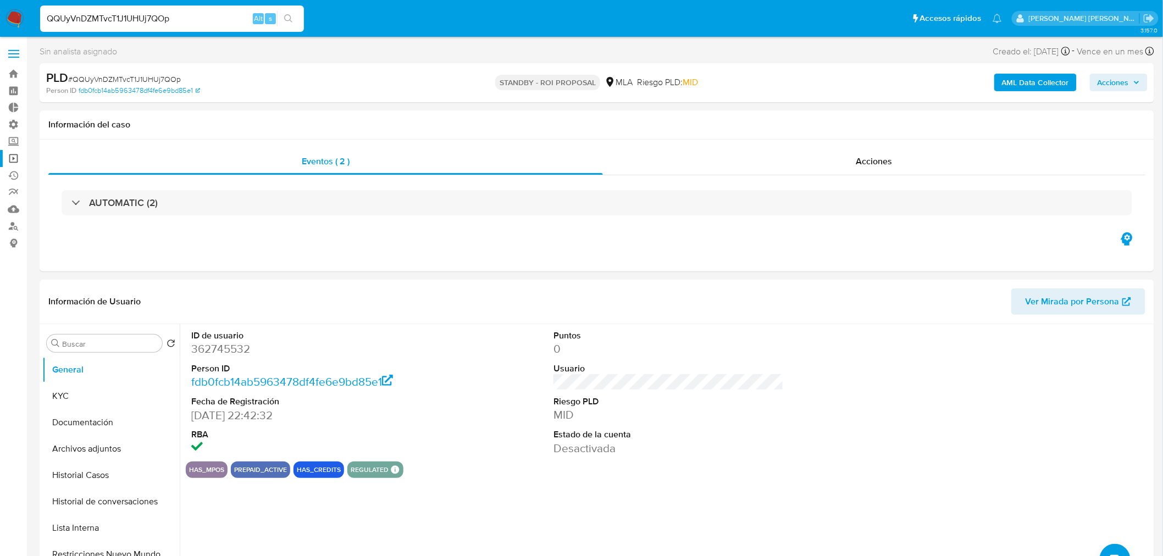
click at [15, 150] on link "Operaciones masivas" at bounding box center [65, 158] width 131 height 17
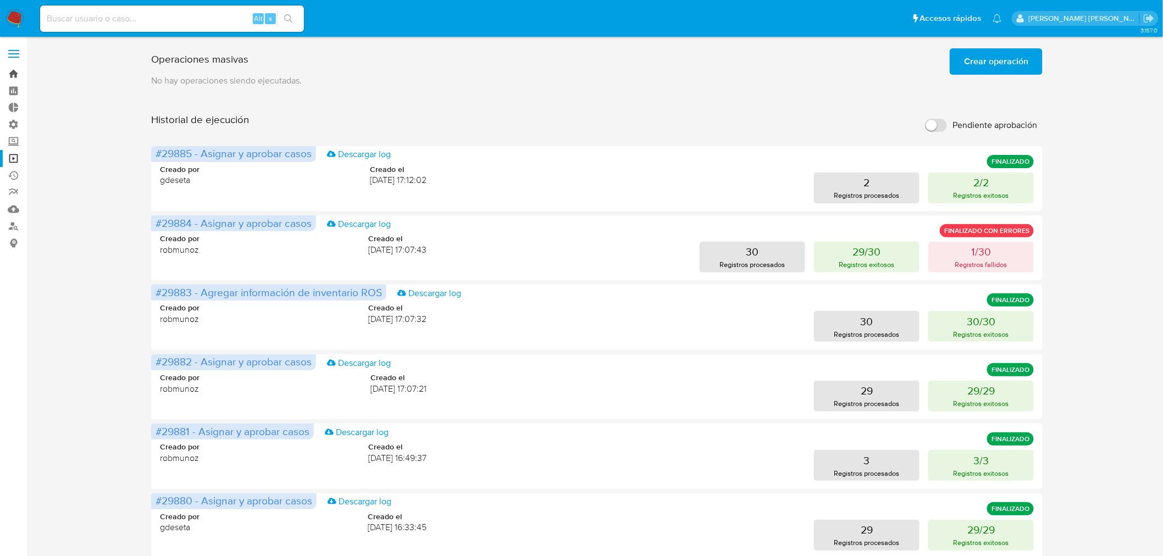
click at [13, 78] on link "Bandeja" at bounding box center [65, 73] width 131 height 17
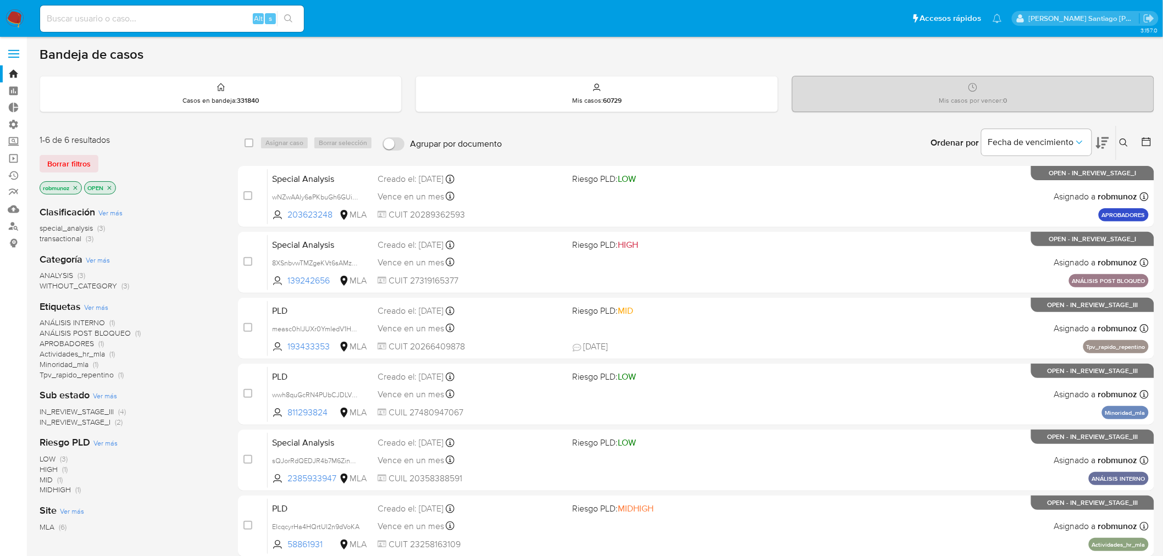
click at [1146, 136] on icon at bounding box center [1146, 141] width 11 height 11
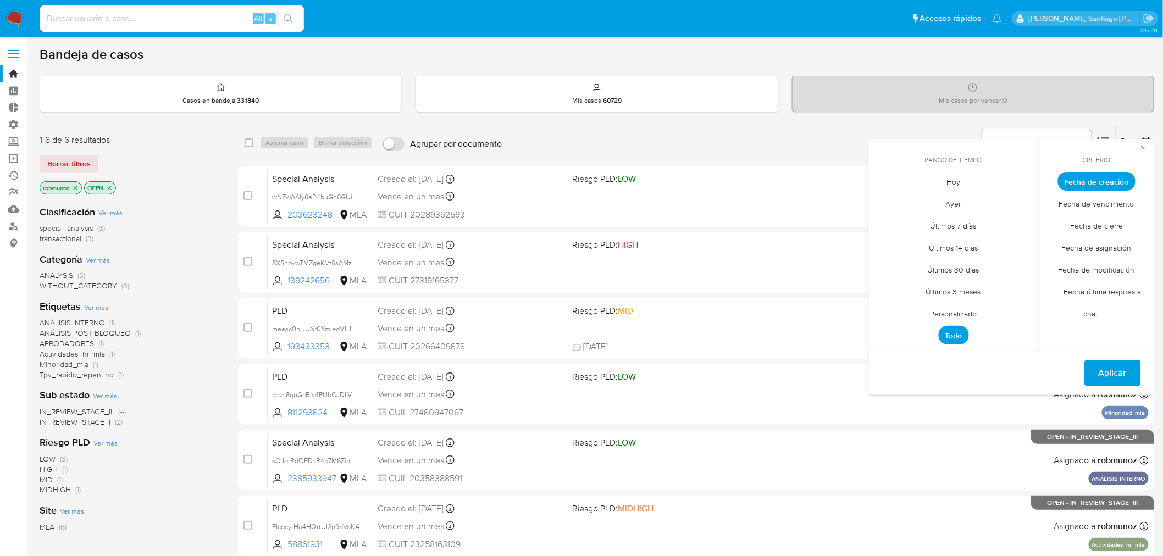
click at [983, 311] on span "Personalizado" at bounding box center [954, 314] width 70 height 23
click at [1099, 178] on span "Fecha de creación" at bounding box center [1097, 181] width 78 height 19
click at [889, 200] on icon "Mes anterior" at bounding box center [885, 201] width 13 height 13
click at [887, 200] on icon "Mes anterior" at bounding box center [885, 201] width 13 height 13
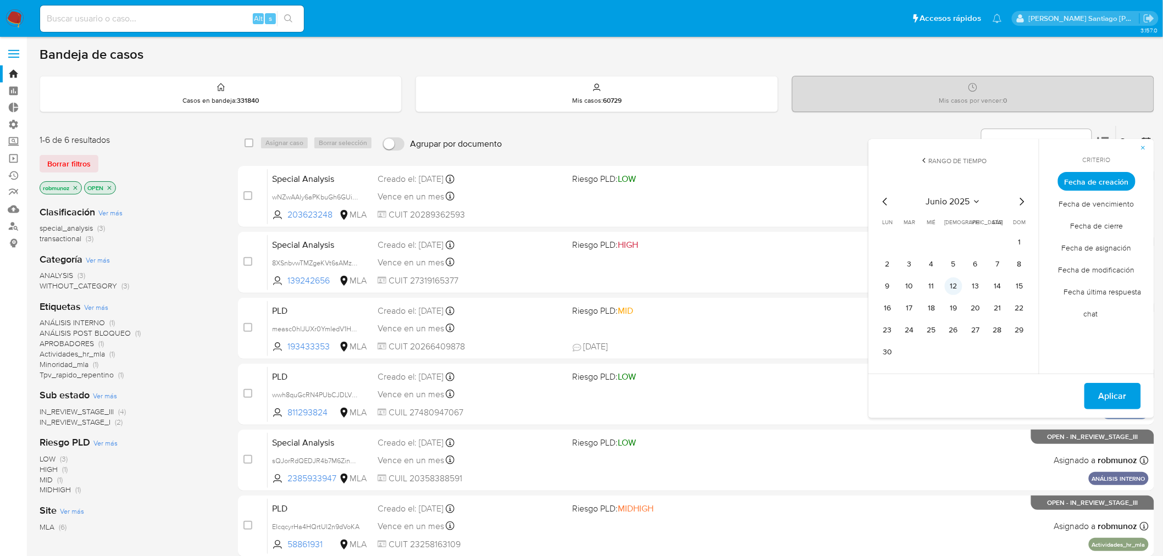
click at [951, 282] on button "12" at bounding box center [954, 287] width 18 height 18
drag, startPoint x: 955, startPoint y: 282, endPoint x: 983, endPoint y: 314, distance: 42.5
click at [954, 282] on button "12" at bounding box center [954, 287] width 18 height 18
click at [1113, 391] on span "Aplicar" at bounding box center [1113, 396] width 28 height 24
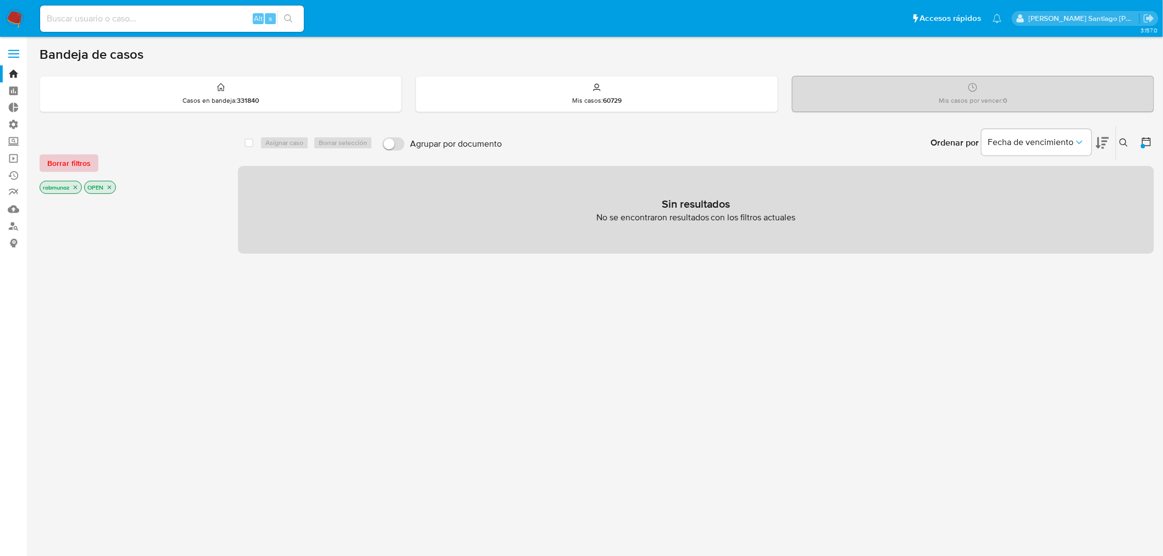
click at [78, 163] on span "Borrar filtros" at bounding box center [68, 163] width 43 height 15
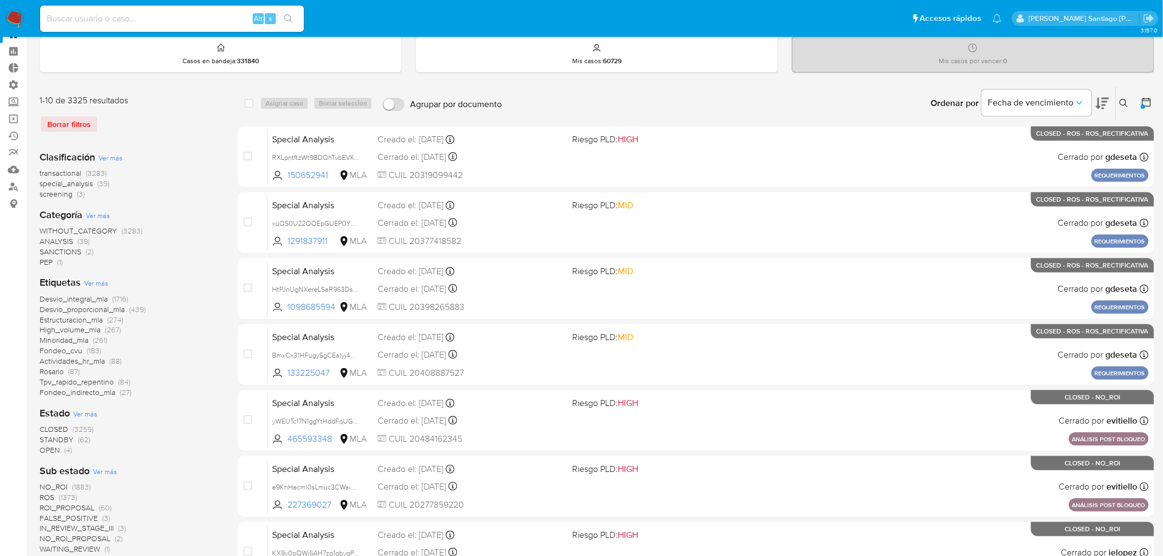
scroll to position [61, 0]
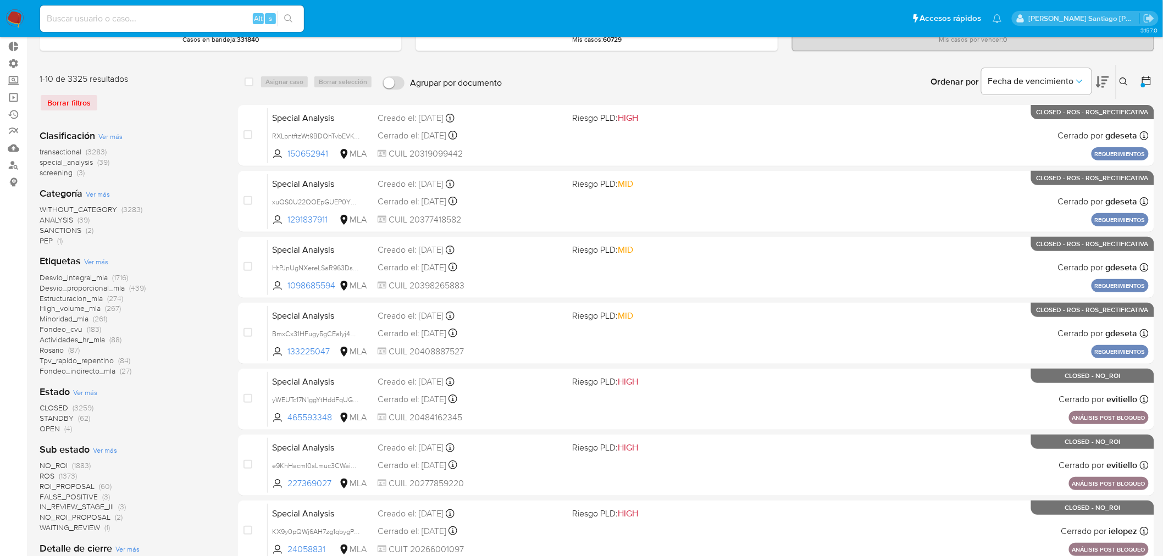
click at [55, 428] on span "OPEN" at bounding box center [50, 428] width 20 height 11
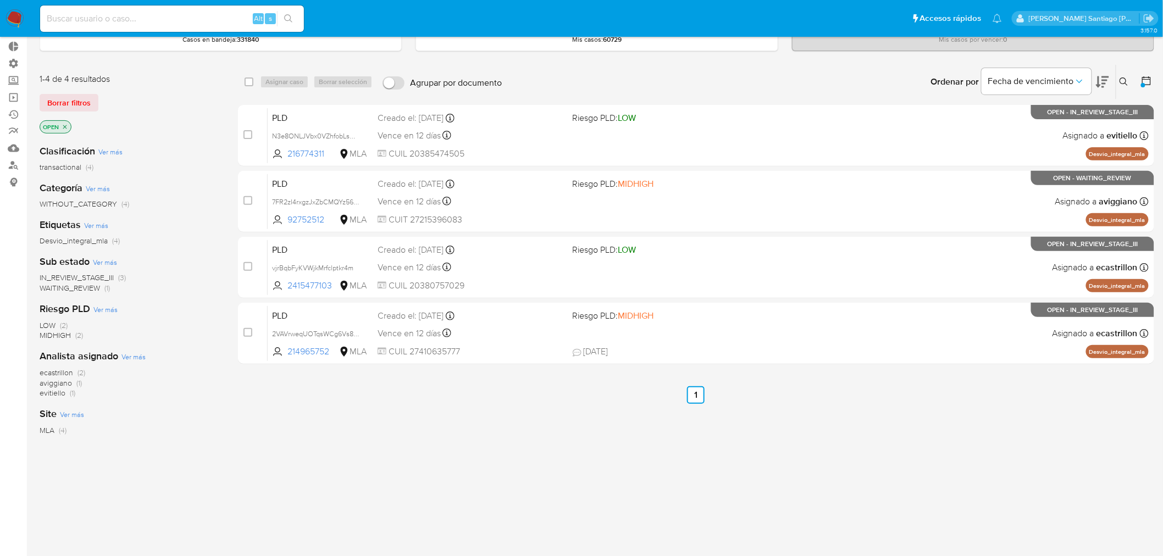
click at [69, 124] on p "OPEN" at bounding box center [55, 127] width 31 height 12
click at [66, 125] on icon "close-filter" at bounding box center [65, 127] width 4 height 4
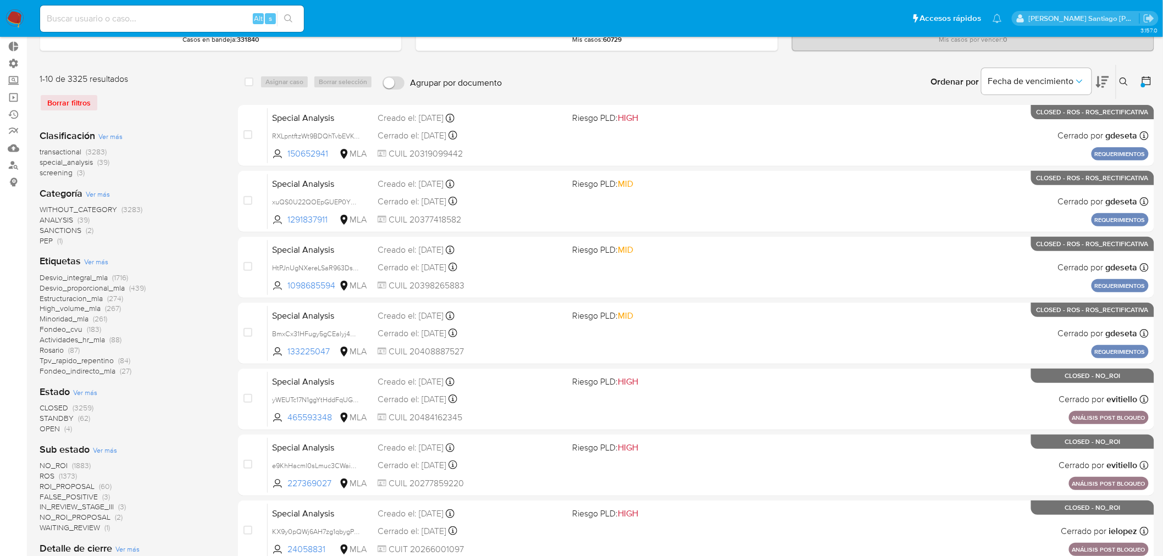
click at [59, 418] on span "STANDBY" at bounding box center [57, 418] width 34 height 11
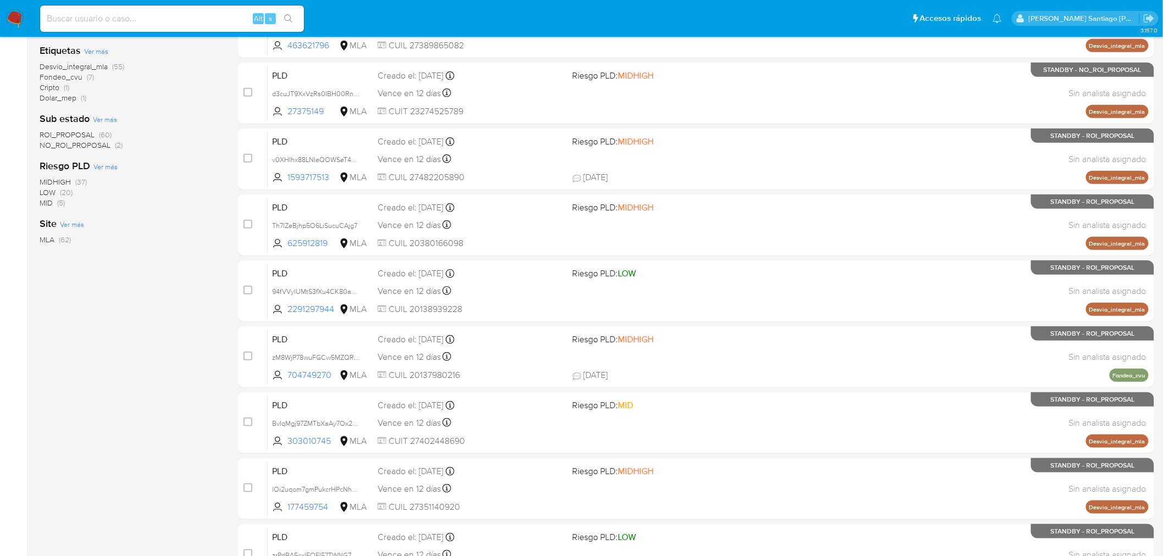
scroll to position [189, 0]
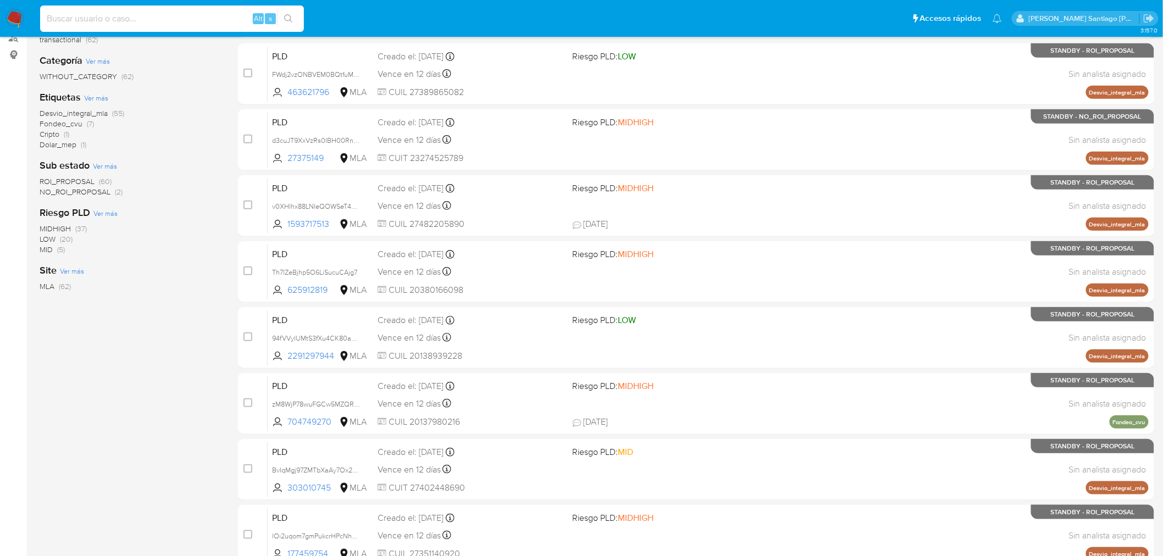
click at [119, 17] on input at bounding box center [172, 19] width 264 height 14
paste input "R6i7QiuZVTk3wdhQ2XqyNMUh"
type input "R6i7QiuZVTk3wdhQ2XqyNMUh"
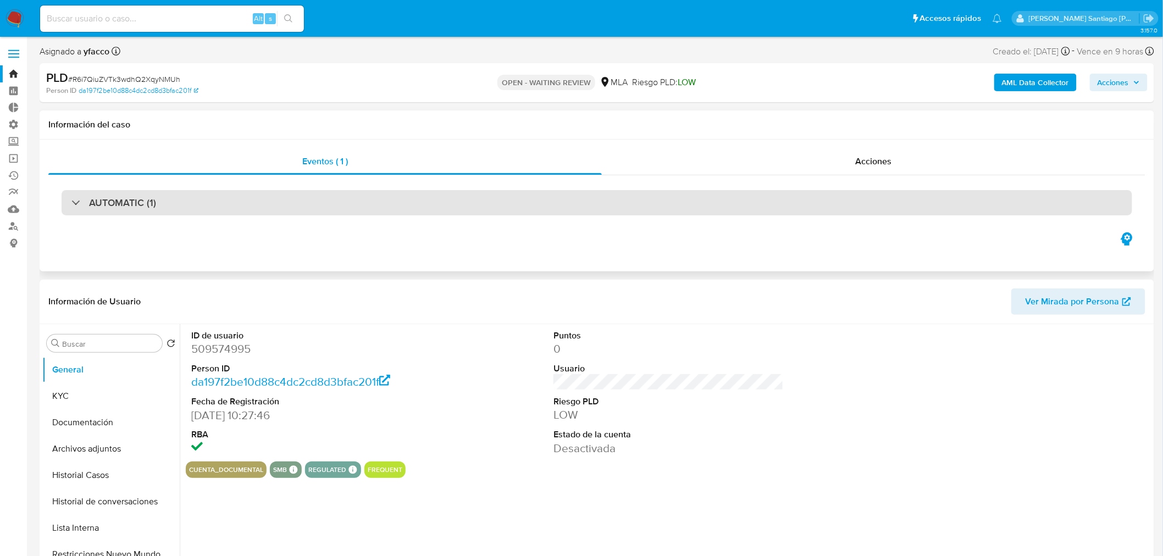
select select "10"
click at [297, 200] on div "AUTOMATIC (1)" at bounding box center [597, 202] width 1071 height 25
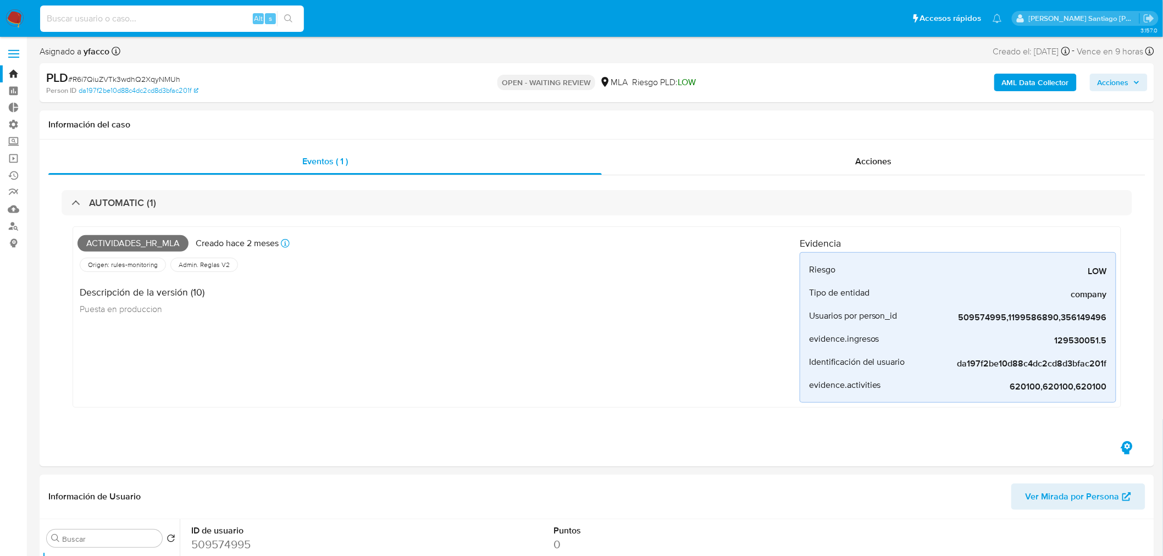
click at [139, 15] on input at bounding box center [172, 19] width 264 height 14
paste input "sf6QoYCJmAjw8frxu6t3DhCm"
type input "sf6QoYCJmAjw8frxu6t3DhCm"
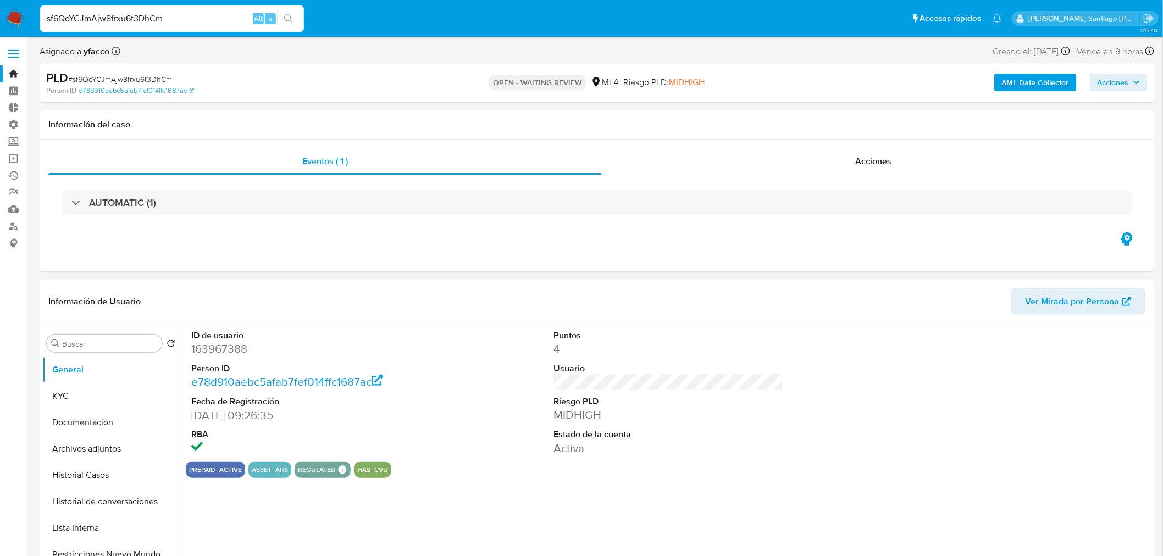
select select "10"
click at [150, 20] on input "sf6QoYCJmAjw8frxu6t3DhCm" at bounding box center [172, 19] width 264 height 14
click at [150, 19] on input "sf6QoYCJmAjw8frxu6t3DhCm" at bounding box center [172, 19] width 264 height 14
paste input "QQUyVnDZMTvcT1J1UHUj7QOp"
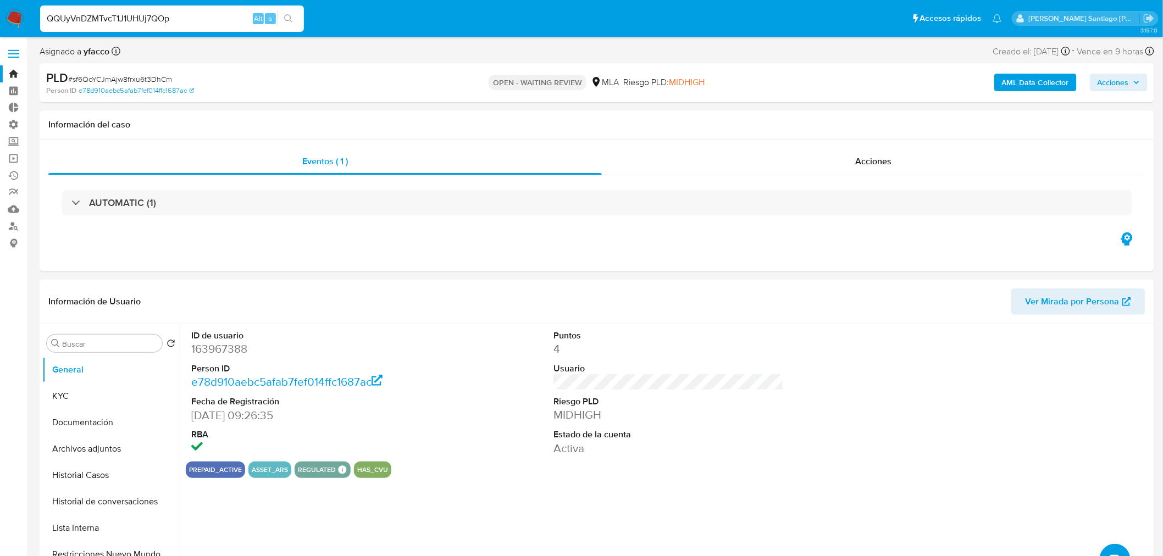
type input "QQUyVnDZMTvcT1J1UHUj7QOp"
click at [295, 23] on button "search-icon" at bounding box center [288, 18] width 23 height 15
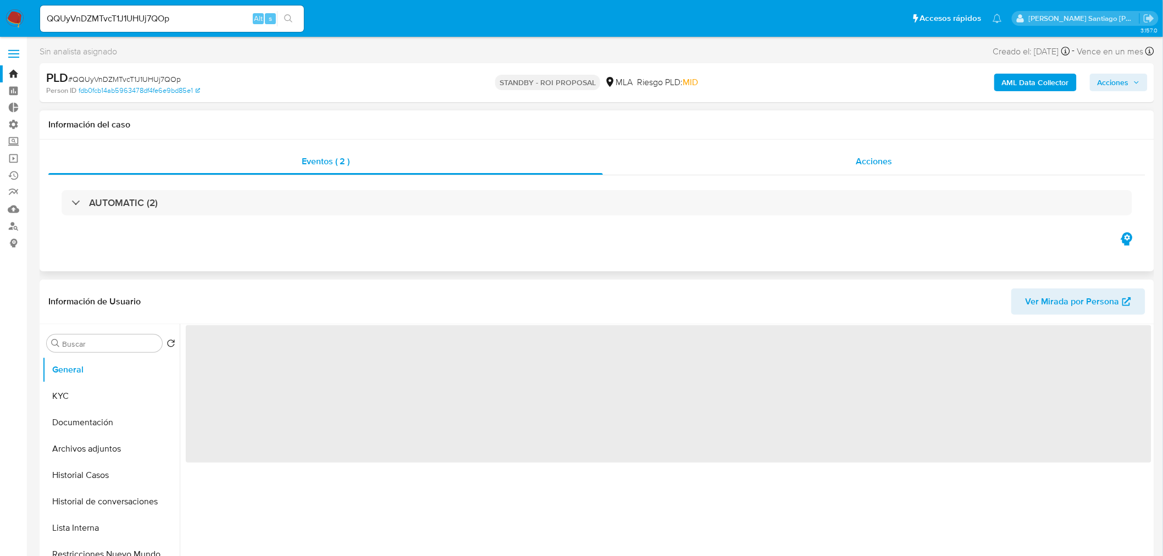
click at [918, 156] on div "Acciones" at bounding box center [874, 161] width 543 height 26
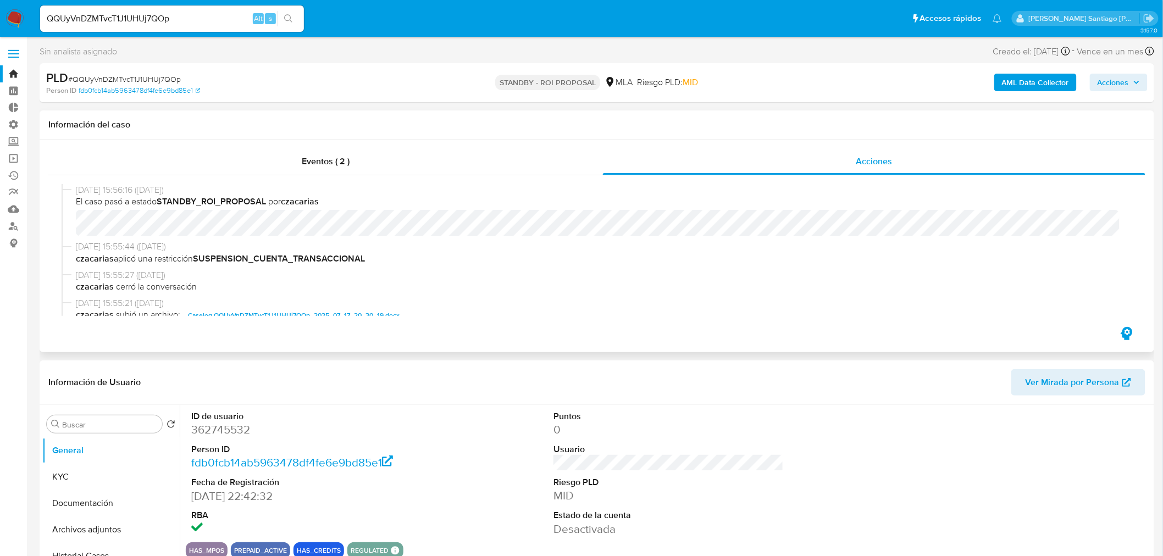
select select "10"
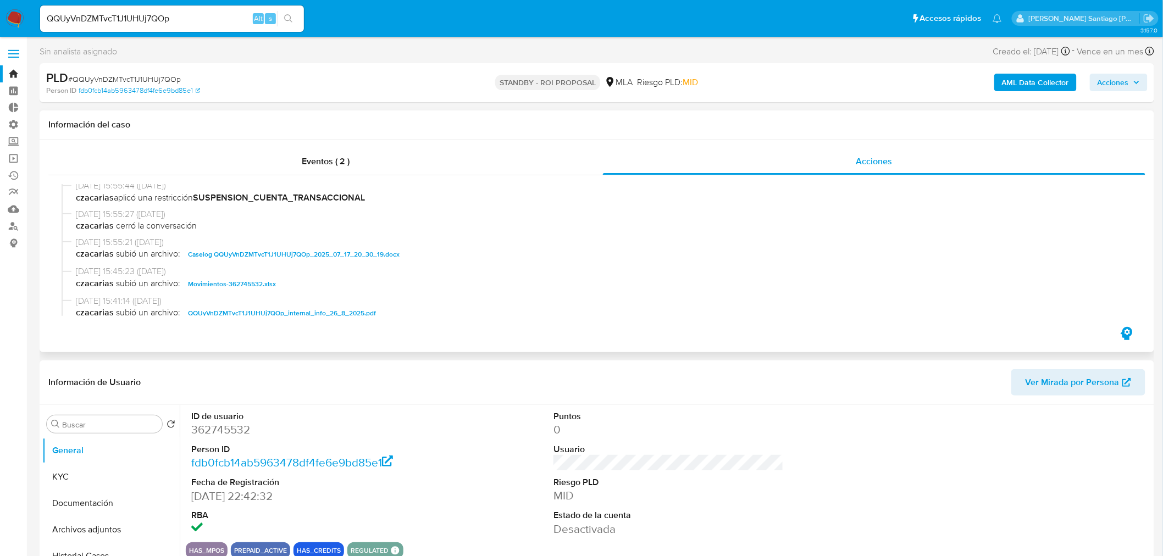
click at [363, 257] on span "Caselog QQUyVnDZMTvcT1J1UHUj7QOp_2025_07_17_20_30_19.docx" at bounding box center [294, 254] width 212 height 13
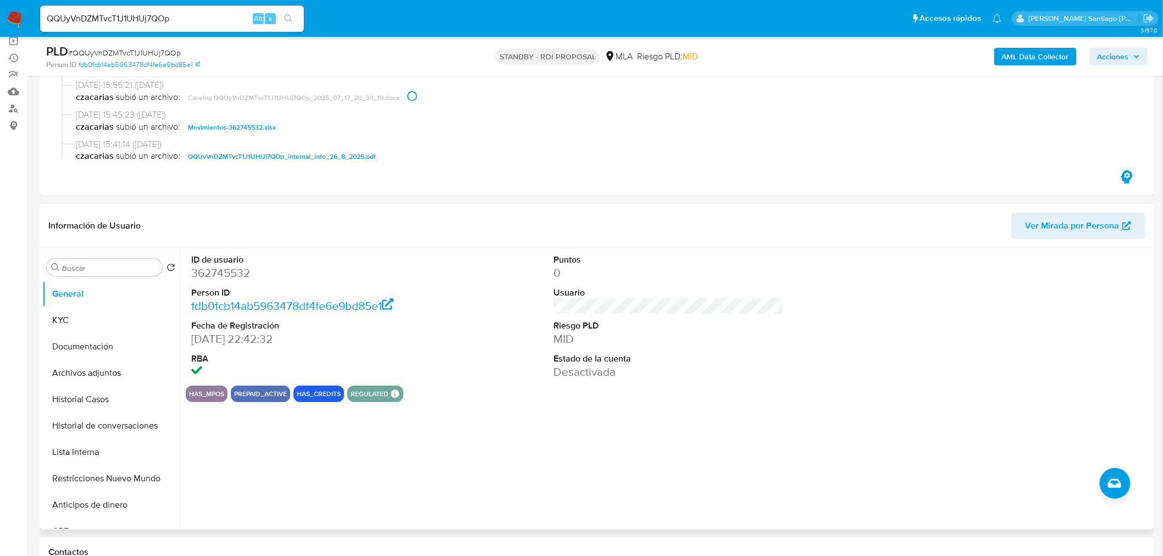
scroll to position [122, 0]
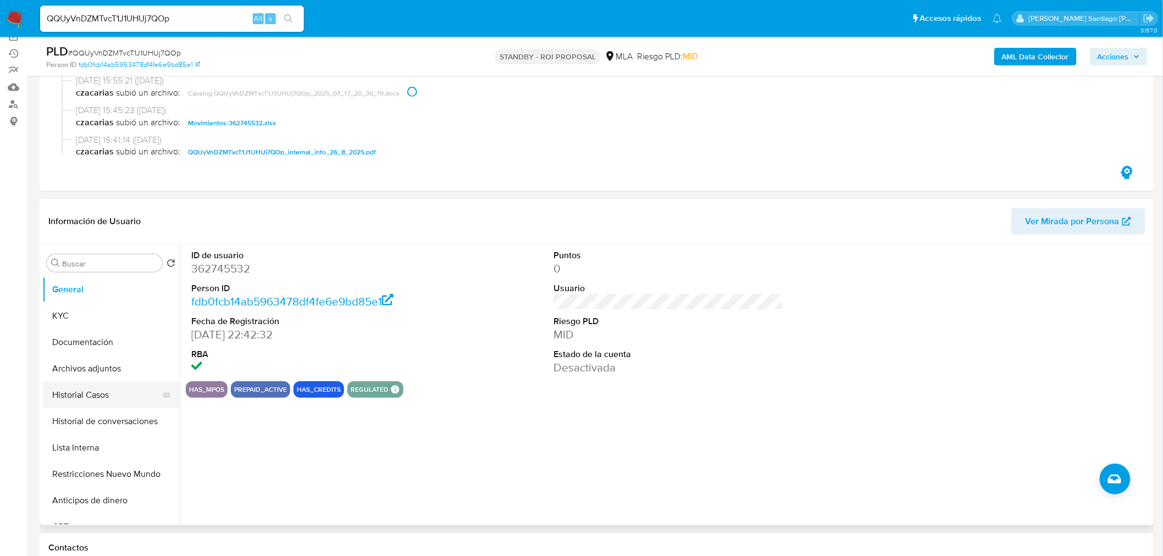
click at [100, 398] on button "Historial Casos" at bounding box center [106, 395] width 129 height 26
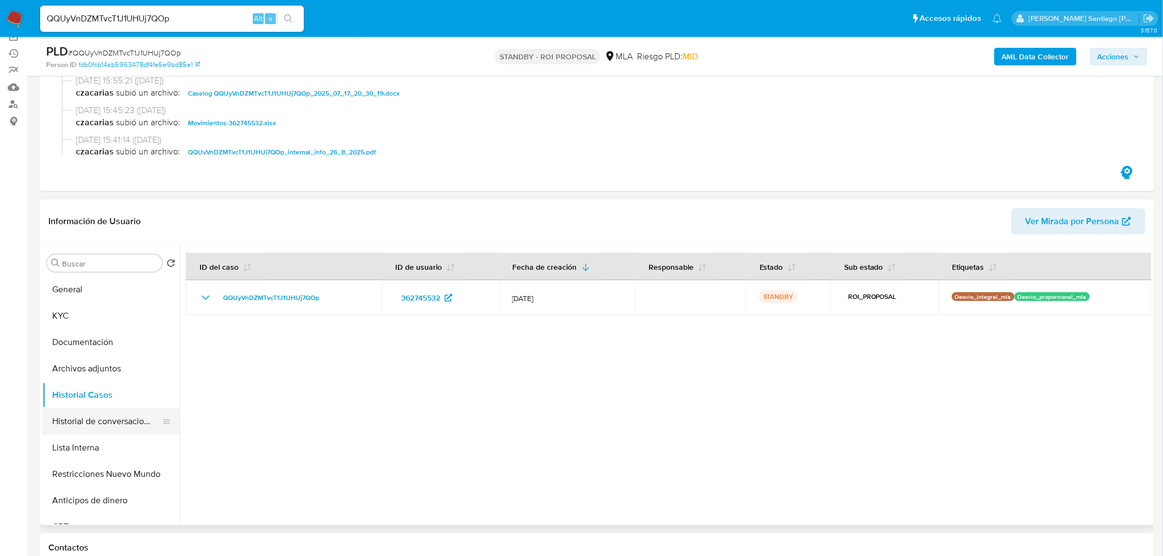
click at [119, 421] on button "Historial de conversaciones" at bounding box center [106, 422] width 129 height 26
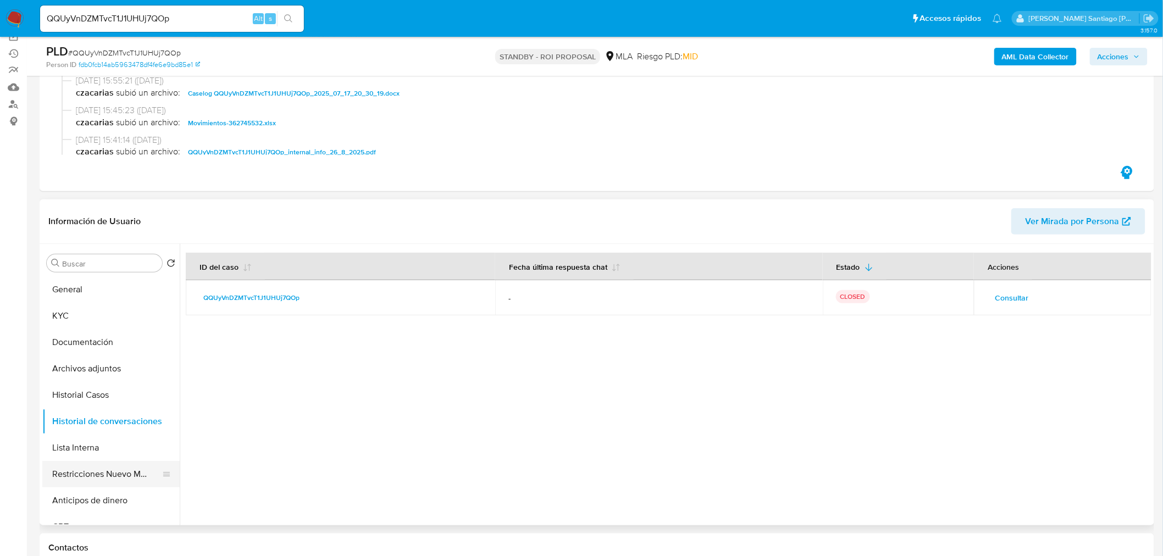
click at [137, 476] on button "Restricciones Nuevo Mundo" at bounding box center [106, 474] width 129 height 26
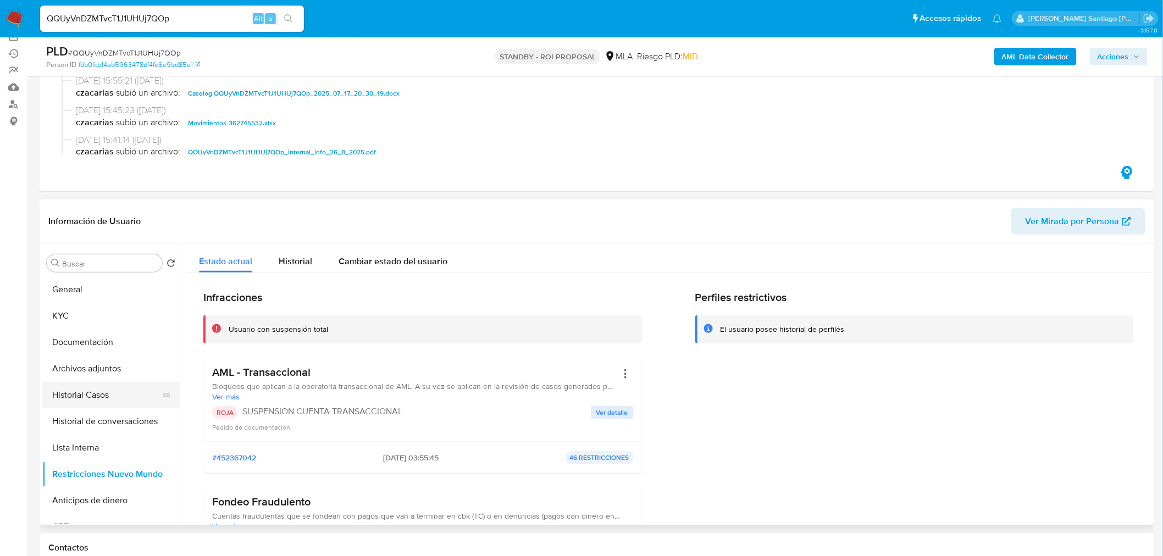
drag, startPoint x: 64, startPoint y: 391, endPoint x: 74, endPoint y: 398, distance: 11.4
click at [65, 391] on button "Historial Casos" at bounding box center [106, 395] width 129 height 26
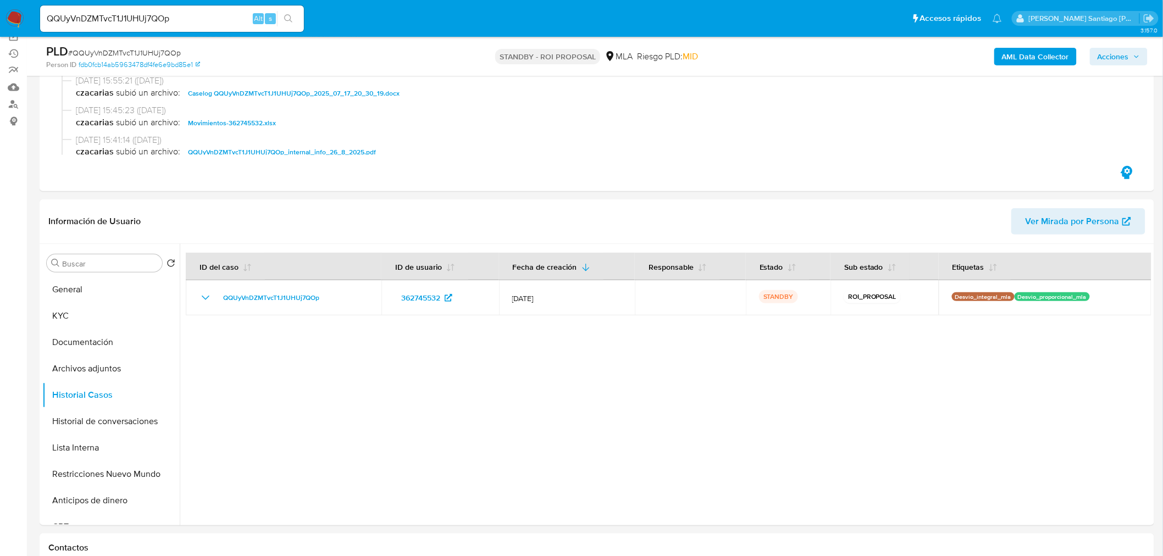
click at [153, 13] on input "QQUyVnDZMTvcT1J1UHUj7QOp" at bounding box center [172, 19] width 264 height 14
click at [155, 13] on input "QQUyVnDZMTvcT1J1UHUj7QOp" at bounding box center [172, 19] width 264 height 14
paste input "EVNpwQqX9QB3TW6HJw2mJ3yc"
type input "EVNpwQqX9QB3TW6HJw2mJ3yc"
click at [290, 12] on button "search-icon" at bounding box center [288, 18] width 23 height 15
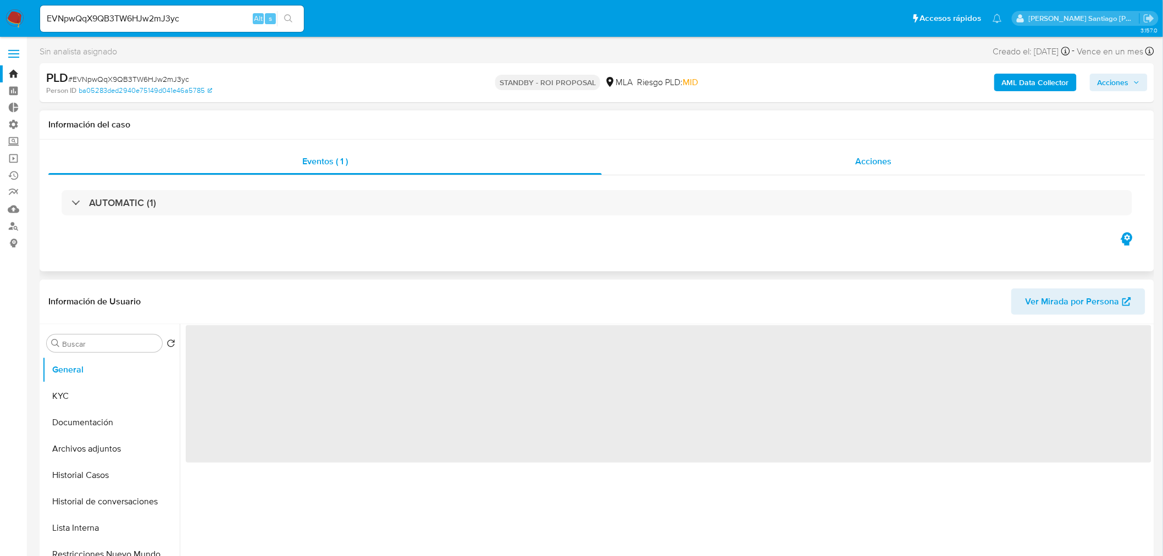
click at [892, 160] on div "Acciones" at bounding box center [874, 161] width 544 height 26
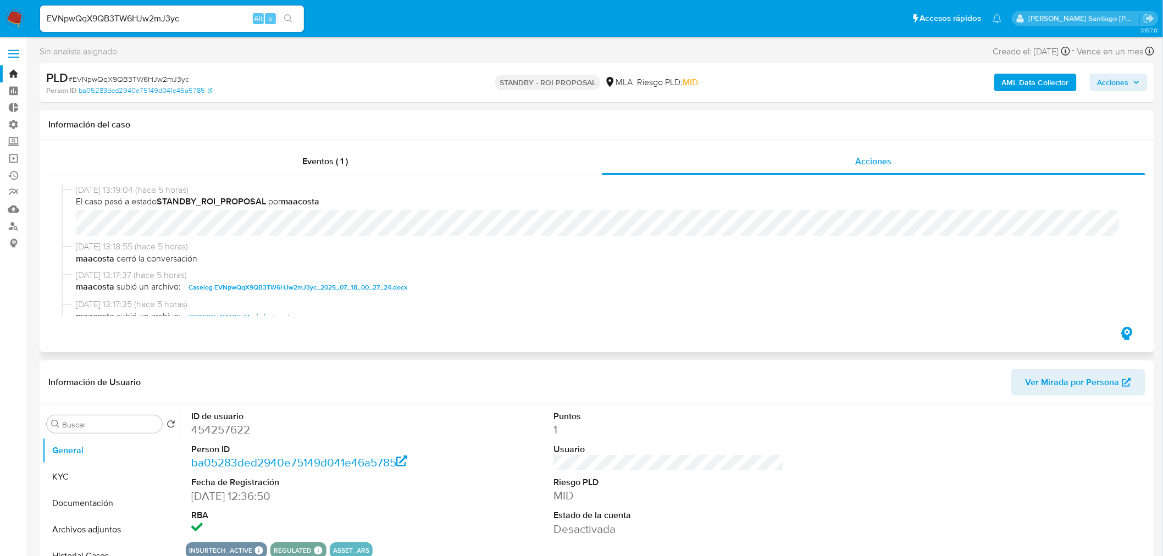
select select "10"
click at [356, 288] on span "Caselog EVNpwQqX9QB3TW6HJw2mJ3yc_2025_07_18_00_27_24.docx" at bounding box center [298, 287] width 219 height 13
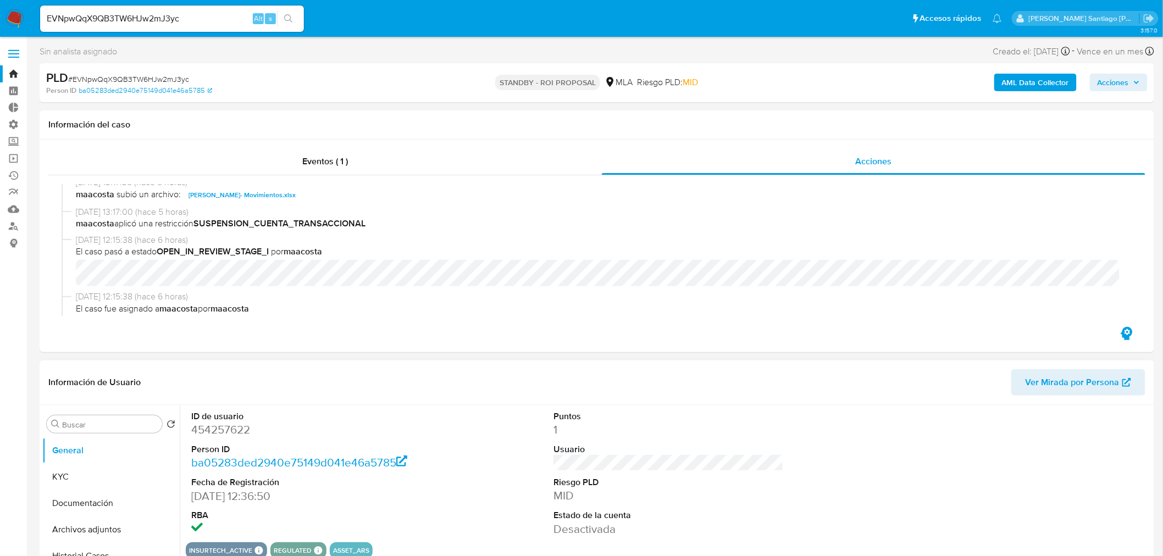
scroll to position [61, 0]
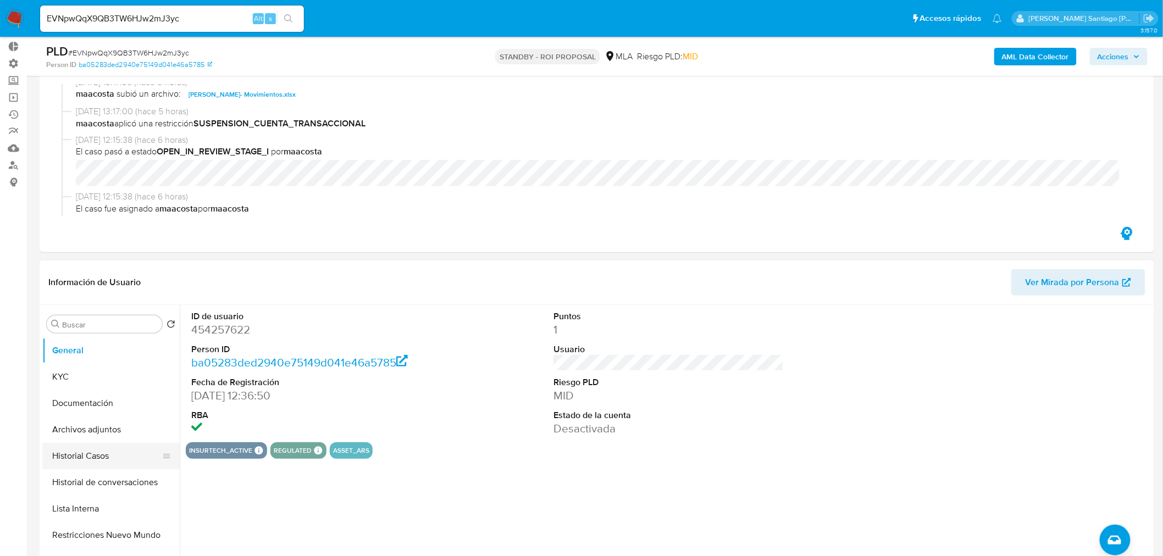
drag, startPoint x: 104, startPoint y: 459, endPoint x: 123, endPoint y: 449, distance: 20.7
click at [103, 459] on button "Historial Casos" at bounding box center [106, 456] width 129 height 26
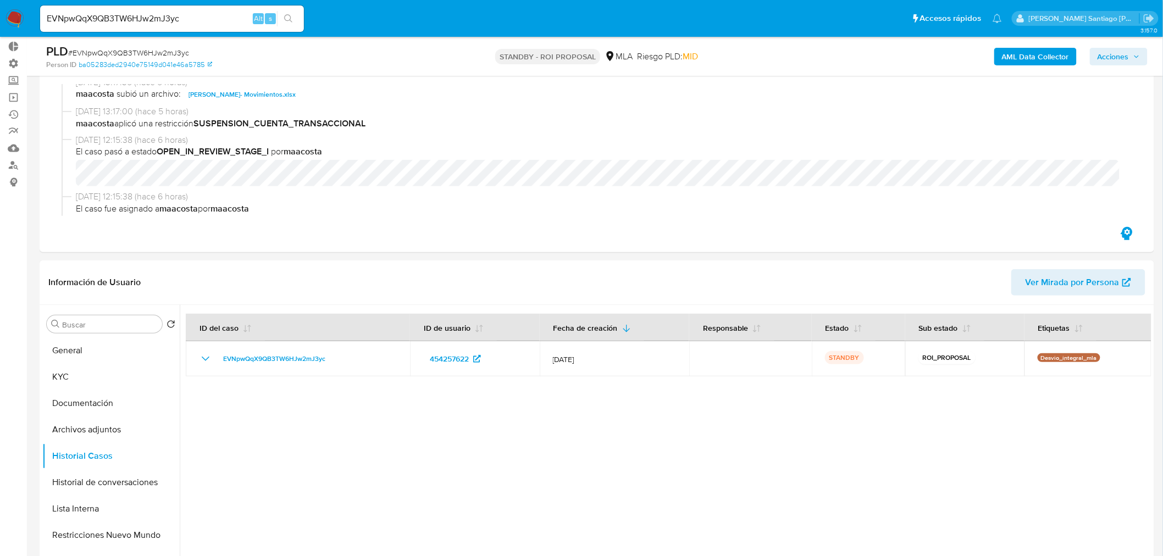
click at [123, 9] on div "EVNpwQqX9QB3TW6HJw2mJ3yc Alt s" at bounding box center [172, 18] width 264 height 26
click at [130, 18] on input "EVNpwQqX9QB3TW6HJw2mJ3yc" at bounding box center [172, 19] width 264 height 14
paste input "atNpkI9EFOcBiqzysTmn6I5q"
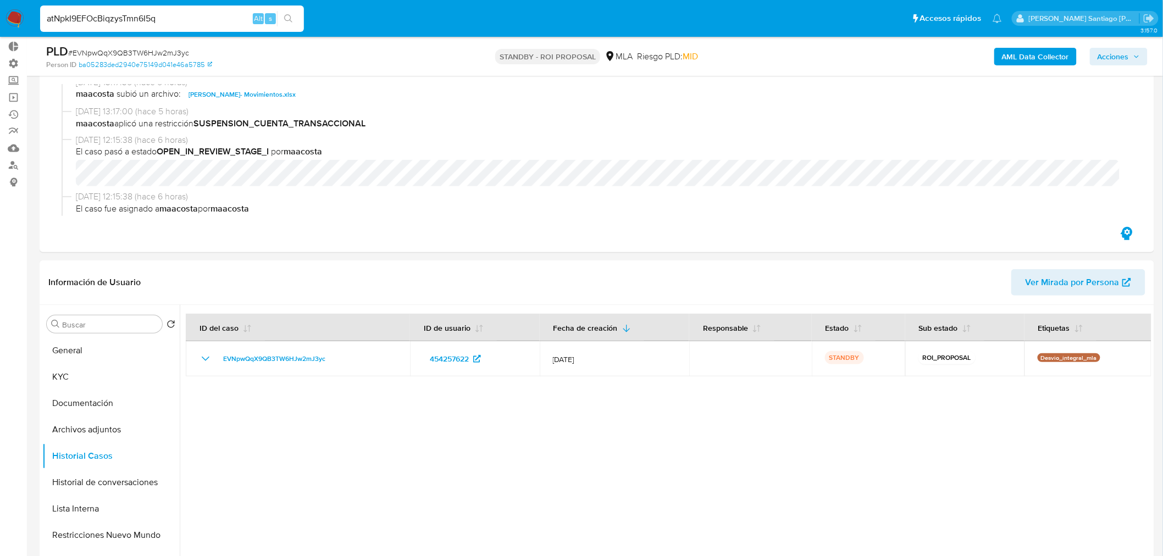
type input "atNpkI9EFOcBiqzysTmn6I5q"
click at [288, 18] on icon "search-icon" at bounding box center [288, 18] width 9 height 9
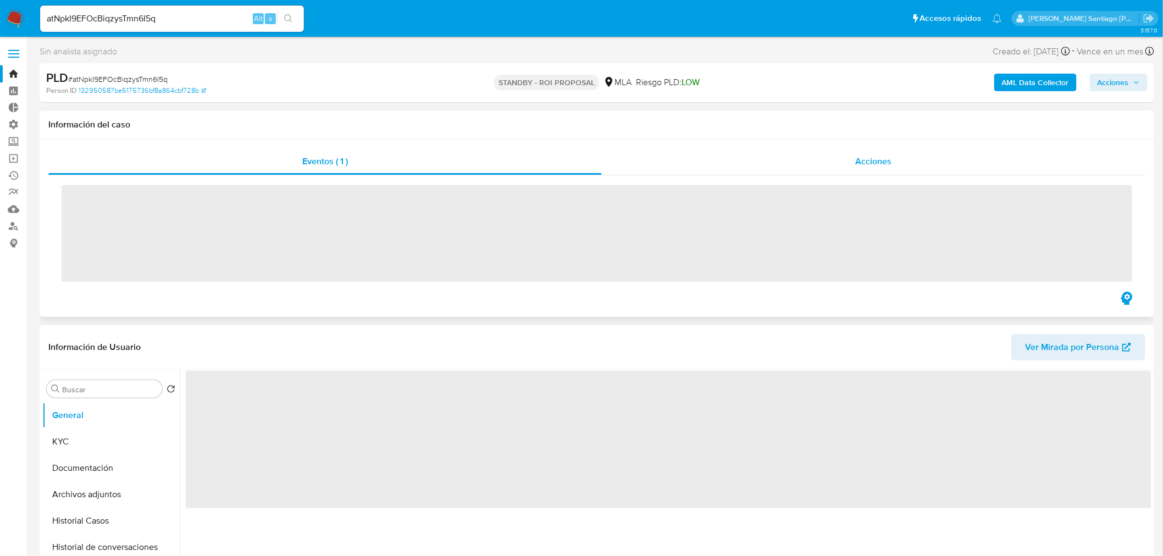
click at [937, 166] on div "Acciones" at bounding box center [874, 161] width 544 height 26
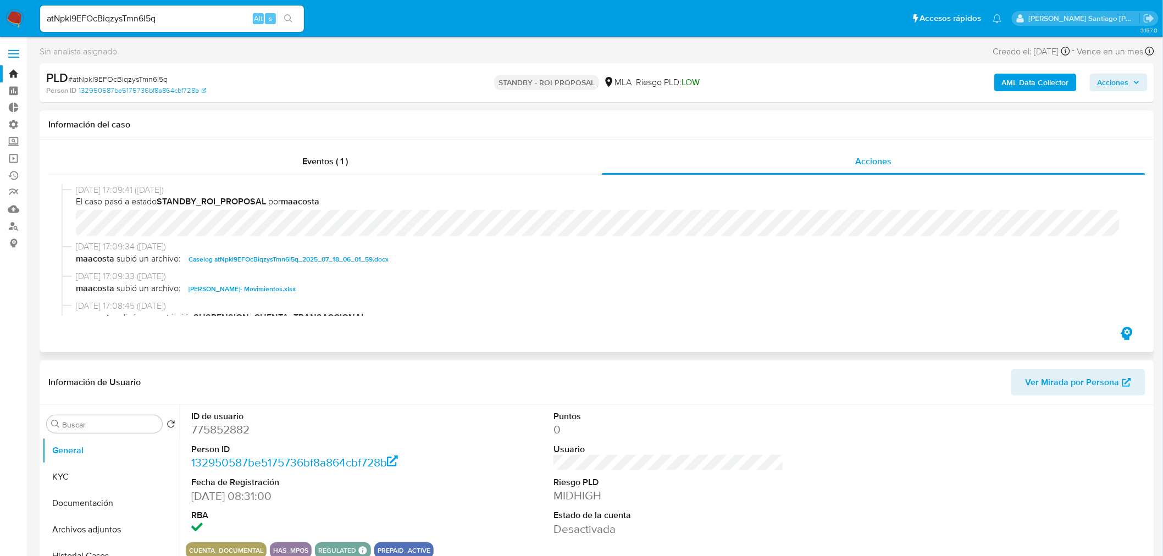
click at [365, 261] on span "Caselog atNpkI9EFOcBiqzysTmn6I5q_2025_07_18_06_01_59.docx" at bounding box center [289, 259] width 200 height 13
select select "10"
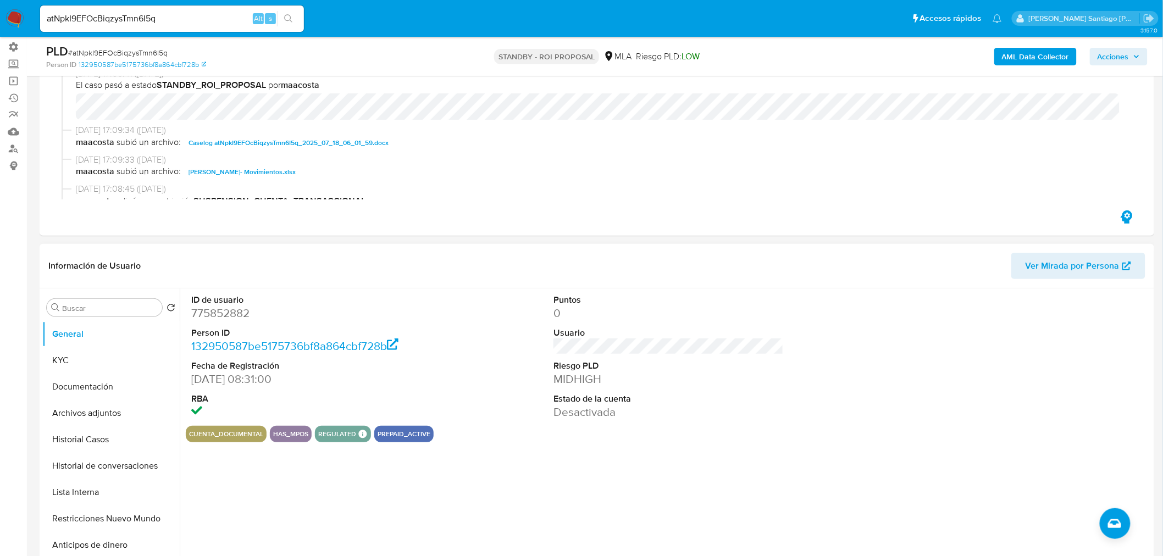
scroll to position [122, 0]
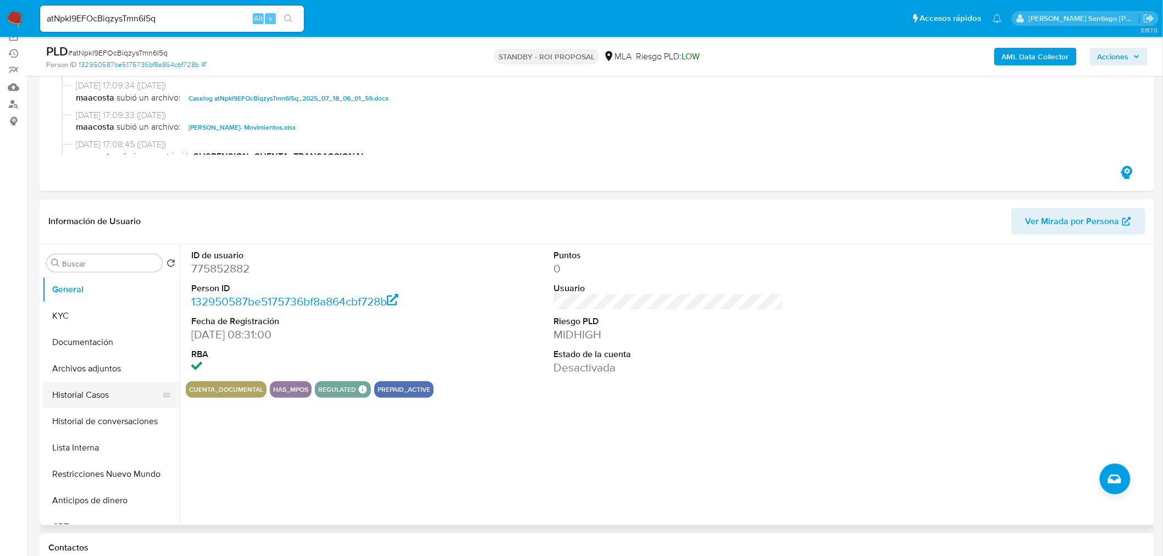
click at [106, 400] on button "Historial Casos" at bounding box center [106, 395] width 129 height 26
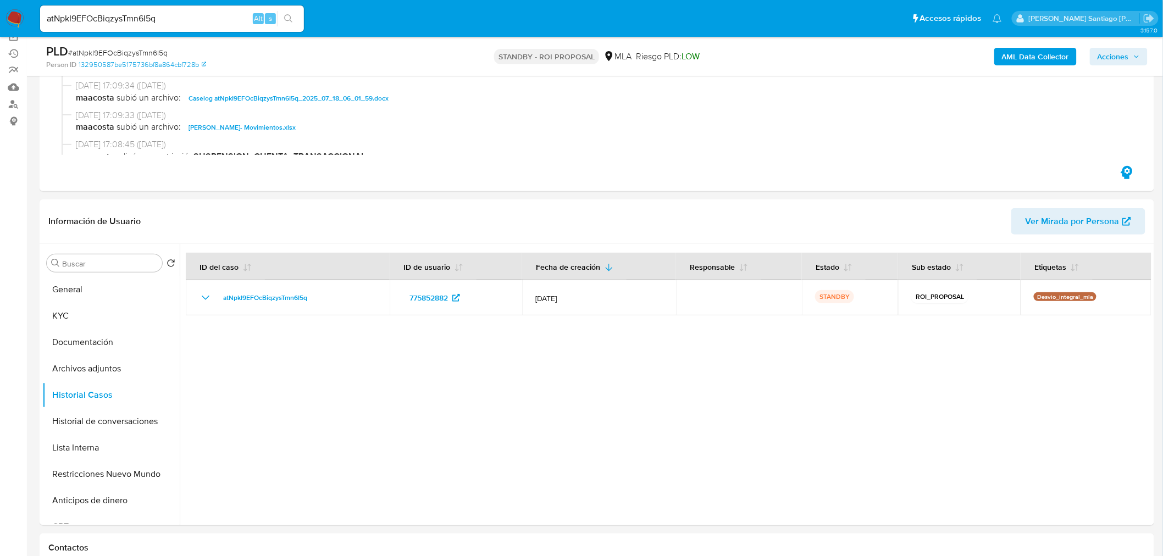
click at [171, 9] on div "atNpkI9EFOcBiqzysTmn6I5q Alt s" at bounding box center [172, 18] width 264 height 26
click at [147, 23] on input "atNpkI9EFOcBiqzysTmn6I5q" at bounding box center [172, 19] width 264 height 14
paste input "ZsoY8LtfSldvWtwBBgy4fI0i"
type input "ZsoY8LtfSldvWtwBBgy4fI0i"
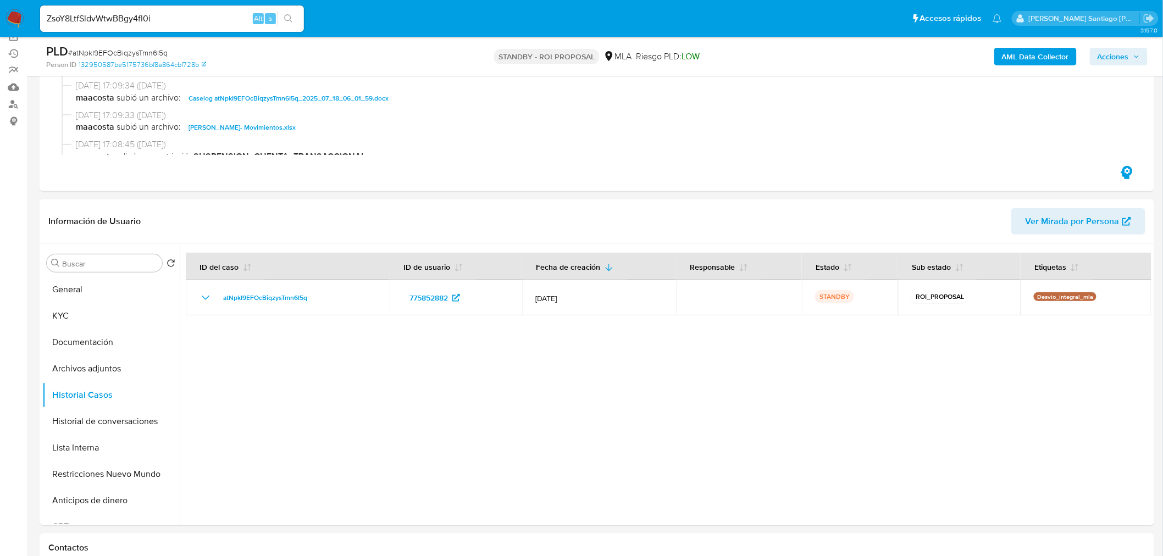
click at [288, 29] on div "ZsoY8LtfSldvWtwBBgy4fI0i Alt s" at bounding box center [172, 18] width 264 height 26
click at [297, 20] on button "search-icon" at bounding box center [288, 18] width 23 height 15
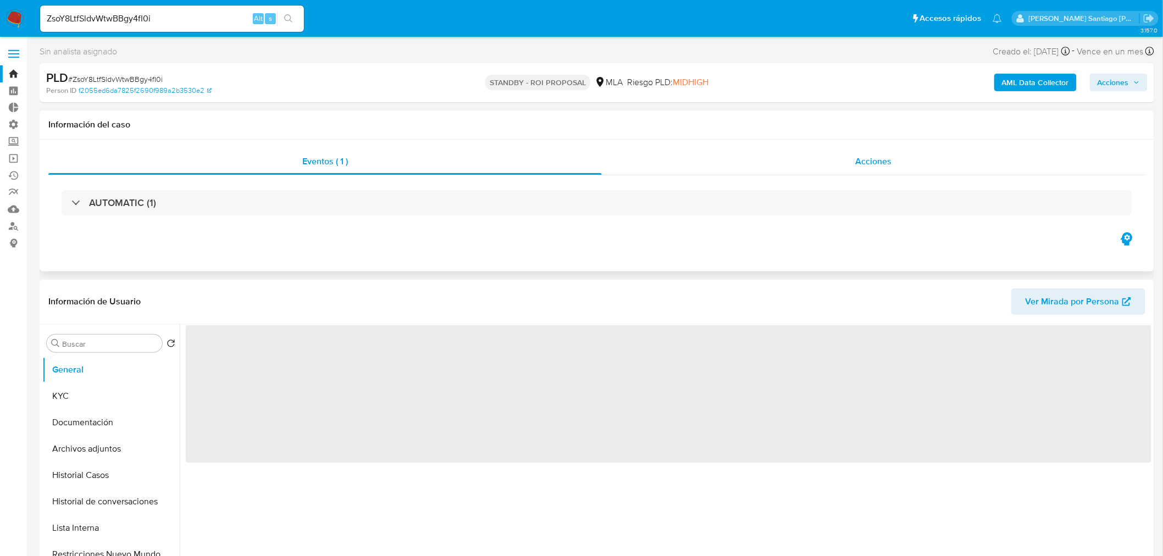
click at [910, 155] on div "Acciones" at bounding box center [874, 161] width 544 height 26
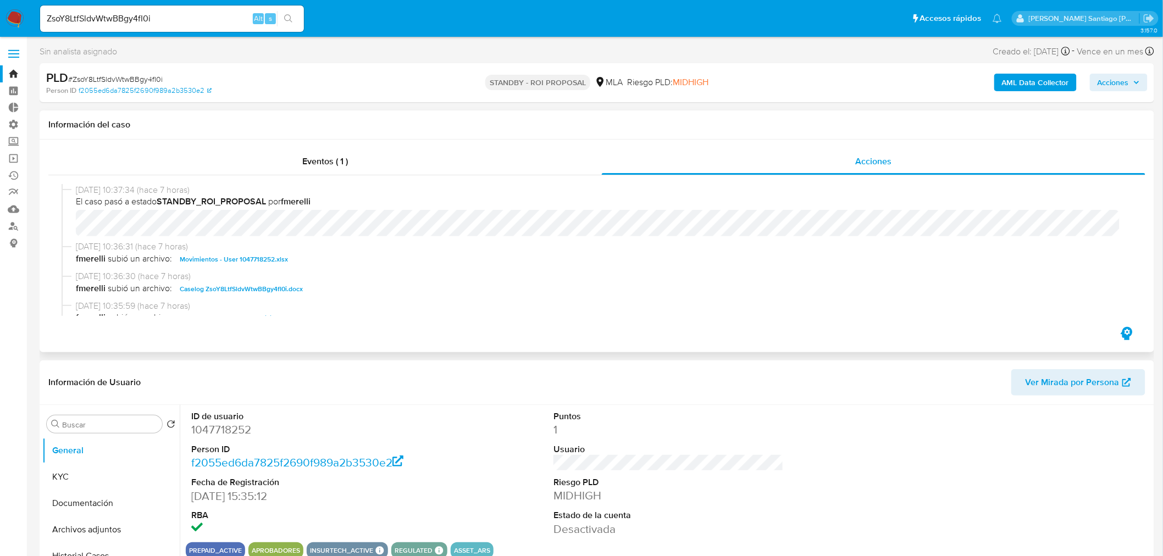
select select "10"
drag, startPoint x: 275, startPoint y: 282, endPoint x: 298, endPoint y: 336, distance: 58.9
click at [275, 284] on span "Caselog ZsoY8LtfSldvWtwBBgy4fI0i.docx" at bounding box center [241, 289] width 123 height 13
click at [106, 550] on button "Historial Casos" at bounding box center [106, 556] width 129 height 26
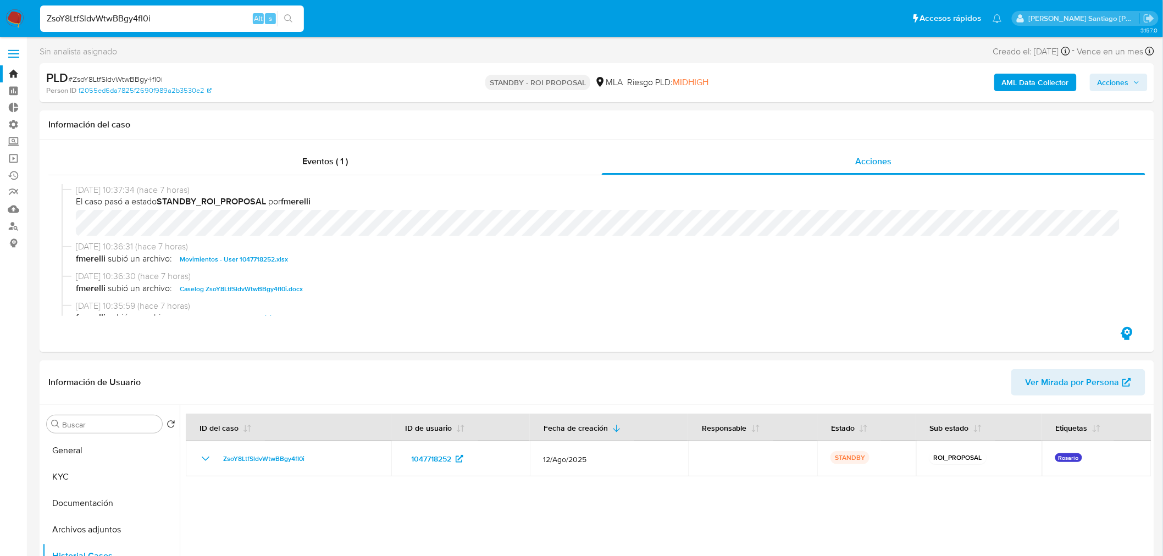
click at [195, 19] on input "ZsoY8LtfSldvWtwBBgy4fI0i" at bounding box center [172, 19] width 264 height 14
click at [195, 18] on input "ZsoY8LtfSldvWtwBBgy4fI0i" at bounding box center [172, 19] width 264 height 14
paste input "ny23dwqWD6H4LK3LJ4MqzUn"
type input "ny23dwqWD6H4LK3LJ4MqzUni"
click at [291, 19] on icon "search-icon" at bounding box center [288, 18] width 9 height 9
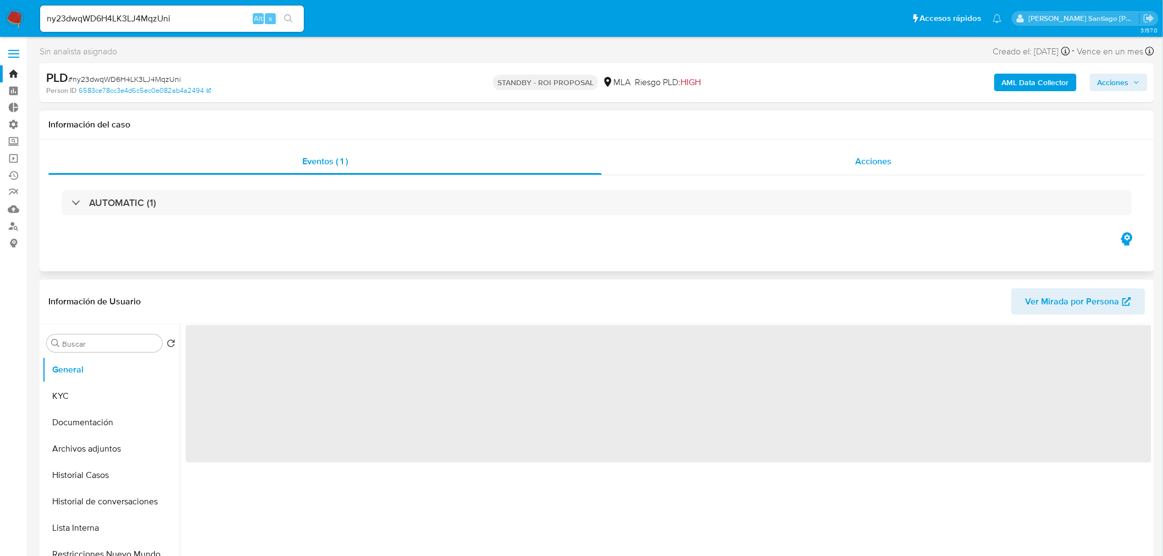
click at [862, 163] on span "Acciones" at bounding box center [874, 161] width 36 height 13
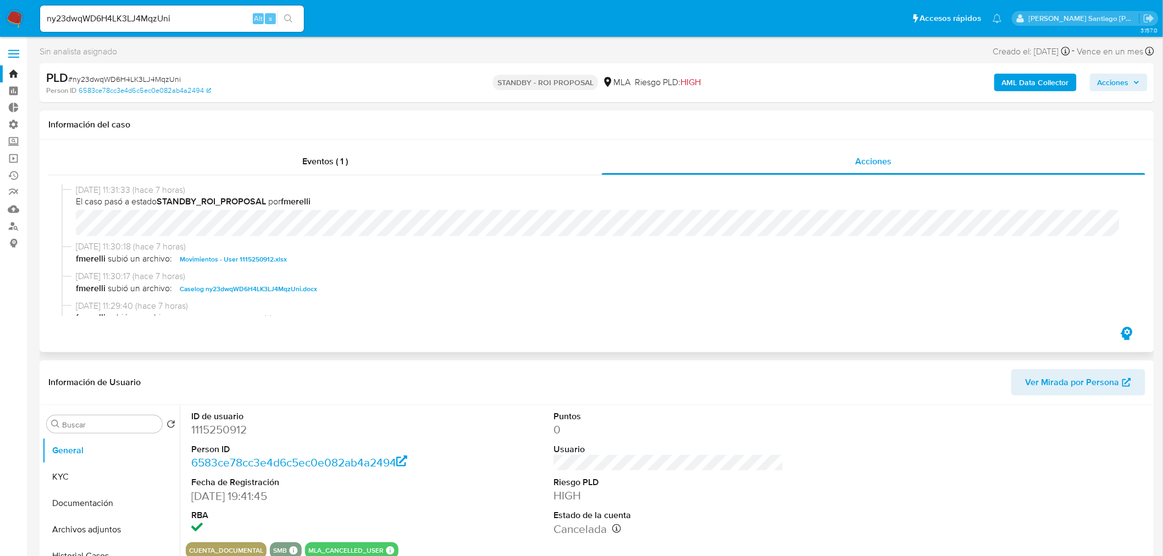
select select "10"
click at [262, 286] on span "Caselog ny23dwqWD6H4LK3LJ4MqzUni.docx" at bounding box center [248, 289] width 137 height 13
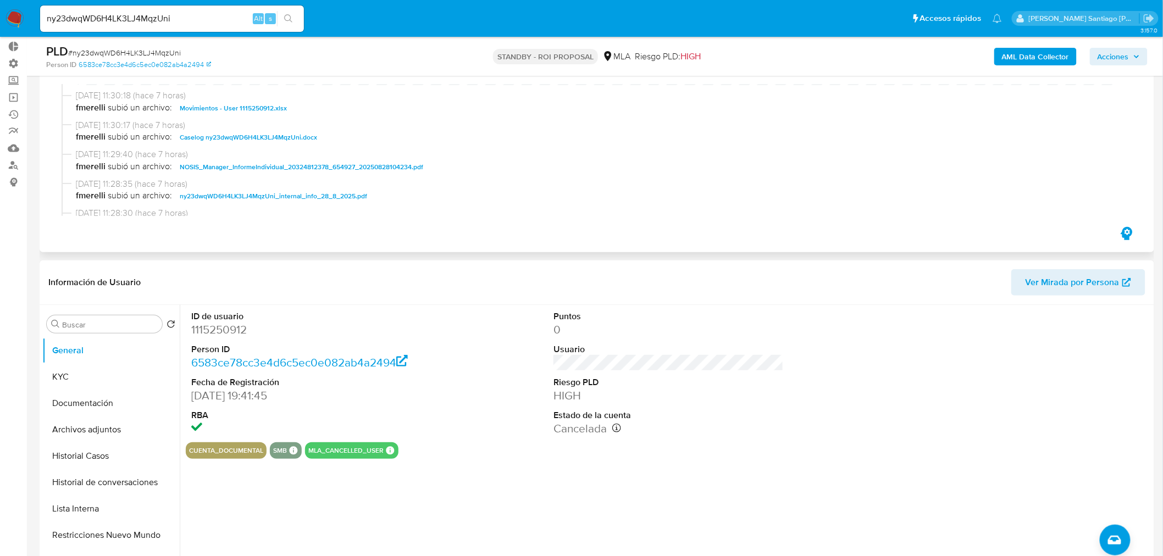
scroll to position [122, 0]
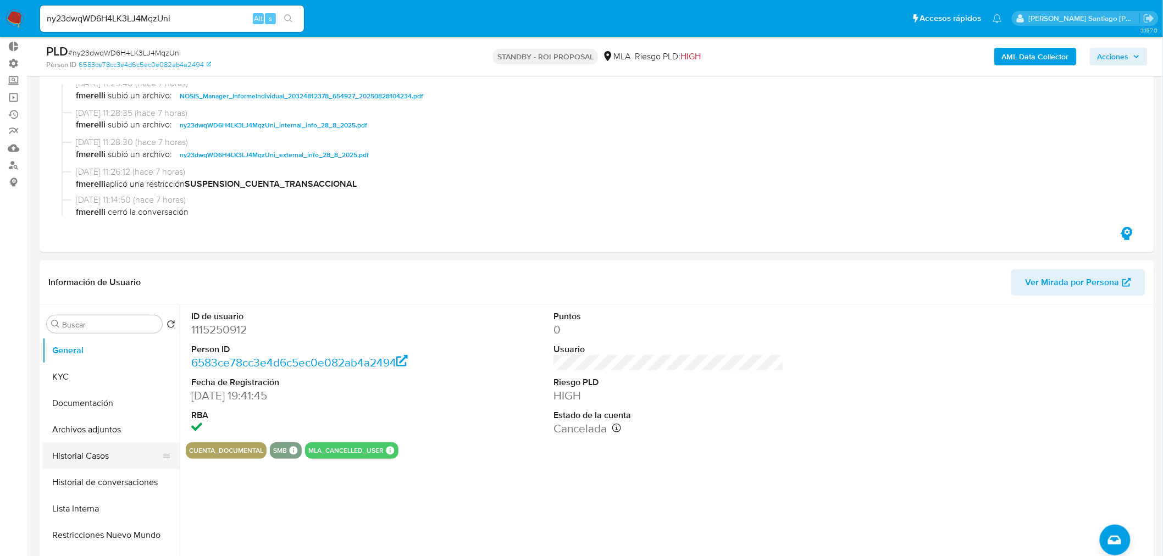
click at [82, 448] on button "Historial Casos" at bounding box center [106, 456] width 129 height 26
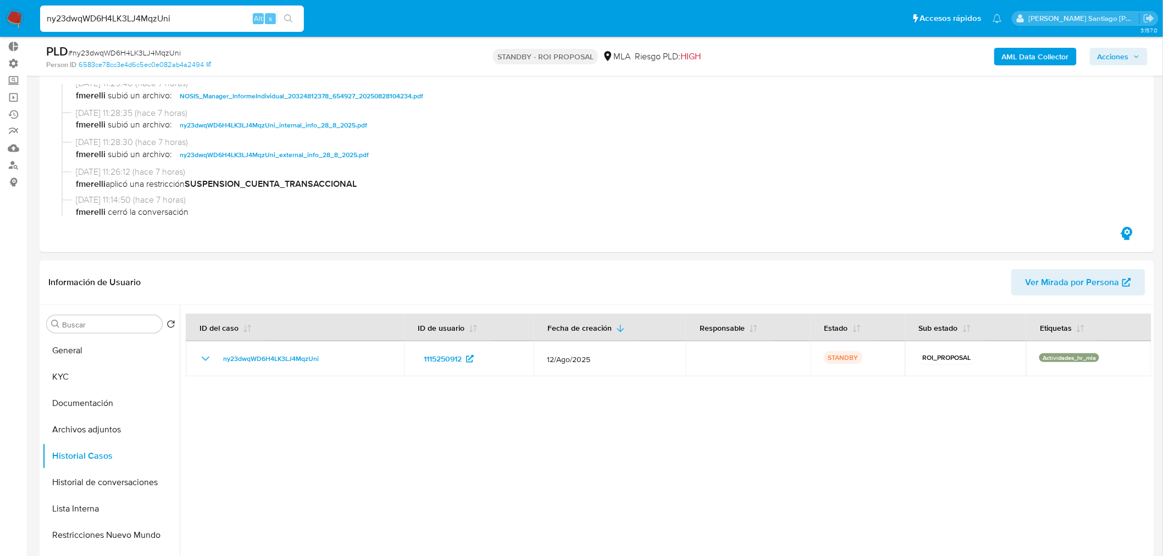
click at [222, 14] on input "ny23dwqWD6H4LK3LJ4MqzUni" at bounding box center [172, 19] width 264 height 14
paste input "607nEzl1UySd83eHi7Y371jJ"
type input "607nEzl1UySd83eHi7Y371jJ"
click at [289, 14] on icon "search-icon" at bounding box center [288, 18] width 8 height 8
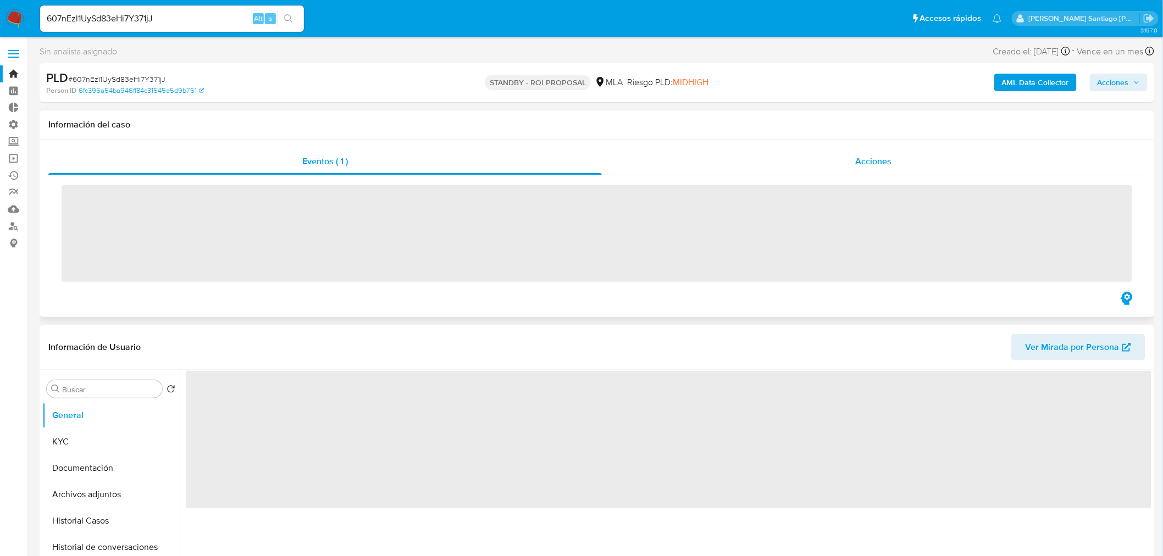
click at [827, 158] on div "Acciones" at bounding box center [874, 161] width 544 height 26
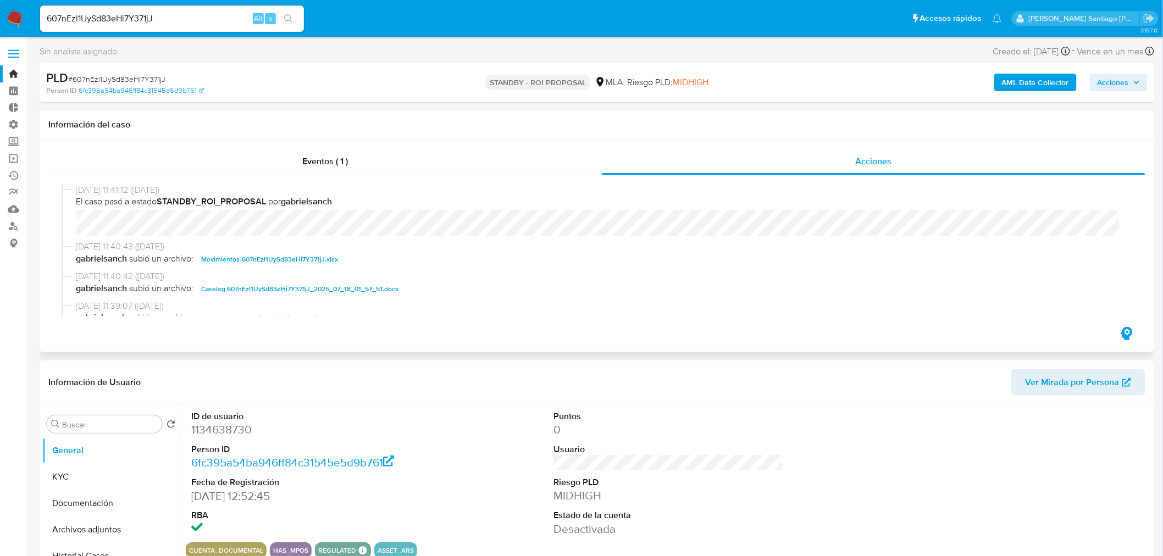
select select "10"
click at [312, 284] on span "Caselog 607nEzl1UySd83eHi7Y371jJ_2025_07_18_01_57_51.docx" at bounding box center [299, 289] width 197 height 13
click at [133, 551] on button "Historial Casos" at bounding box center [106, 556] width 129 height 26
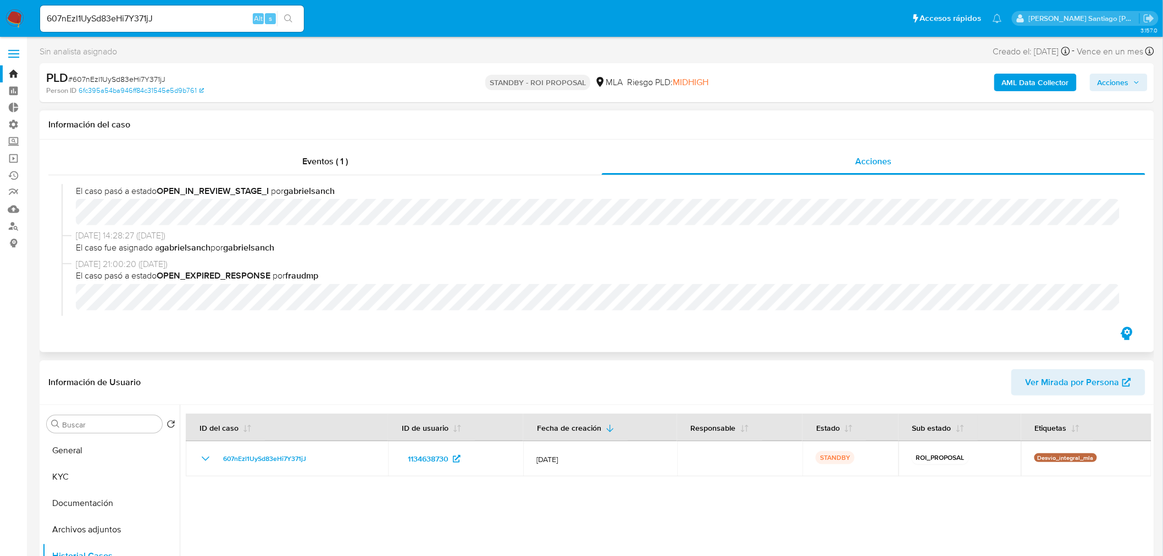
scroll to position [733, 0]
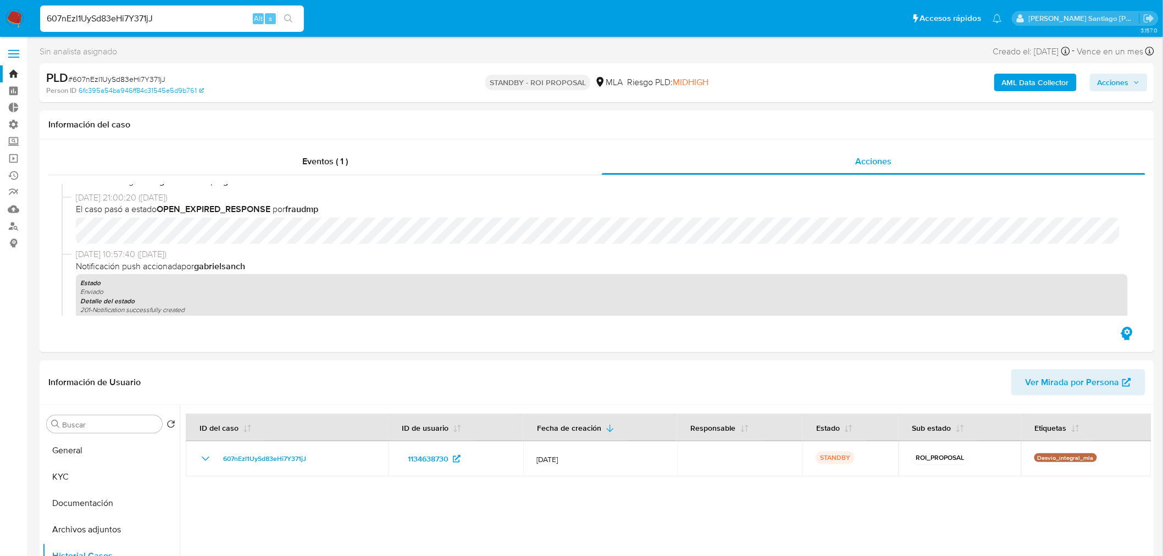
click at [131, 19] on input "607nEzl1UySd83eHi7Y371jJ" at bounding box center [172, 19] width 264 height 14
paste input "Ajr54eLqFkdraOtJYae56Xvk"
type input "Ajr54eLqFkdraOtJYae56Xvk"
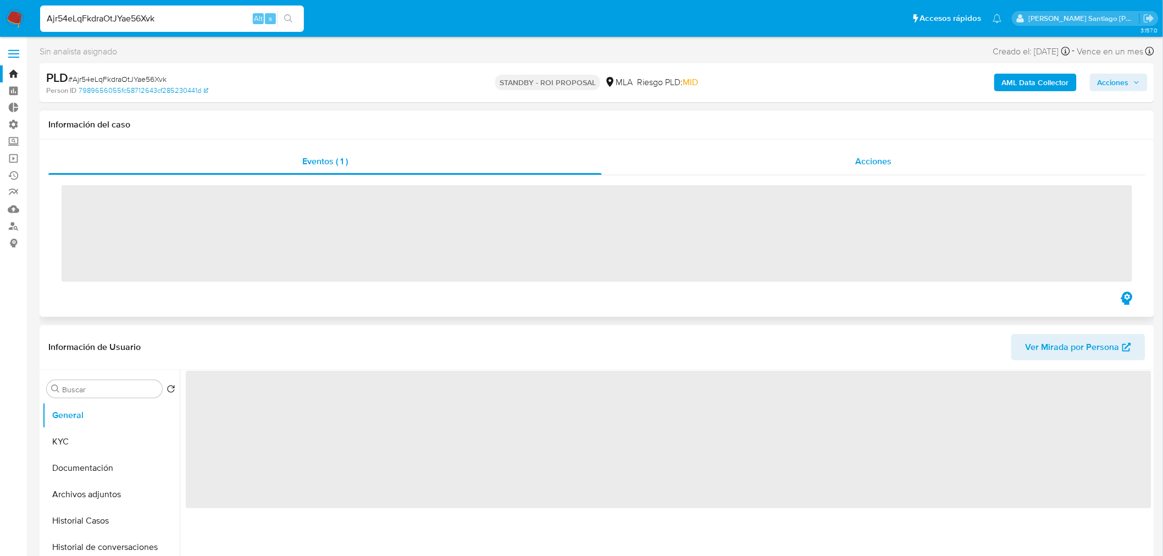
click at [841, 152] on div "Acciones" at bounding box center [874, 161] width 544 height 26
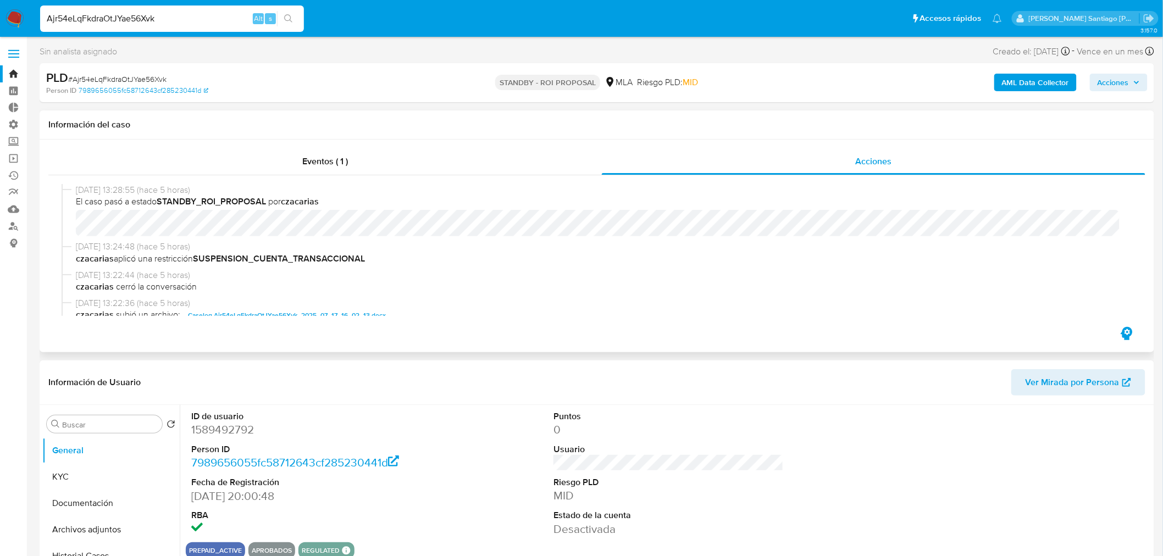
scroll to position [122, 0]
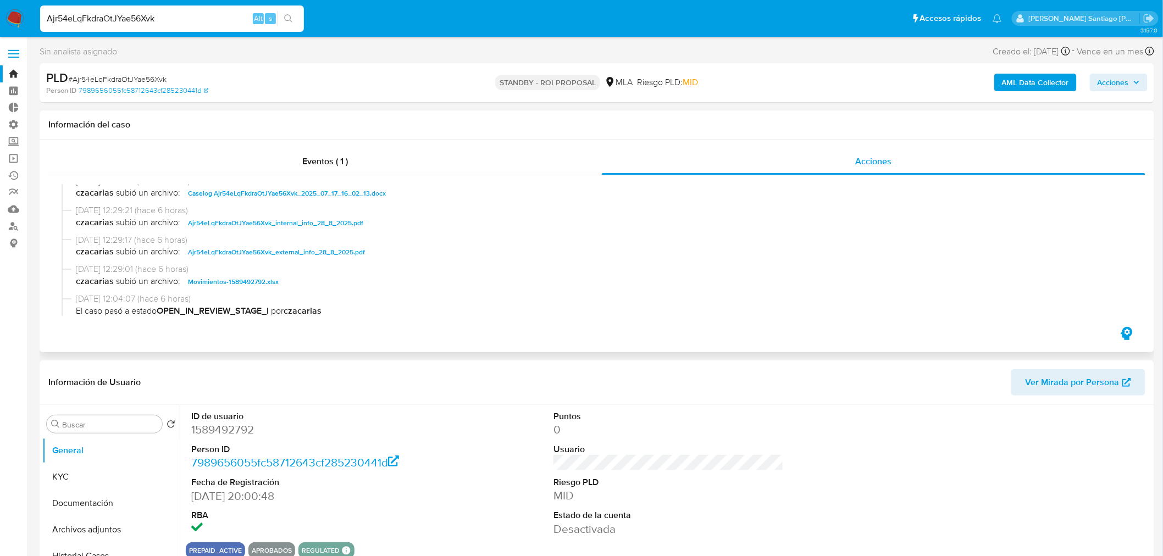
select select "10"
drag, startPoint x: 338, startPoint y: 195, endPoint x: 339, endPoint y: 213, distance: 17.6
click at [338, 196] on span "Caselog Ajr54eLqFkdraOtJYae56Xvk_2025_07_17_16_02_13.docx" at bounding box center [287, 193] width 198 height 13
click at [174, 20] on input "Ajr54eLqFkdraOtJYae56Xvk" at bounding box center [172, 19] width 264 height 14
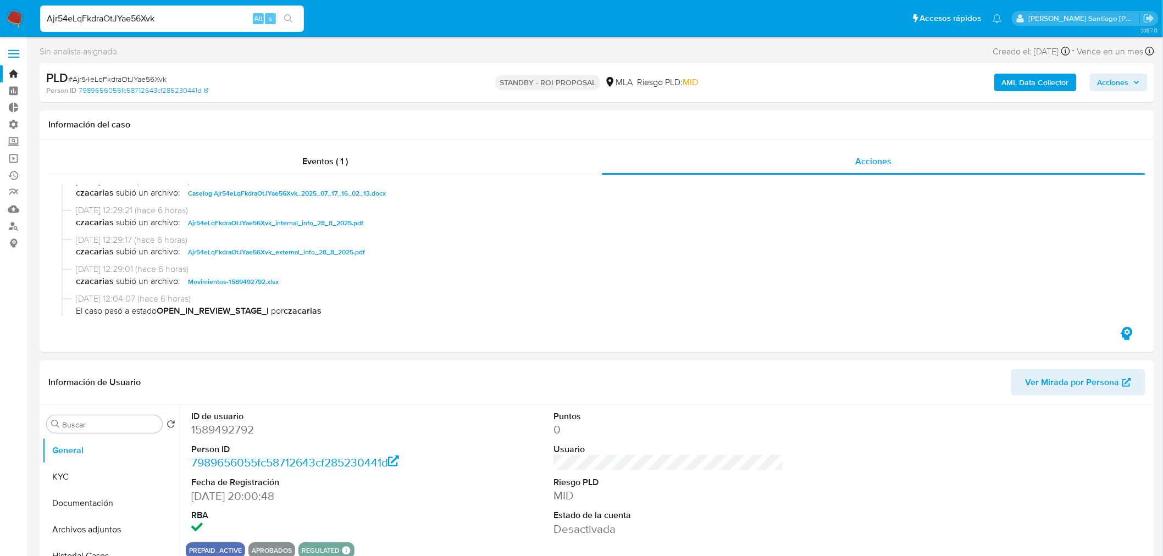
paste input "n24T1uFjqtnMvKJcnAqleSGi"
type input "n24T1uFjqtnMvKJcnAqleSGi"
click at [293, 15] on button "search-icon" at bounding box center [288, 18] width 23 height 15
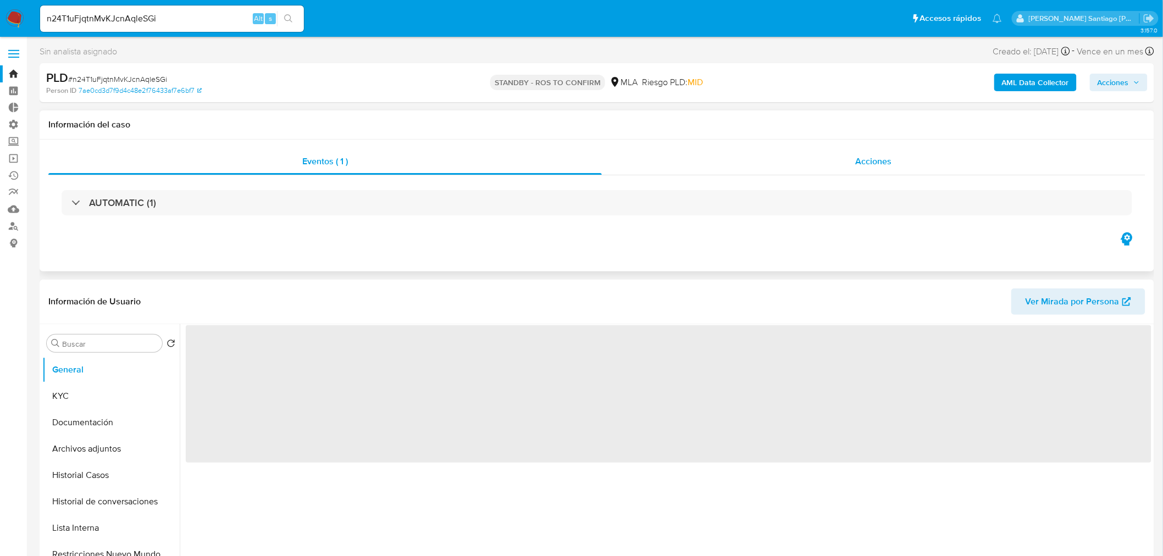
click at [869, 167] on span "Acciones" at bounding box center [874, 161] width 36 height 13
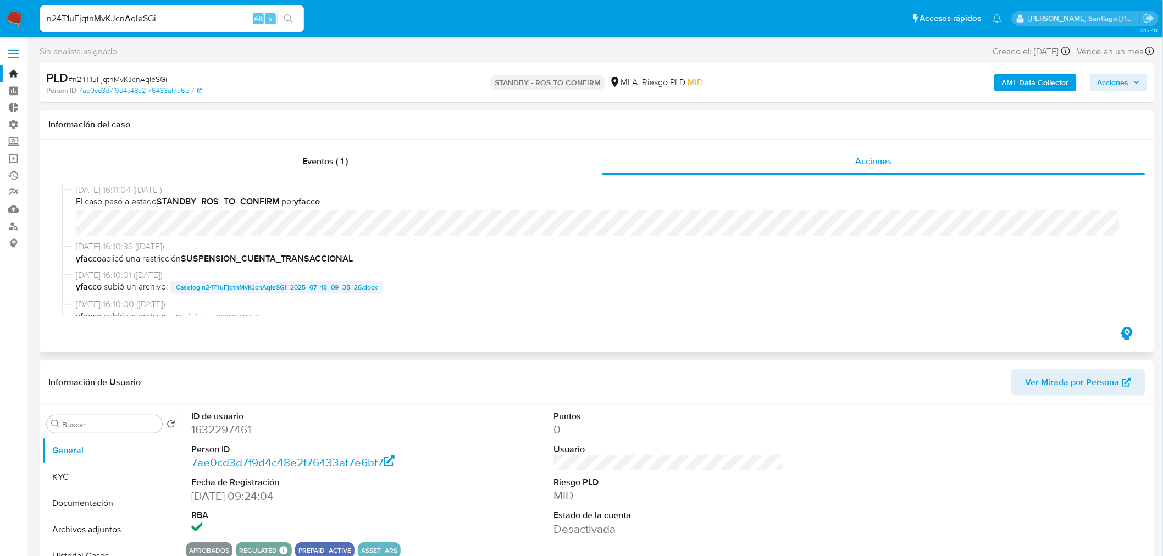
select select "10"
click at [319, 286] on span "Caselog n24T1uFjqtnMvKJcnAqleSGi_2025_07_18_09_35_26.docx" at bounding box center [277, 287] width 202 height 13
click at [154, 20] on input "n24T1uFjqtnMvKJcnAqleSGi" at bounding box center [172, 19] width 264 height 14
paste input "do36woy0yEIuDaLp6GZZTHal"
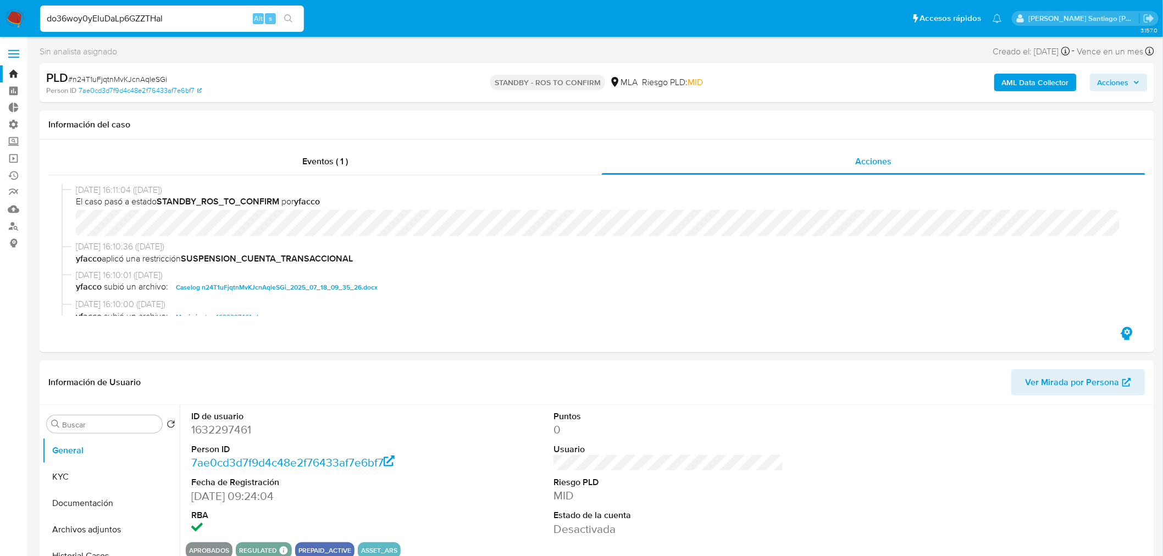
type input "do36woy0yEIuDaLp6GZZTHal"
click at [290, 24] on button "search-icon" at bounding box center [288, 18] width 23 height 15
select select "10"
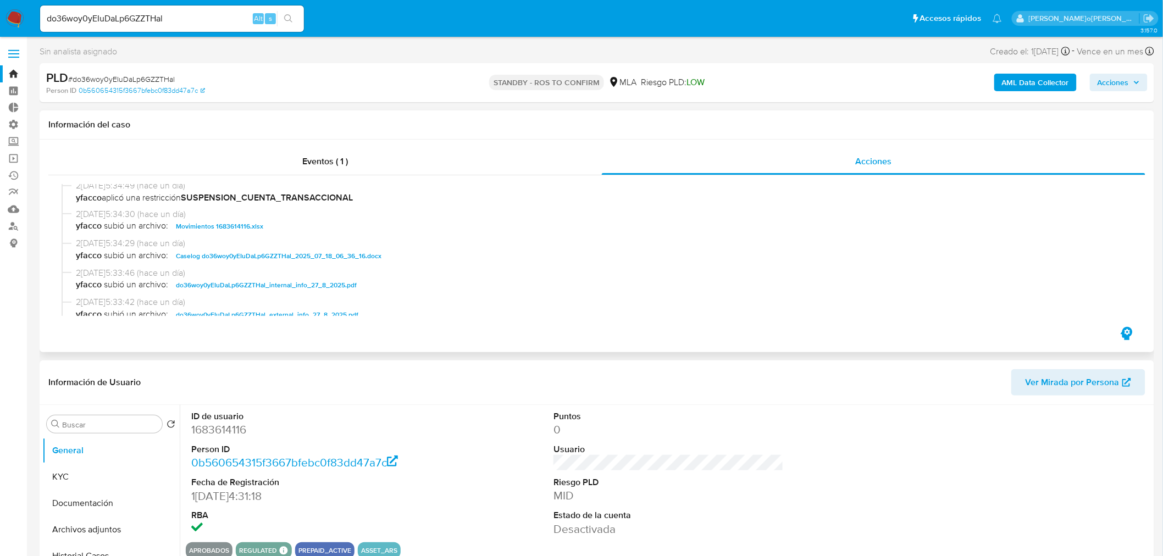
click at [286, 253] on span "Caselog do36woy0yEIuDaLp6GZZTHal_2025_07_18_06_36_16.docx" at bounding box center [279, 256] width 206 height 13
click at [67, 12] on input "do36woy0yEIuDaLp6GZZTHal" at bounding box center [172, 19] width 264 height 14
click at [68, 13] on input "do36woy0yEIuDaLp6GZZTHal" at bounding box center [172, 19] width 264 height 14
paste input "H9zre4OmxTVCd21eVmWG2Te9"
drag, startPoint x: 185, startPoint y: 17, endPoint x: 0, endPoint y: 13, distance: 185.3
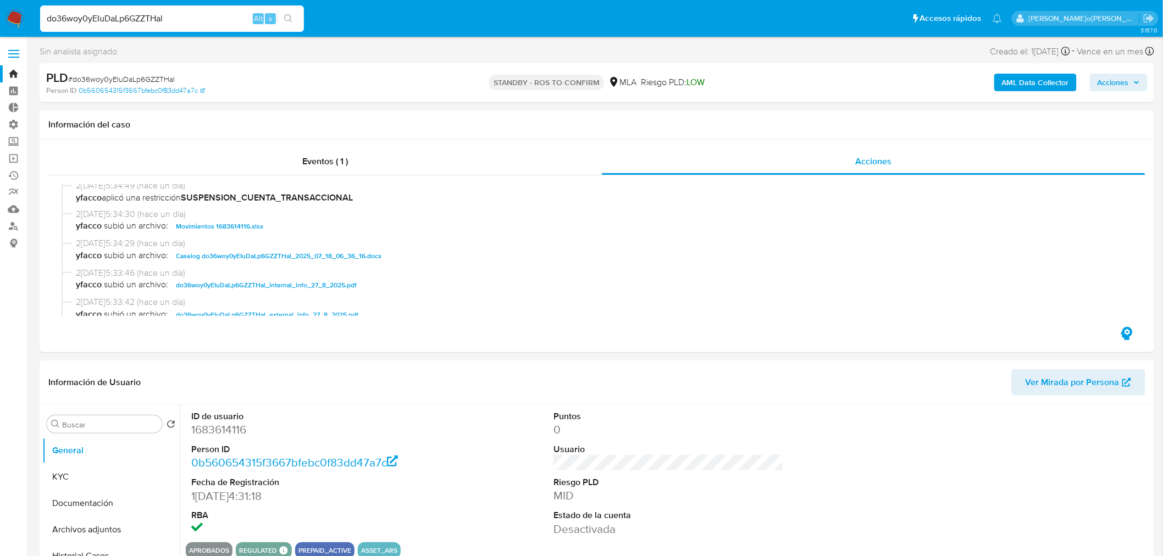
click at [0, 12] on nav "Pausado Ver notificaciones do36woy0yEIuDaLp6GZZTHal Alt s Accesos rápidos Presi…" at bounding box center [581, 18] width 1163 height 37
paste input "H9zre4OmxTVCd21eVmWG2Te9"
type input "H9zre4OmxTVCd21eVmWG2Te9"
click at [297, 19] on button "search-icon" at bounding box center [288, 18] width 23 height 15
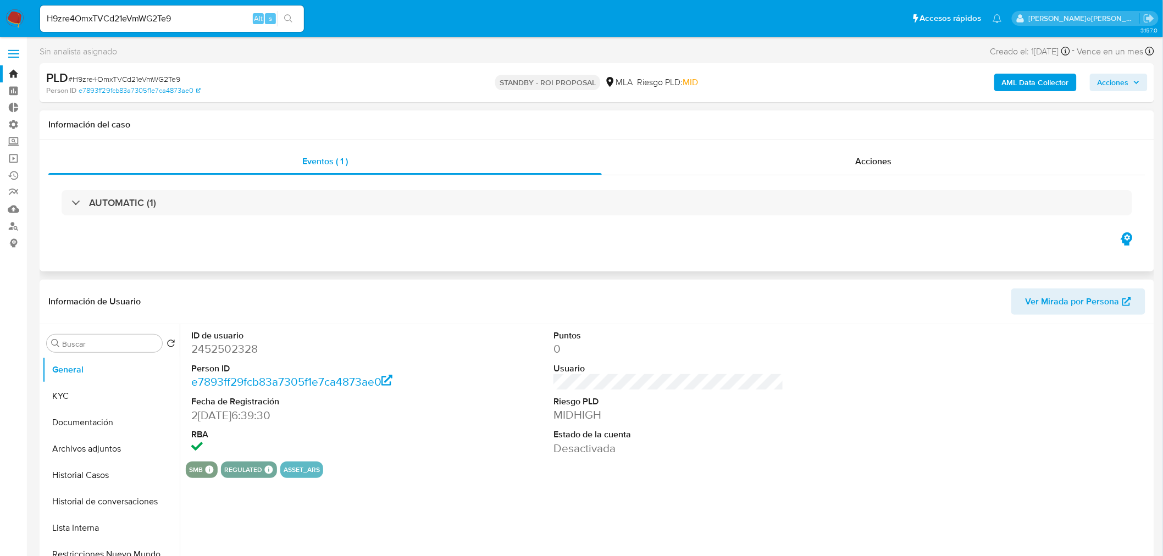
select select "10"
click at [880, 167] on div "Acciones" at bounding box center [874, 161] width 544 height 26
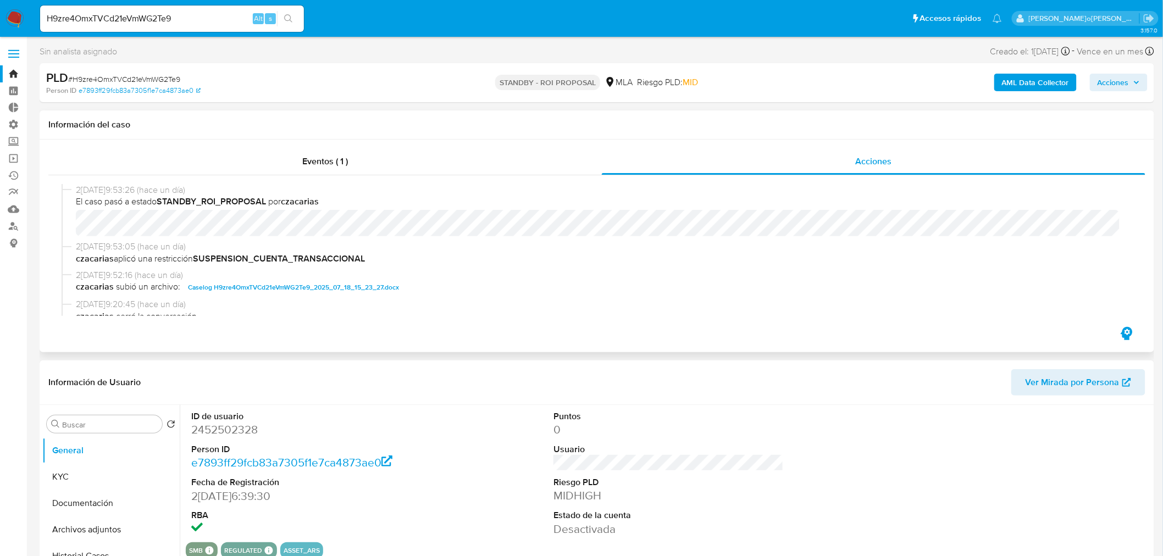
click at [326, 290] on span "Caselog H9zre4OmxTVCd21eVmWG2Te9_2025_07_18_15_23_27.docx" at bounding box center [293, 287] width 211 height 13
click at [200, 15] on input "H9zre4OmxTVCd21eVmWG2Te9" at bounding box center [172, 19] width 264 height 14
click at [200, 14] on input "H9zre4OmxTVCd21eVmWG2Te9" at bounding box center [172, 19] width 264 height 14
paste input "5aWXbmtOnS974BVxIbB9vtLX"
type input "5aWXbmtOnS974BVxIbB9vtLX"
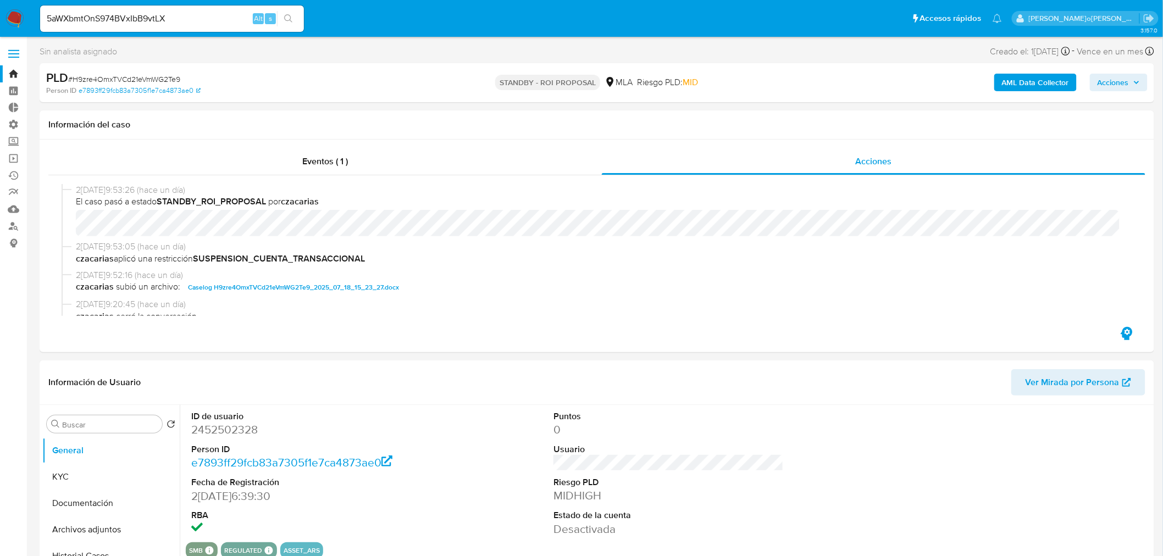
click at [293, 19] on button "search-icon" at bounding box center [288, 18] width 23 height 15
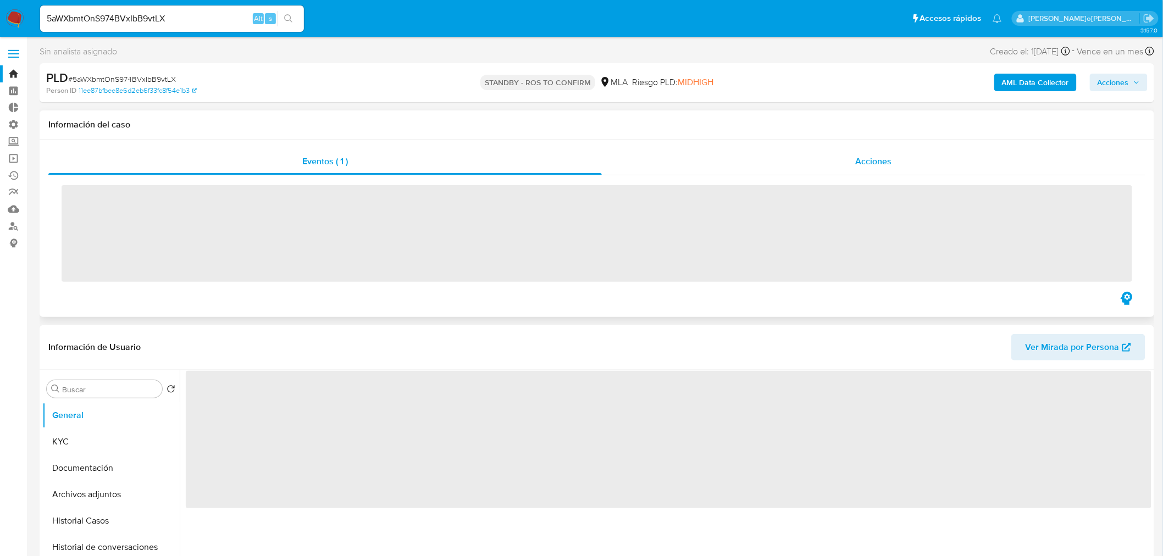
click at [912, 155] on div "Acciones" at bounding box center [874, 161] width 544 height 26
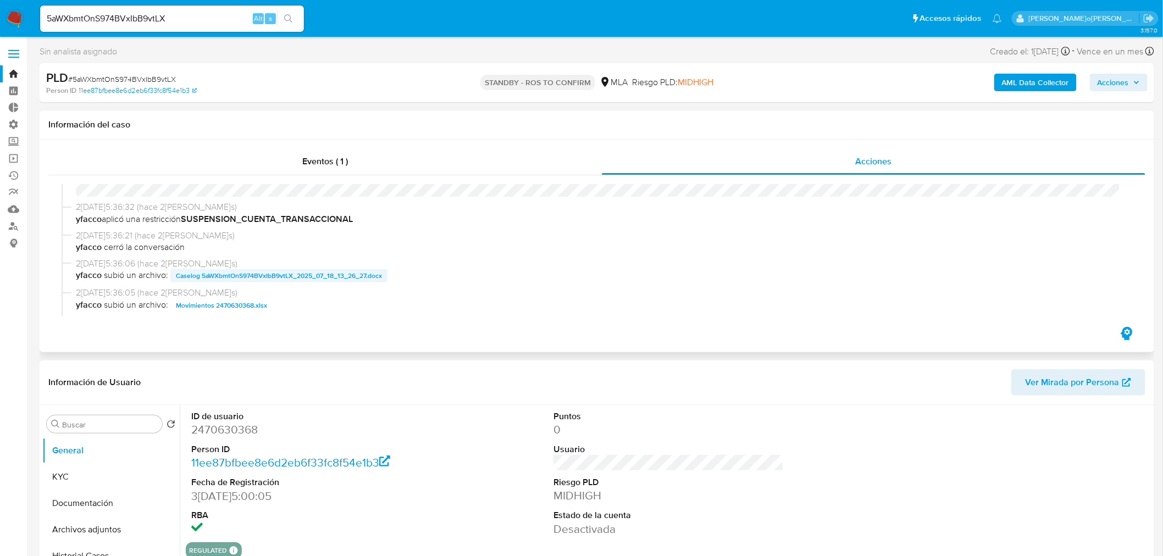
select select "10"
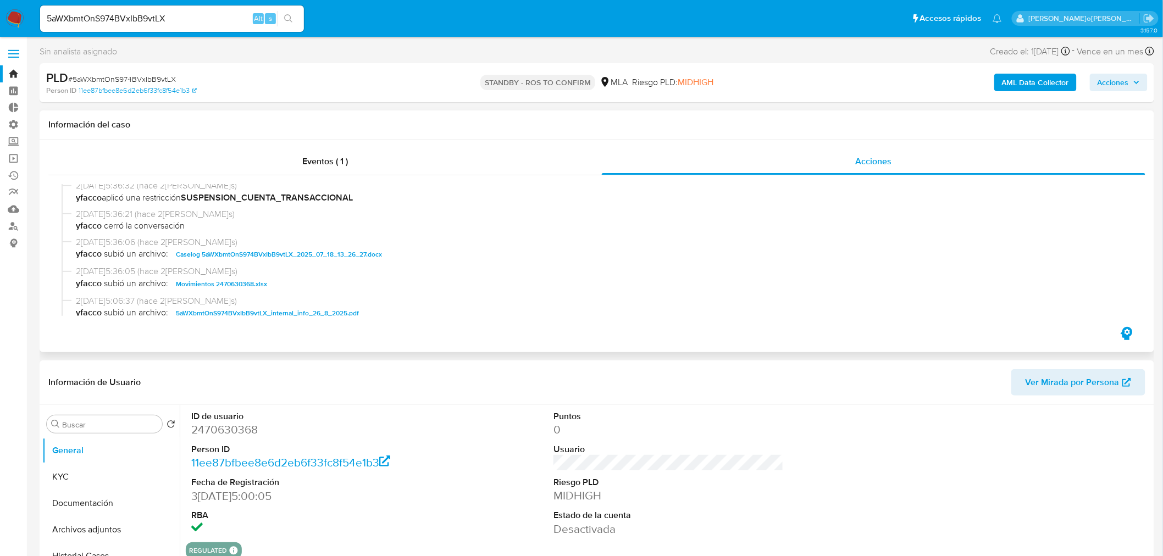
click at [306, 252] on span "Caselog 5aWXbmtOnS974BVxIbB9vtLX_2025_07_18_13_26_27.docx" at bounding box center [279, 254] width 206 height 13
click at [117, 20] on input "5aWXbmtOnS974BVxIbB9vtLX" at bounding box center [172, 19] width 264 height 14
click at [117, 19] on input "5aWXbmtOnS974BVxIbB9vtLX" at bounding box center [172, 19] width 264 height 14
paste input "1uoNw4fZvewoTlKKNvZmPtnN"
type input "1uoNw4fZvewoTlKKNvZmPtnN"
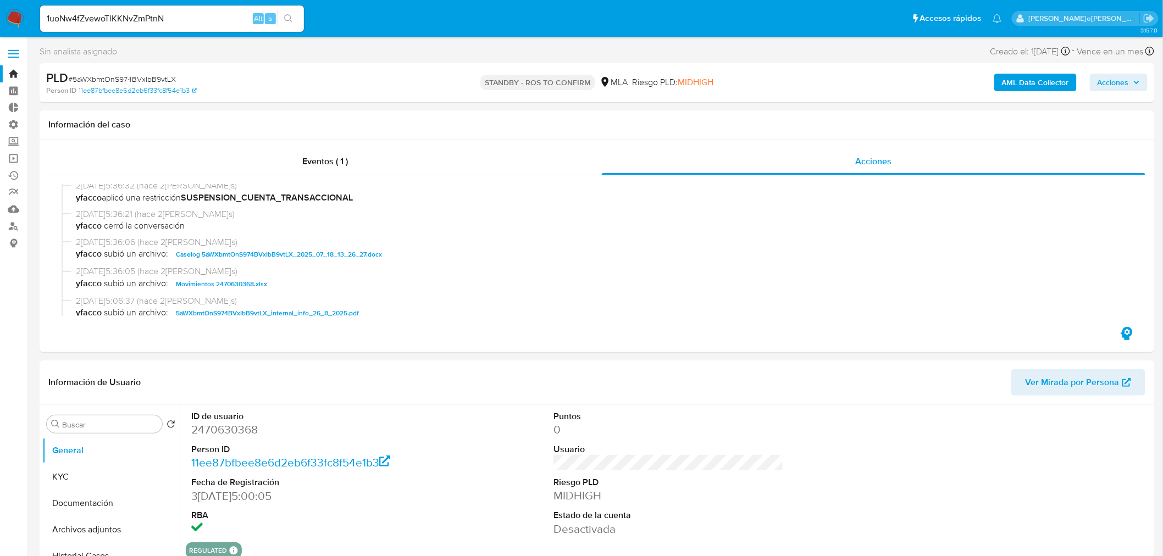
click at [289, 15] on icon "search-icon" at bounding box center [288, 18] width 9 height 9
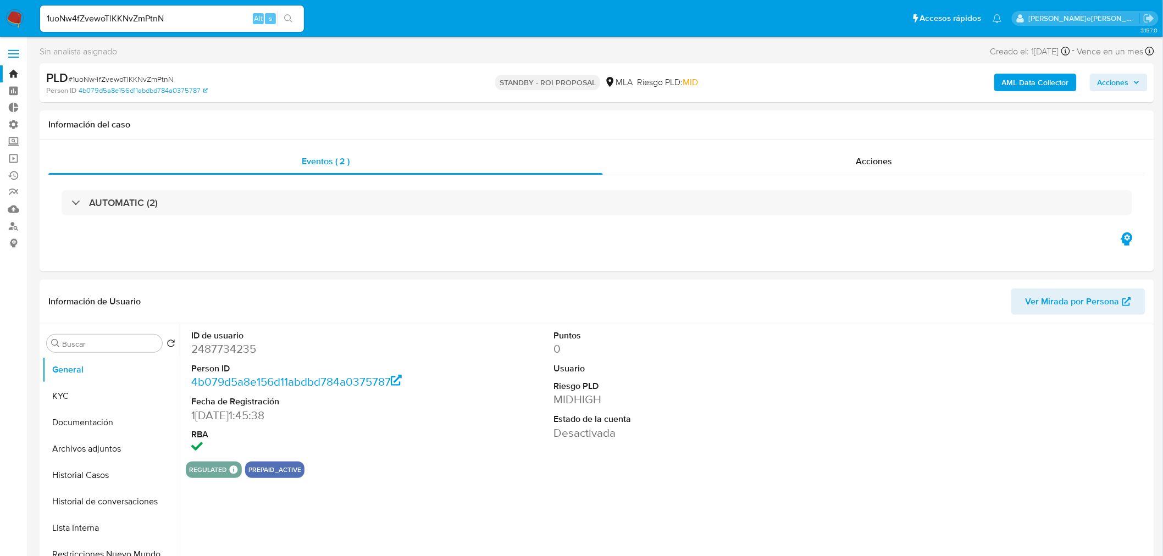
select select "10"
click at [799, 161] on div "Acciones" at bounding box center [874, 161] width 543 height 26
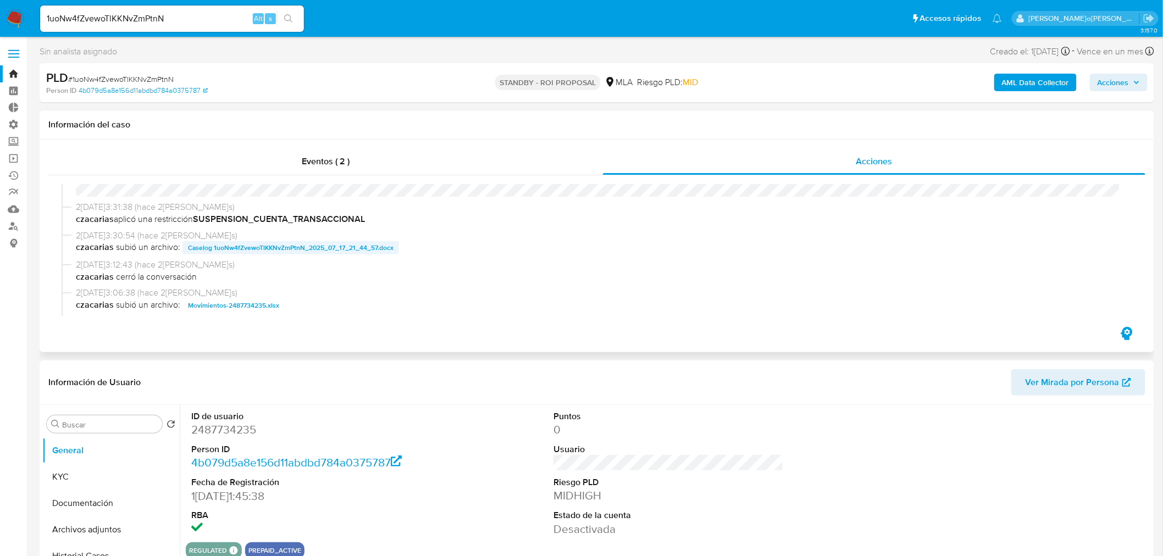
scroll to position [61, 0]
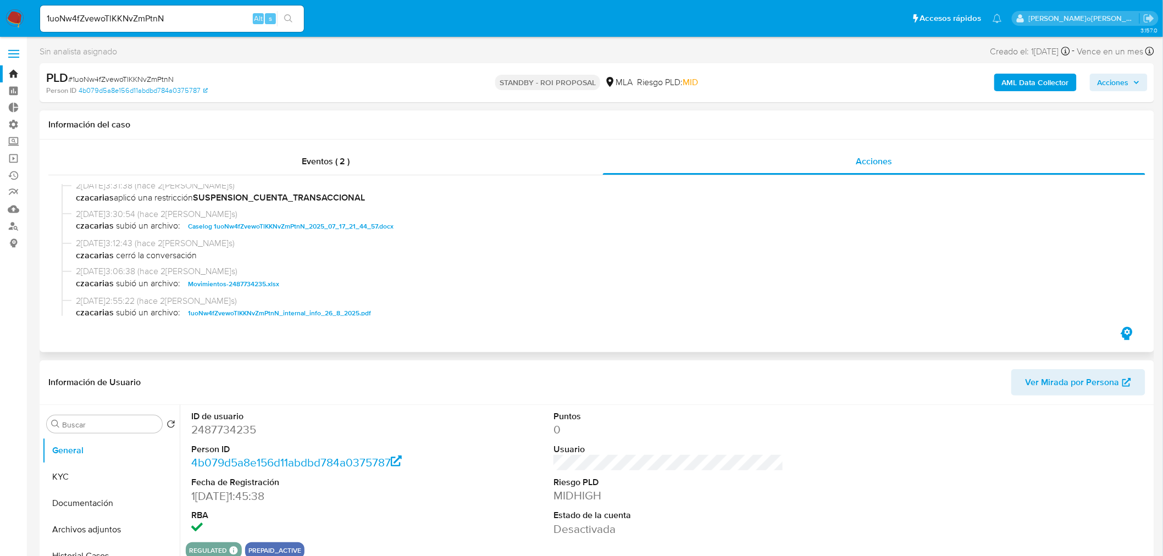
click at [365, 220] on span "Caselog 1uoNw4fZvewoTlKKNvZmPtnN_2025_07_17_21_44_57.docx" at bounding box center [291, 226] width 206 height 13
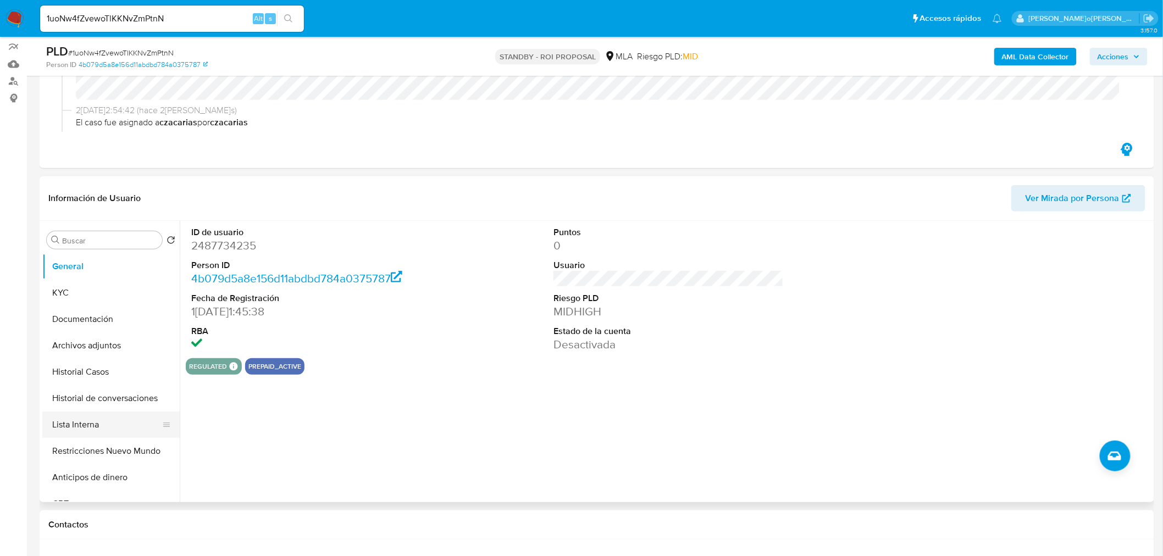
scroll to position [183, 0]
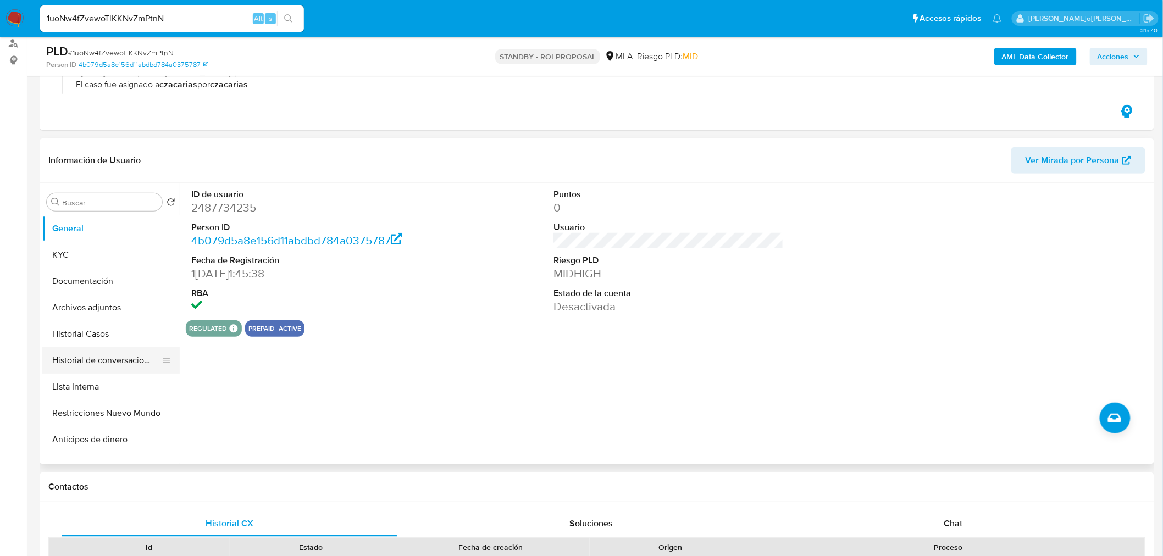
click at [86, 370] on button "Historial de conversaciones" at bounding box center [106, 360] width 129 height 26
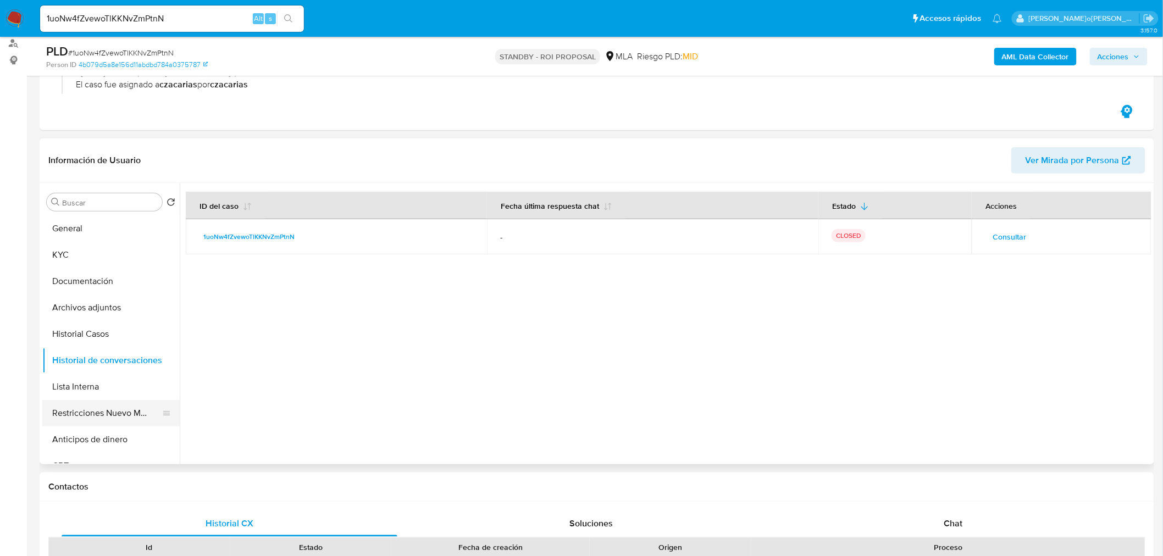
click at [101, 416] on button "Restricciones Nuevo Mundo" at bounding box center [106, 413] width 129 height 26
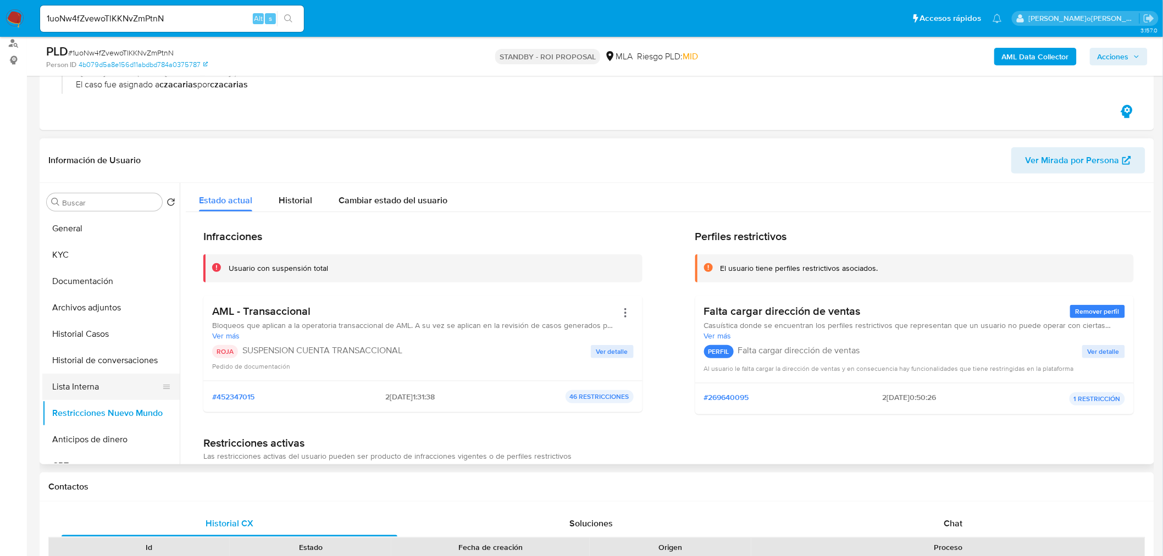
click at [108, 382] on button "Lista Interna" at bounding box center [106, 387] width 129 height 26
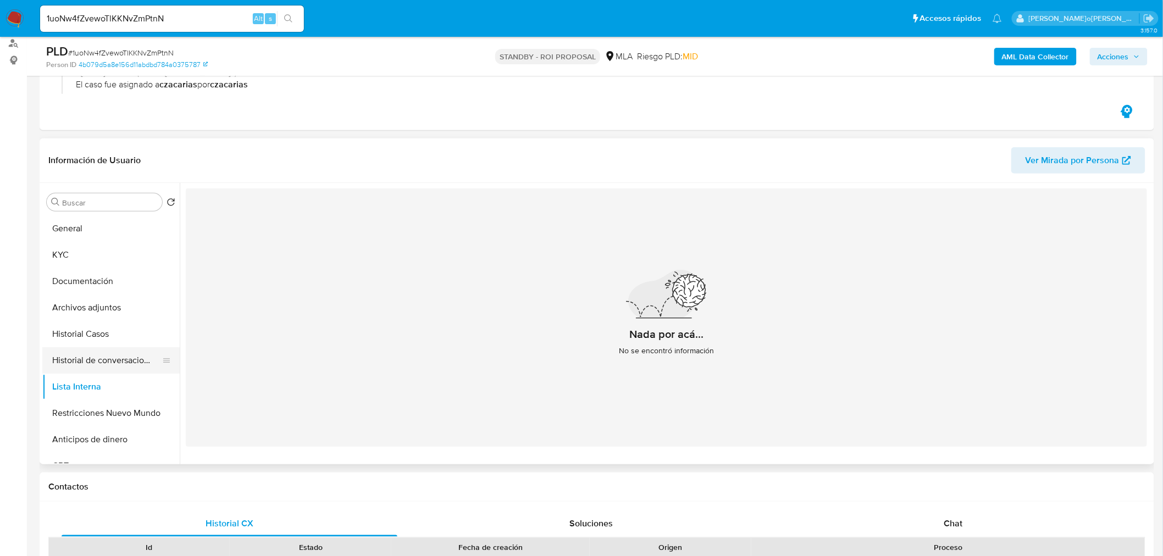
click at [122, 361] on button "Historial de conversaciones" at bounding box center [106, 360] width 129 height 26
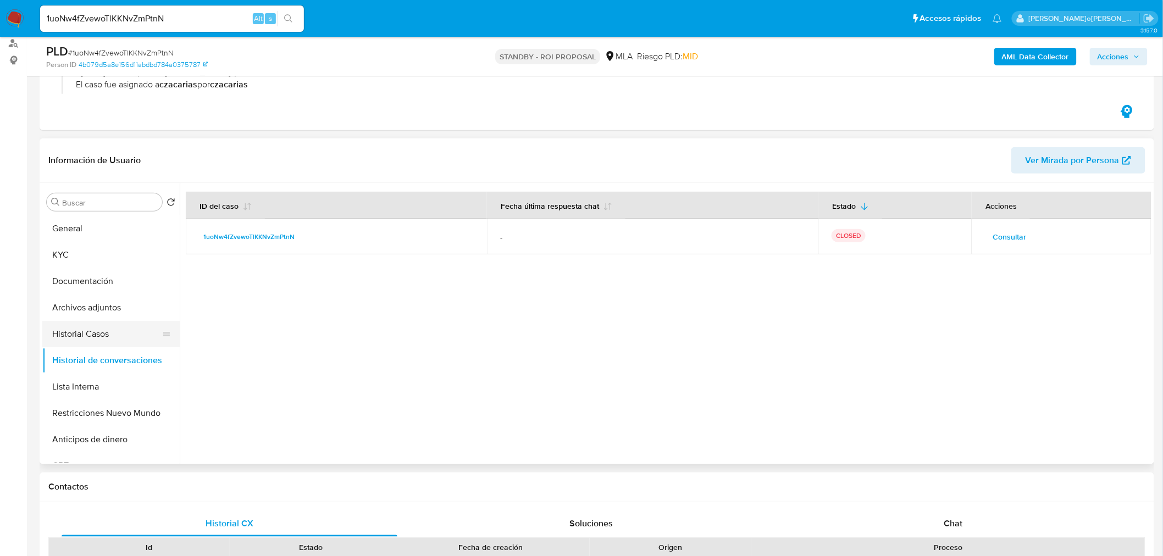
click at [113, 343] on button "Historial Casos" at bounding box center [106, 334] width 129 height 26
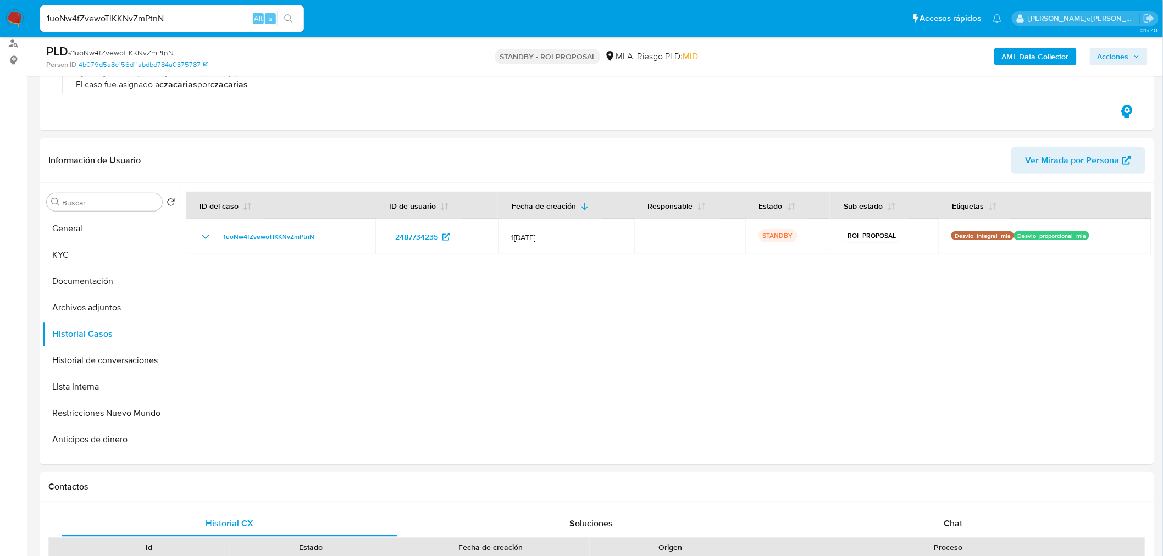
click at [202, 20] on input "1uoNw4fZvewoTlKKNvZmPtnN" at bounding box center [172, 19] width 264 height 14
click at [202, 19] on input "1uoNw4fZvewoTlKKNvZmPtnN" at bounding box center [172, 19] width 264 height 14
paste input "k2nxZwOt787HN8RCNGqO9IvY"
type input "k2nxZwOt787HN8RCNGqO9IvY"
click at [297, 19] on button "search-icon" at bounding box center [288, 18] width 23 height 15
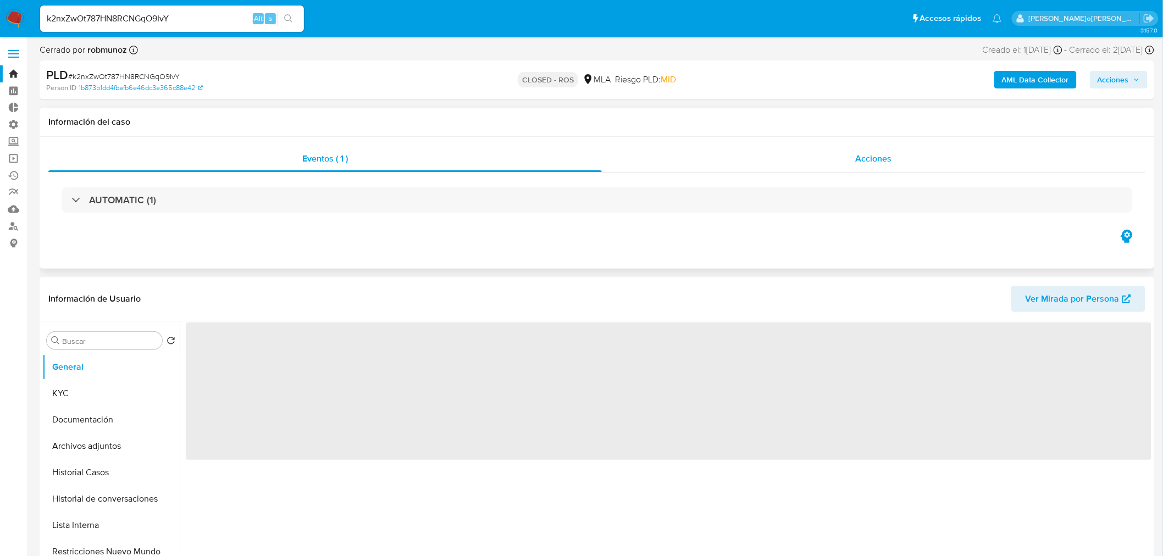
click at [826, 157] on div "Acciones" at bounding box center [874, 159] width 544 height 26
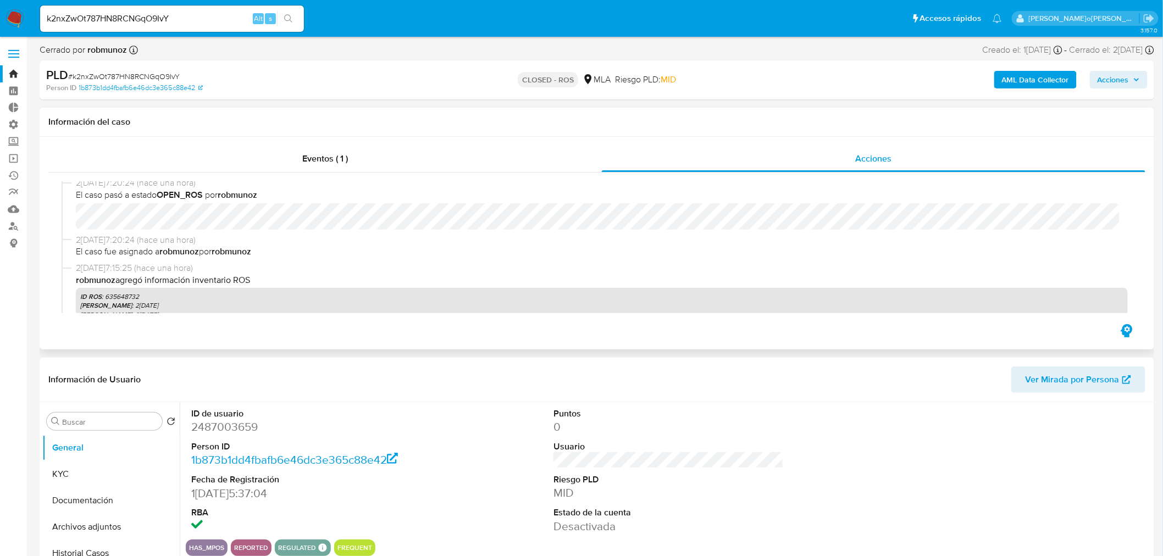
select select "10"
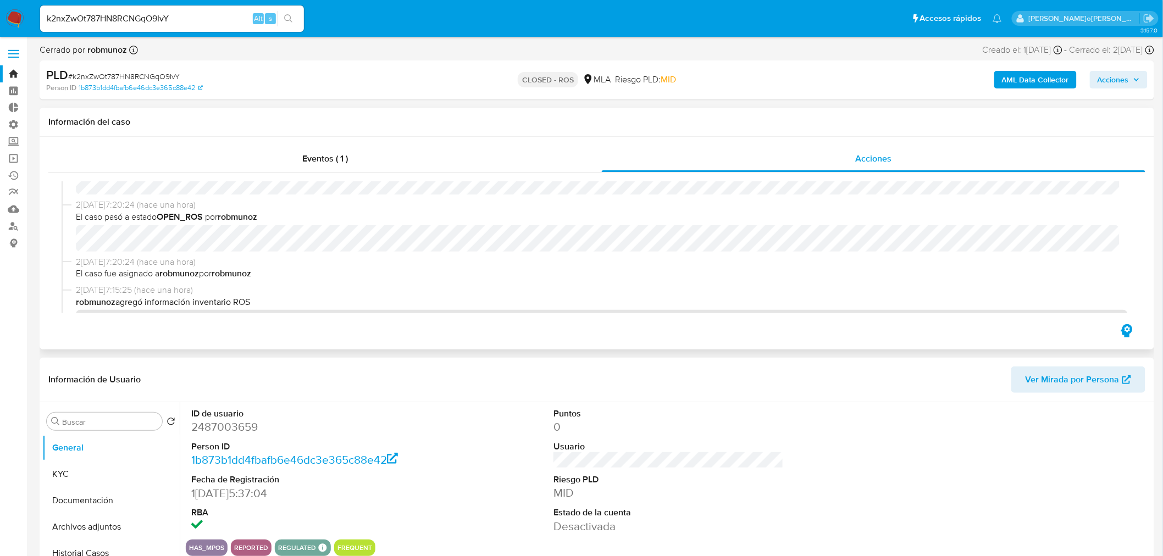
scroll to position [61, 0]
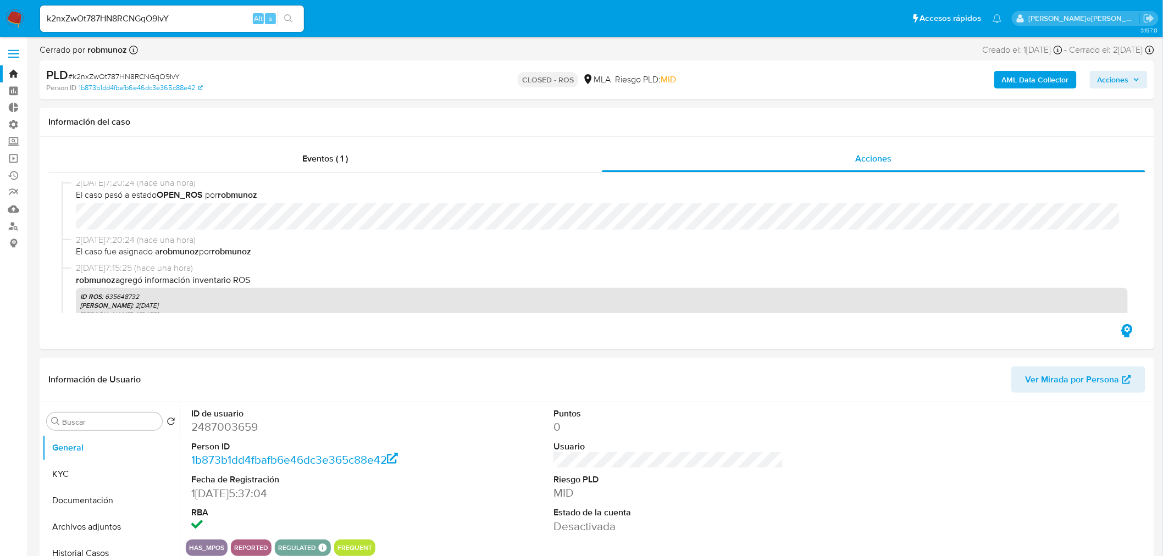
click at [129, 20] on input "k2nxZwOt787HN8RCNGqO9IvY" at bounding box center [172, 19] width 264 height 14
paste input "KfueDQGKZwkS0H21MSZBuVax"
type input "KfueDQGKZwkS0H21MSZBuVax"
click at [290, 18] on icon "search-icon" at bounding box center [288, 18] width 8 height 8
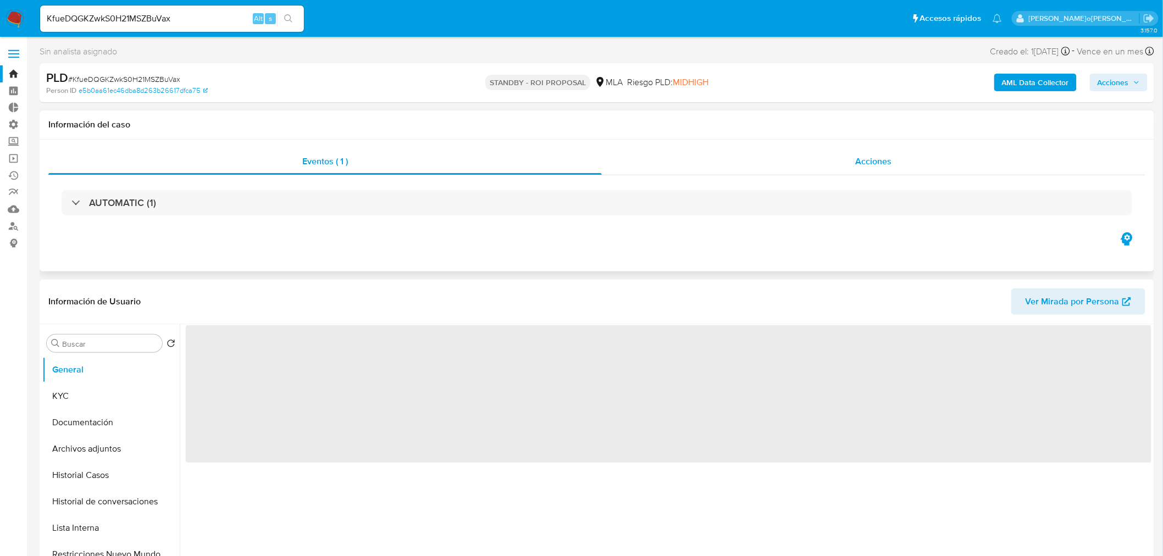
click at [894, 170] on div "Acciones" at bounding box center [874, 161] width 544 height 26
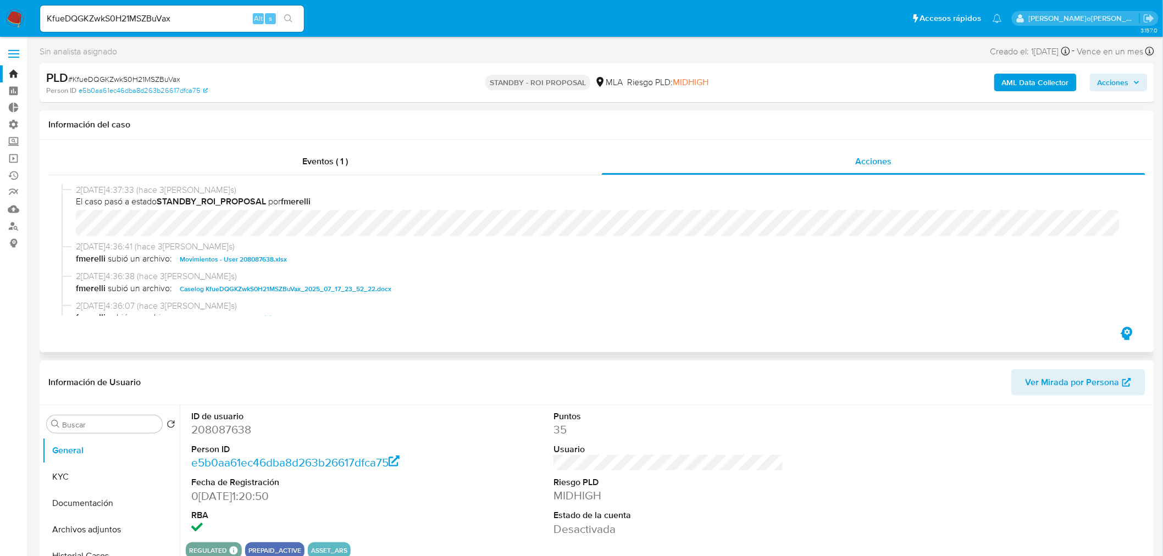
select select "10"
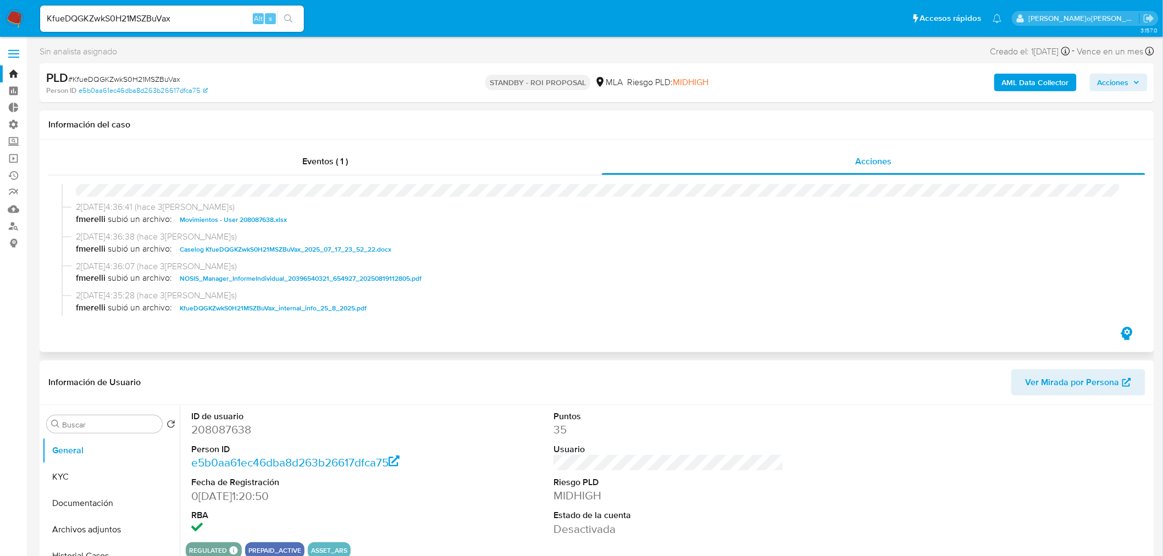
scroll to position [61, 0]
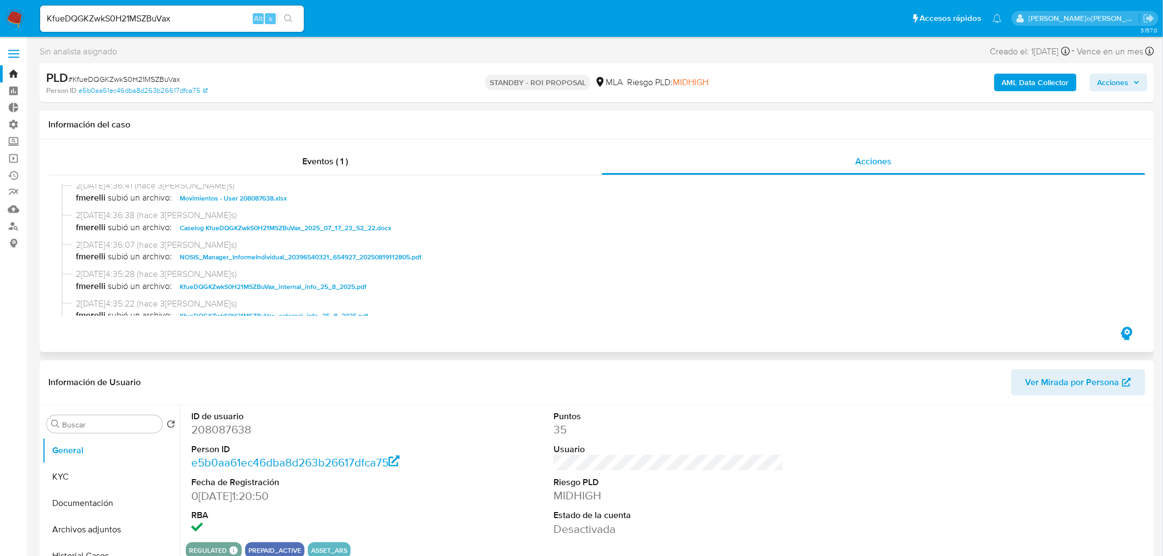
click at [298, 232] on span "Caselog KfueDQGKZwkS0H21MSZBuVax_2025_07_17_23_52_22.docx" at bounding box center [286, 228] width 212 height 13
click at [664, 390] on header "Información de Usuario Ver Mirada por Persona" at bounding box center [596, 382] width 1097 height 26
click at [92, 549] on button "Historial Casos" at bounding box center [106, 556] width 129 height 26
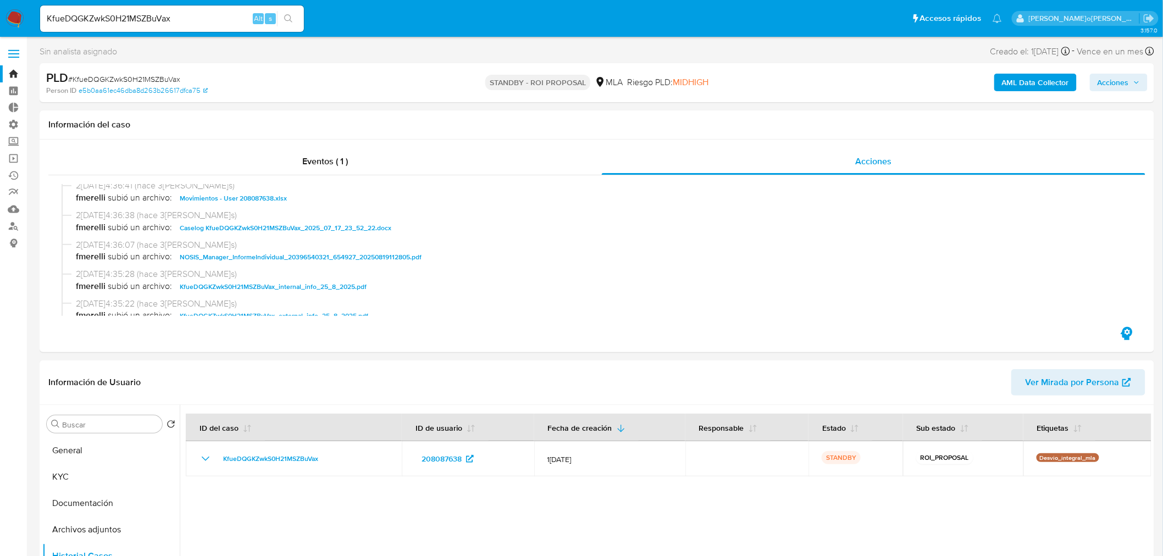
click at [158, 20] on input "KfueDQGKZwkS0H21MSZBuVax" at bounding box center [172, 19] width 264 height 14
paste input "qdktZNGdYNLjQmb8tDxV191M"
type input "qdktZNGdYNLjQmb8tDxV191M"
click at [290, 20] on icon "search-icon" at bounding box center [288, 18] width 9 height 9
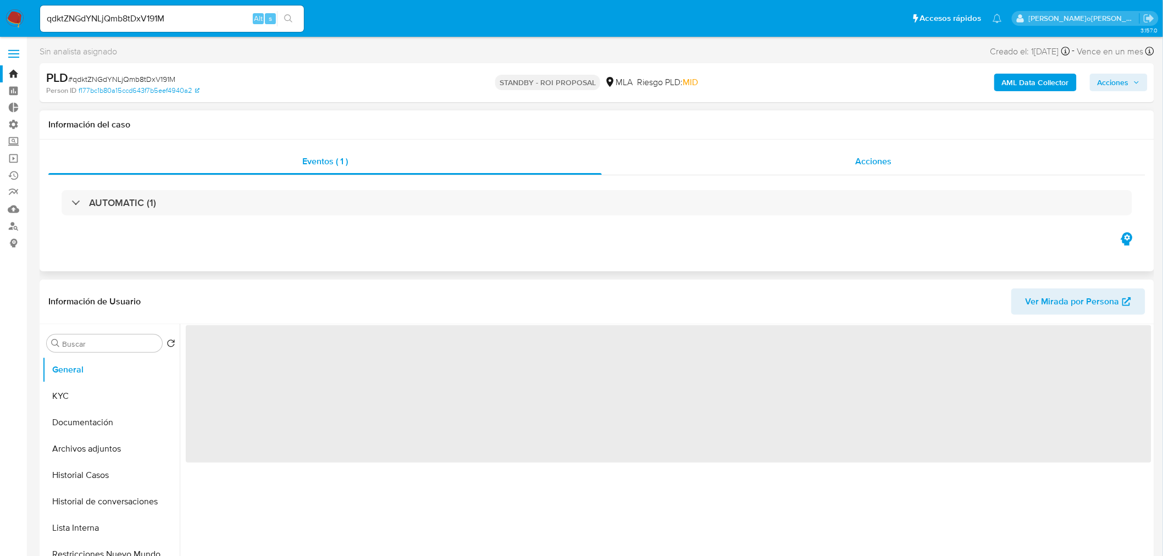
click at [875, 163] on span "Acciones" at bounding box center [874, 161] width 36 height 13
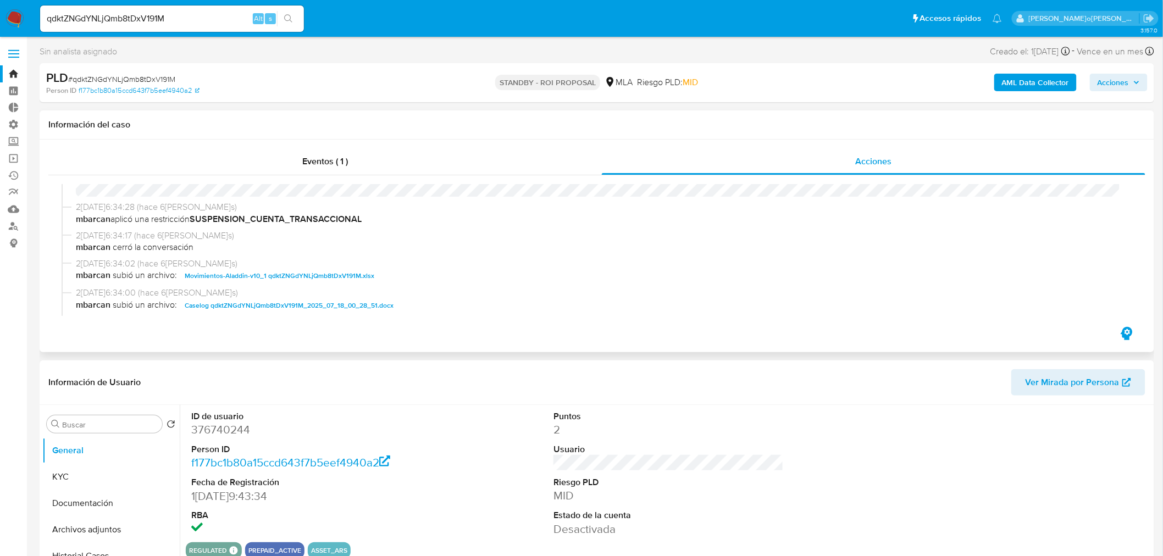
select select "10"
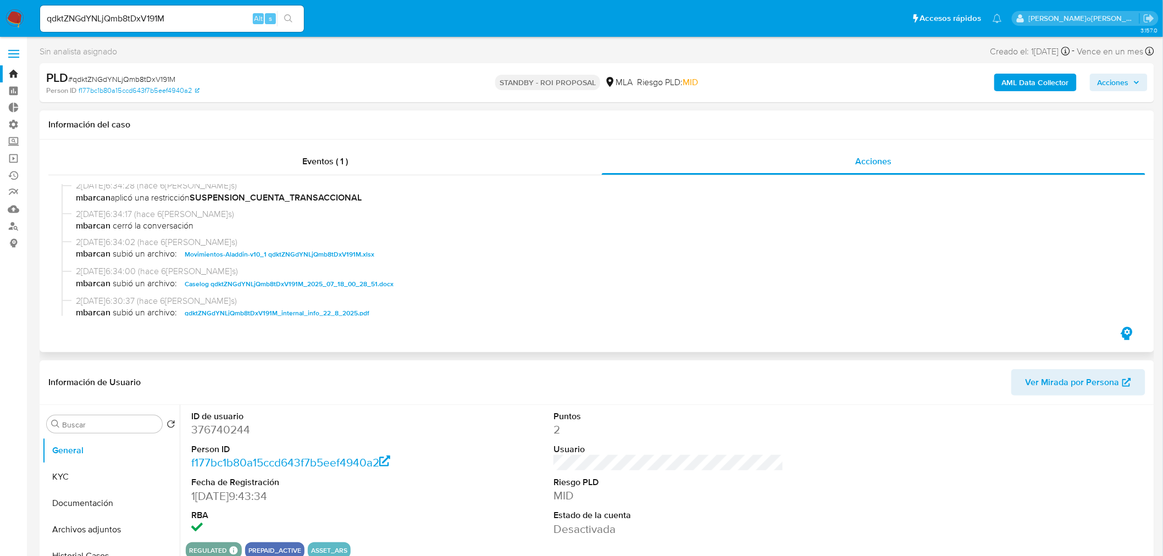
scroll to position [122, 0]
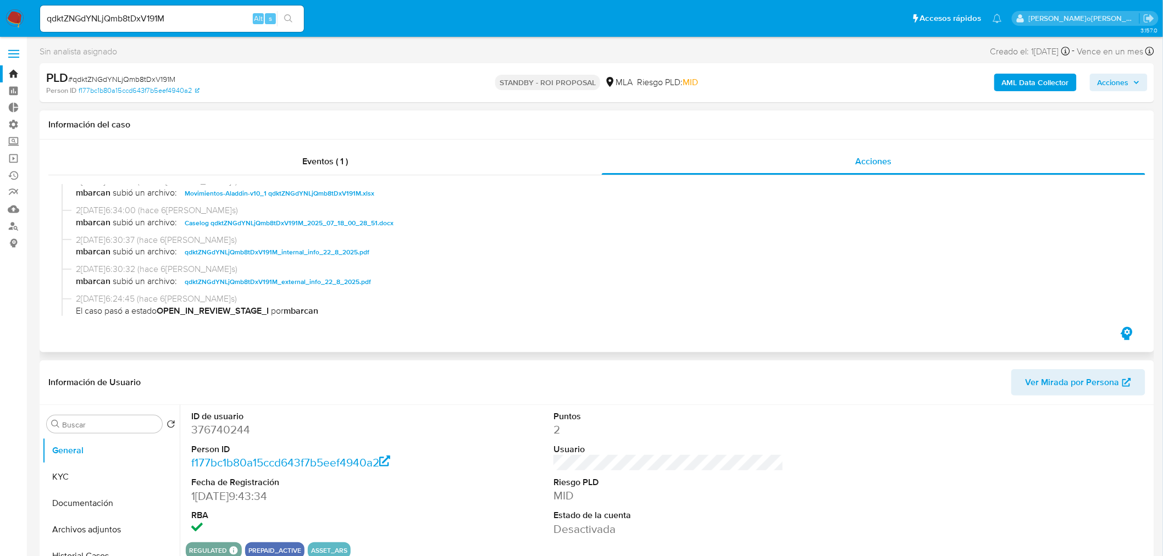
click at [357, 225] on span "Caselog qdktZNGdYNLjQmb8tDxV191M_2025_07_18_00_28_51.docx" at bounding box center [289, 223] width 209 height 13
click at [460, 399] on div "Información de Usuario Ver Mirada por Persona" at bounding box center [597, 383] width 1115 height 45
drag, startPoint x: 162, startPoint y: 11, endPoint x: 161, endPoint y: 16, distance: 5.7
click at [162, 12] on input "qdktZNGdYNLjQmb8tDxV191M" at bounding box center [172, 19] width 264 height 14
click at [161, 15] on input "qdktZNGdYNLjQmb8tDxV191M" at bounding box center [172, 19] width 264 height 14
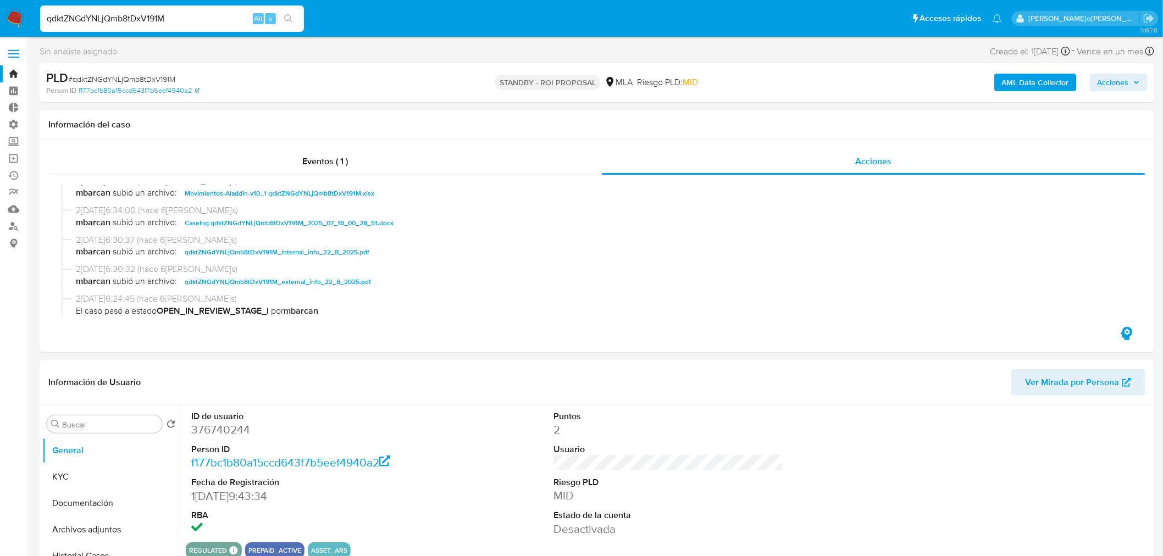
click at [161, 15] on input "qdktZNGdYNLjQmb8tDxV191M" at bounding box center [172, 19] width 264 height 14
paste input "8ZelWBbKmQlDMGNvinw0fu4H"
type input "8ZelWBbKmQlDMGNvinw0fu4H"
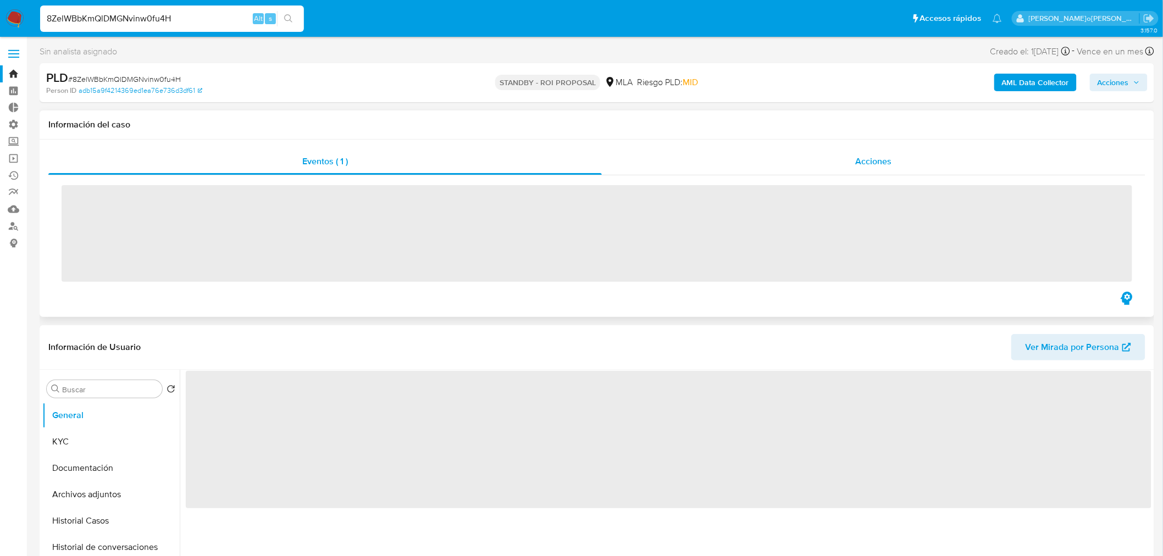
click at [891, 162] on span "Acciones" at bounding box center [874, 161] width 36 height 13
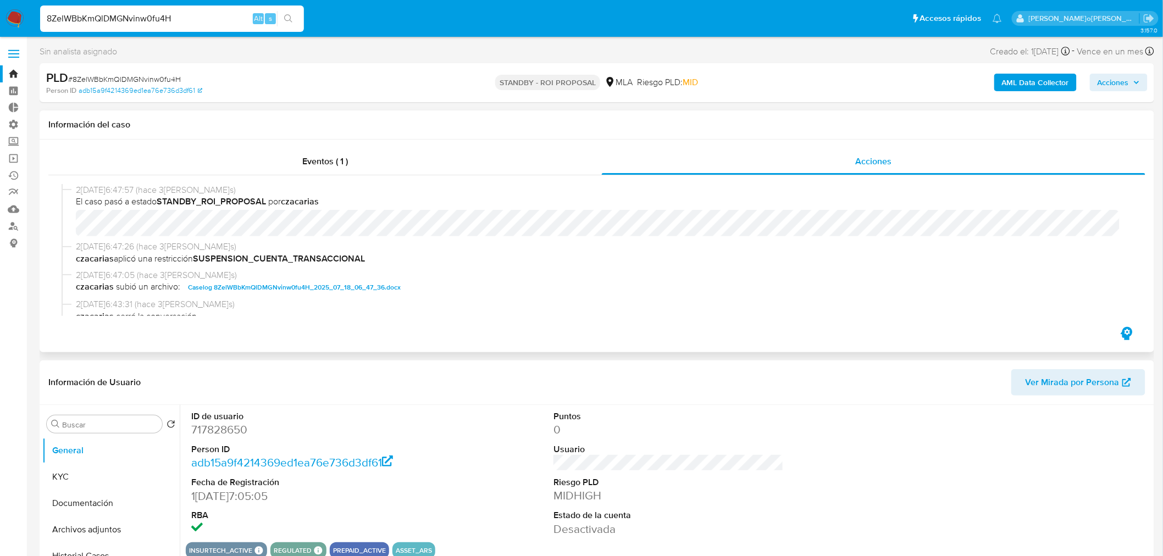
click at [388, 287] on span "Caselog 8ZelWBbKmQlDMGNvinw0fu4H_2025_07_18_06_47_36.docx" at bounding box center [294, 287] width 213 height 13
select select "10"
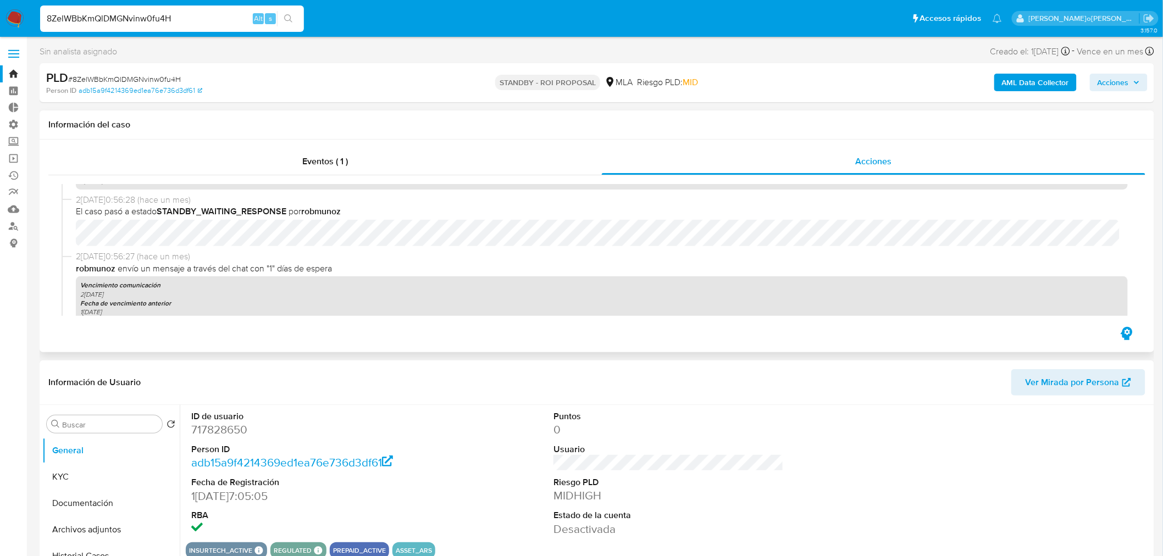
scroll to position [550, 0]
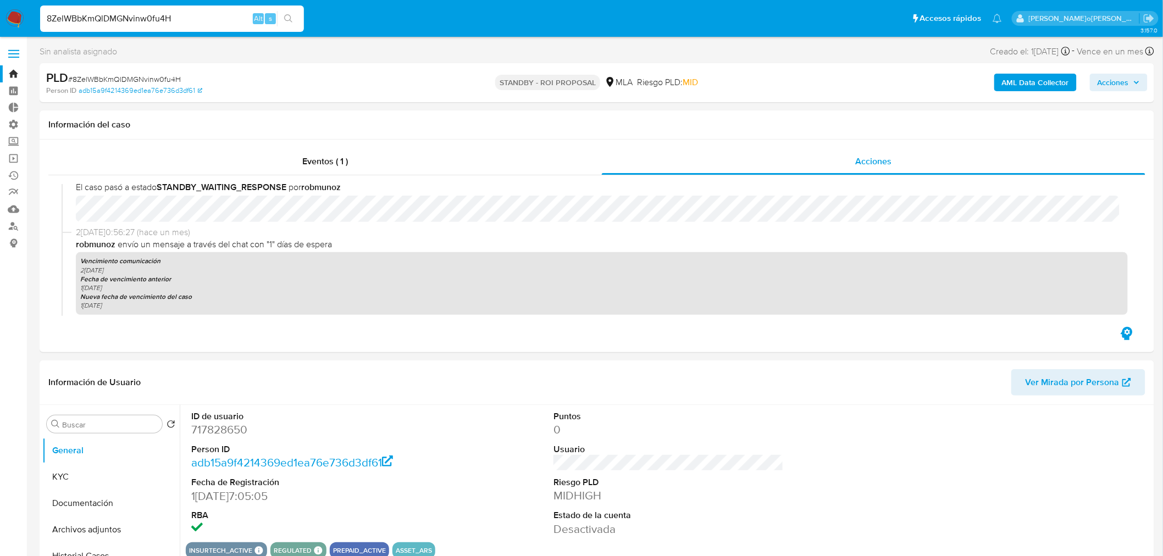
click at [201, 19] on input "8ZelWBbKmQlDMGNvinw0fu4H" at bounding box center [172, 19] width 264 height 14
click at [201, 18] on input "8ZelWBbKmQlDMGNvinw0fu4H" at bounding box center [172, 19] width 264 height 14
paste input "wwH9OEWGpFOdtE50IxAbu5dz"
type input "wwH9OEWGpFOdtE50IxAbu5dz"
click at [289, 13] on button "search-icon" at bounding box center [288, 18] width 23 height 15
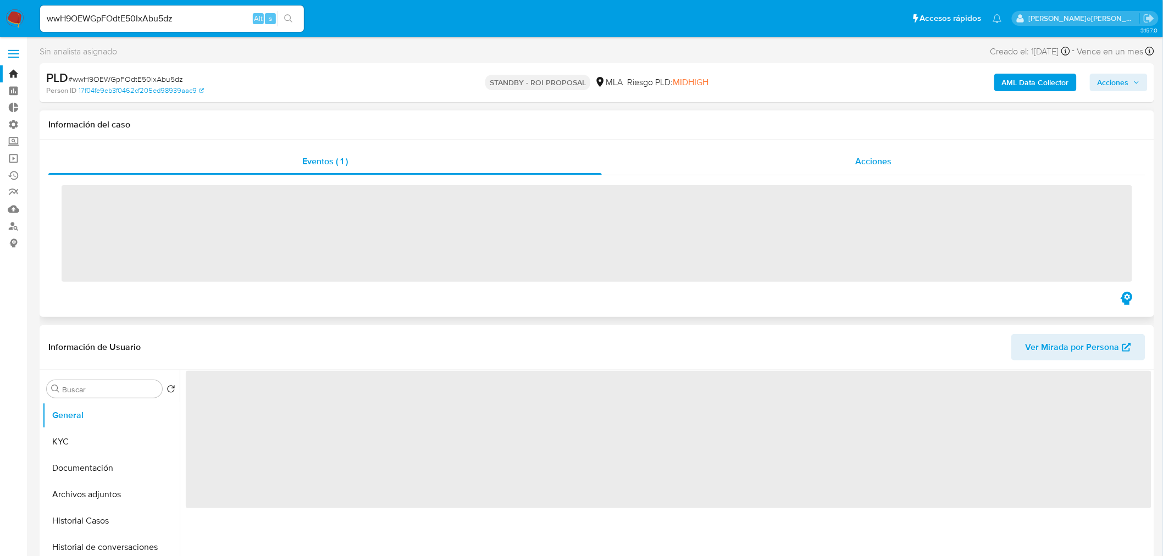
click at [867, 161] on span "Acciones" at bounding box center [874, 161] width 36 height 13
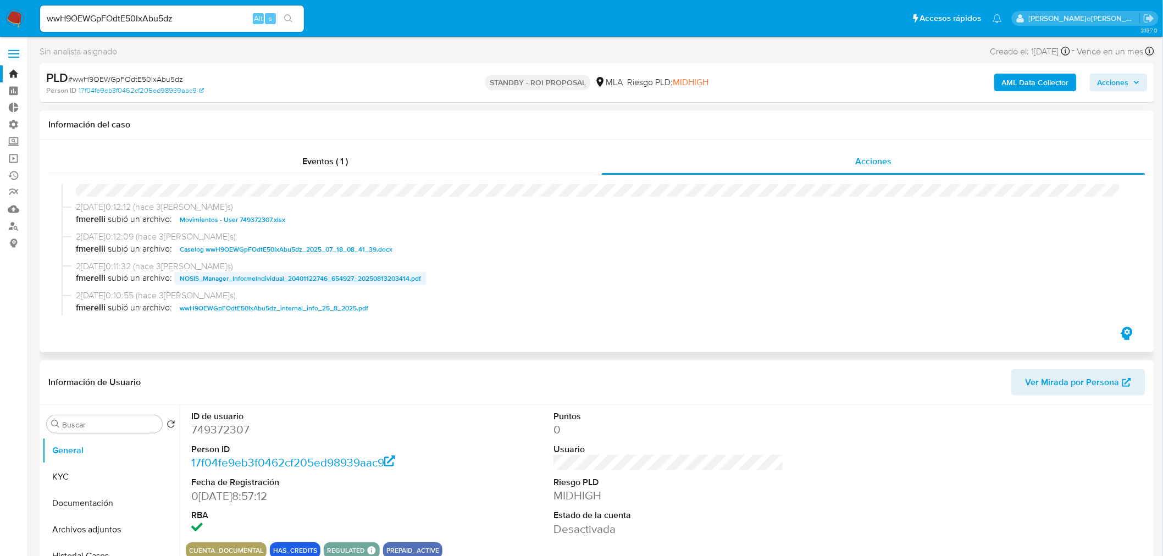
select select "10"
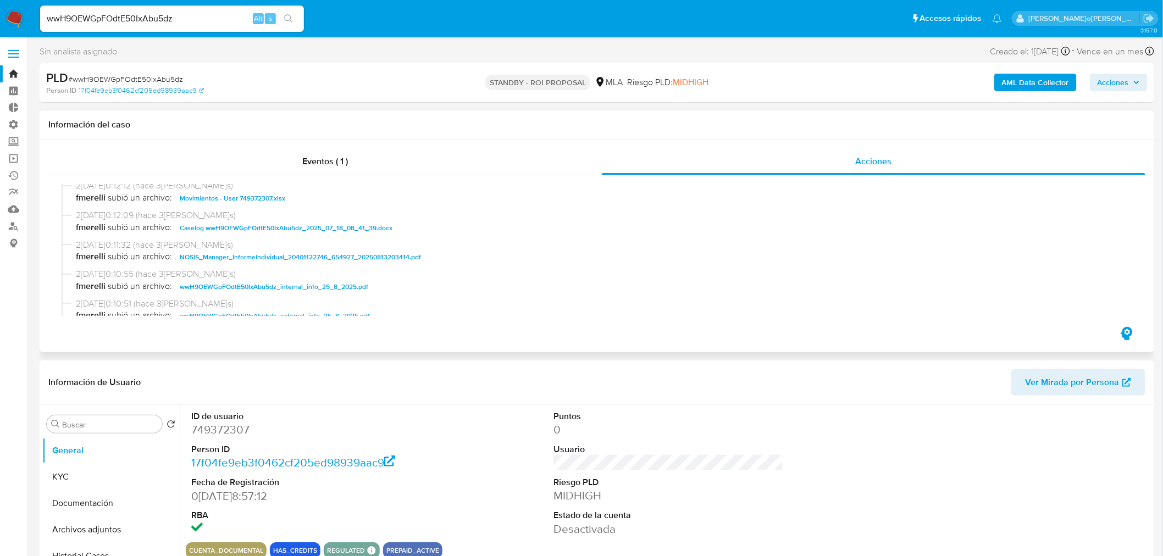
click at [306, 222] on span "Caselog wwH9OEWGpFOdtE50IxAbu5dz_2025_07_18_08_41_39.docx" at bounding box center [286, 228] width 213 height 13
click at [187, 12] on input "wwH9OEWGpFOdtE50IxAbu5dz" at bounding box center [172, 19] width 264 height 14
paste input "Pg94szl0mpmIAi6UUAE8OpG"
type input "wPg94szl0mpmIAi6UUAE8OpG"
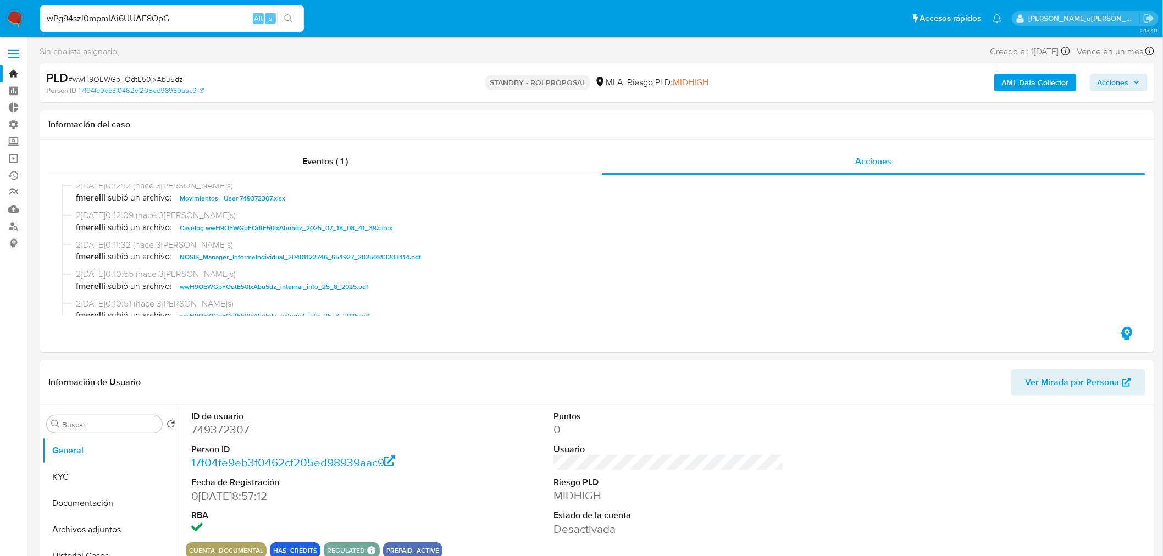
click at [293, 18] on button "search-icon" at bounding box center [288, 18] width 23 height 15
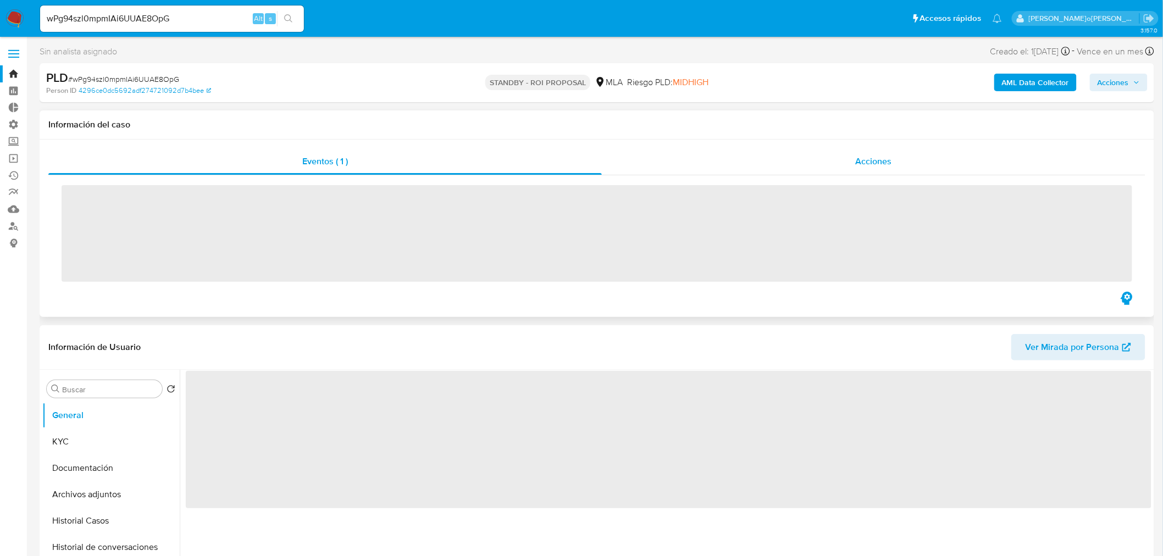
click at [847, 157] on div "Acciones" at bounding box center [874, 161] width 544 height 26
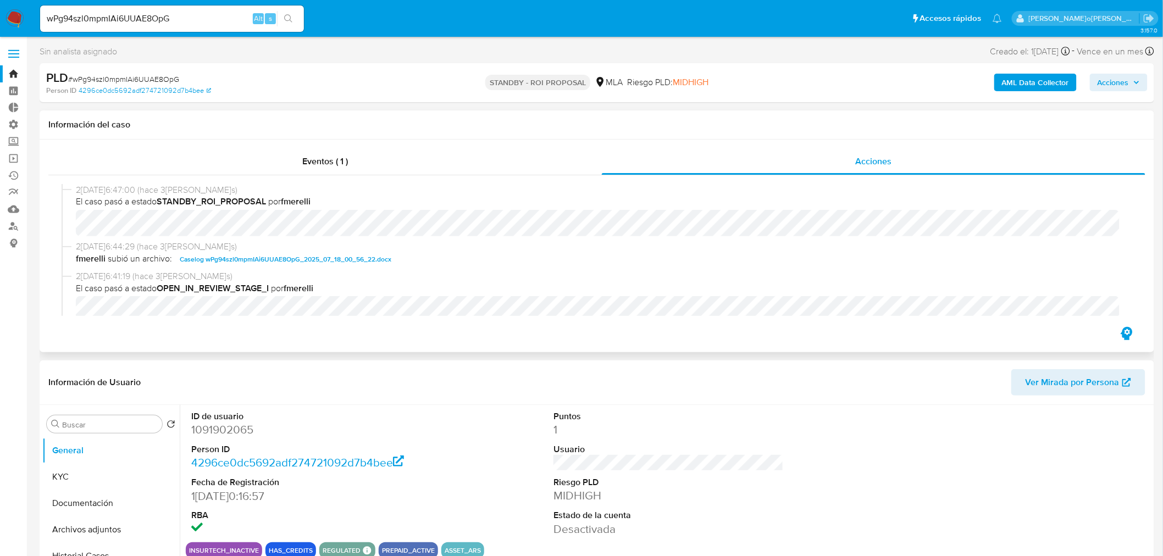
click at [332, 253] on span "Caselog wPg94szl0mpmIAi6UUAE8OpG_2025_07_18_00_56_22.docx" at bounding box center [286, 259] width 212 height 13
select select "10"
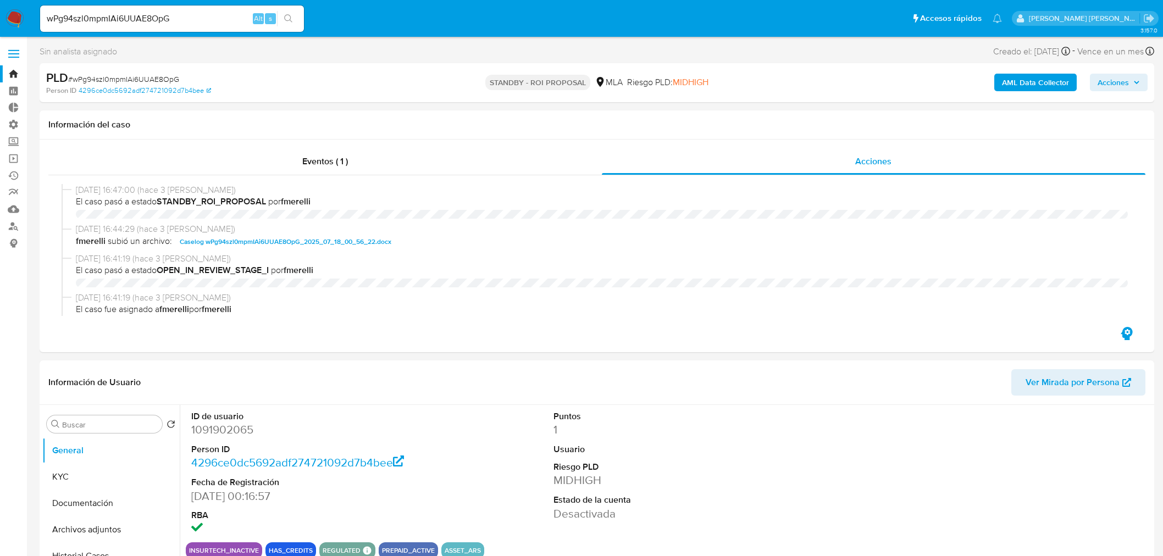
select select "10"
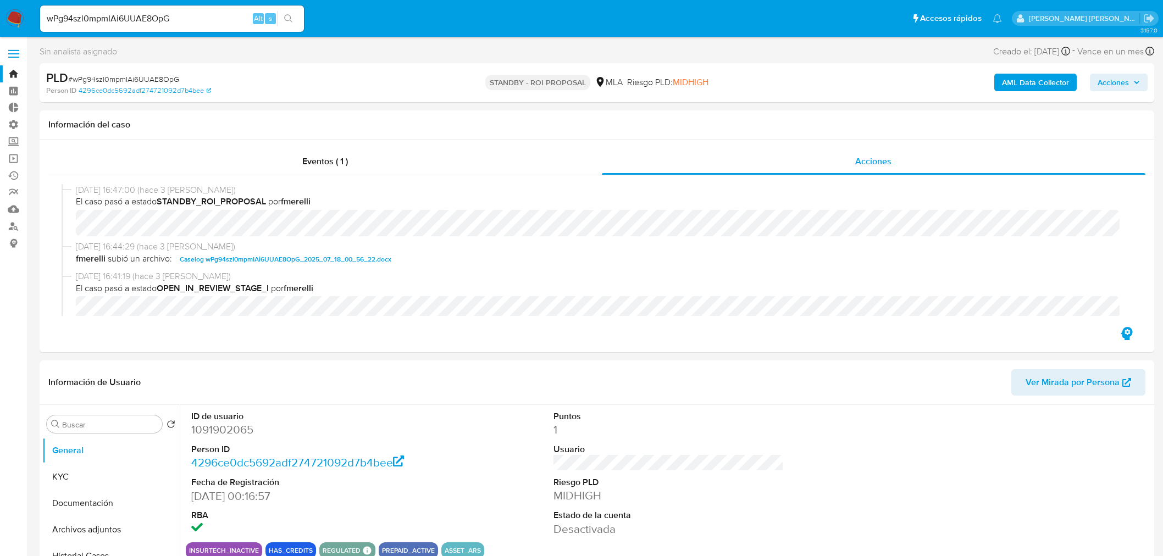
click at [191, 25] on div "wPg94szl0mpmIAi6UUAE8OpG Alt s" at bounding box center [172, 18] width 264 height 26
click at [191, 25] on input "wPg94szl0mpmIAi6UUAE8OpG" at bounding box center [172, 19] width 264 height 14
paste input "HE3KC2KlkLKTtkJbbGbjdQYp"
type input "HE3KC2KlkLKTtkJbbGbjdQYp"
drag, startPoint x: 289, startPoint y: 17, endPoint x: 363, endPoint y: 49, distance: 81.5
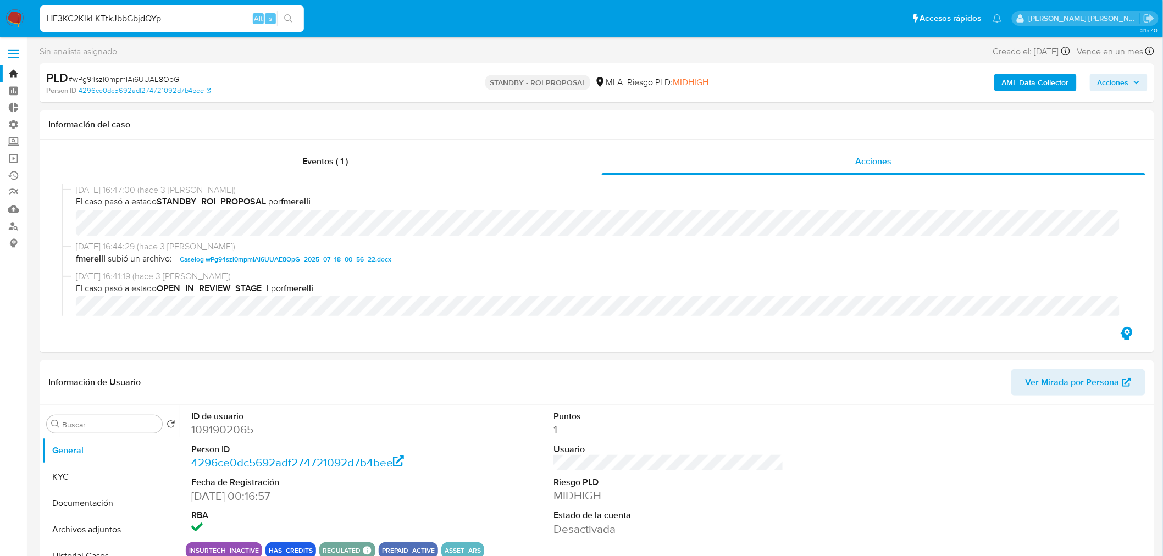
click at [289, 17] on icon "search-icon" at bounding box center [288, 18] width 9 height 9
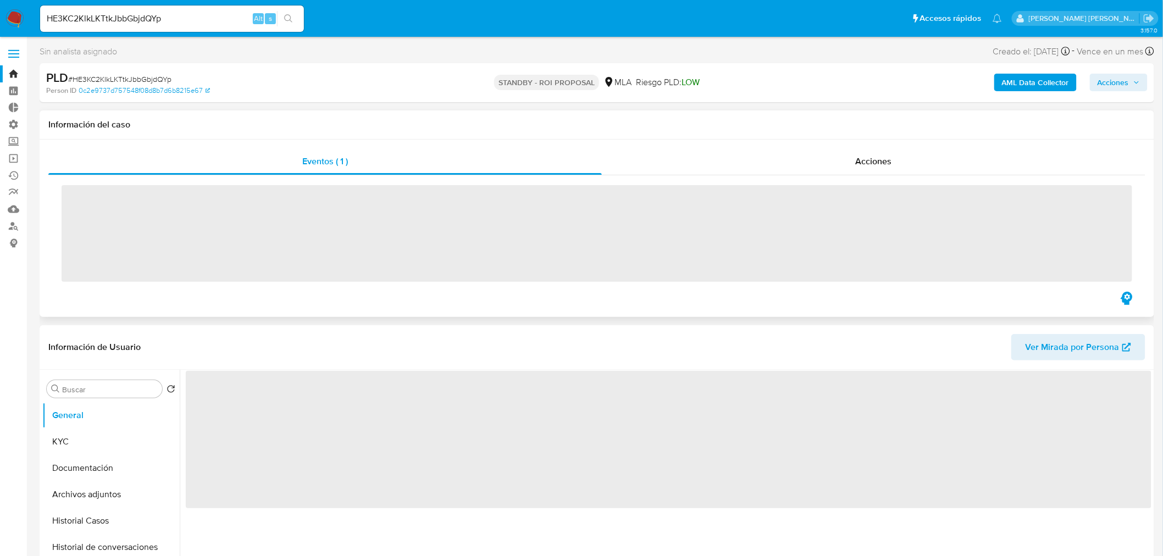
drag, startPoint x: 842, startPoint y: 157, endPoint x: 836, endPoint y: 176, distance: 20.3
click at [842, 158] on div "Acciones" at bounding box center [874, 161] width 544 height 26
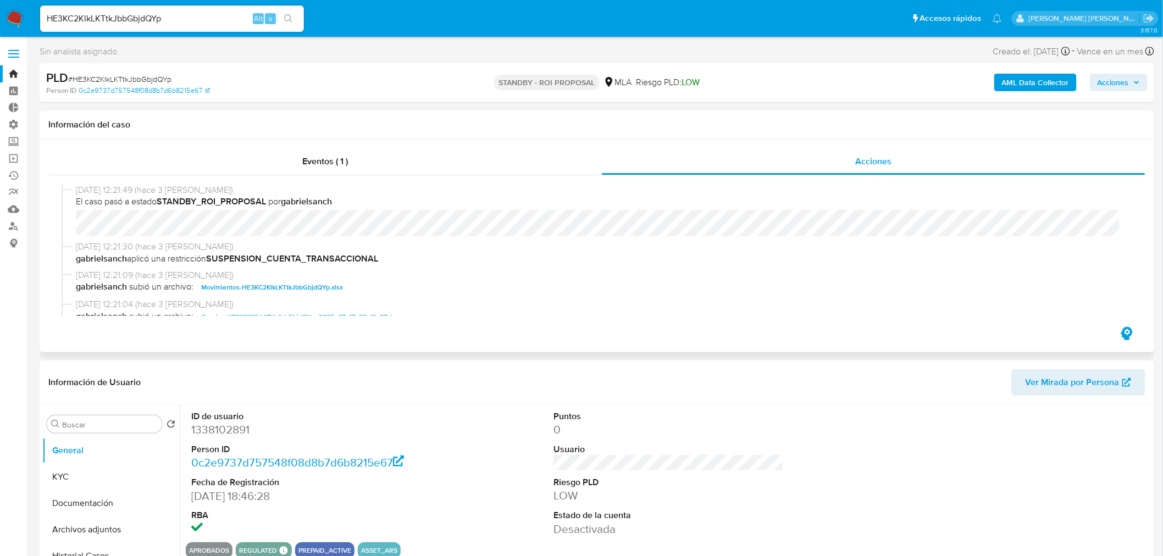
scroll to position [61, 0]
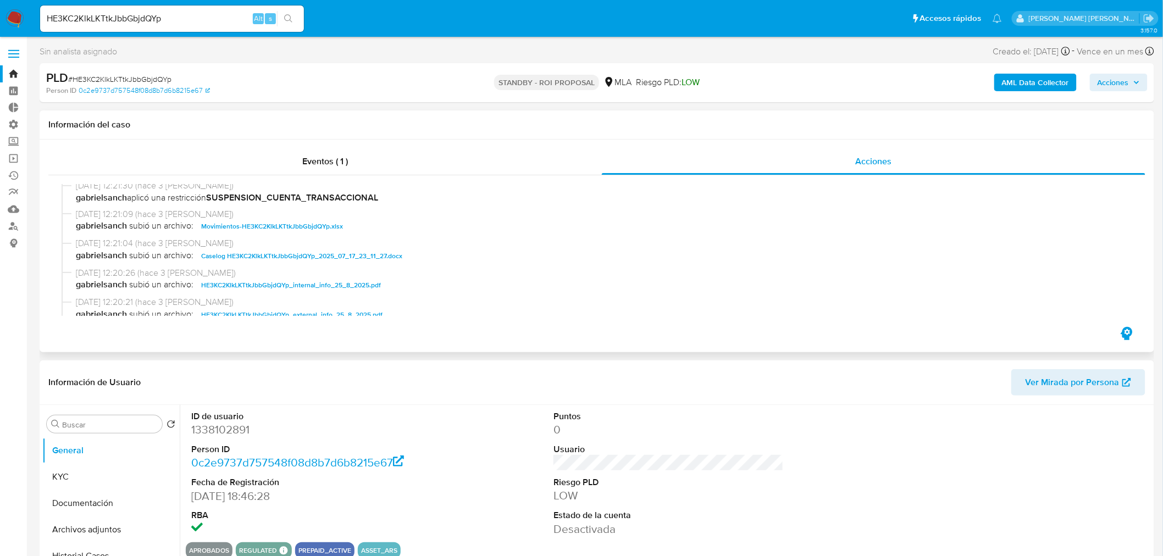
select select "10"
click at [345, 257] on span "Caselog HE3KC2KlkLKTtkJbbGbjdQYp_2025_07_17_23_11_27.docx" at bounding box center [301, 256] width 201 height 13
click at [122, 18] on input "HE3KC2KlkLKTtkJbbGbjdQYp" at bounding box center [172, 19] width 264 height 14
paste input "BkpFnP39NXB5asF1yzYbp6Tm"
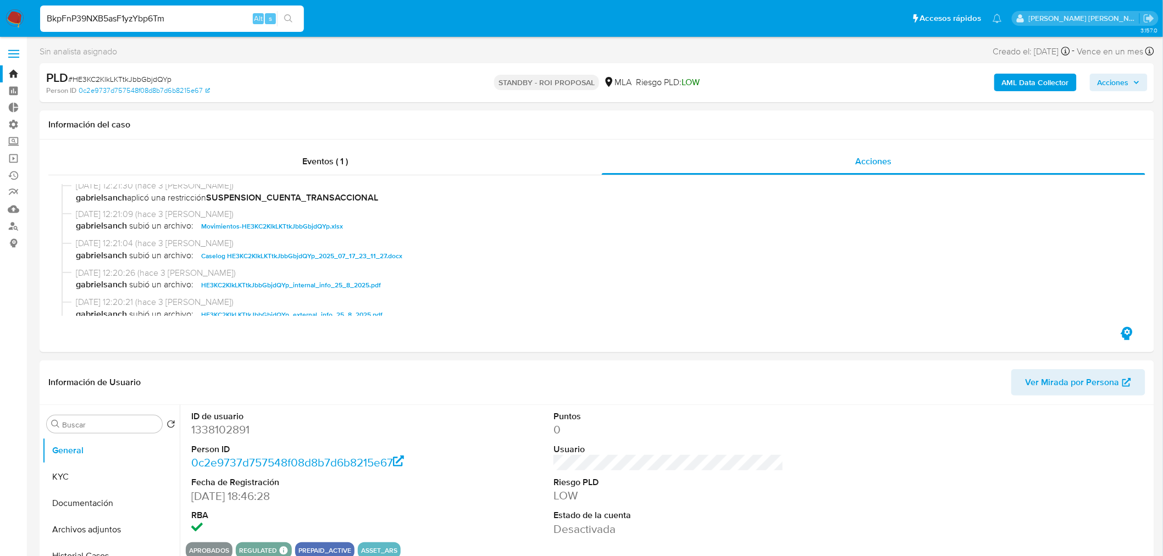
type input "BkpFnP39NXB5asF1yzYbp6Tm"
click at [293, 20] on icon "search-icon" at bounding box center [288, 18] width 9 height 9
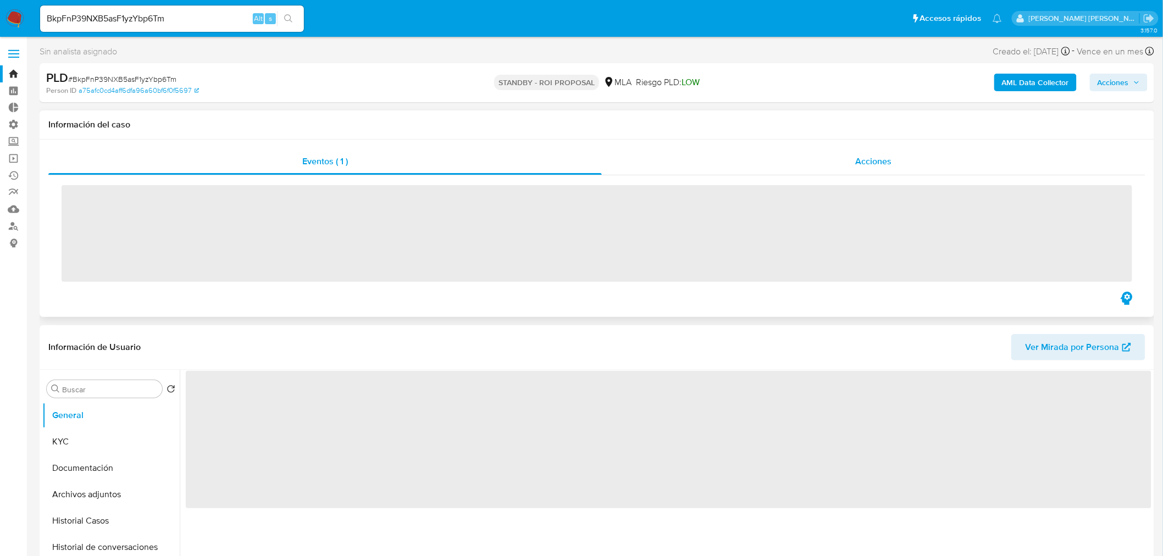
drag, startPoint x: 831, startPoint y: 161, endPoint x: 820, endPoint y: 170, distance: 14.4
click at [831, 161] on div "Acciones" at bounding box center [874, 161] width 544 height 26
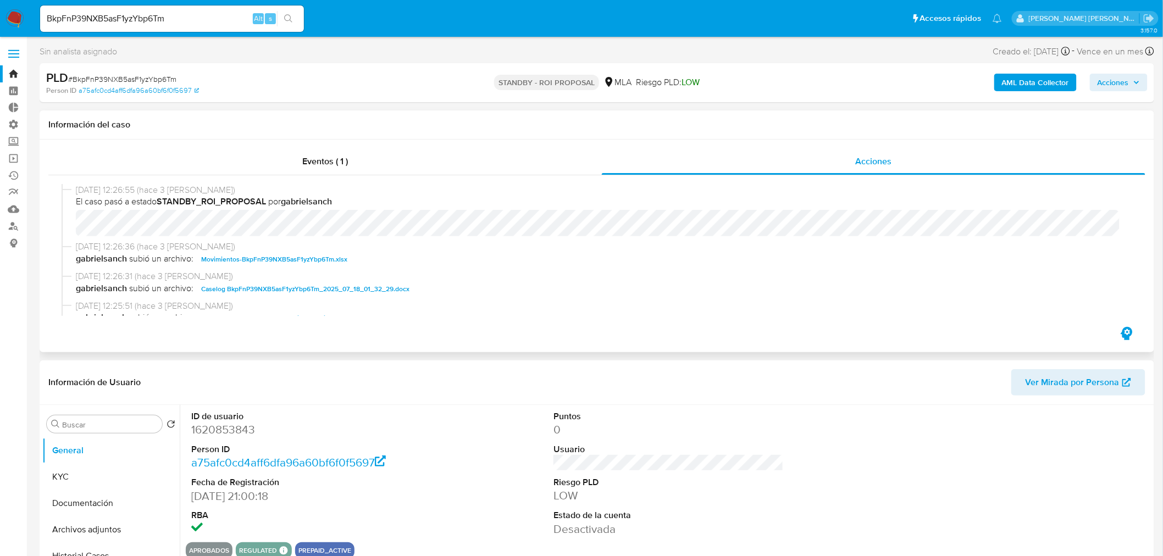
scroll to position [61, 0]
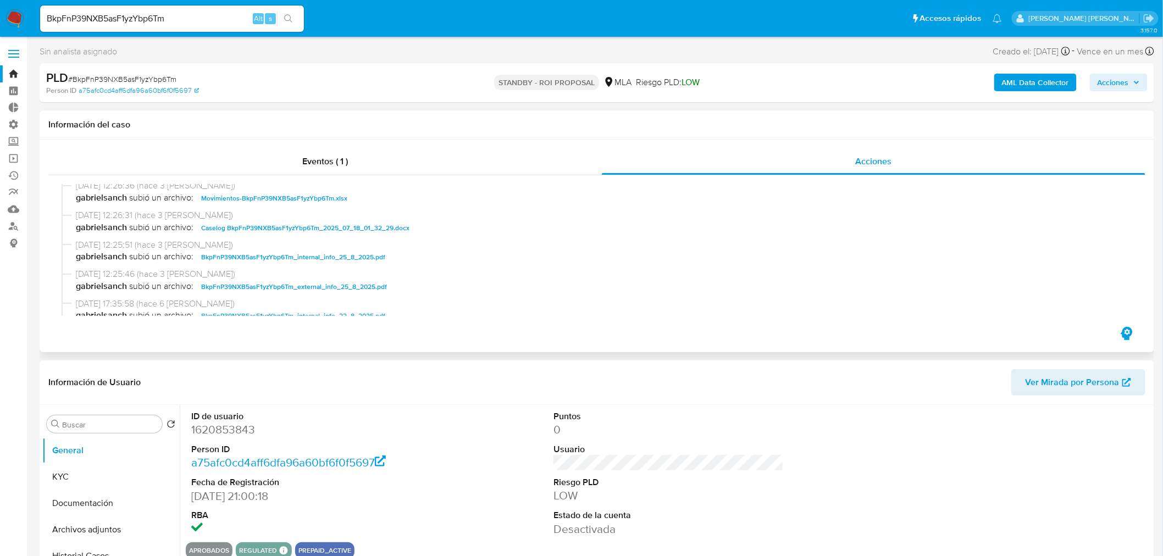
select select "10"
click at [386, 227] on span "Caselog BkpFnP39NXB5asF1yzYbp6Tm_2025_07_18_01_32_29.docx" at bounding box center [305, 228] width 208 height 13
click at [221, 20] on input "BkpFnP39NXB5asF1yzYbp6Tm" at bounding box center [172, 19] width 264 height 14
click at [221, 19] on input "BkpFnP39NXB5asF1yzYbp6Tm" at bounding box center [172, 19] width 264 height 14
paste input "cInYv09LjAtXaISY1zcnTlmQ"
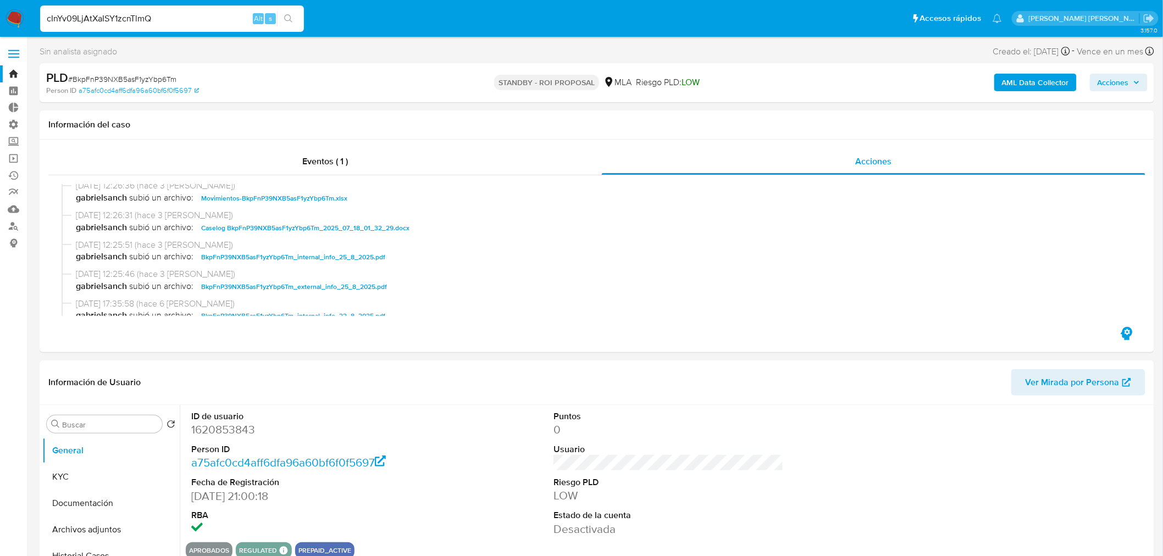
type input "cInYv09LjAtXaISY1zcnTlmQ"
click at [288, 20] on icon "search-icon" at bounding box center [288, 18] width 9 height 9
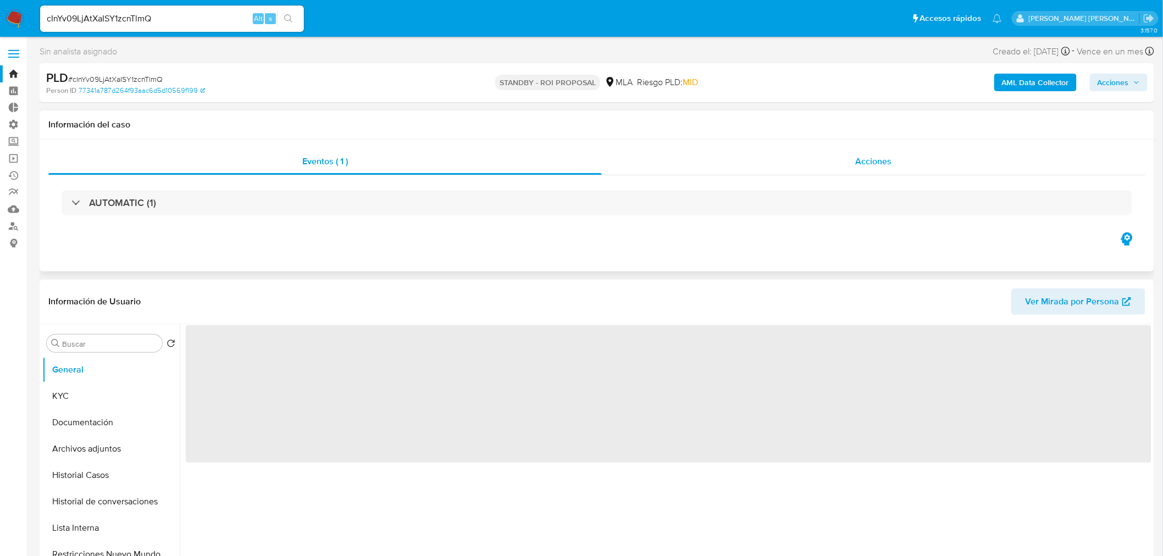
drag, startPoint x: 873, startPoint y: 158, endPoint x: 880, endPoint y: 159, distance: 7.2
click at [873, 160] on span "Acciones" at bounding box center [874, 161] width 36 height 13
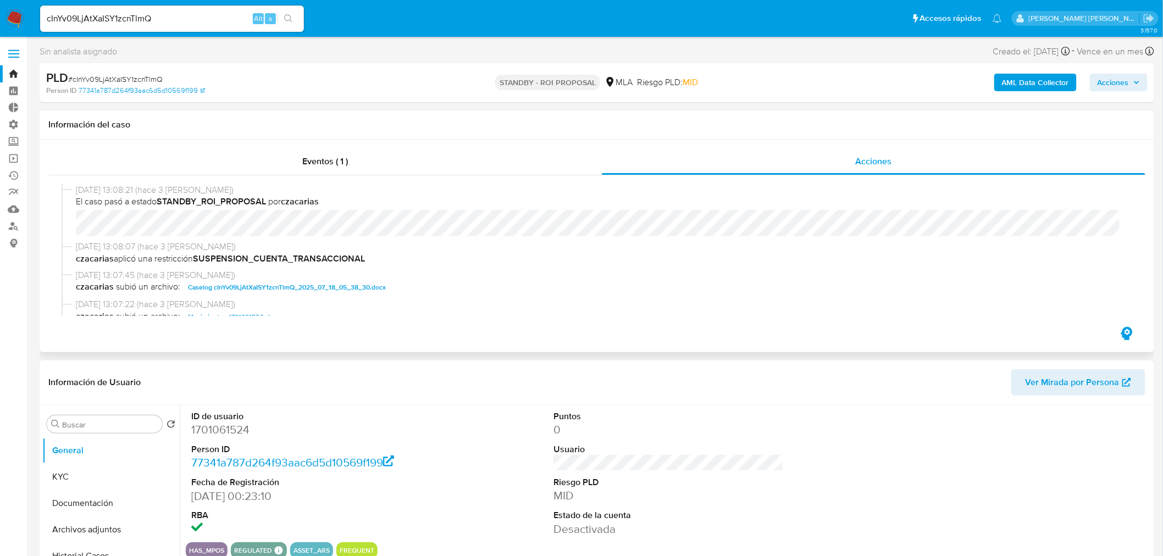
select select "10"
click at [341, 286] on span "Caselog cInYv09LjAtXaISY1zcnTlmQ_2025_07_18_05_38_30.docx" at bounding box center [287, 287] width 198 height 13
click at [226, 21] on input "cInYv09LjAtXaISY1zcnTlmQ" at bounding box center [172, 19] width 264 height 14
paste input "o0KAJsjW0d6xev0CSLxJdpxN"
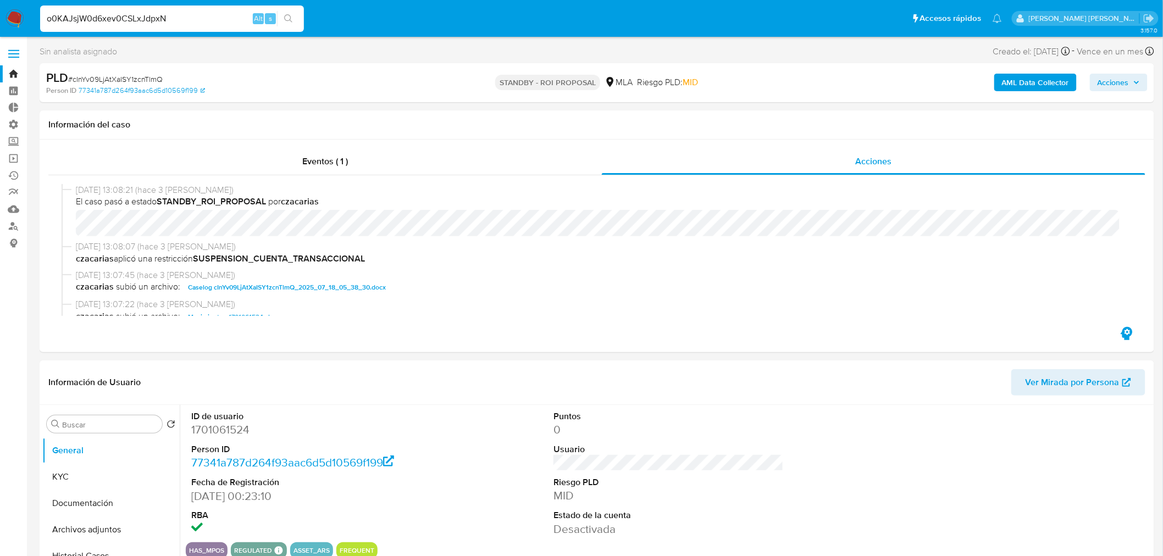
type input "o0KAJsjW0d6xev0CSLxJdpxN"
click at [290, 13] on button "search-icon" at bounding box center [288, 18] width 23 height 15
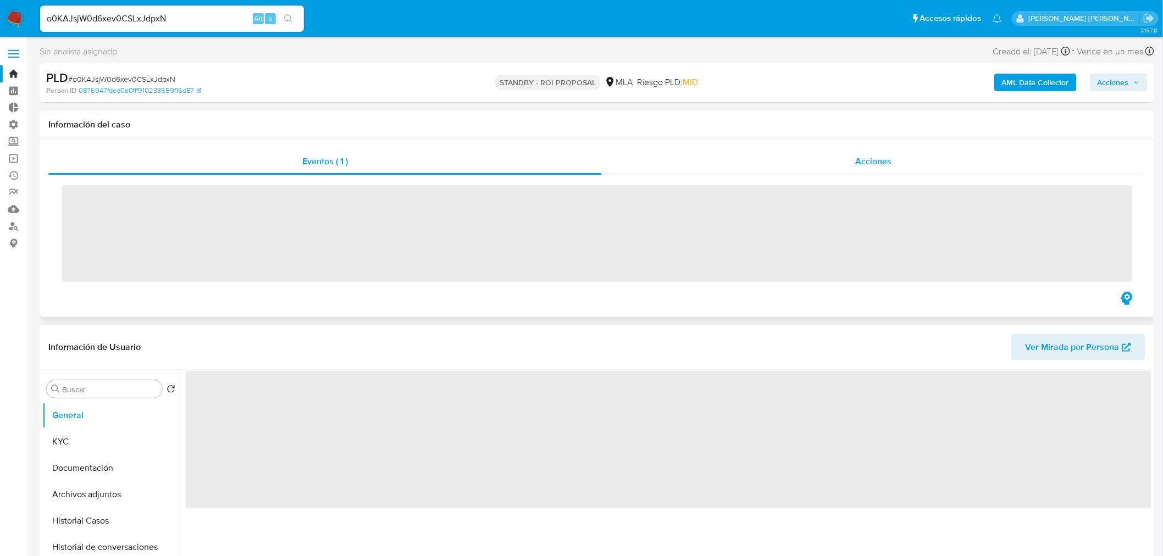
click at [834, 161] on div "Acciones" at bounding box center [874, 161] width 544 height 26
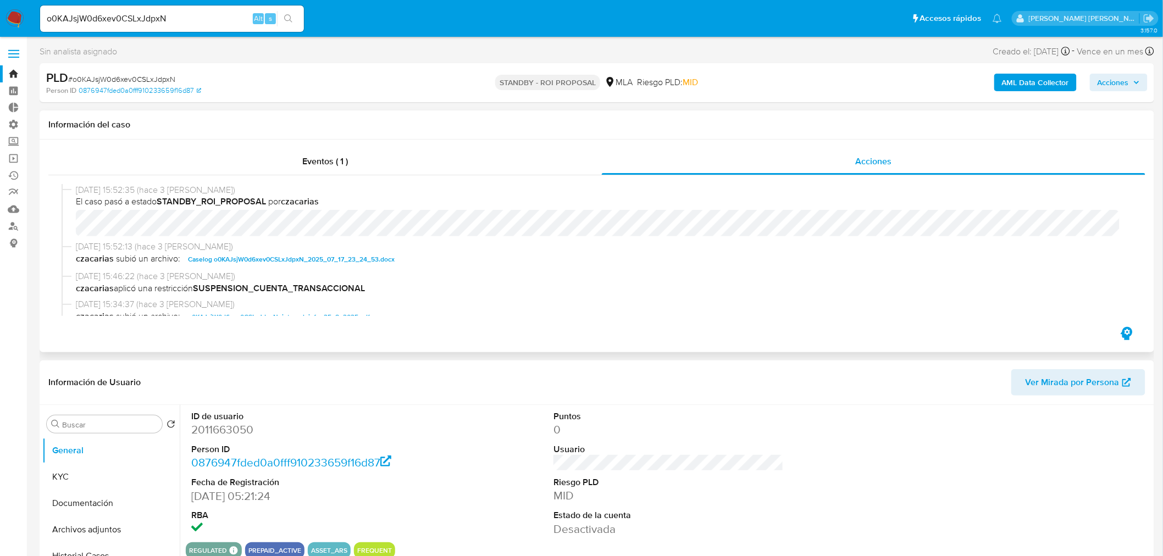
click at [258, 258] on span "Caselog o0KAJsjW0d6xev0CSLxJdpxN_2025_07_17_23_24_53.docx" at bounding box center [291, 259] width 207 height 13
select select "10"
click at [213, 14] on input "o0KAJsjW0d6xev0CSLxJdpxN" at bounding box center [172, 19] width 264 height 14
paste input "pCBsVQlfTQ0i2xWgTqQ1SW7z"
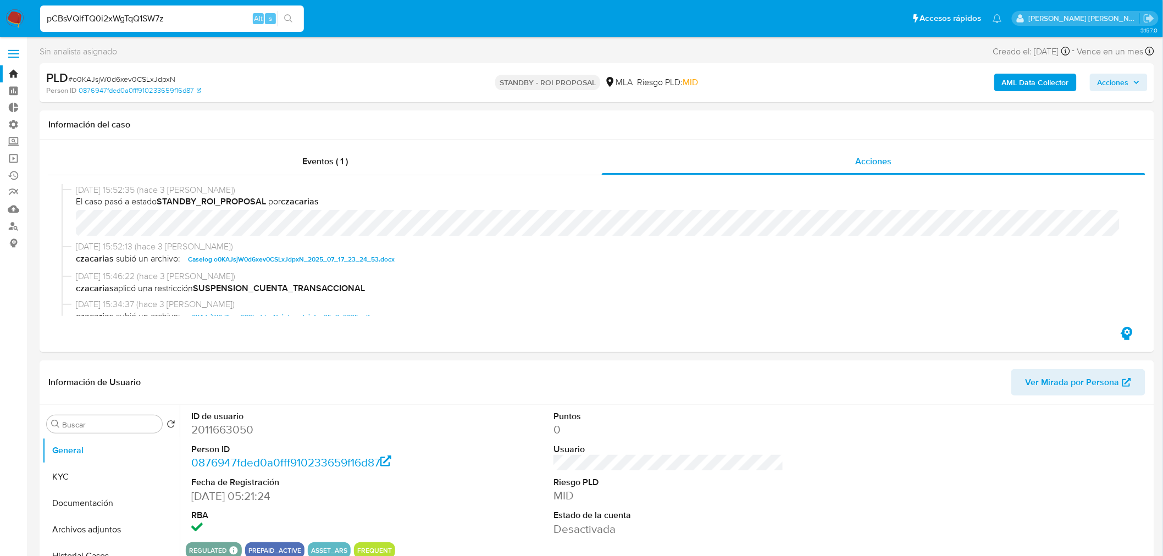
type input "pCBsVQlfTQ0i2xWgTqQ1SW7z"
click at [297, 20] on button "search-icon" at bounding box center [288, 18] width 23 height 15
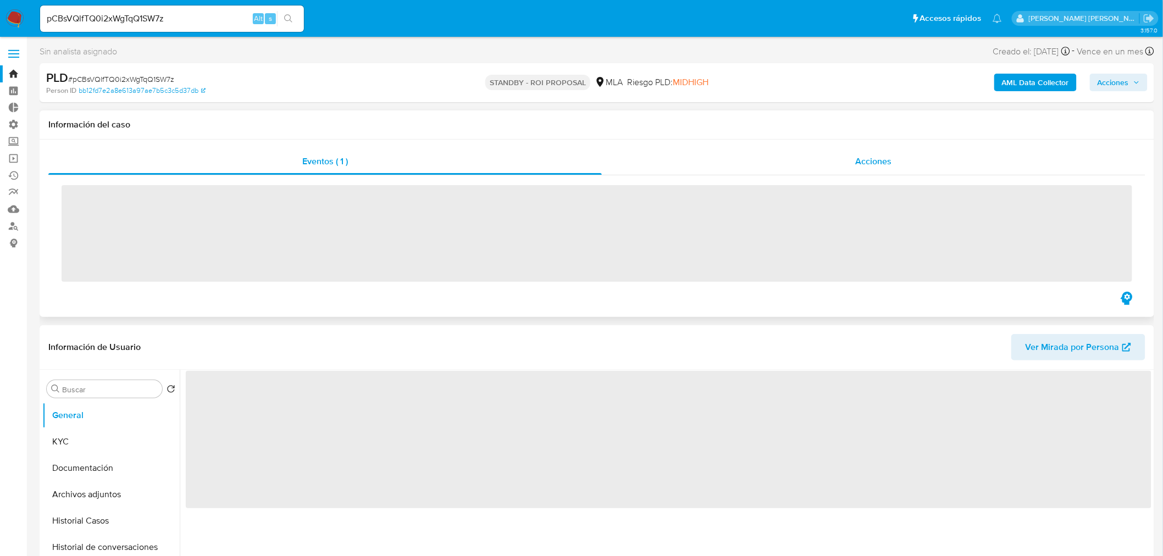
click at [870, 161] on span "Acciones" at bounding box center [874, 161] width 36 height 13
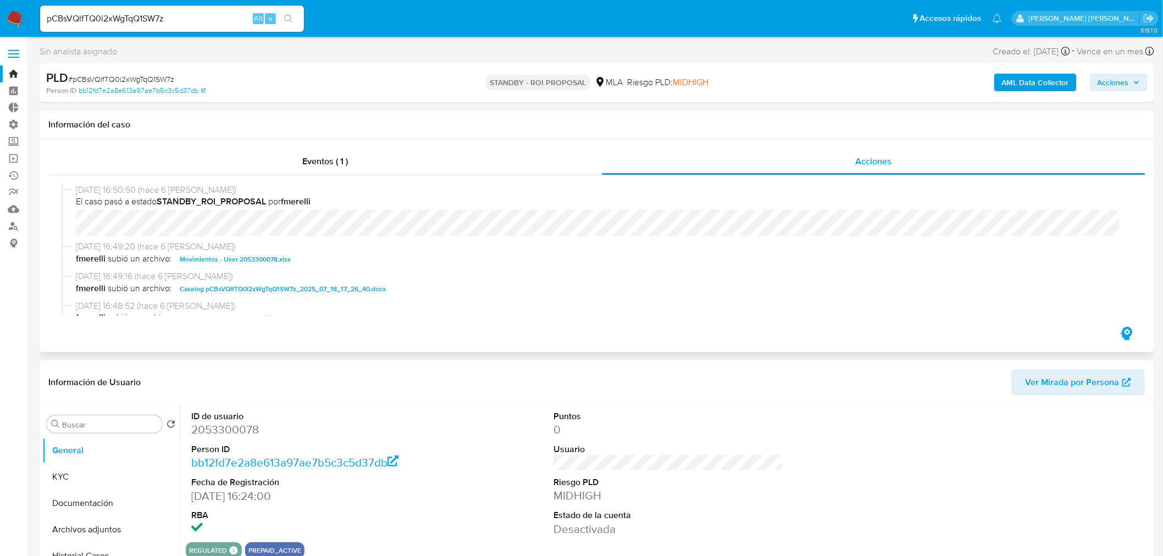
click at [264, 284] on span "Caselog pCBsVQlfTQ0i2xWgTqQ1SW7z_2025_07_18_17_26_40.docx" at bounding box center [283, 289] width 206 height 13
select select "10"
click at [172, 9] on div "pCBsVQlfTQ0i2xWgTqQ1SW7z Alt s" at bounding box center [172, 18] width 264 height 26
click at [111, 18] on input "pCBsVQlfTQ0i2xWgTqQ1SW7z" at bounding box center [172, 19] width 264 height 14
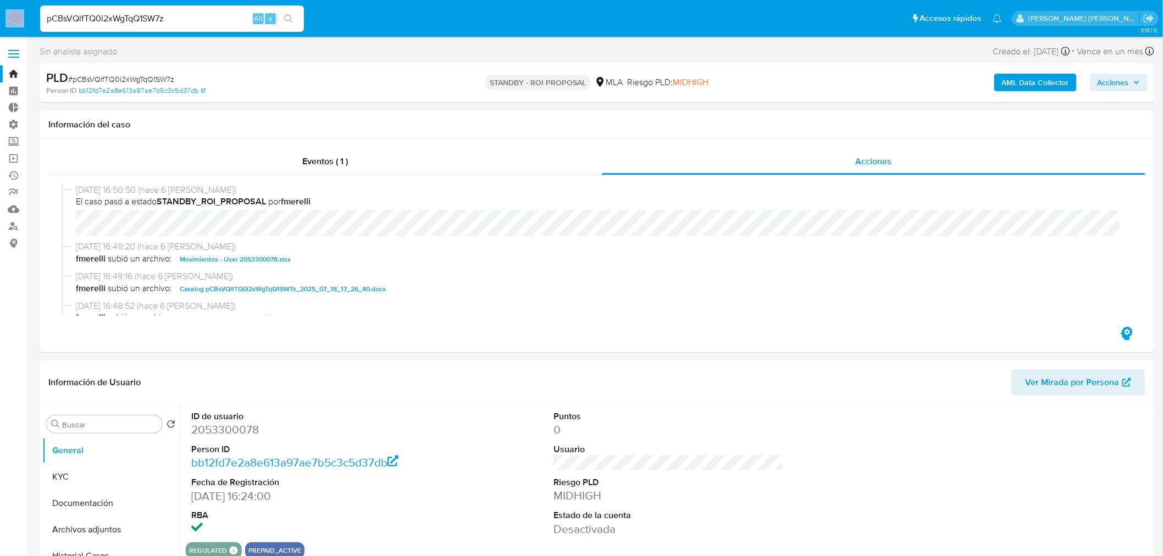
click at [111, 18] on input "pCBsVQlfTQ0i2xWgTqQ1SW7z" at bounding box center [172, 19] width 264 height 14
click at [153, 17] on input "pCBsVQlfTQ0i2xWgTqQ1SW7z" at bounding box center [172, 19] width 264 height 14
drag, startPoint x: 153, startPoint y: 17, endPoint x: 189, endPoint y: 15, distance: 36.4
click at [160, 15] on input "pCBsVQlfTQ0i2xWgTqQ1SW7z" at bounding box center [172, 19] width 264 height 14
paste input "TVvgSUVQHjIcZNTG2zyXx8XF"
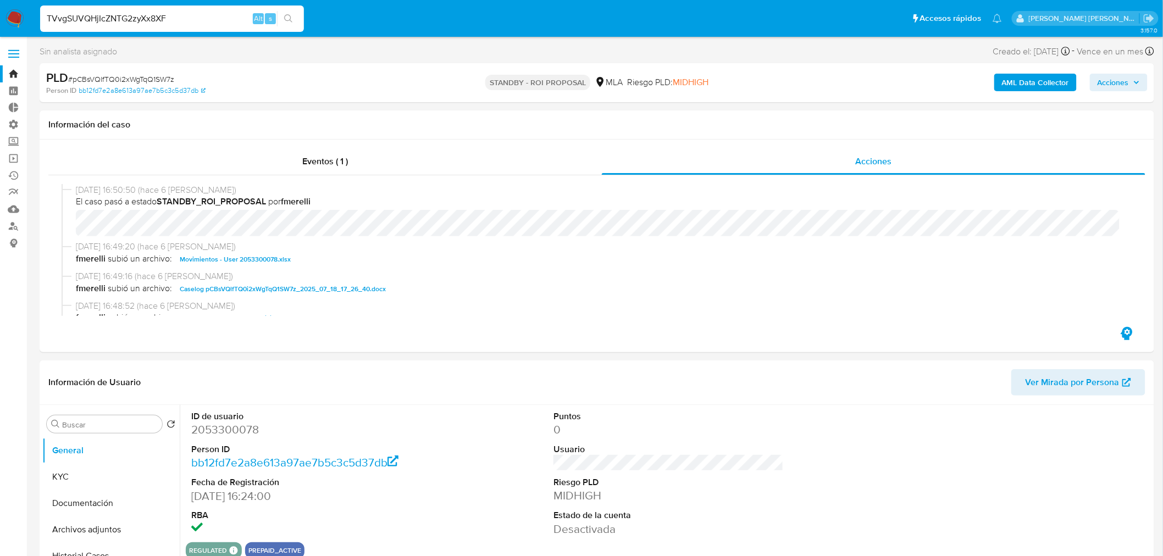
type input "TVvgSUVQHjIcZNTG2zyXx8XF"
click at [292, 16] on button "search-icon" at bounding box center [288, 18] width 23 height 15
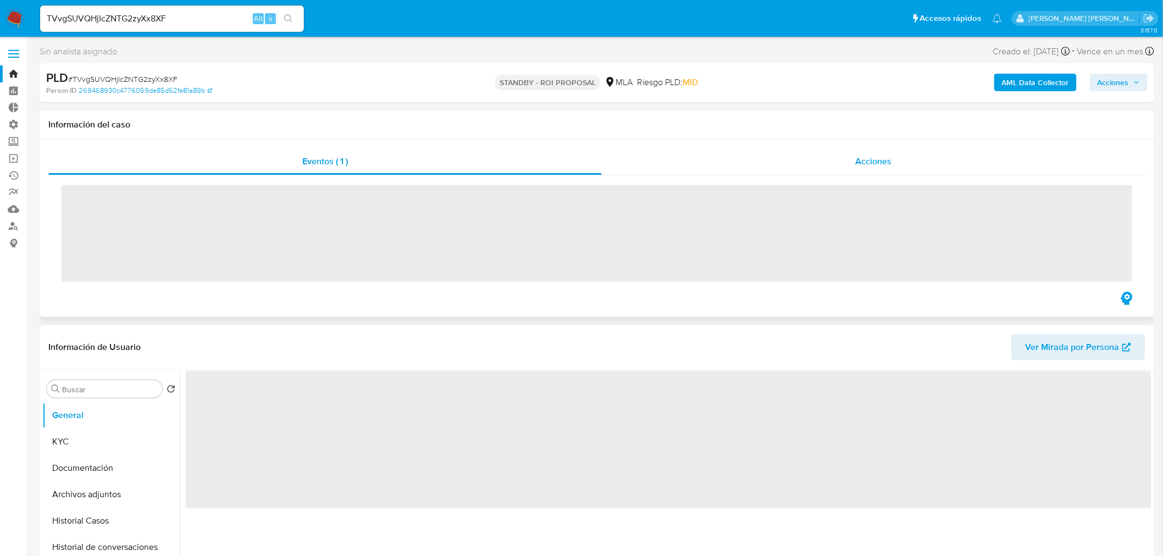
click at [906, 160] on div "Acciones" at bounding box center [874, 161] width 544 height 26
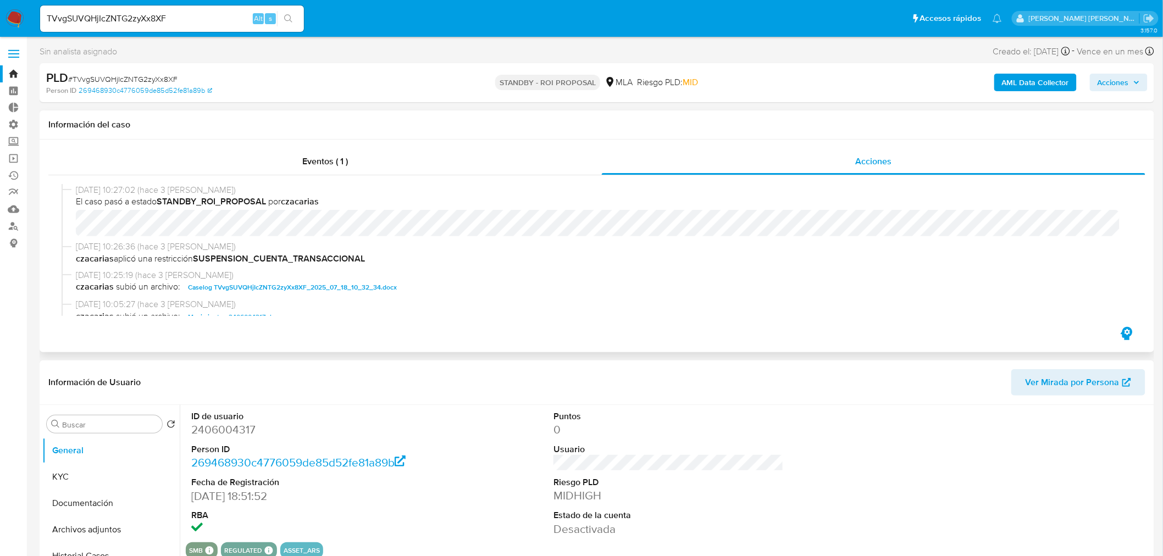
click at [338, 284] on span "Caselog TVvgSUVQHjIcZNTG2zyXx8XF_2025_07_18_10_32_34.docx" at bounding box center [292, 287] width 209 height 13
select select "10"
click at [134, 16] on input "TVvgSUVQHjIcZNTG2zyXx8XF" at bounding box center [172, 19] width 264 height 14
paste input "AqvHHiY3NU3zAoKd6yhjjHDp"
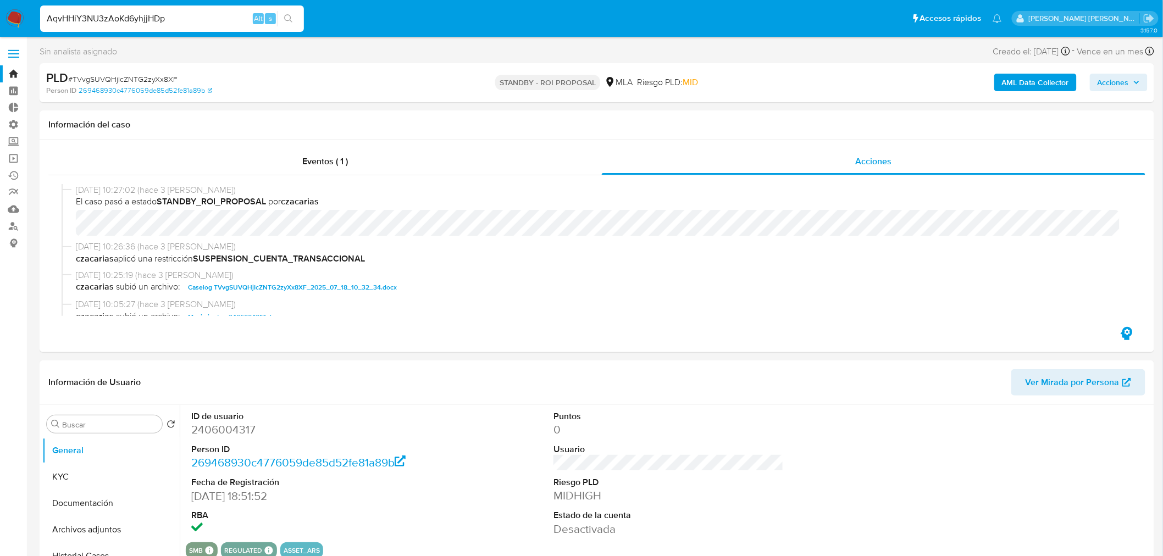
type input "AqvHHiY3NU3zAoKd6yhjjHDp"
click at [289, 10] on div "AqvHHiY3NU3zAoKd6yhjjHDp Alt s" at bounding box center [172, 18] width 264 height 31
click at [289, 17] on icon "search-icon" at bounding box center [288, 18] width 9 height 9
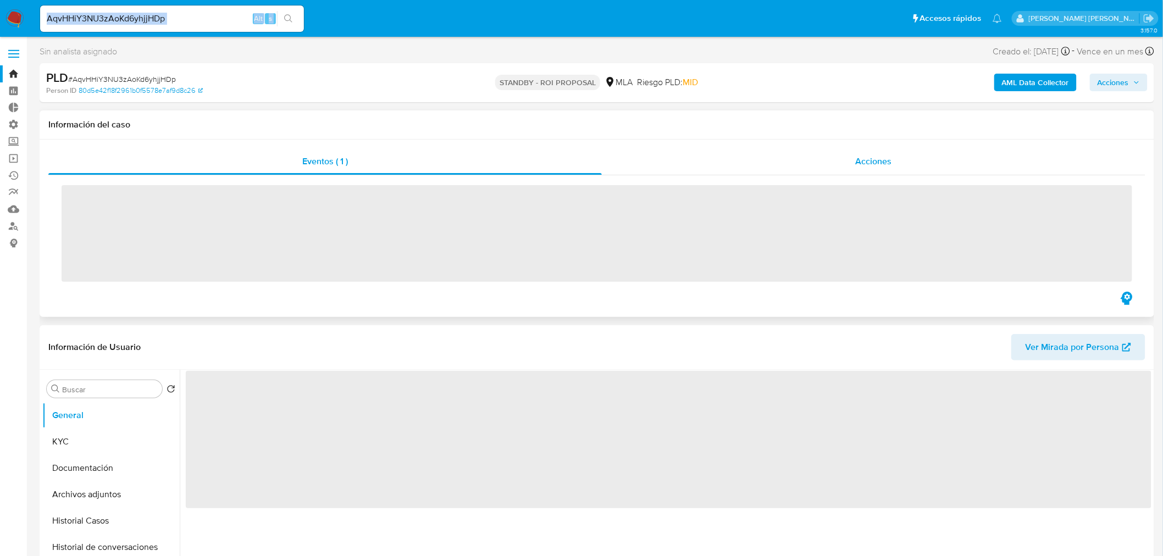
drag, startPoint x: 842, startPoint y: 165, endPoint x: 821, endPoint y: 168, distance: 20.6
click at [841, 164] on div "Acciones" at bounding box center [874, 161] width 544 height 26
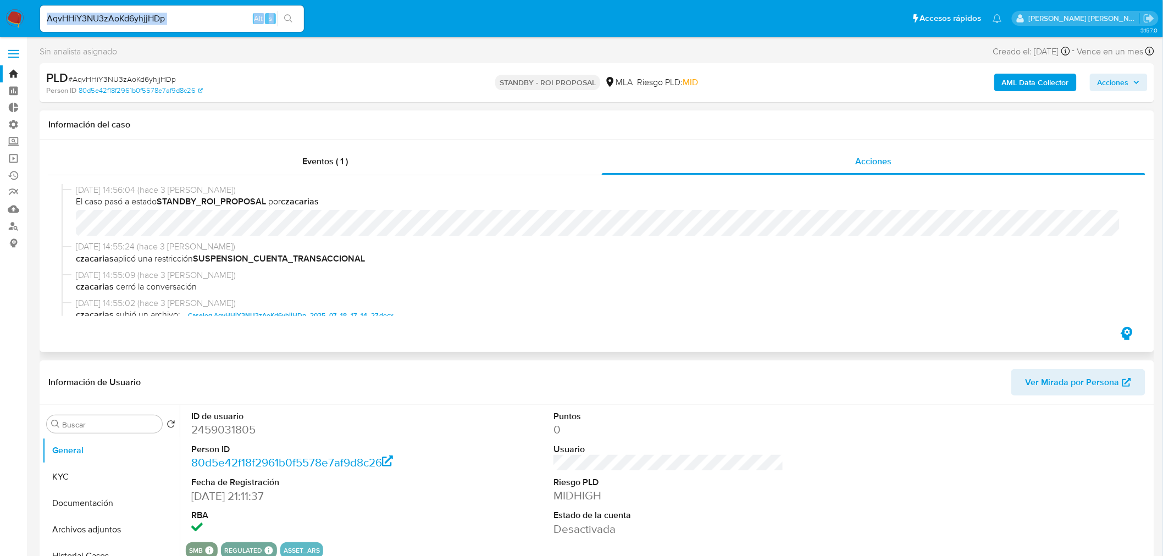
scroll to position [122, 0]
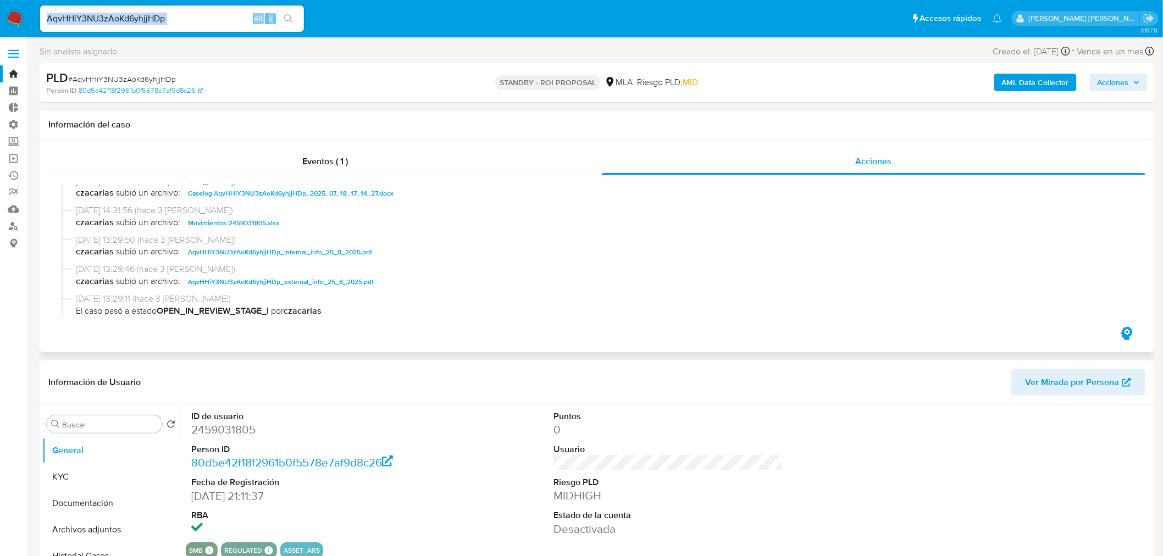
select select "10"
click at [304, 198] on span "Caselog AqvHHiY3NU3zAoKd6yhjjHDp_2025_07_18_17_14_27.docx" at bounding box center [291, 193] width 206 height 13
click at [156, 16] on input "AqvHHiY3NU3zAoKd6yhjjHDp" at bounding box center [172, 19] width 264 height 14
drag, startPoint x: 156, startPoint y: 16, endPoint x: 308, endPoint y: 40, distance: 153.5
click at [156, 15] on input "AqvHHiY3NU3zAoKd6yhjjHDp" at bounding box center [172, 19] width 264 height 14
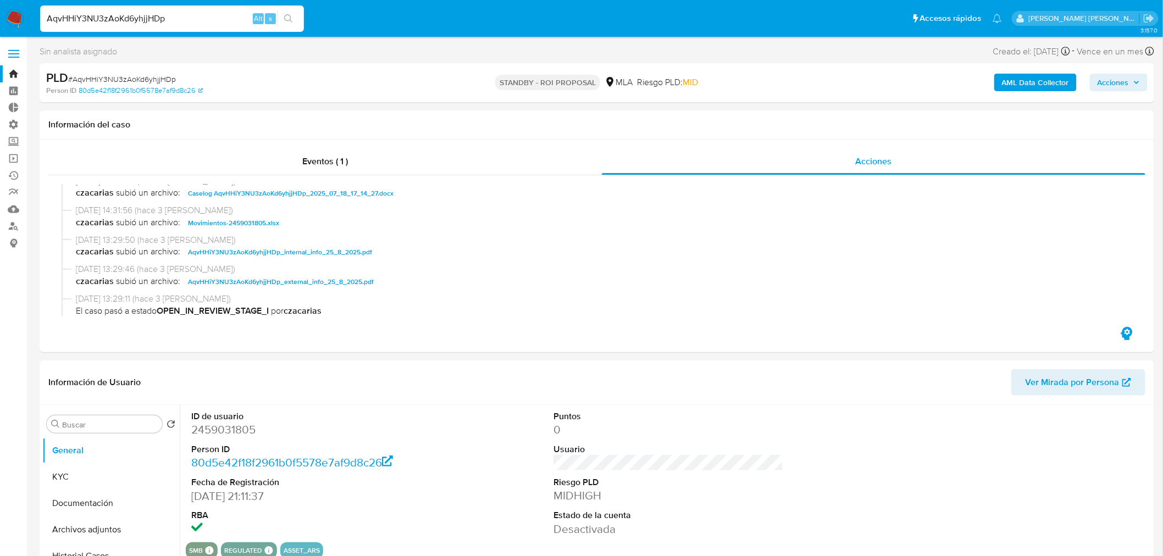
paste input "EQZCt3JFxFu9bdkC6A9pYzVo"
type input "EQZCt3JFxFu9bdkC6A9pYzVo"
click at [293, 15] on button "search-icon" at bounding box center [288, 18] width 23 height 15
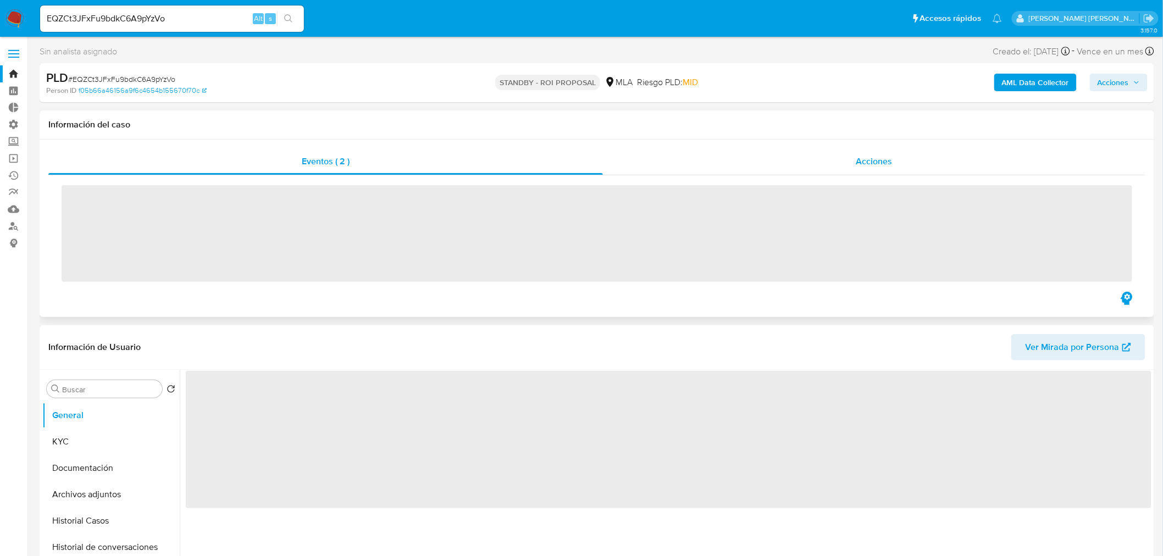
click at [879, 173] on div "Acciones" at bounding box center [874, 161] width 543 height 26
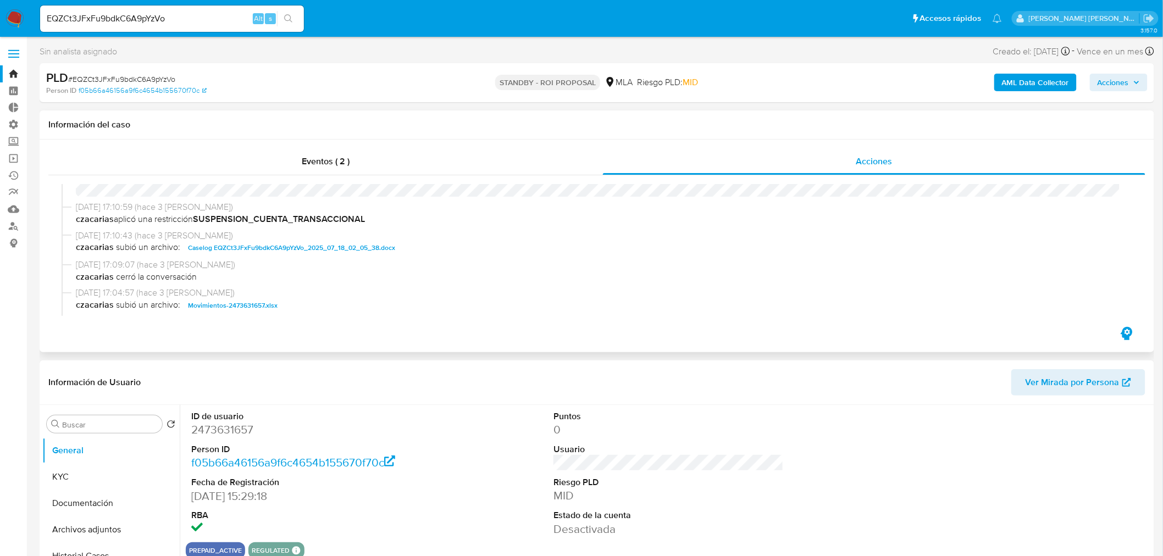
scroll to position [61, 0]
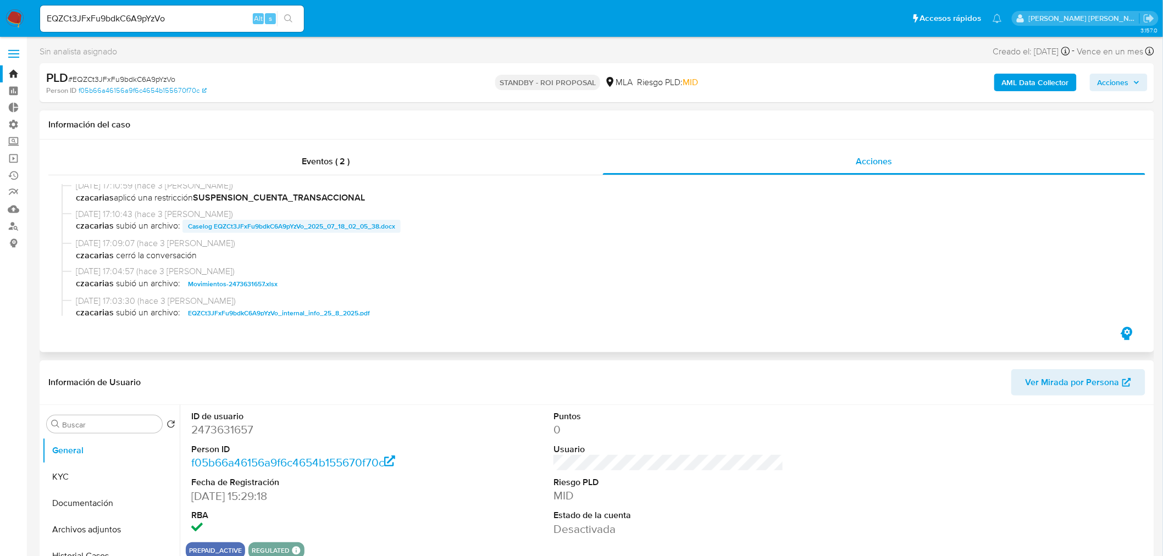
select select "10"
click at [372, 232] on span "Caselog EQZCt3JFxFu9bdkC6A9pYzVo_2025_07_18_02_05_38.docx" at bounding box center [291, 226] width 207 height 13
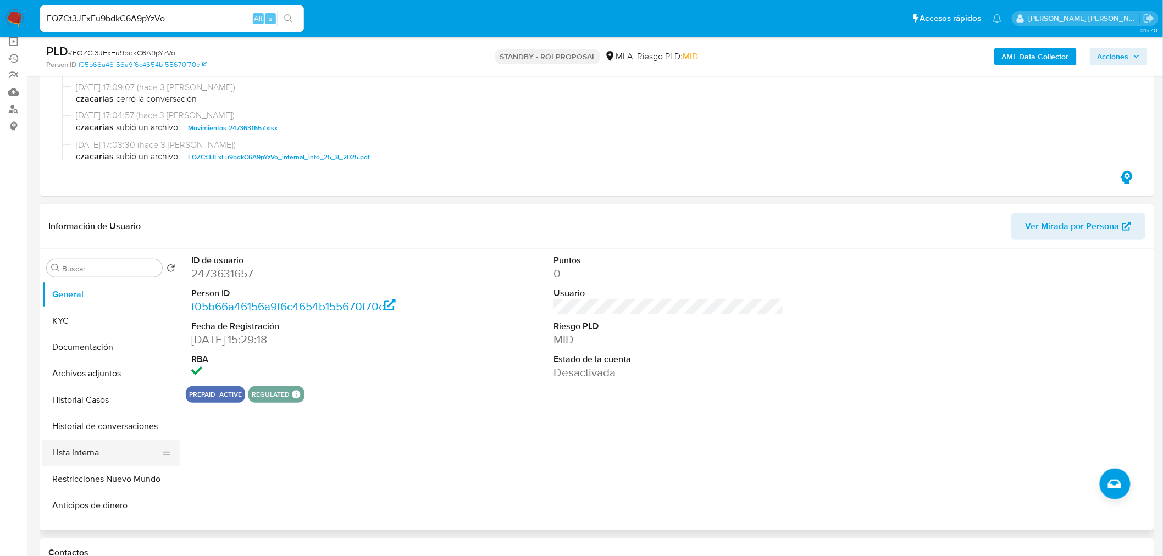
scroll to position [122, 0]
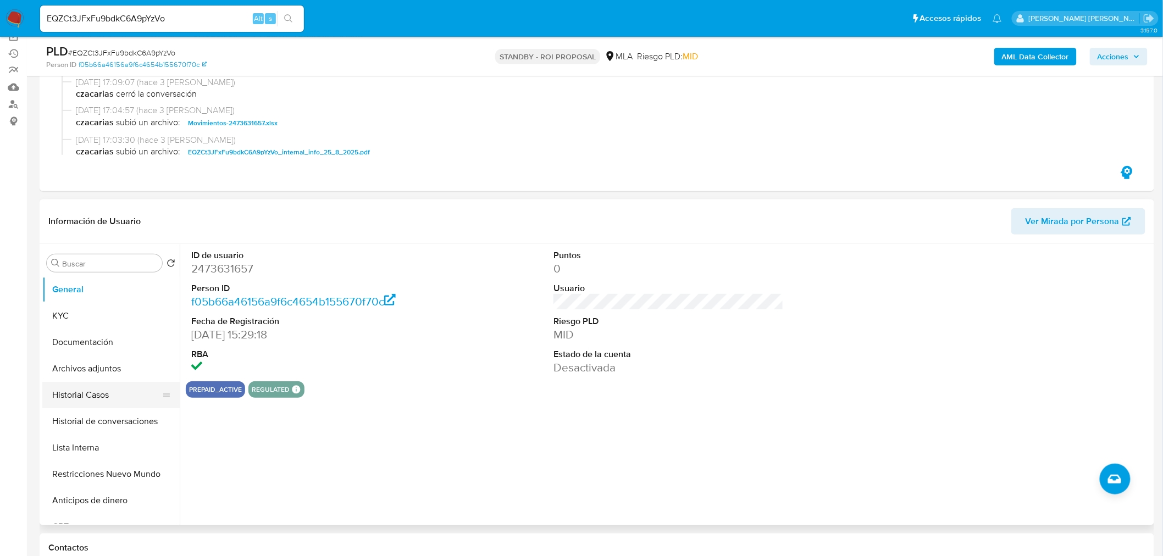
drag, startPoint x: 87, startPoint y: 400, endPoint x: 96, endPoint y: 401, distance: 9.5
click at [86, 399] on button "Historial Casos" at bounding box center [106, 395] width 129 height 26
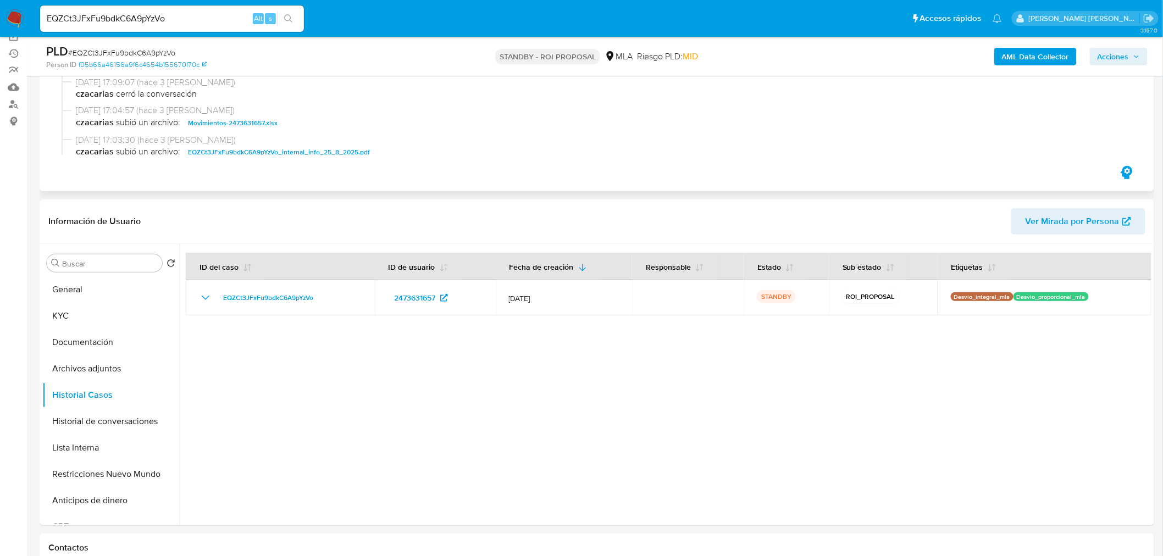
scroll to position [0, 0]
click at [216, 16] on input "EQZCt3JFxFu9bdkC6A9pYzVo" at bounding box center [172, 19] width 264 height 14
click at [216, 15] on input "EQZCt3JFxFu9bdkC6A9pYzVo" at bounding box center [172, 19] width 264 height 14
paste input "wL4Q9WGnWTDN1tjPi8Q30C6N"
type input "wL4Q9WGnWTDN1tjPi8Q30C6N"
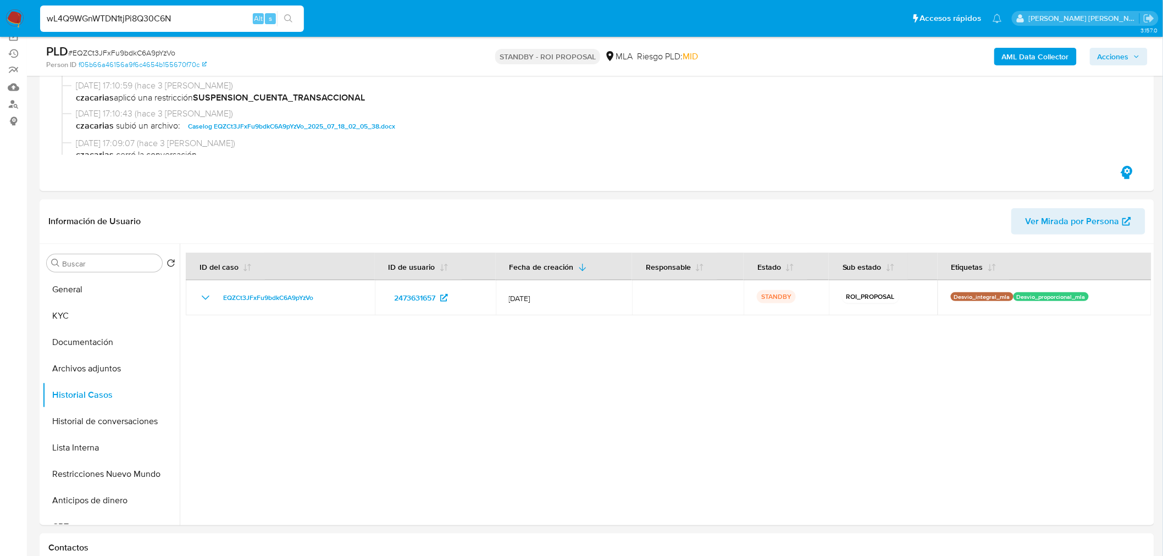
click at [295, 20] on button "search-icon" at bounding box center [288, 18] width 23 height 15
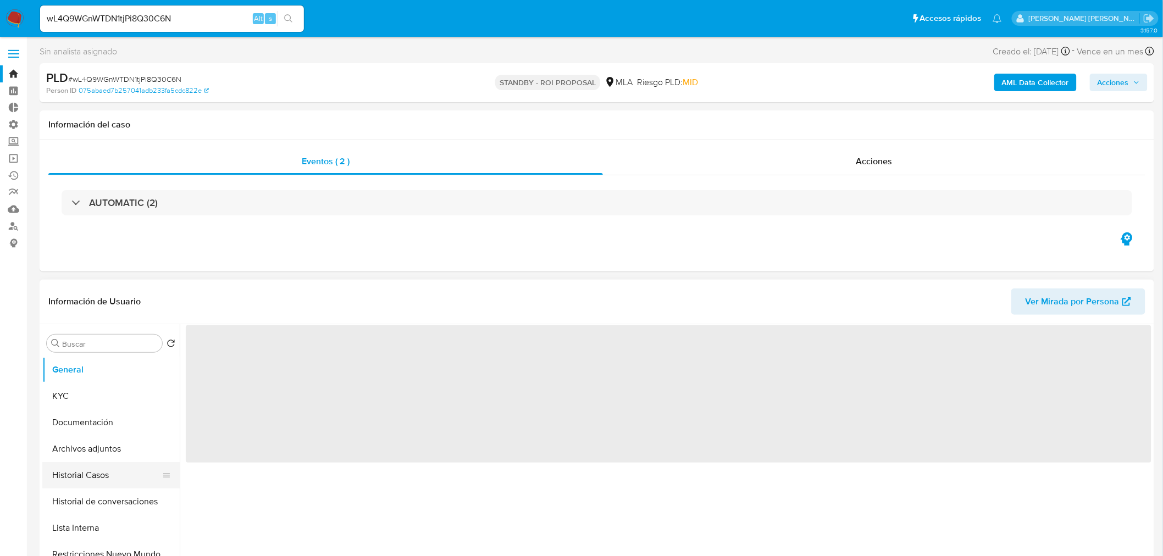
click at [95, 476] on button "Historial Casos" at bounding box center [106, 475] width 129 height 26
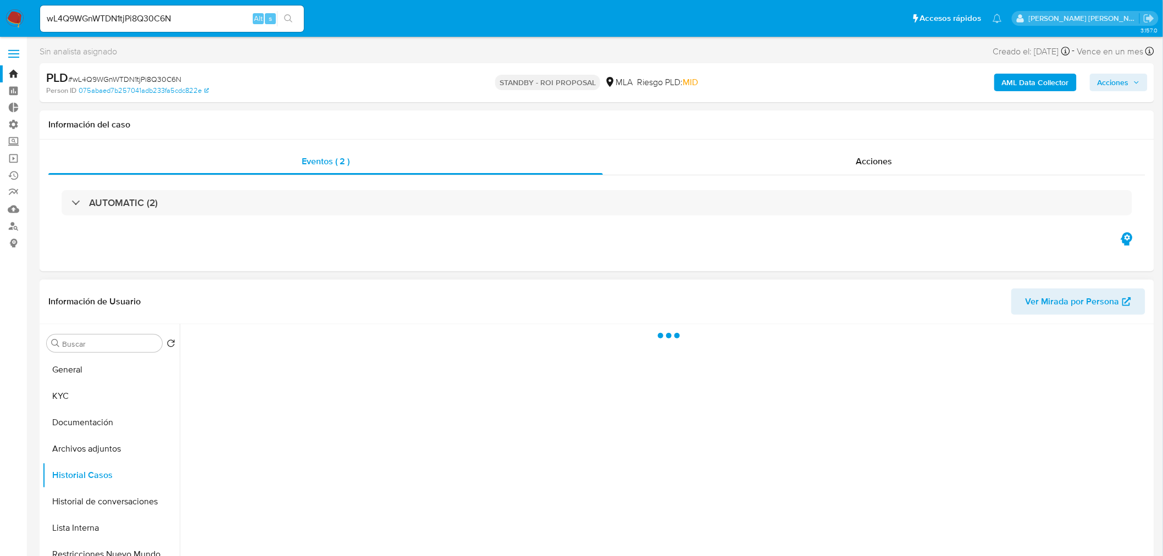
select select "10"
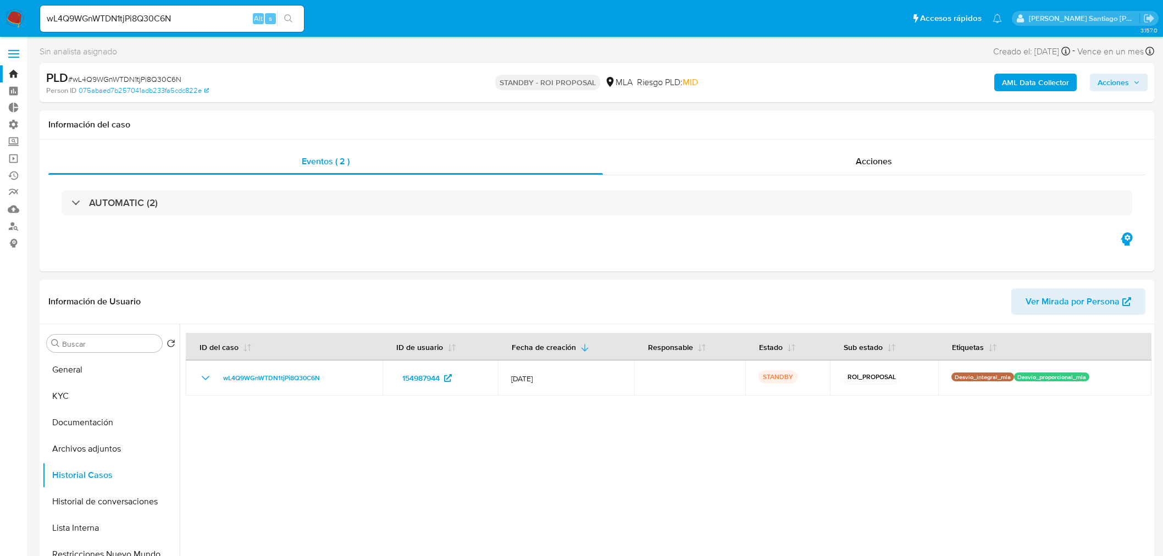
select select "10"
click at [848, 151] on div "Acciones" at bounding box center [874, 161] width 543 height 26
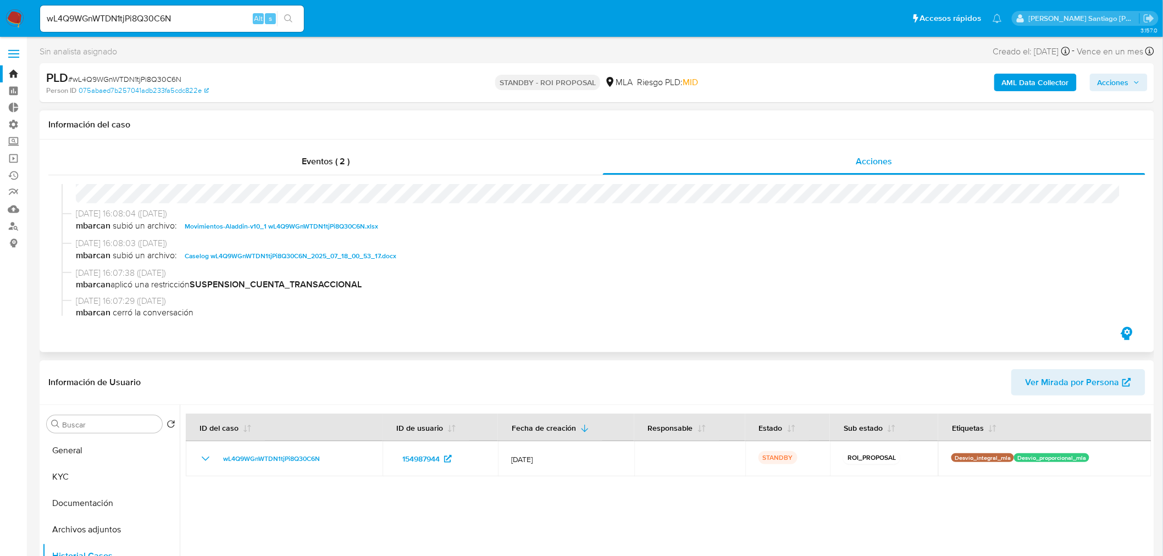
scroll to position [61, 0]
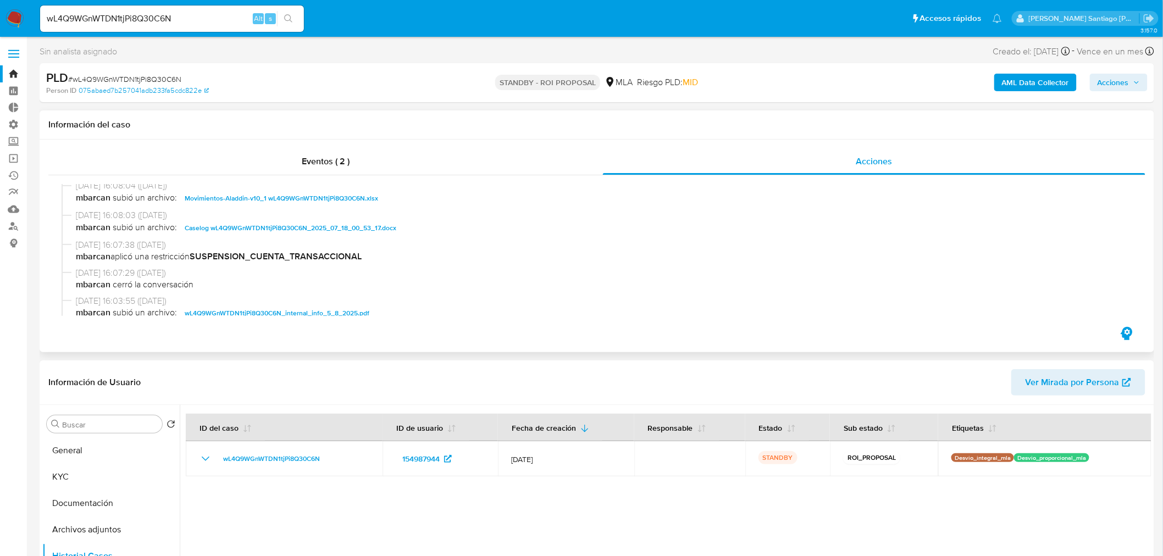
click at [231, 231] on span "Caselog wL4Q9WGnWTDN1tjPi8Q30C6N_2025_07_18_00_53_17.docx" at bounding box center [291, 228] width 212 height 13
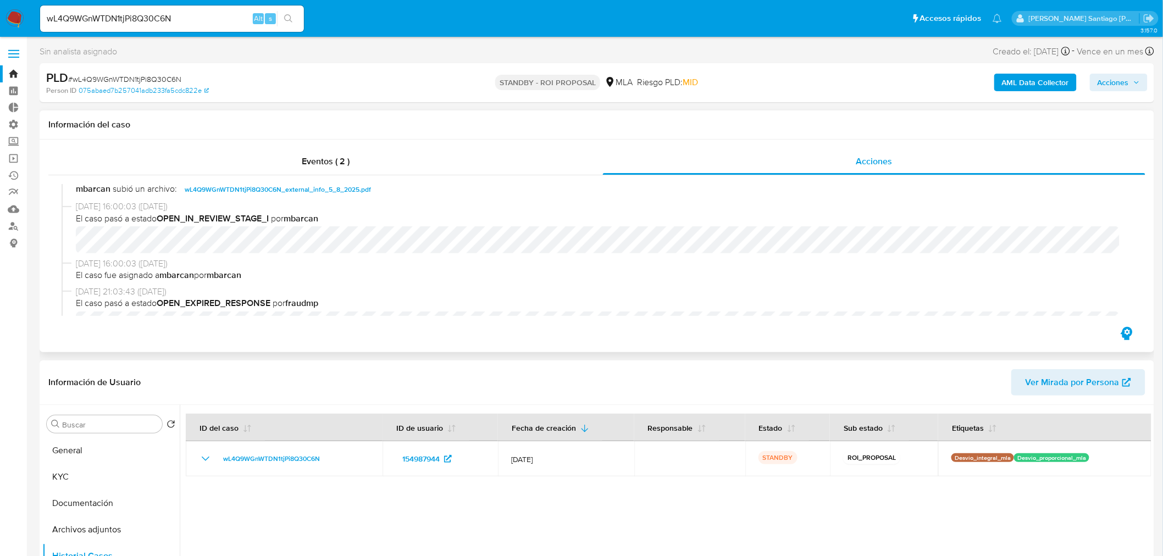
scroll to position [244, 0]
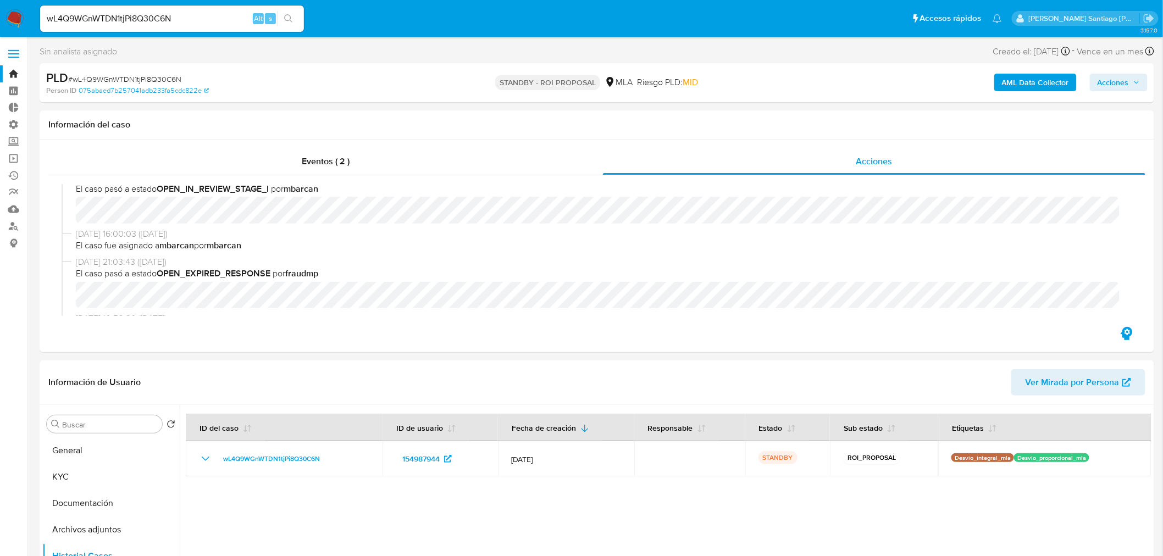
click at [182, 20] on input "wL4Q9WGnWTDN1tjPi8Q30C6N" at bounding box center [172, 19] width 264 height 14
paste input "firqtotzCCyR20W7elZqyIsC"
type input "firqtotzCCyR20W7elZqyIsC"
drag, startPoint x: 289, startPoint y: 13, endPoint x: 283, endPoint y: 26, distance: 15.0
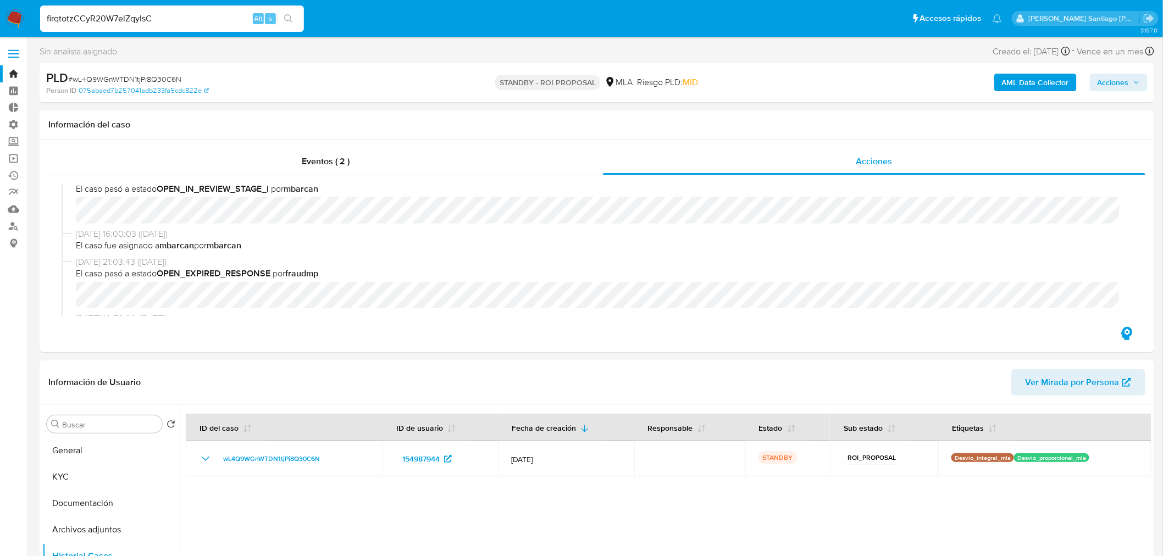
click at [289, 13] on button "search-icon" at bounding box center [288, 18] width 23 height 15
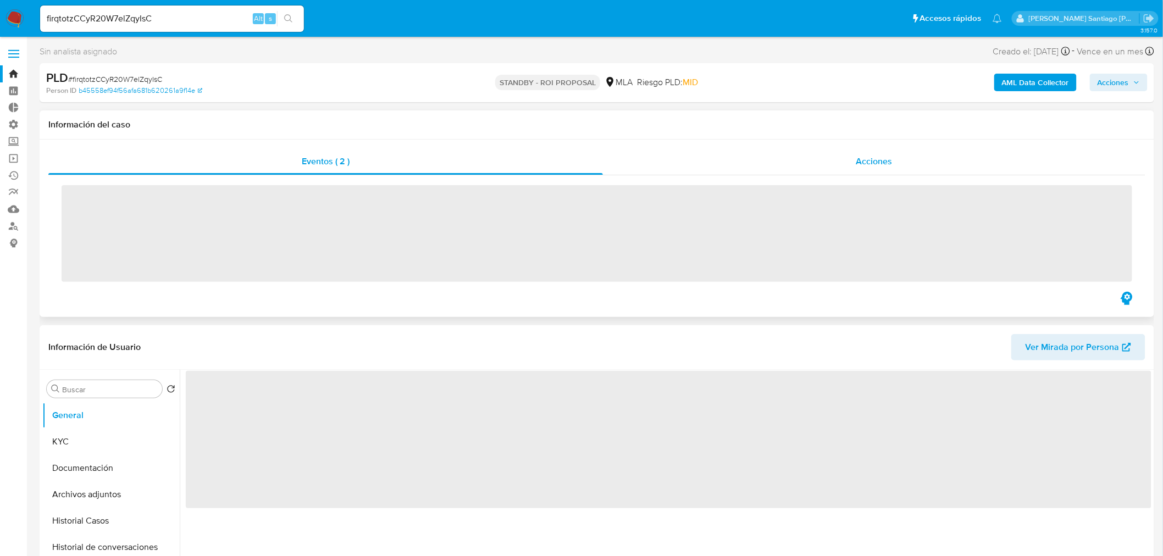
click at [819, 158] on div "Acciones" at bounding box center [874, 161] width 543 height 26
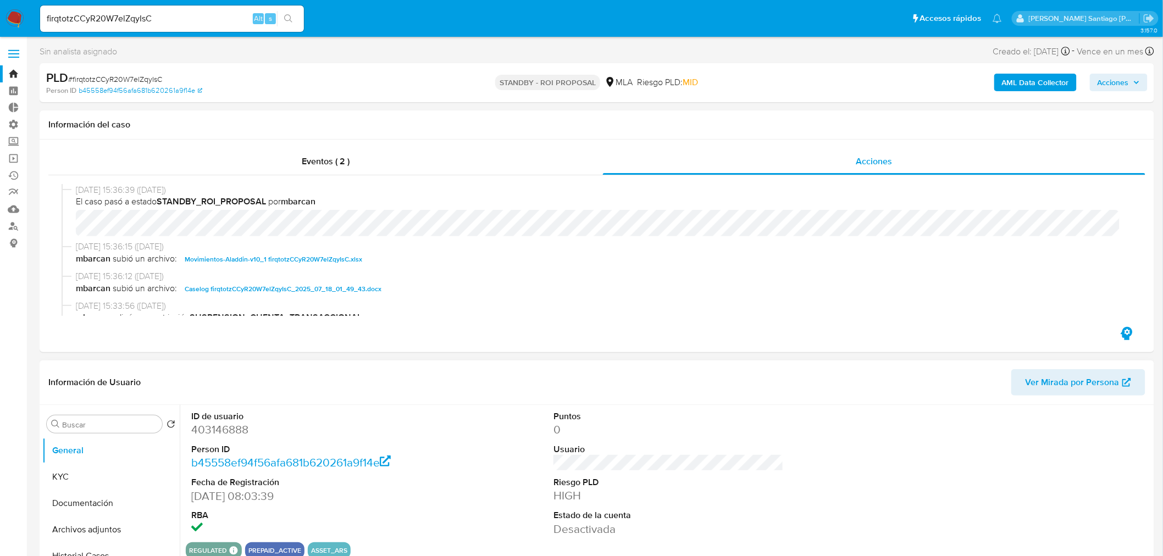
drag, startPoint x: 319, startPoint y: 285, endPoint x: 416, endPoint y: 362, distance: 123.7
click at [319, 285] on span "Caselog firqtotzCCyR20W7elZqyIsC_2025_07_18_01_49_43.docx" at bounding box center [283, 289] width 197 height 13
select select "10"
click at [122, 488] on button "Historial Casos" at bounding box center [106, 495] width 129 height 26
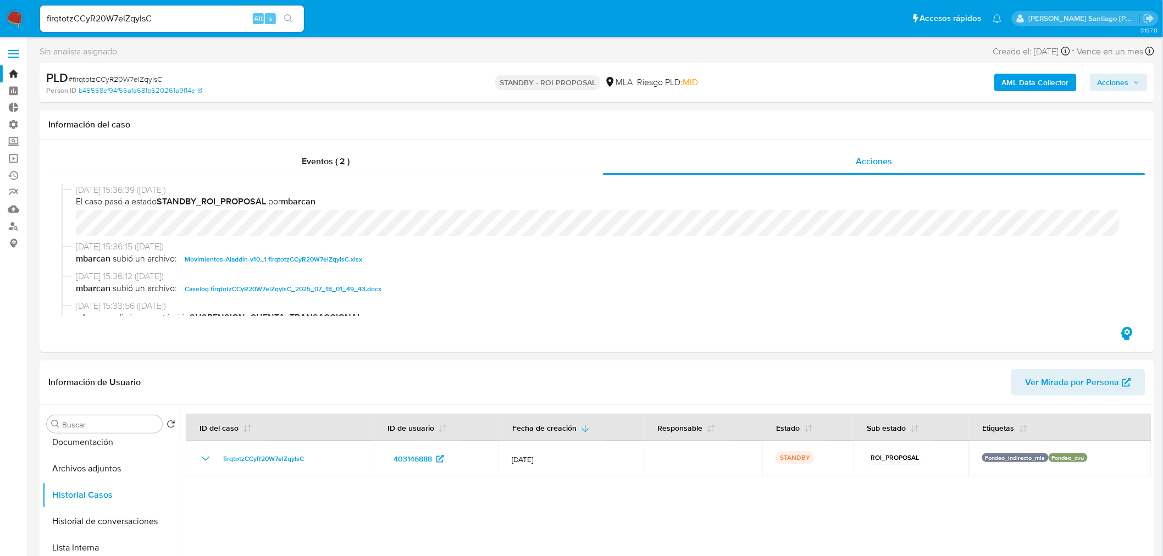
click at [135, 15] on input "firqtotzCCyR20W7elZqyIsC" at bounding box center [172, 19] width 264 height 14
paste input "ZgJfAd84w154Rl1cGhILRwwB"
type input "ZgJfAd84w154Rl1cGhILRwwB"
click at [290, 18] on icon "search-icon" at bounding box center [288, 18] width 8 height 8
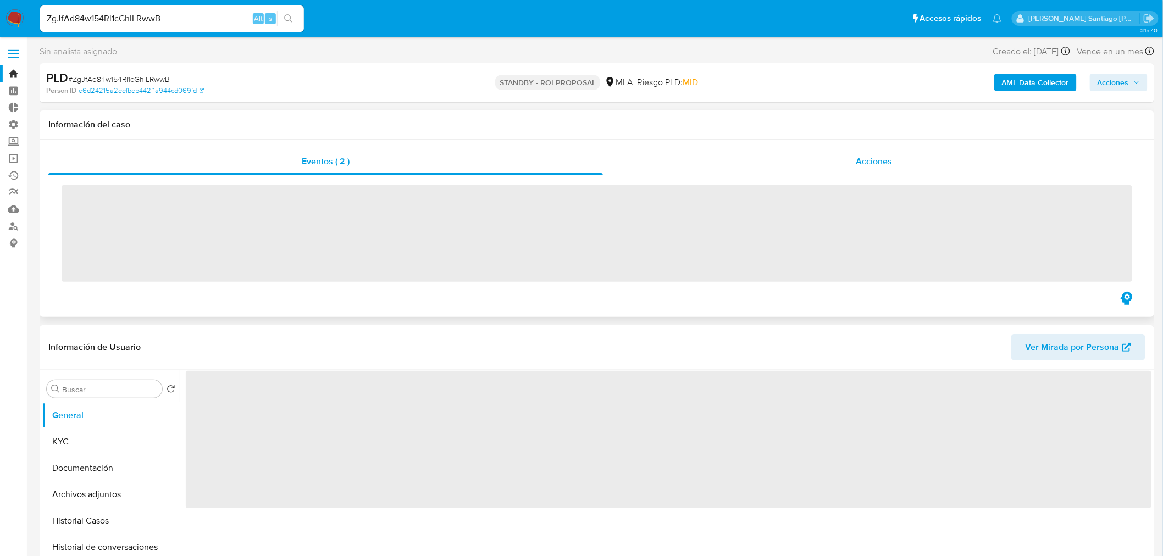
click at [781, 163] on div "Acciones" at bounding box center [874, 161] width 543 height 26
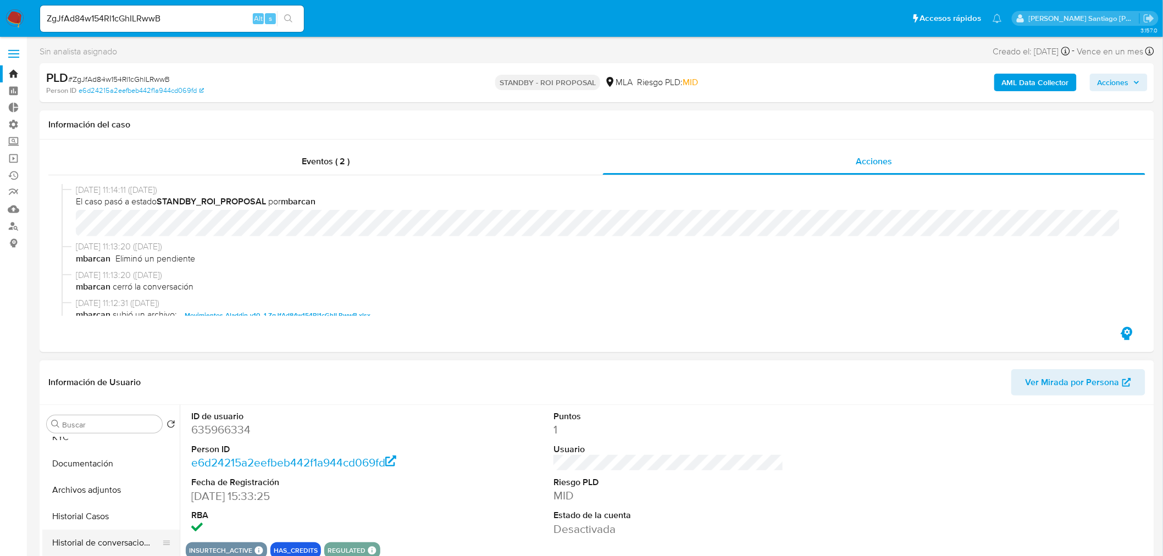
scroll to position [61, 0]
select select "10"
click at [108, 492] on button "Historial Casos" at bounding box center [106, 495] width 129 height 26
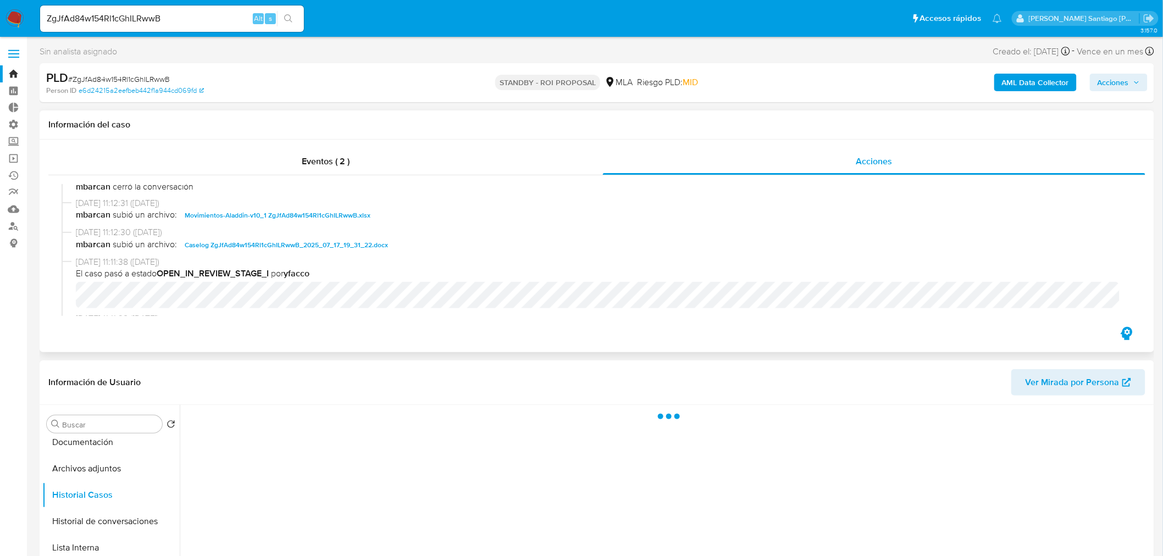
scroll to position [122, 0]
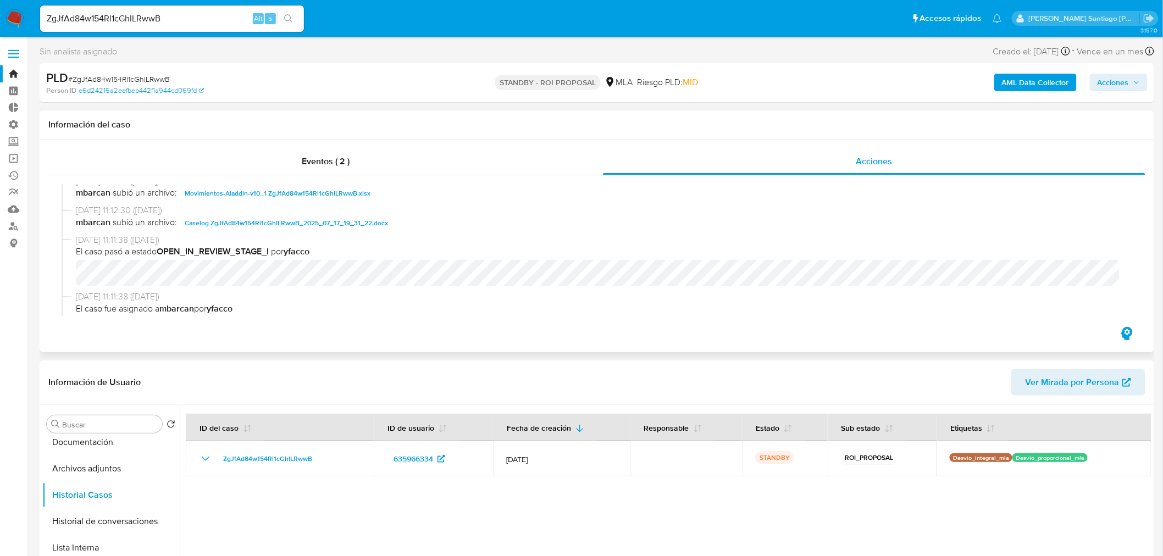
click at [314, 223] on span "Caselog ZgJfAd84w154Rl1cGhILRwwB_2025_07_17_19_31_22.docx" at bounding box center [286, 223] width 203 height 13
click at [173, 20] on input "ZgJfAd84w154Rl1cGhILRwwB" at bounding box center [172, 19] width 264 height 14
paste input "xDaC83TslZv6G5CjilJ28v8L"
type input "xDaC83TslZv6G5CjilJ28v8L"
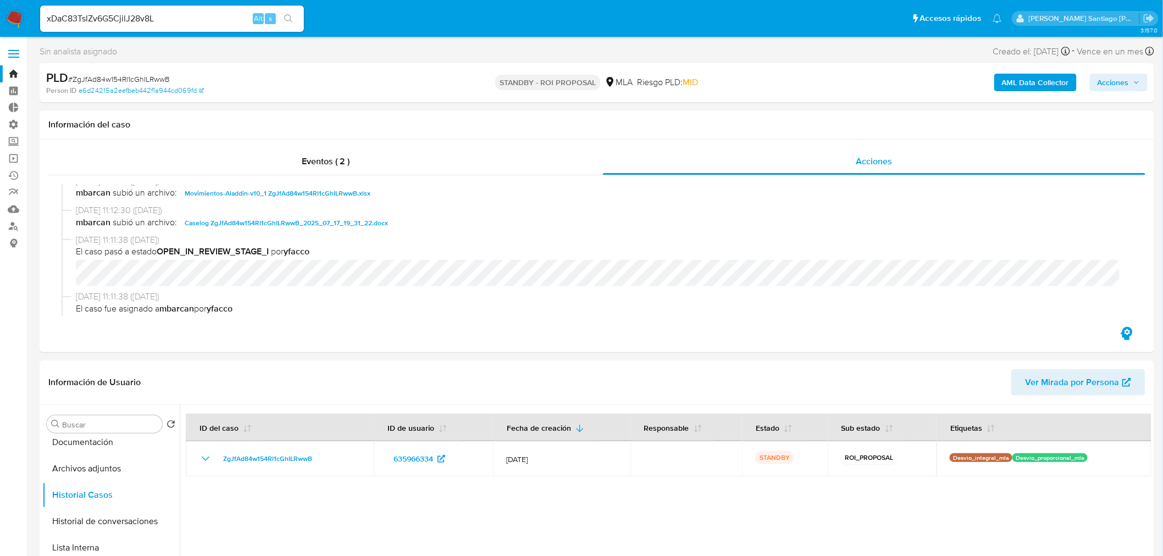
click at [296, 14] on button "search-icon" at bounding box center [288, 18] width 23 height 15
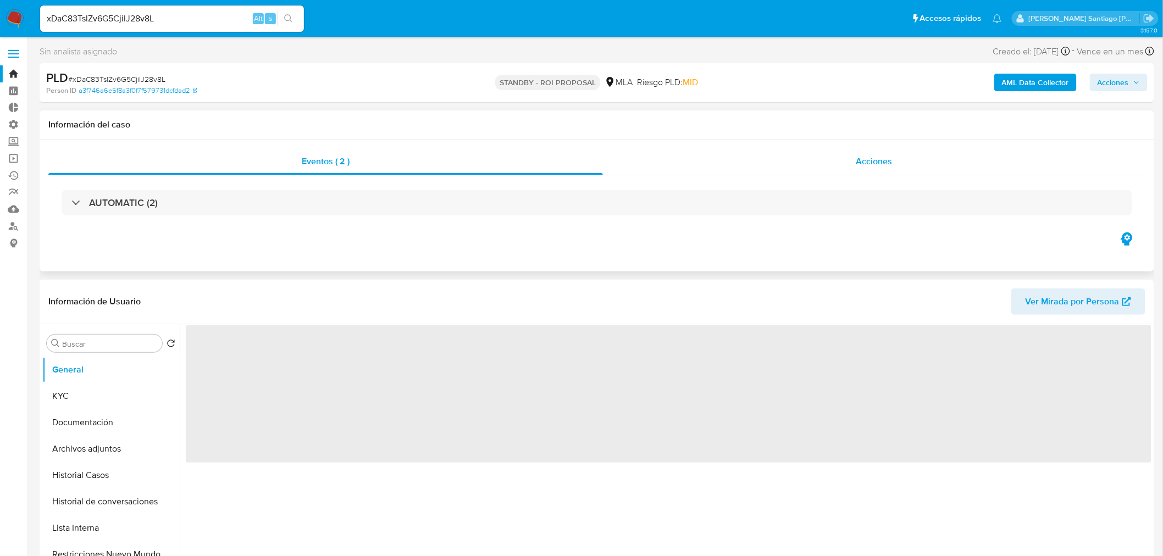
click at [795, 158] on div "Acciones" at bounding box center [874, 161] width 543 height 26
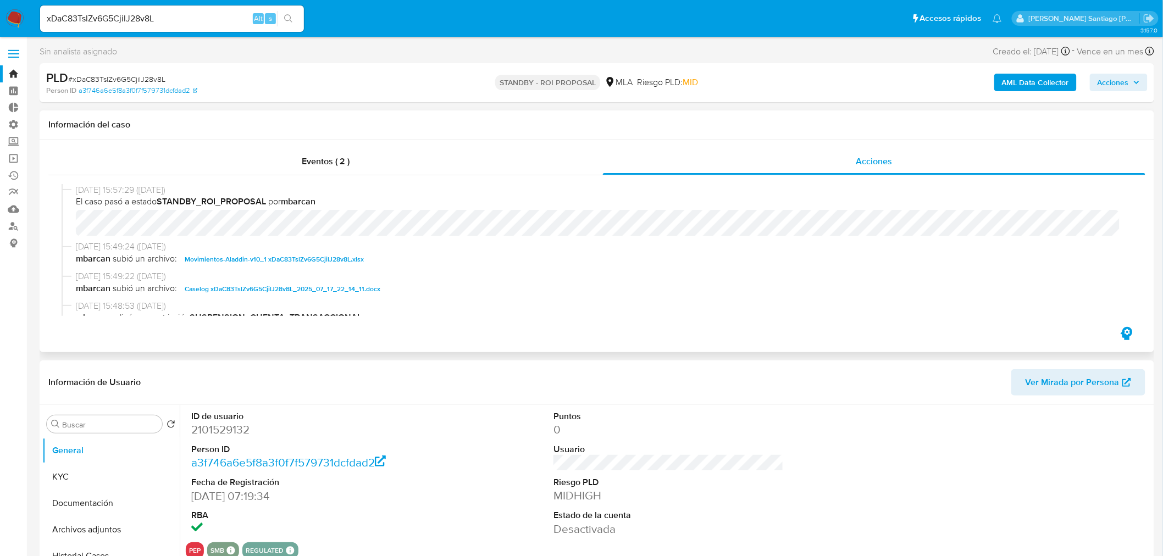
click at [326, 289] on span "Caselog xDaC83TslZv6G5CjilJ28v8L_2025_07_17_22_14_11.docx" at bounding box center [283, 289] width 196 height 13
select select "10"
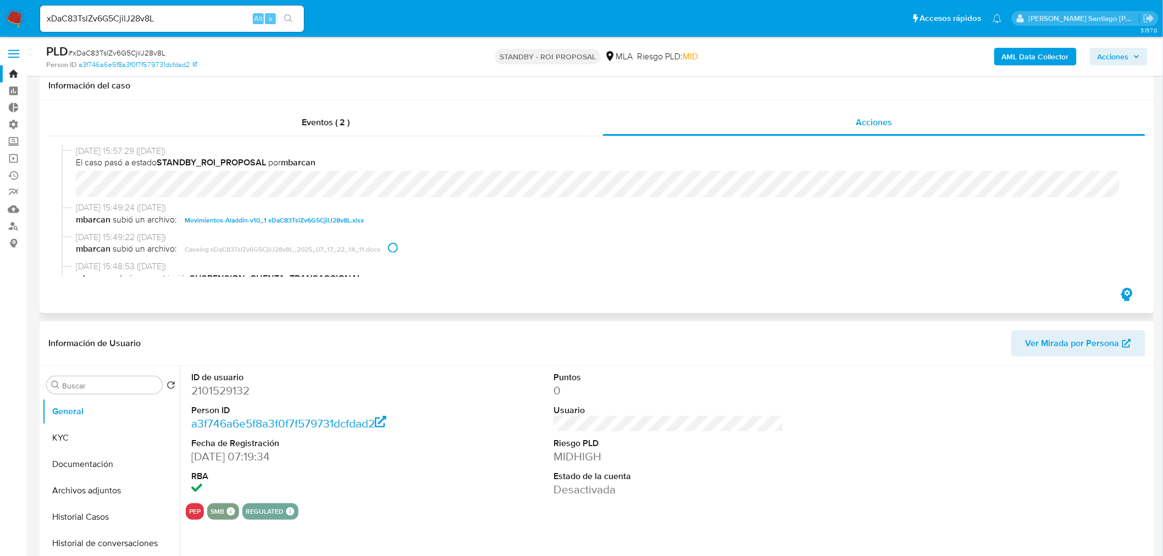
scroll to position [61, 0]
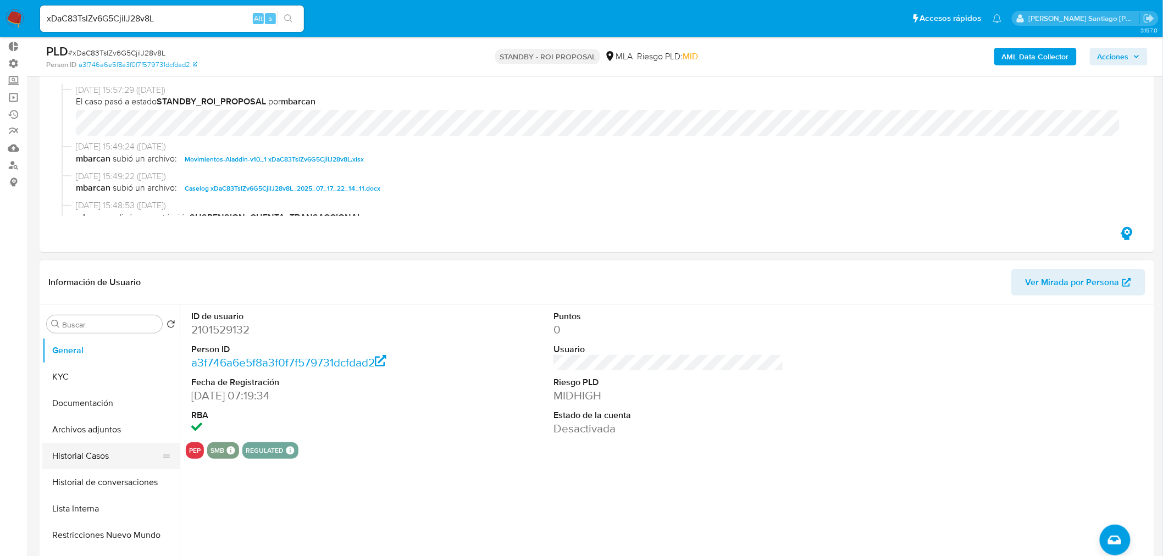
click at [94, 449] on button "Historial Casos" at bounding box center [106, 456] width 129 height 26
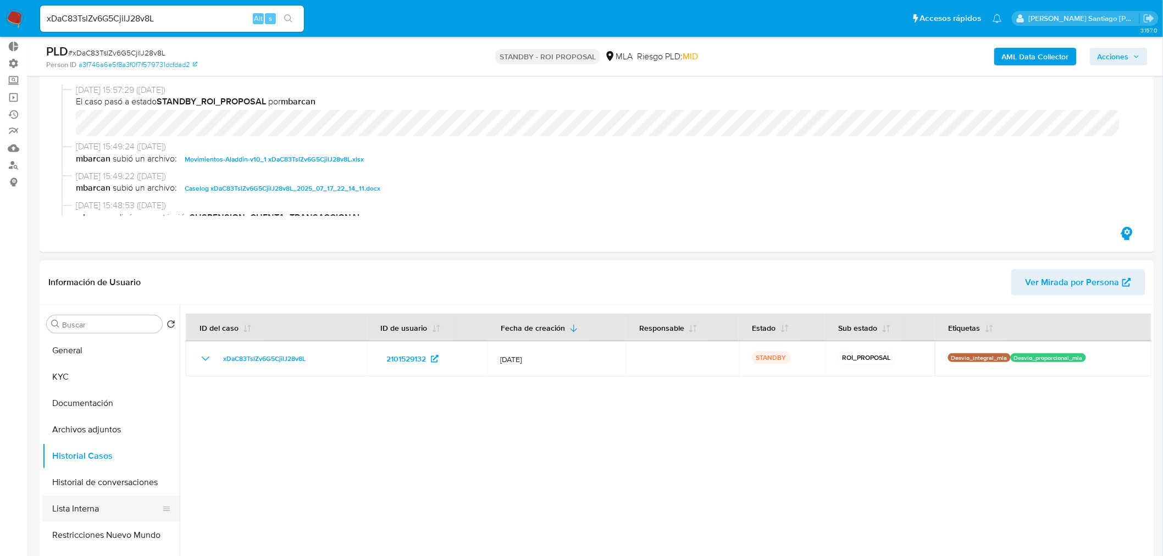
click at [97, 509] on button "Lista Interna" at bounding box center [106, 509] width 129 height 26
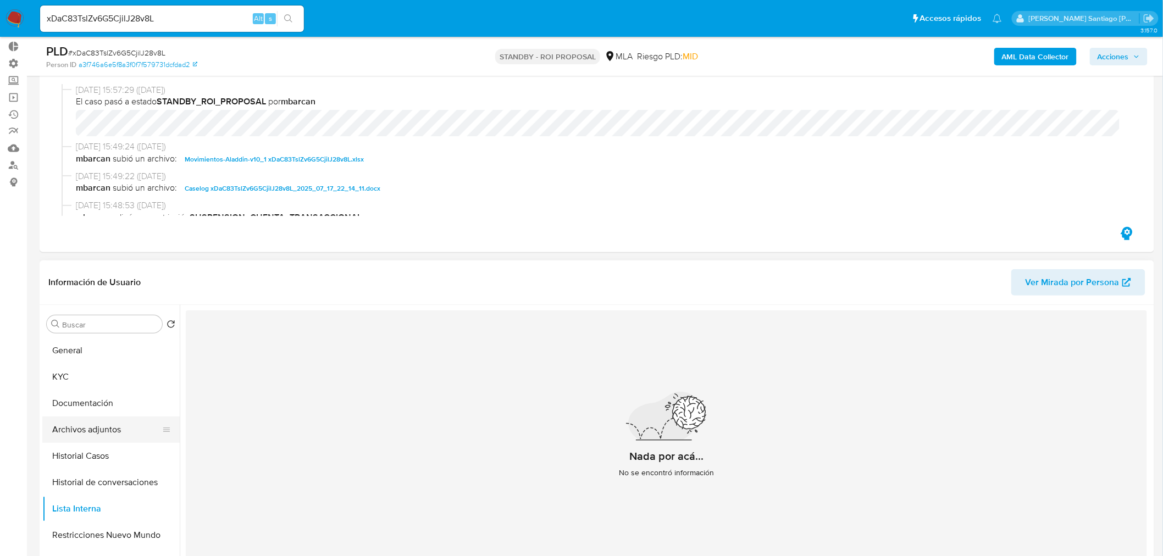
click at [90, 427] on button "Archivos adjuntos" at bounding box center [106, 430] width 129 height 26
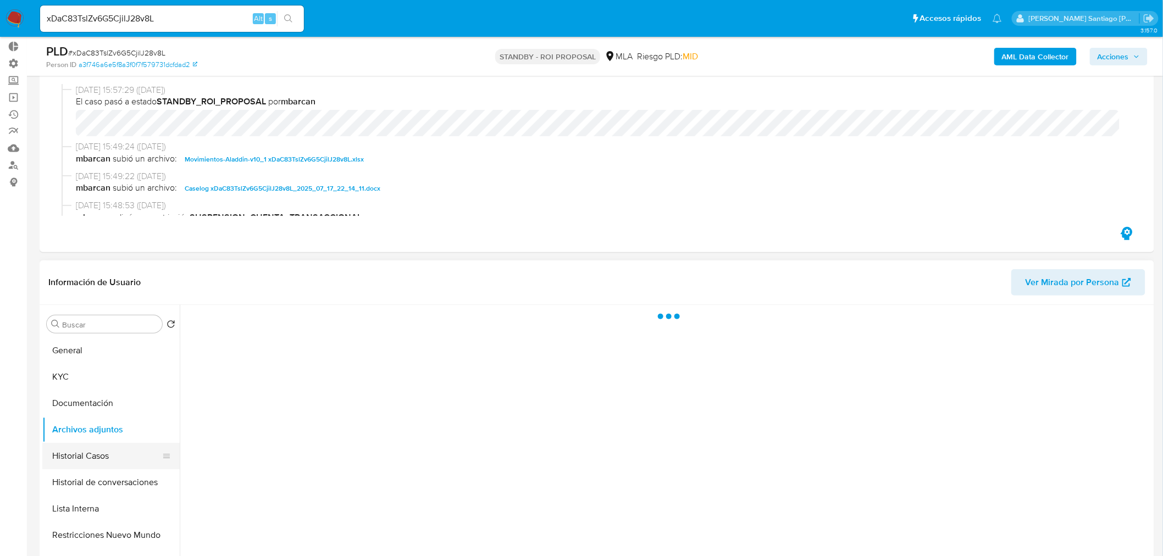
click at [92, 448] on button "Historial Casos" at bounding box center [106, 456] width 129 height 26
